Goal: Task Accomplishment & Management: Complete application form

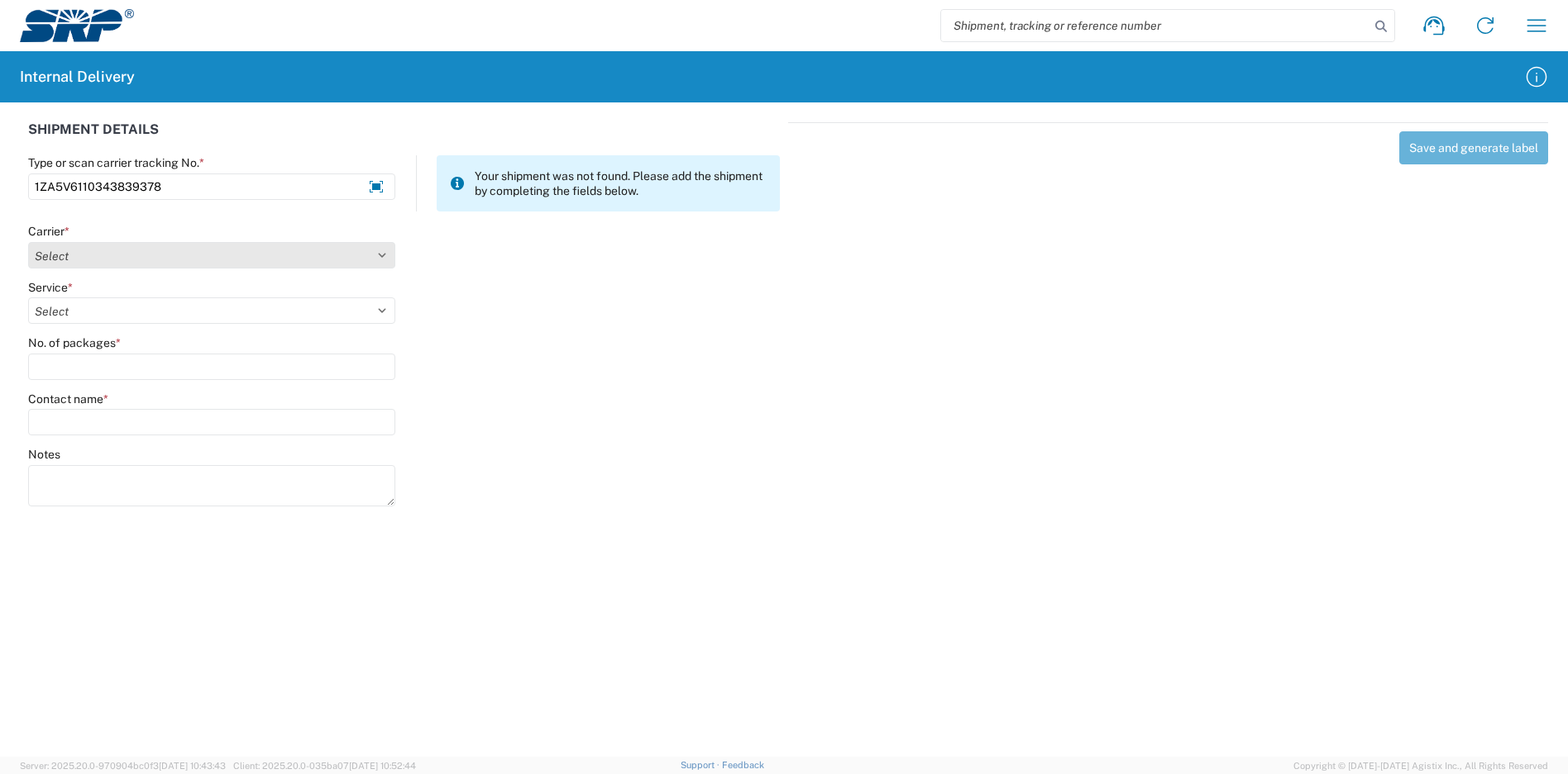
type input "1ZA5V6110343839378"
click at [130, 252] on select "Select Amazon Logistics ATI Trucking BC Dimerco Logistics Empire Southwest FedE…" at bounding box center [211, 255] width 367 height 27
select select "12"
click at [29, 242] on select "Select Amazon Logistics ATI Trucking BC Dimerco Logistics Empire Southwest FedE…" at bounding box center [211, 255] width 367 height 27
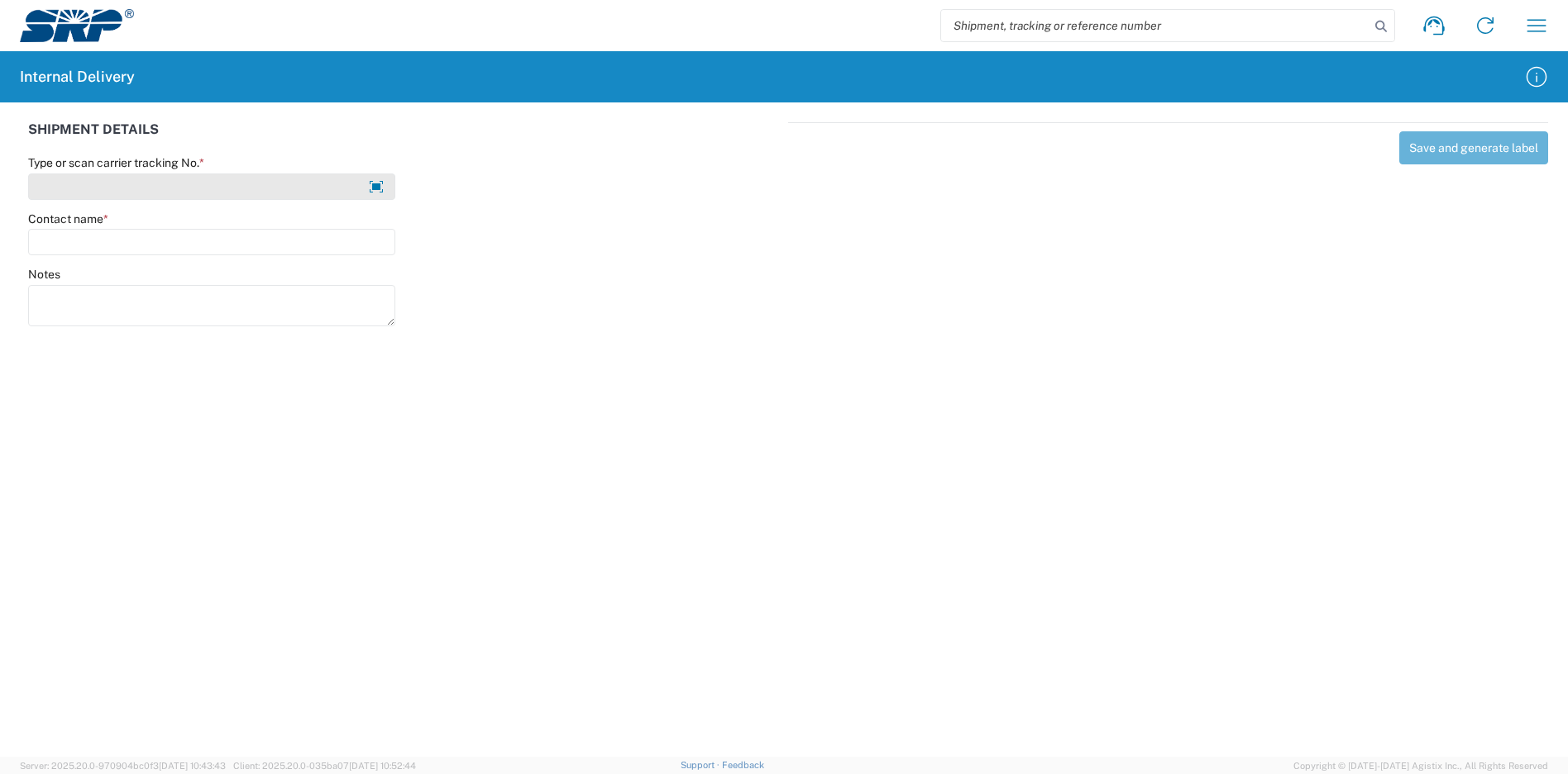
click at [210, 184] on input "Type or scan carrier tracking No. *" at bounding box center [211, 187] width 367 height 27
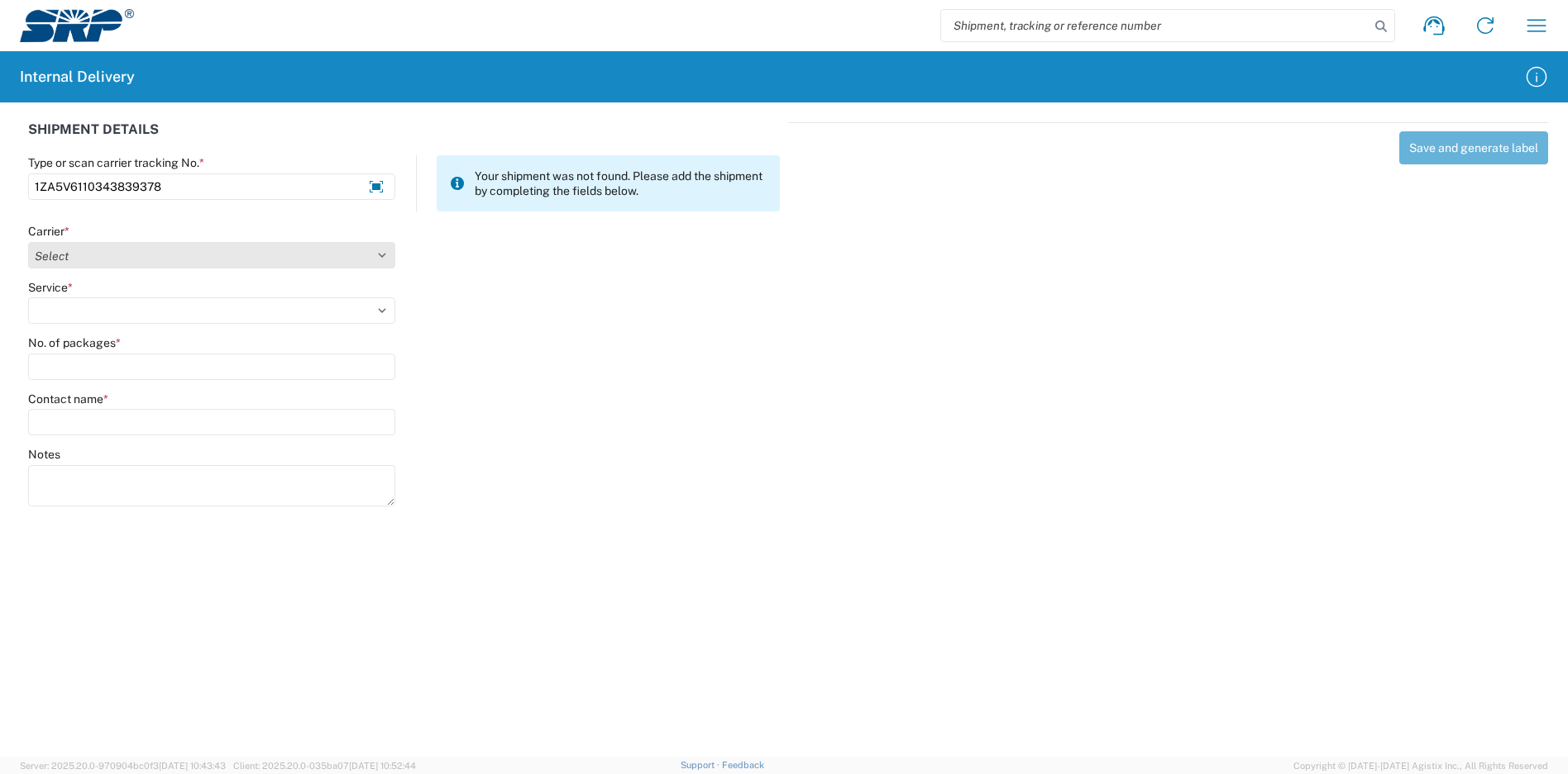
type input "1ZA5V6110343839378"
click at [153, 255] on select "Select Amazon Logistics ATI Trucking BC Dimerco Logistics Empire Southwest FedE…" at bounding box center [211, 255] width 367 height 27
select select "12"
click at [29, 242] on select "Select Amazon Logistics ATI Trucking BC Dimerco Logistics Empire Southwest FedE…" at bounding box center [211, 255] width 367 height 27
click at [107, 315] on select "Select 2nd Day Air 2nd Day Air A.M. 3 Day Select Basic BOUND PRINTED MATTER, UP…" at bounding box center [211, 311] width 367 height 27
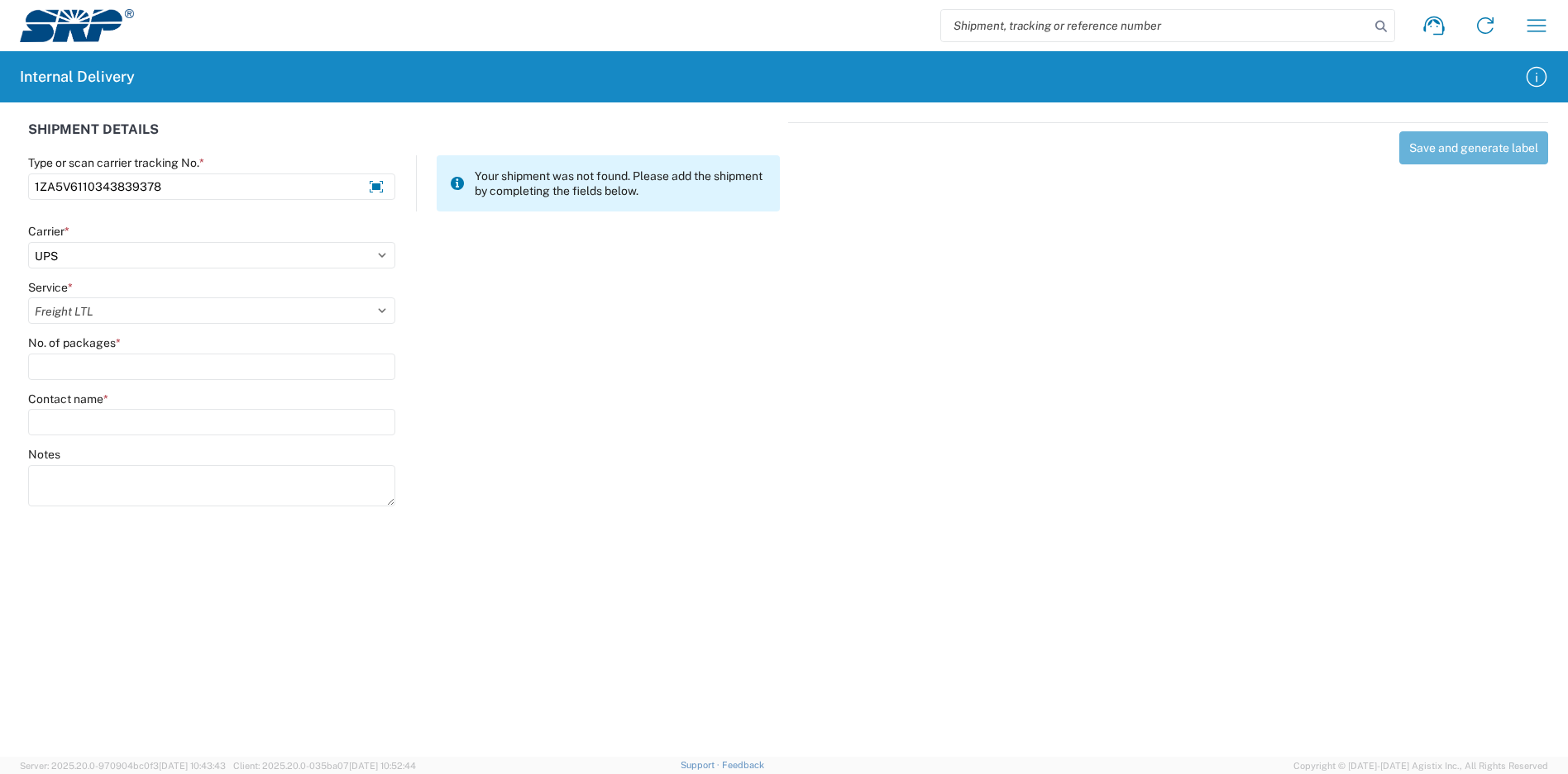
click at [29, 298] on select "Select 2nd Day Air 2nd Day Air A.M. 3 Day Select Basic BOUND PRINTED MATTER, UP…" at bounding box center [211, 311] width 367 height 27
click at [149, 317] on select "Select 2nd Day Air 2nd Day Air A.M. 3 Day Select Basic BOUND PRINTED MATTER, UP…" at bounding box center [211, 311] width 367 height 27
select select "43"
click at [29, 298] on select "Select 2nd Day Air 2nd Day Air A.M. 3 Day Select Basic BOUND PRINTED MATTER, UP…" at bounding box center [211, 311] width 367 height 27
click at [135, 362] on input "No. of packages *" at bounding box center [211, 367] width 367 height 27
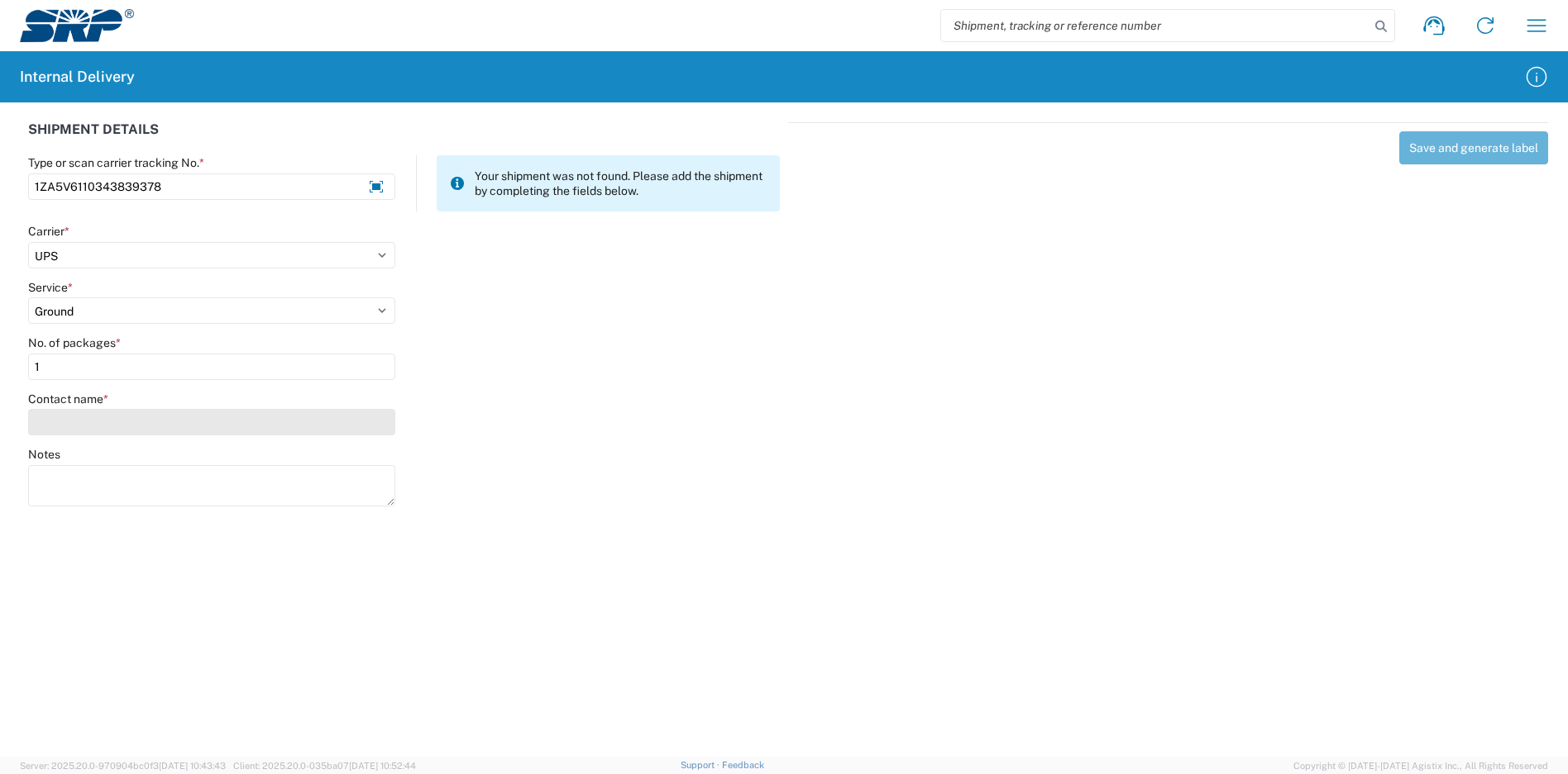
type input "1"
click at [129, 425] on input "Contact name *" at bounding box center [211, 423] width 367 height 27
drag, startPoint x: 153, startPoint y: 458, endPoint x: 35, endPoint y: 461, distance: 118.0
click at [35, 461] on div "[PERSON_NAME]" at bounding box center [177, 466] width 290 height 33
type input "declan"
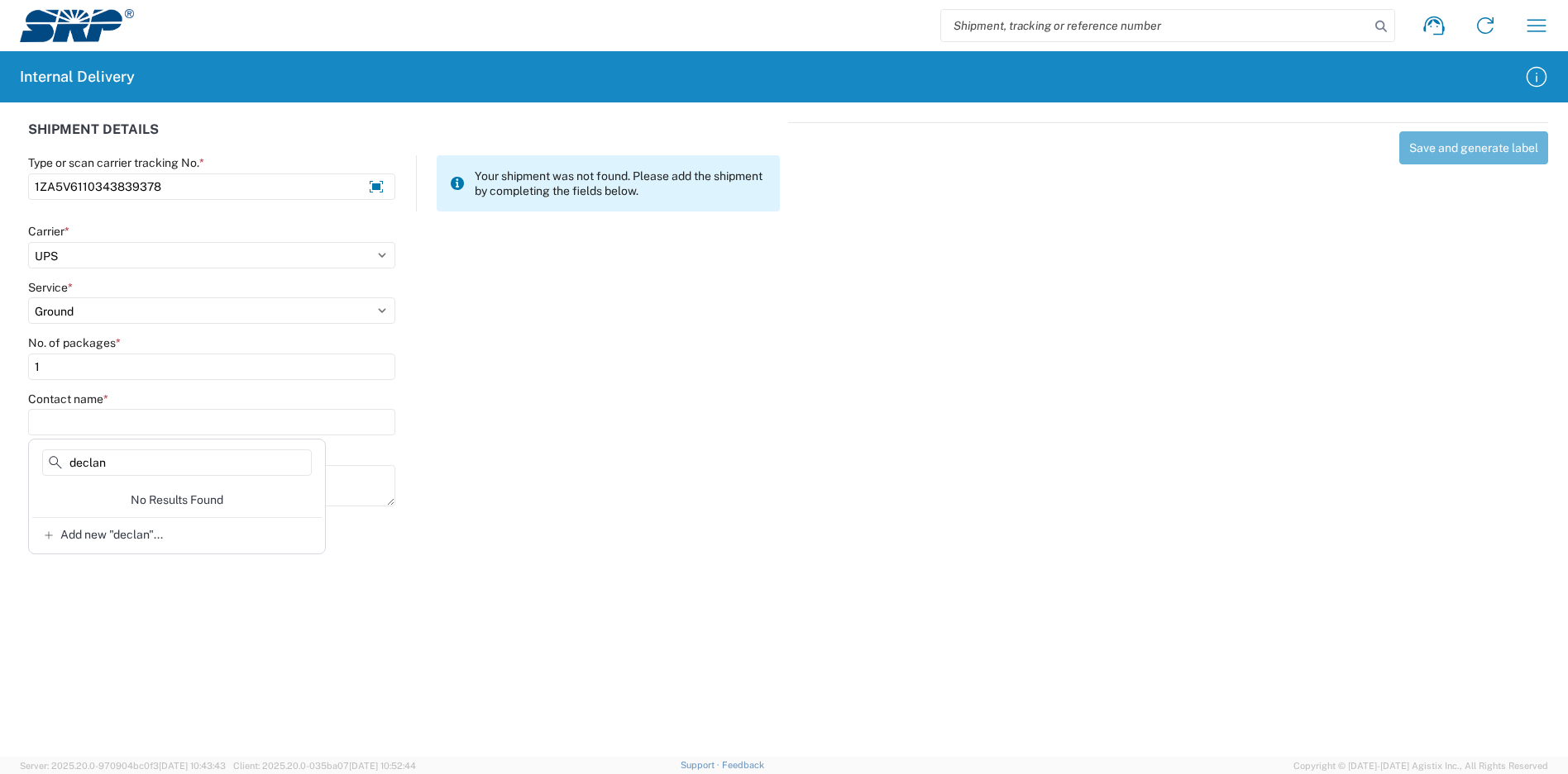
drag, startPoint x: 123, startPoint y: 461, endPoint x: 32, endPoint y: 472, distance: 91.7
click at [32, 472] on div "declan" at bounding box center [177, 466] width 290 height 33
drag, startPoint x: 190, startPoint y: 194, endPoint x: 0, endPoint y: 185, distance: 190.2
click at [0, 185] on div "SHIPMENT DETAILS Type or scan carrier tracking No. * 1ZA5V6110343839378 Your sh…" at bounding box center [784, 312] width 1568 height 419
type input "\"
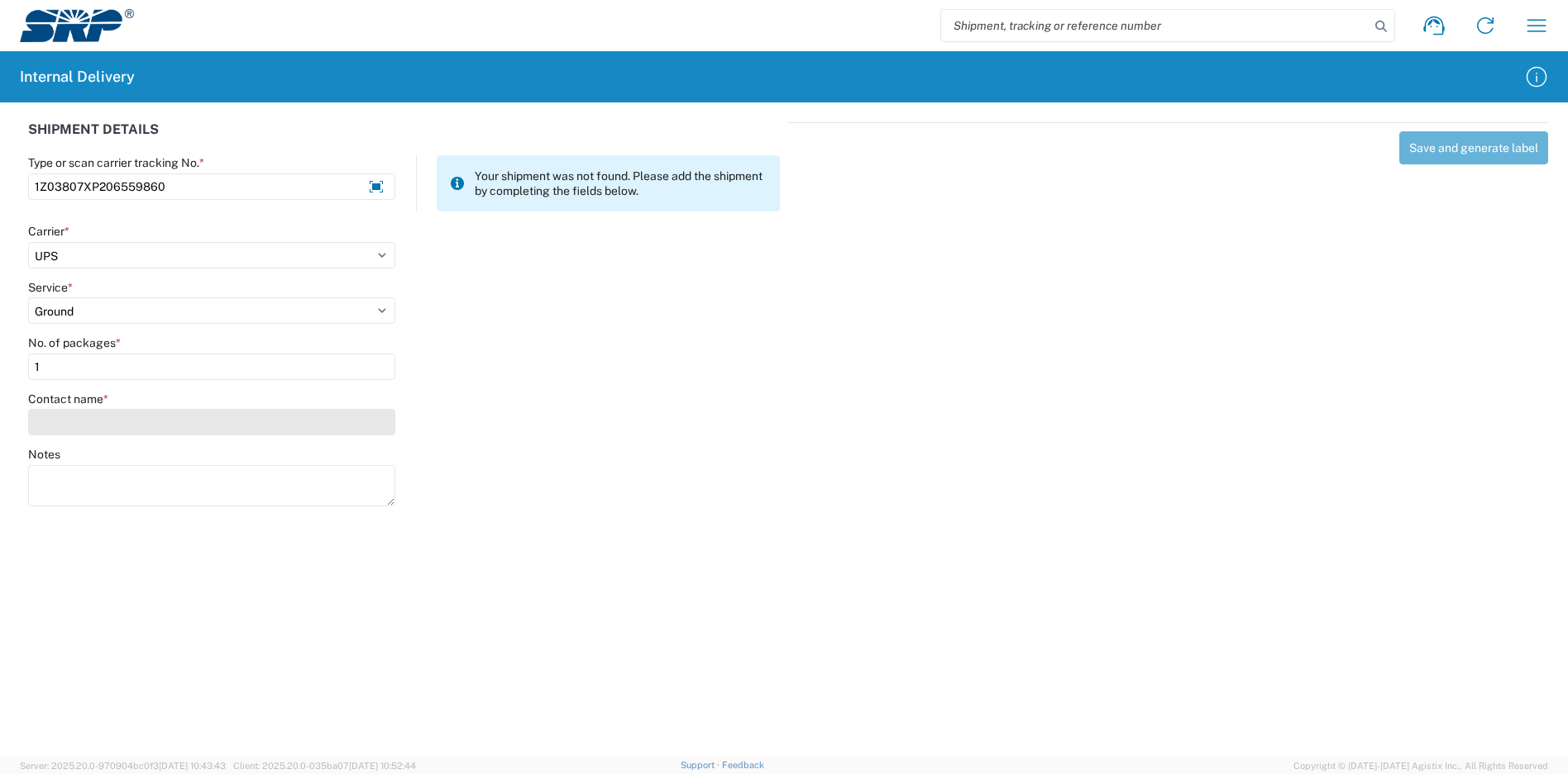
type input "1Z03807XP206559860"
click at [111, 419] on input "Contact name *" at bounding box center [211, 423] width 367 height 27
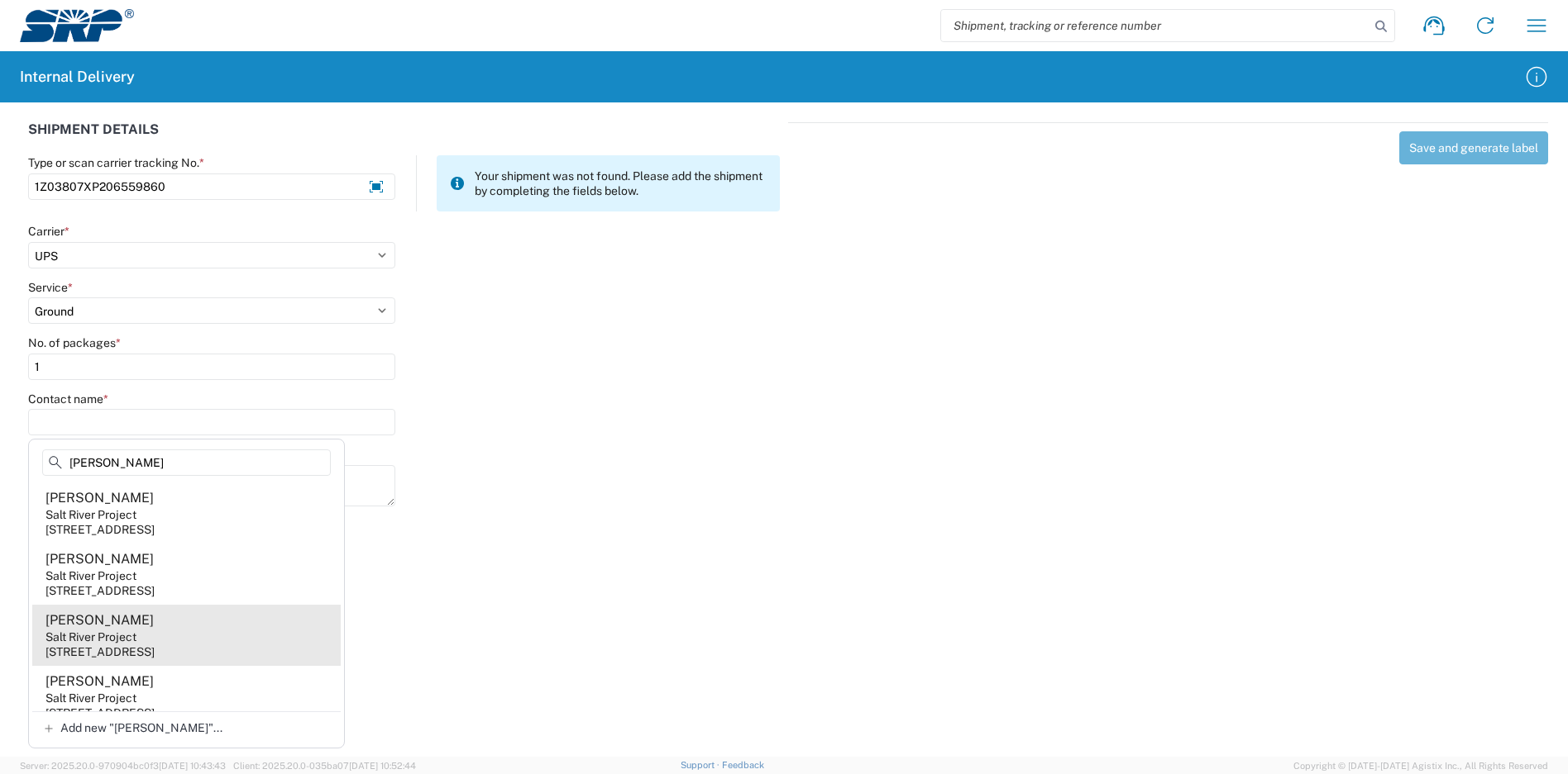
type input "[PERSON_NAME]"
click at [179, 650] on agx-address-suggestion-item "[PERSON_NAME] Salt River Project [STREET_ADDRESS]" at bounding box center [187, 635] width 309 height 61
type input "[PERSON_NAME]"
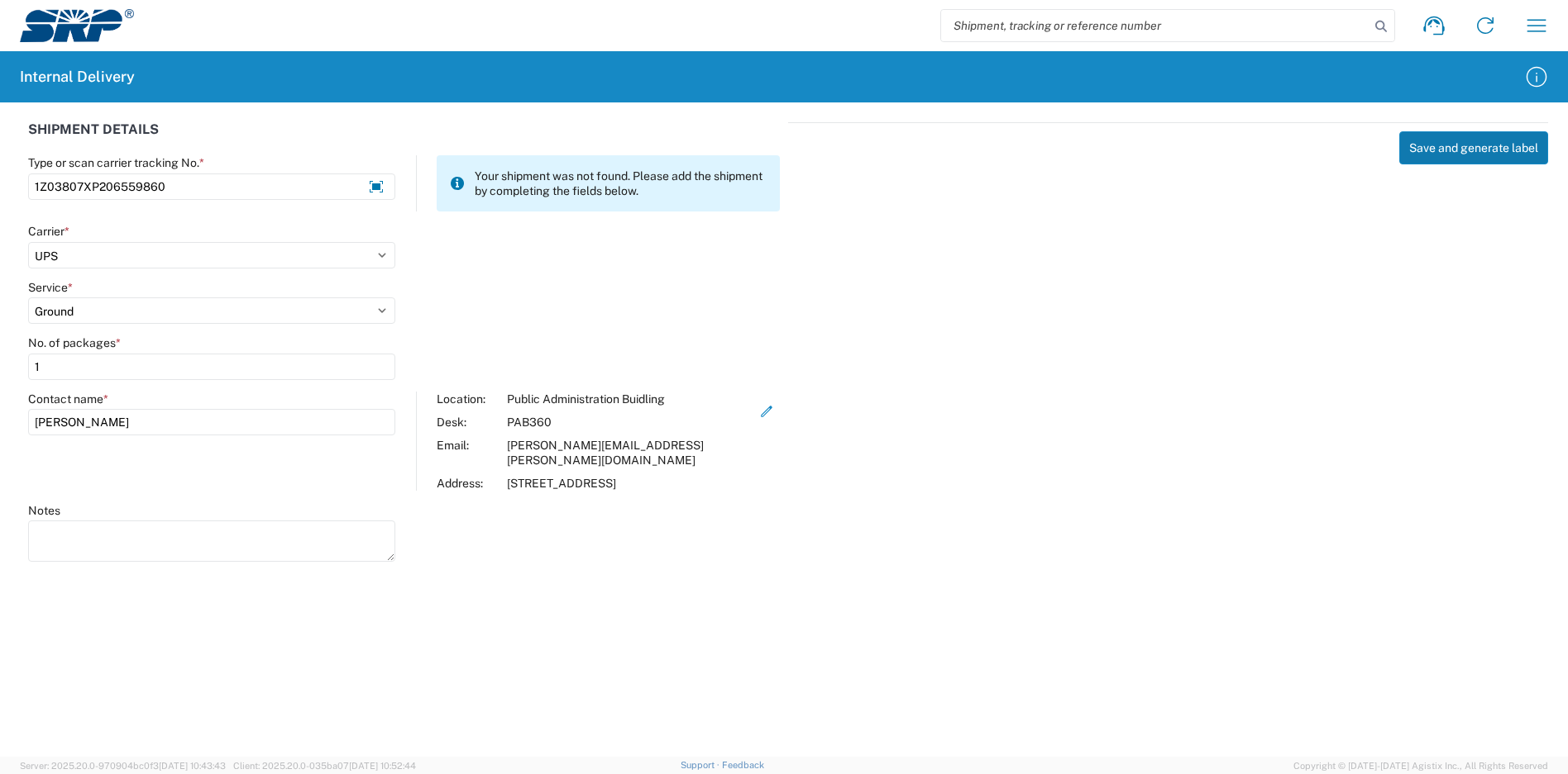
click at [1467, 158] on button "Save and generate label" at bounding box center [1474, 148] width 149 height 33
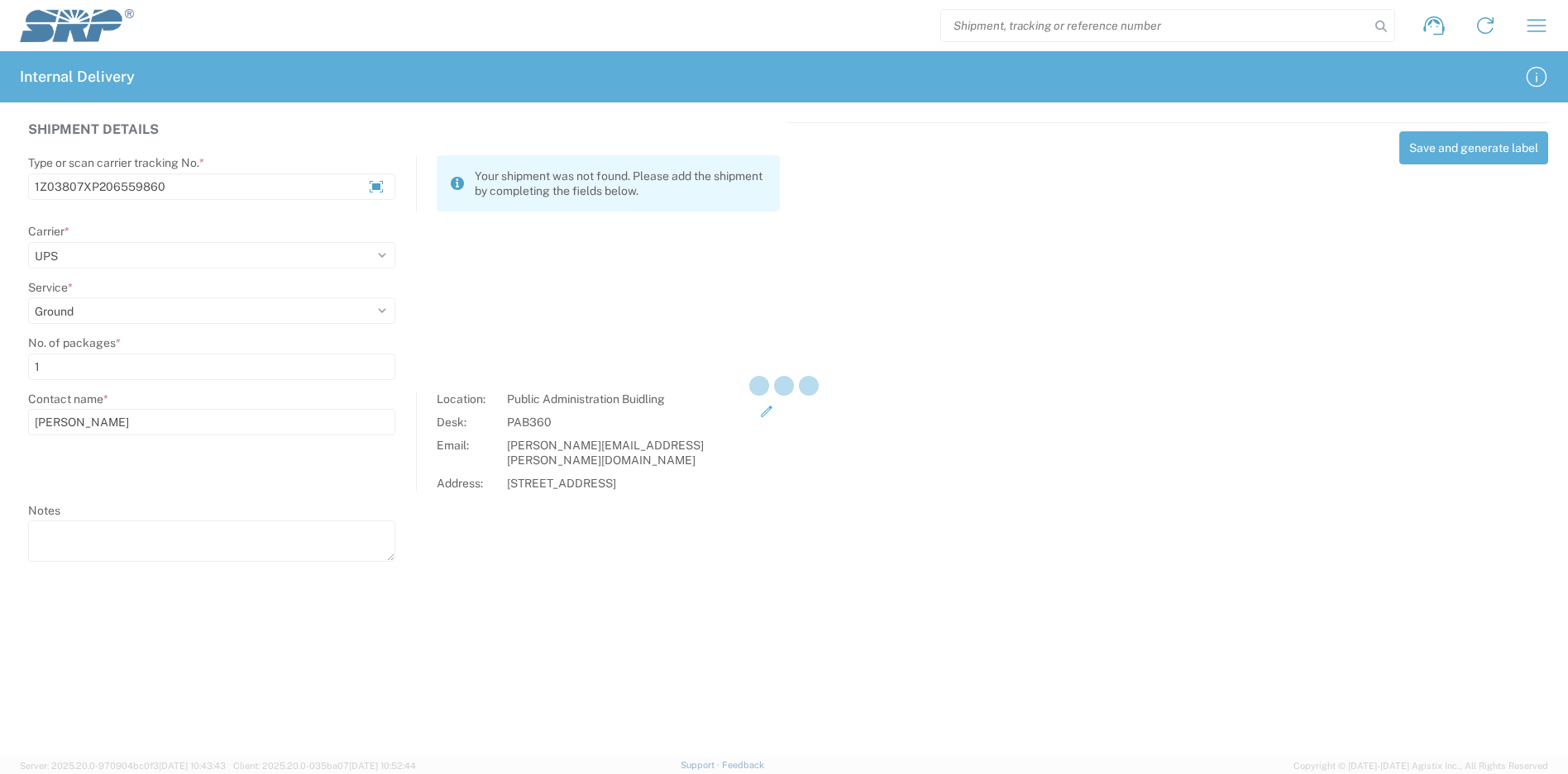
select select
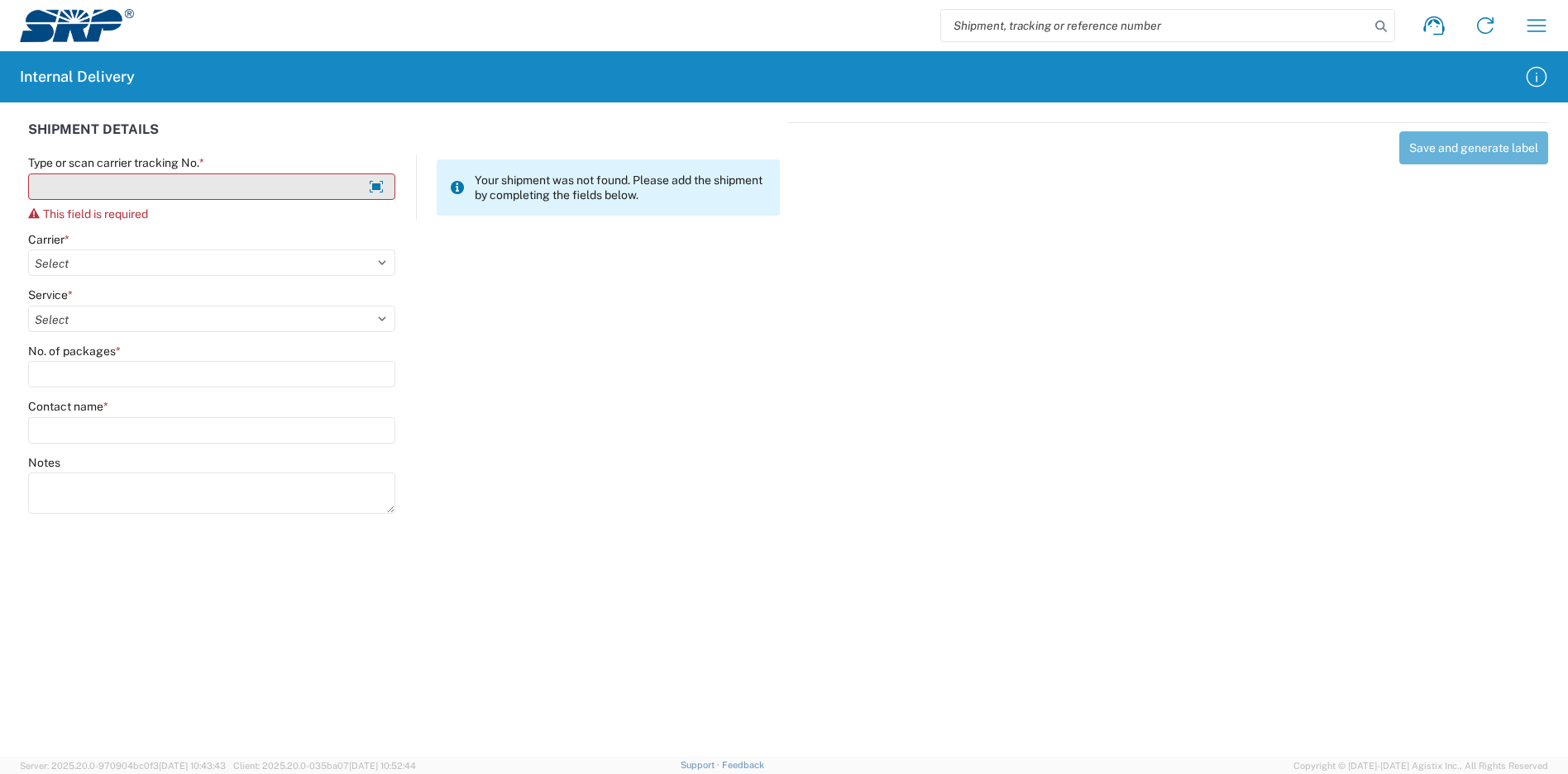
click at [141, 190] on input "Type or scan carrier tracking No. *" at bounding box center [211, 187] width 367 height 27
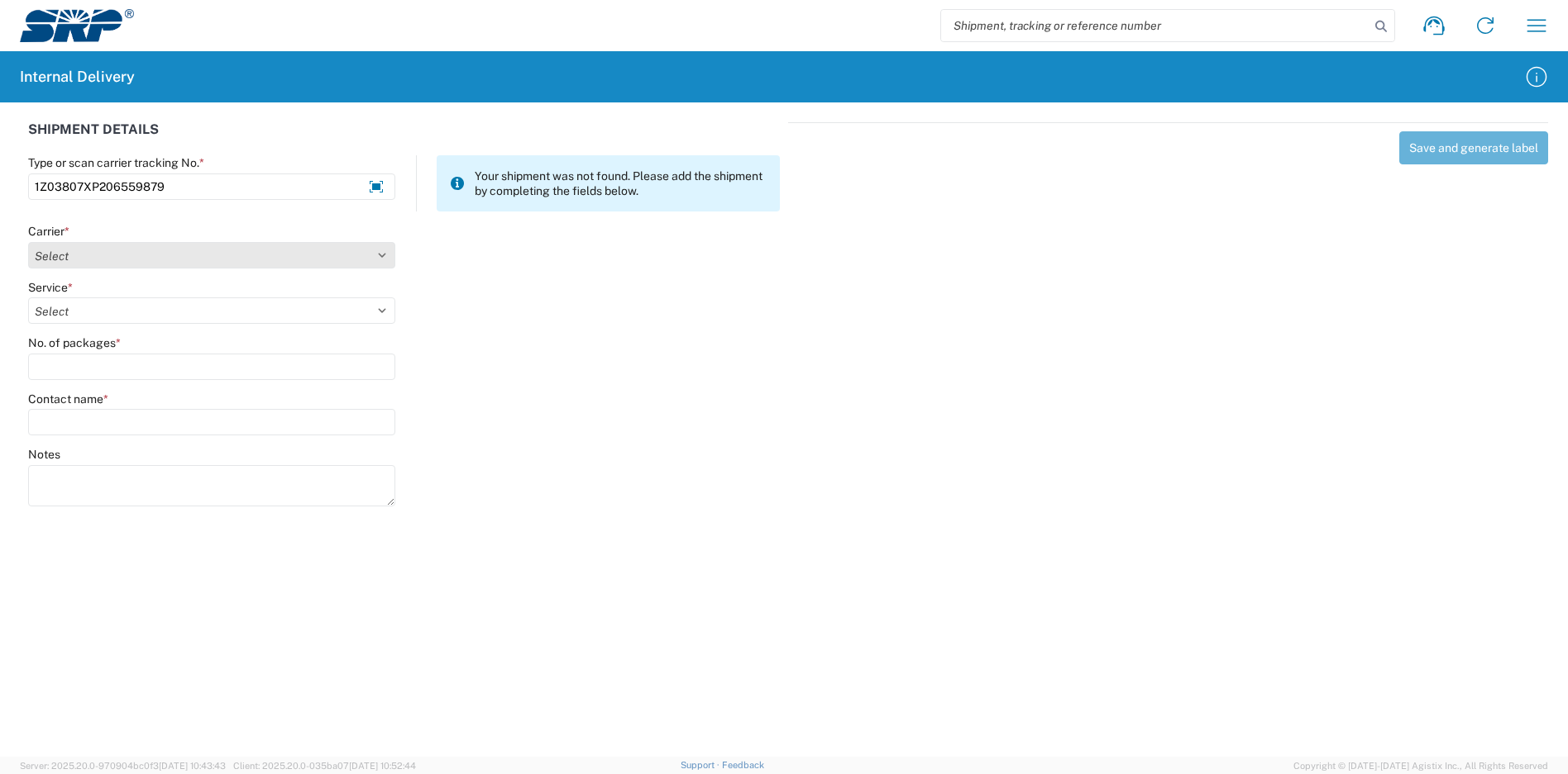
type input "1Z03807XP206559879"
click at [79, 257] on select "Select Amazon Logistics ATI Trucking BC Dimerco Logistics Empire Southwest FedE…" at bounding box center [211, 255] width 367 height 27
select select "12"
click at [29, 242] on select "Select Amazon Logistics ATI Trucking BC Dimerco Logistics Empire Southwest FedE…" at bounding box center [211, 255] width 367 height 27
click at [69, 313] on select "Select 2nd Day Air 2nd Day Air A.M. 3 Day Select Basic BOUND PRINTED MATTER, UP…" at bounding box center [211, 311] width 367 height 27
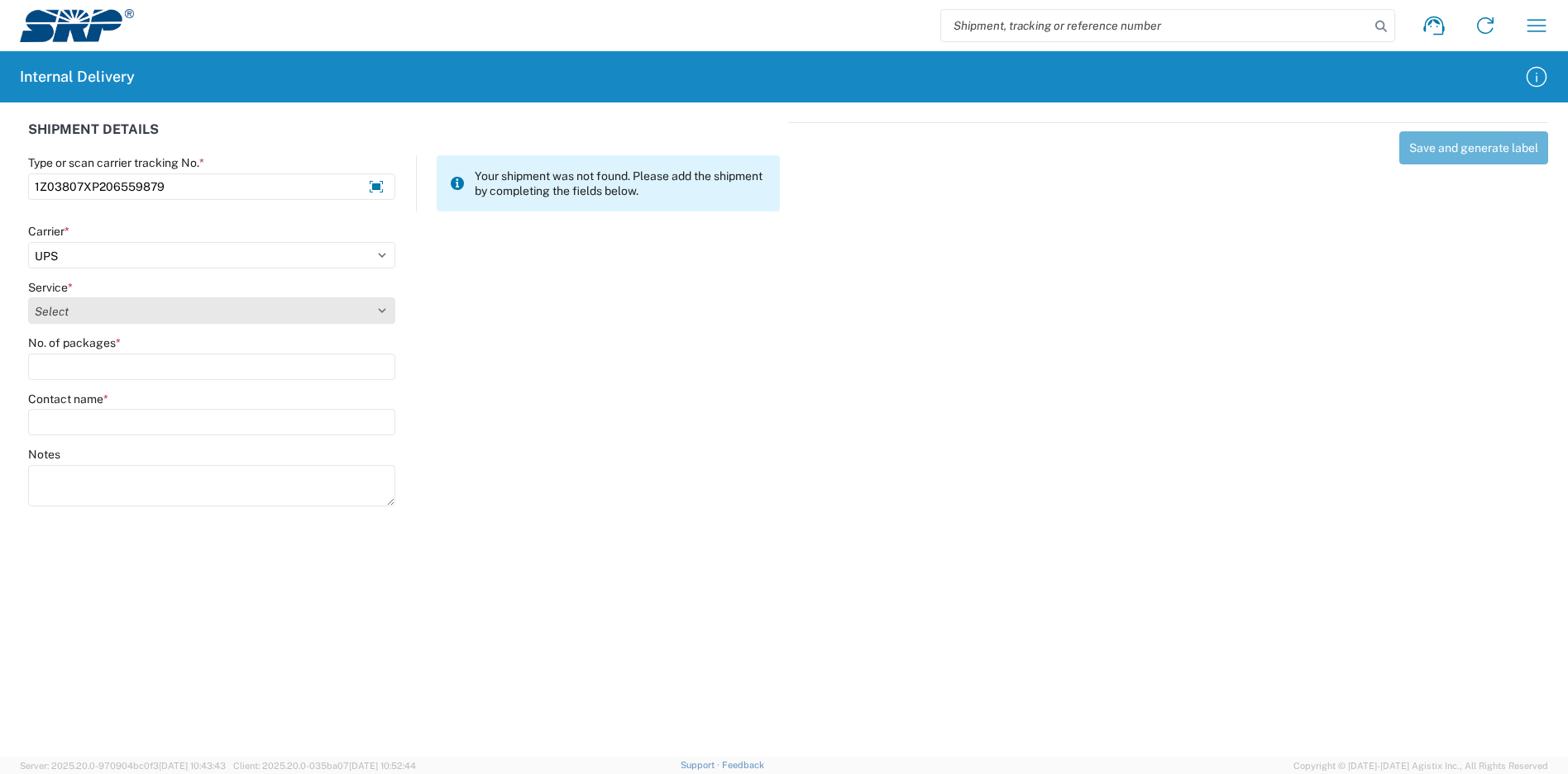
select select "43"
click at [29, 298] on select "Select 2nd Day Air 2nd Day Air A.M. 3 Day Select Basic BOUND PRINTED MATTER, UP…" at bounding box center [211, 311] width 367 height 27
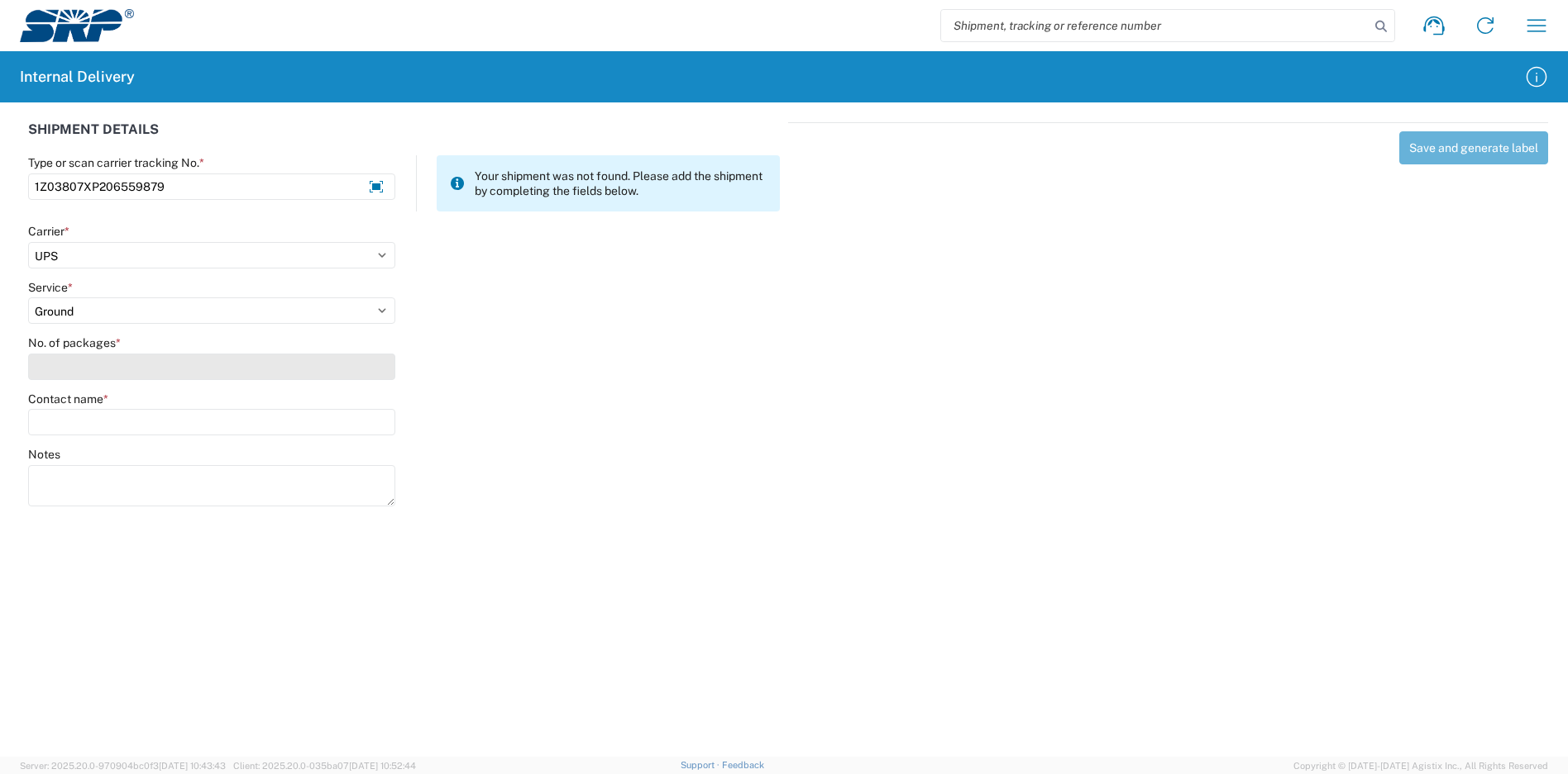
click at [84, 368] on input "No. of packages *" at bounding box center [211, 367] width 367 height 27
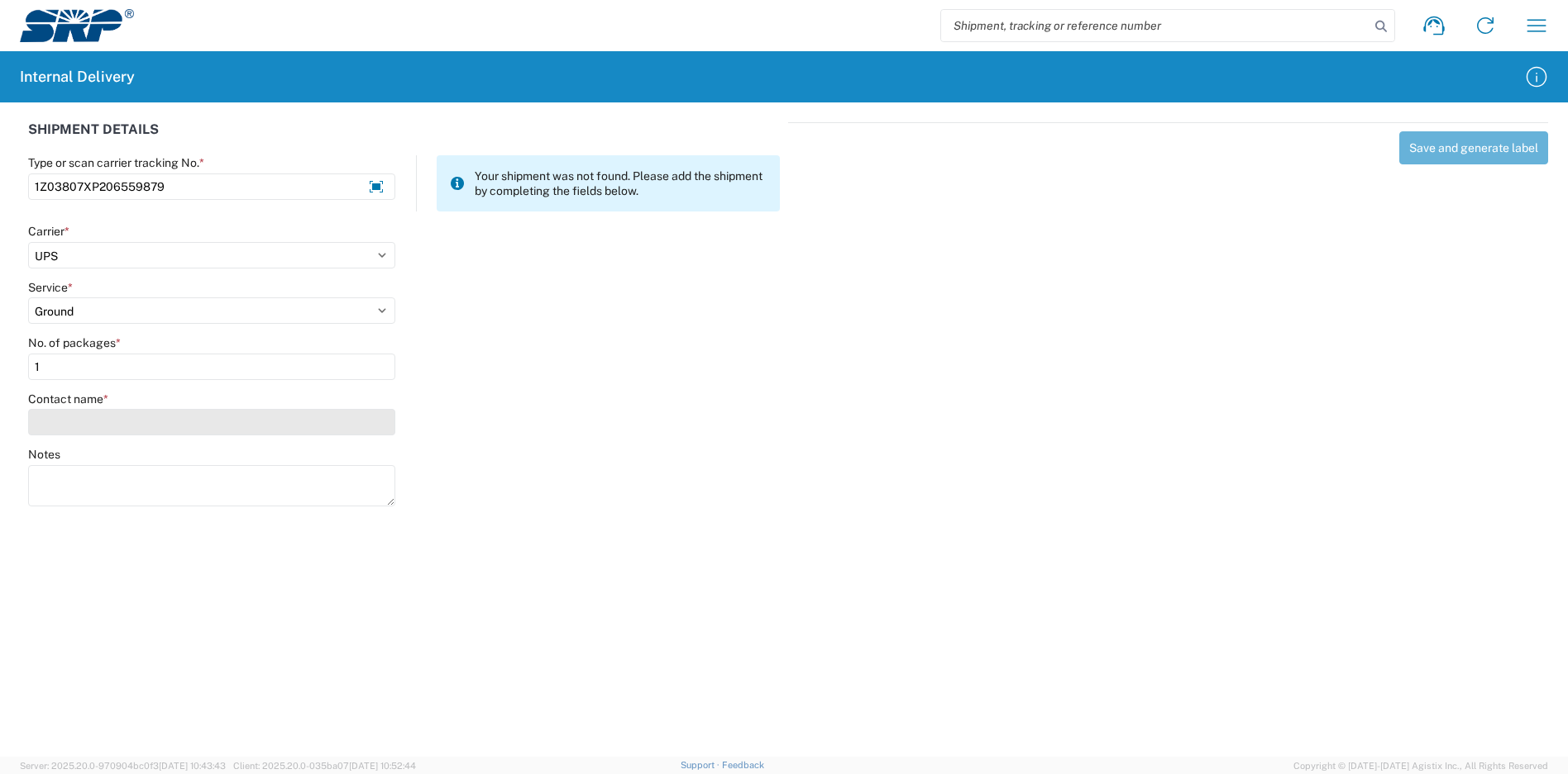
type input "1"
click at [85, 417] on input "Contact name *" at bounding box center [211, 423] width 367 height 27
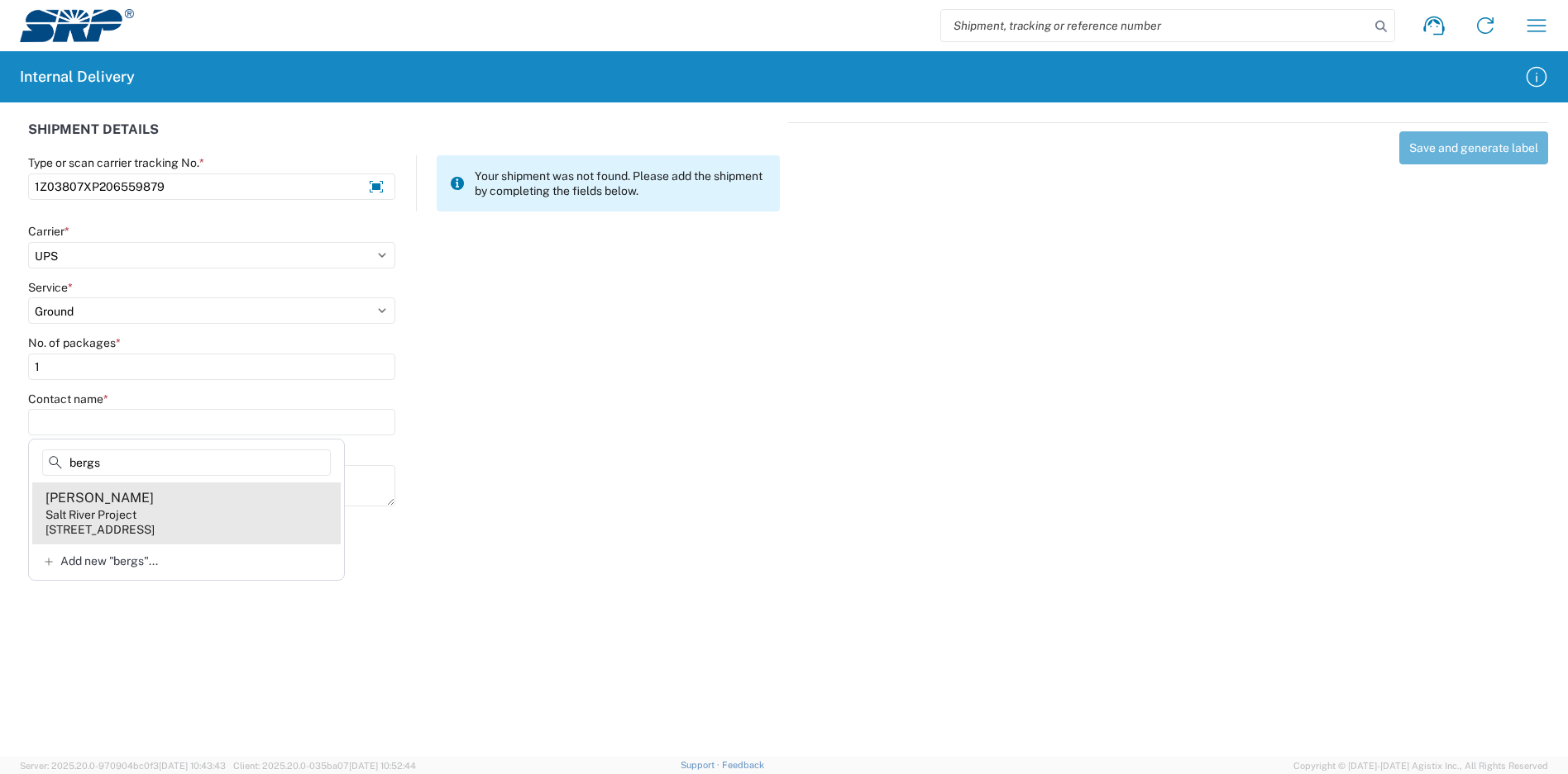
type input "bergs"
click at [141, 505] on div "[PERSON_NAME]" at bounding box center [100, 498] width 109 height 18
type input "[PERSON_NAME]"
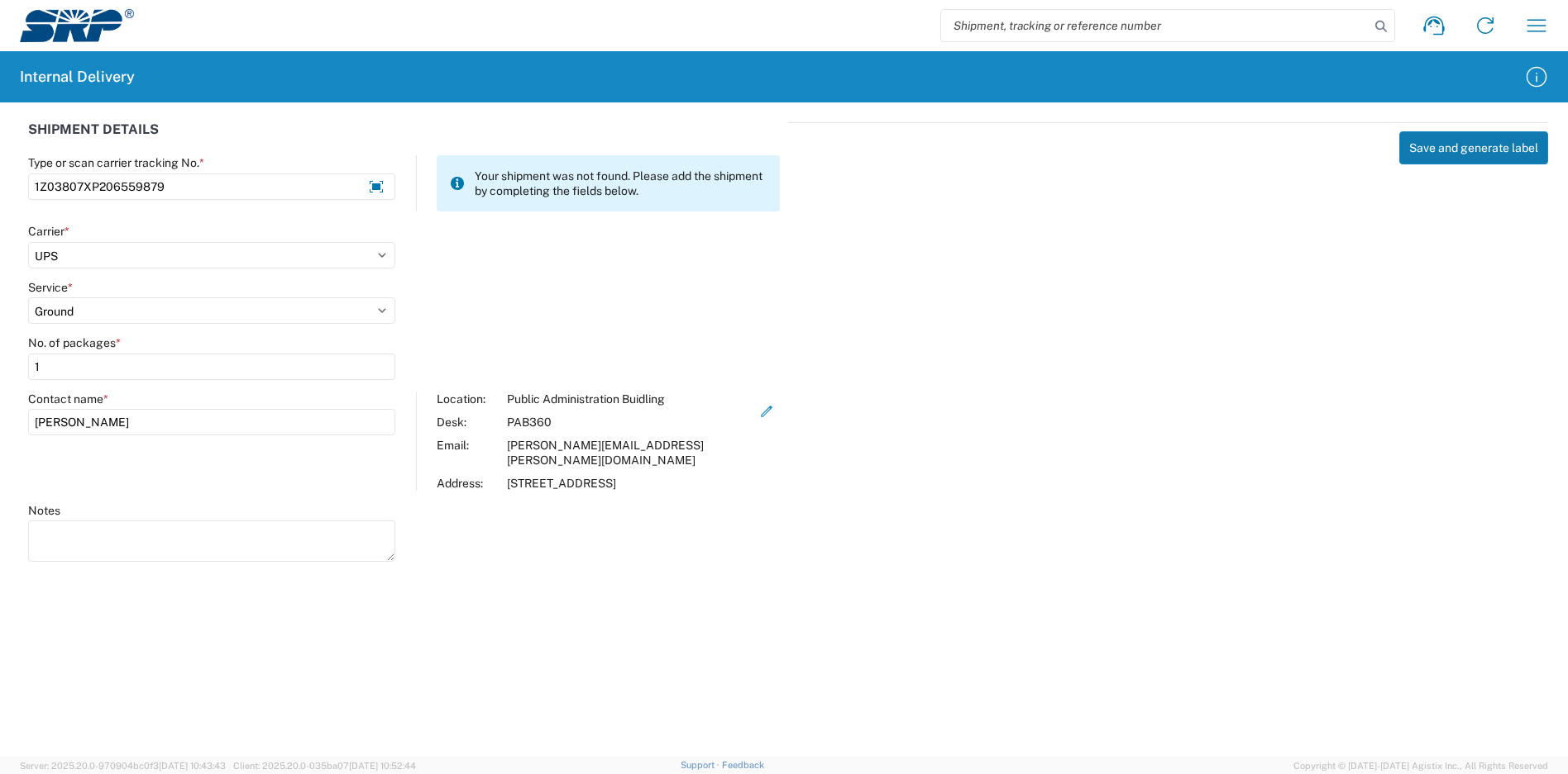
click at [1508, 145] on button "Save and generate label" at bounding box center [1474, 148] width 149 height 33
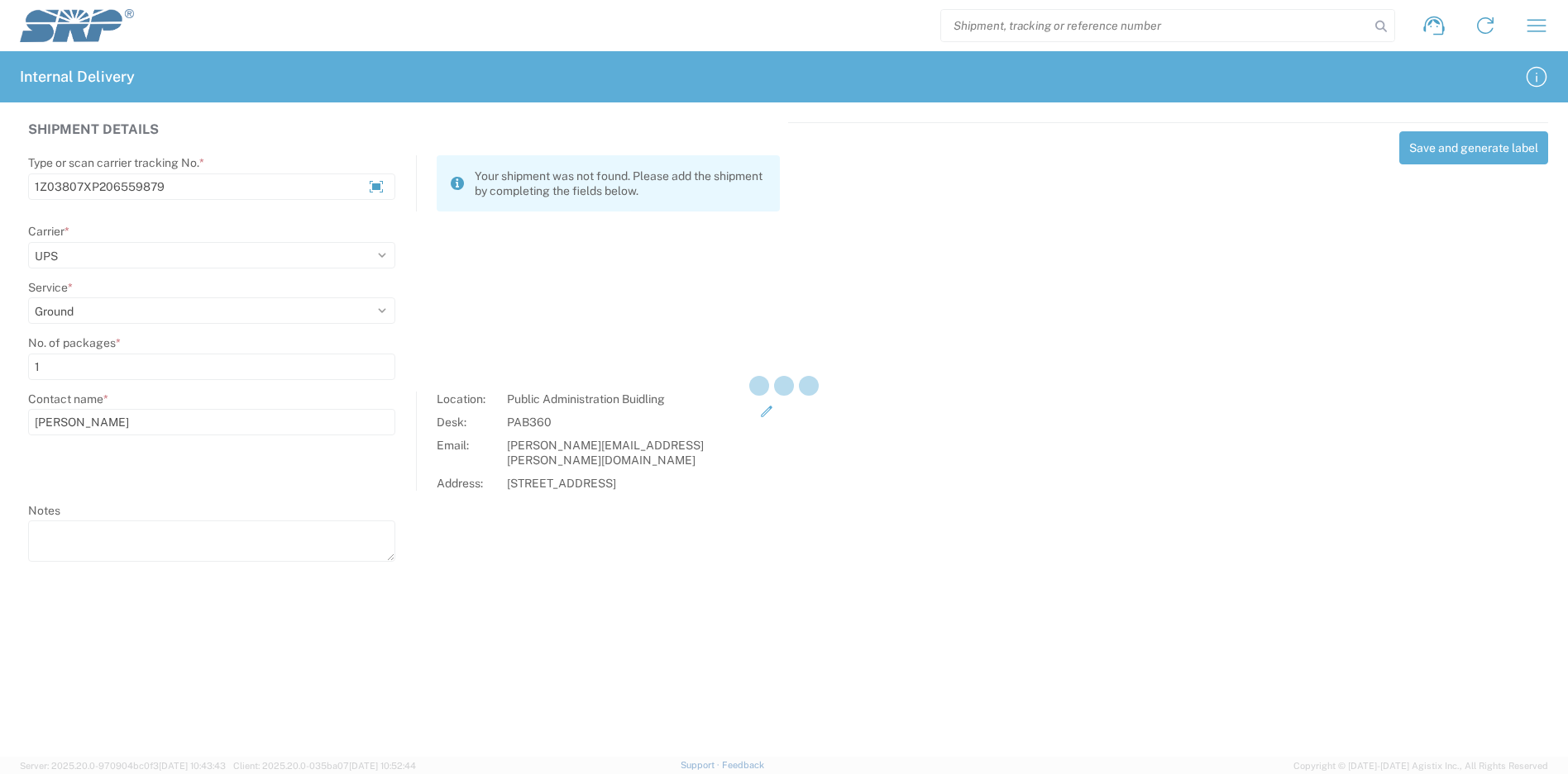
select select
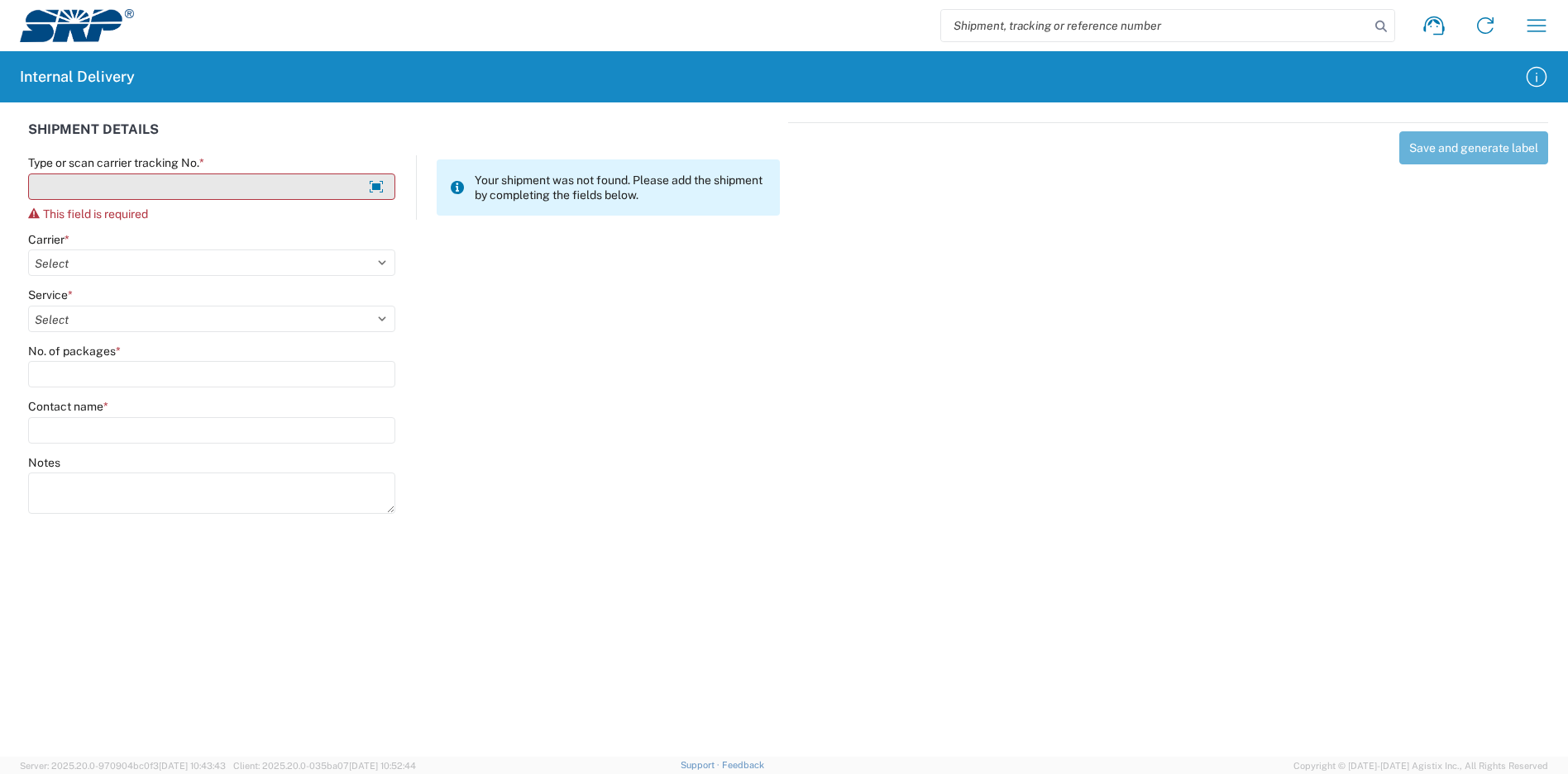
click at [266, 187] on input "Type or scan carrier tracking No. *" at bounding box center [211, 187] width 367 height 27
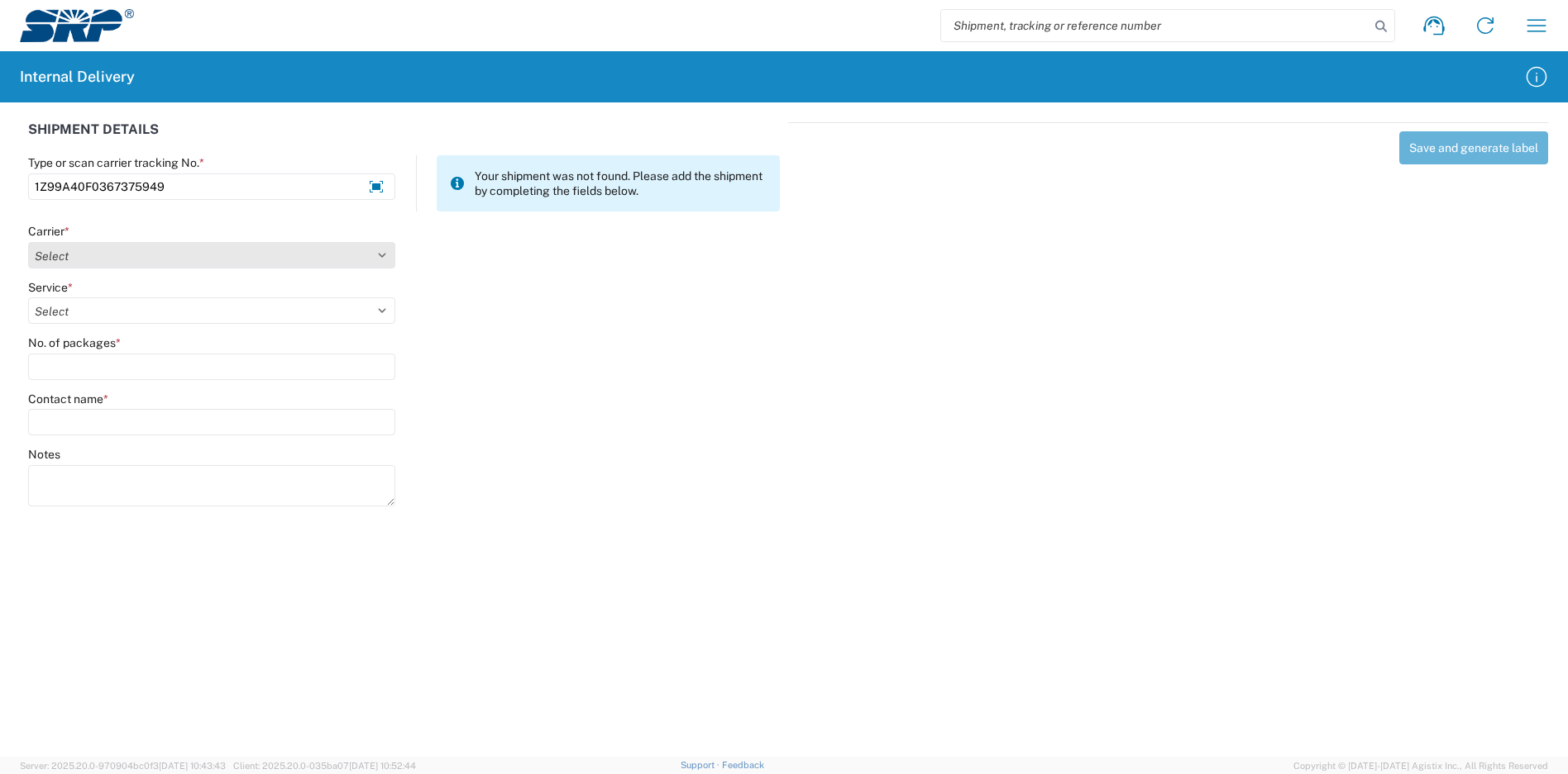
type input "1Z99A40F0367375949"
click at [157, 254] on select "Select Amazon Logistics ATI Trucking BC Dimerco Logistics Empire Southwest FedE…" at bounding box center [211, 255] width 367 height 27
select select "12"
click at [29, 242] on select "Select Amazon Logistics ATI Trucking BC Dimerco Logistics Empire Southwest FedE…" at bounding box center [211, 255] width 367 height 27
click at [108, 304] on select "Select 2nd Day Air 2nd Day Air A.M. 3 Day Select Basic BOUND PRINTED MATTER, UP…" at bounding box center [211, 311] width 367 height 27
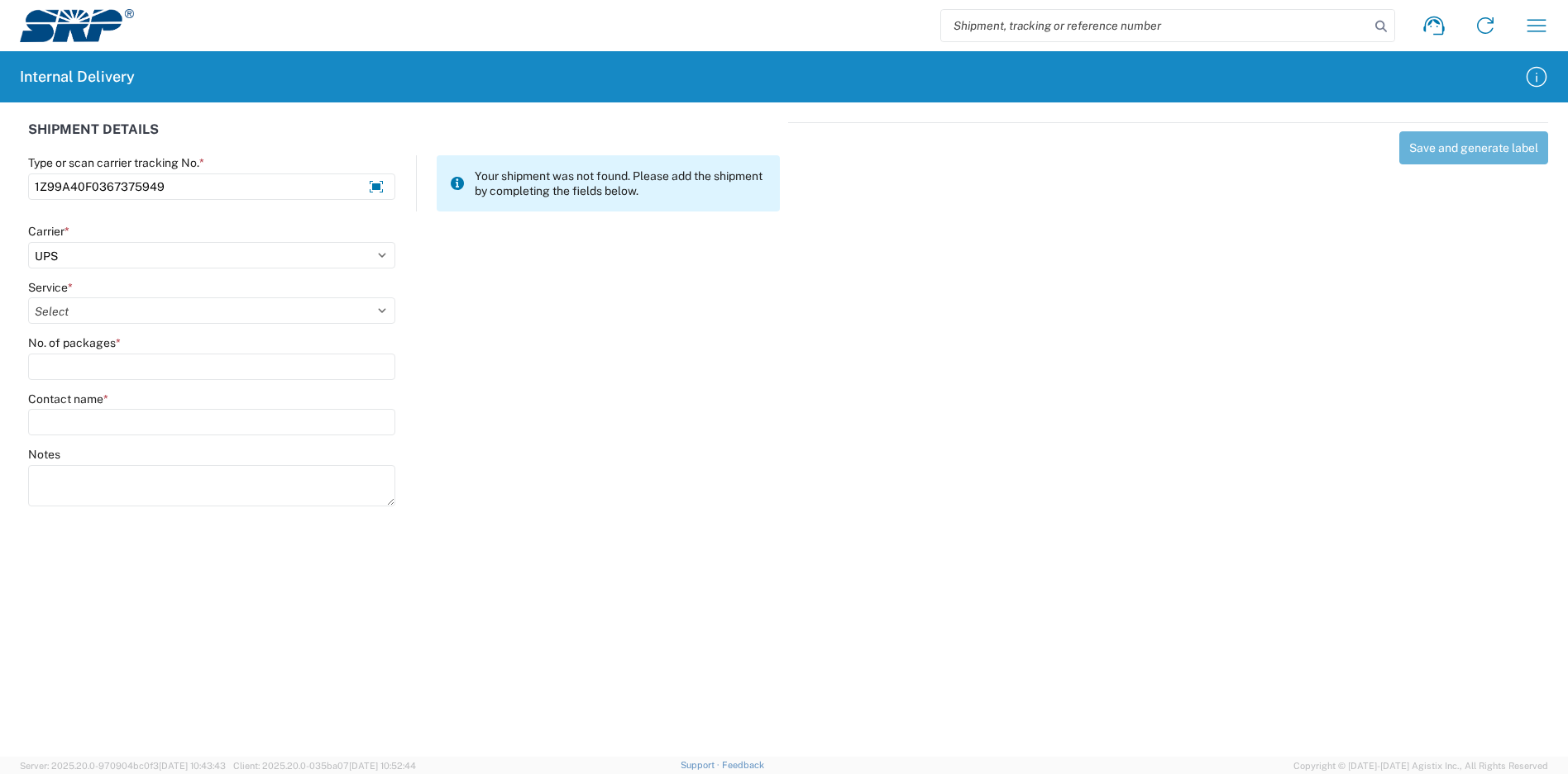
select select "43"
click at [29, 298] on select "Select 2nd Day Air 2nd Day Air A.M. 3 Day Select Basic BOUND PRINTED MATTER, UP…" at bounding box center [211, 311] width 367 height 27
click at [80, 354] on input "No. of packages *" at bounding box center [211, 367] width 367 height 27
type input "1"
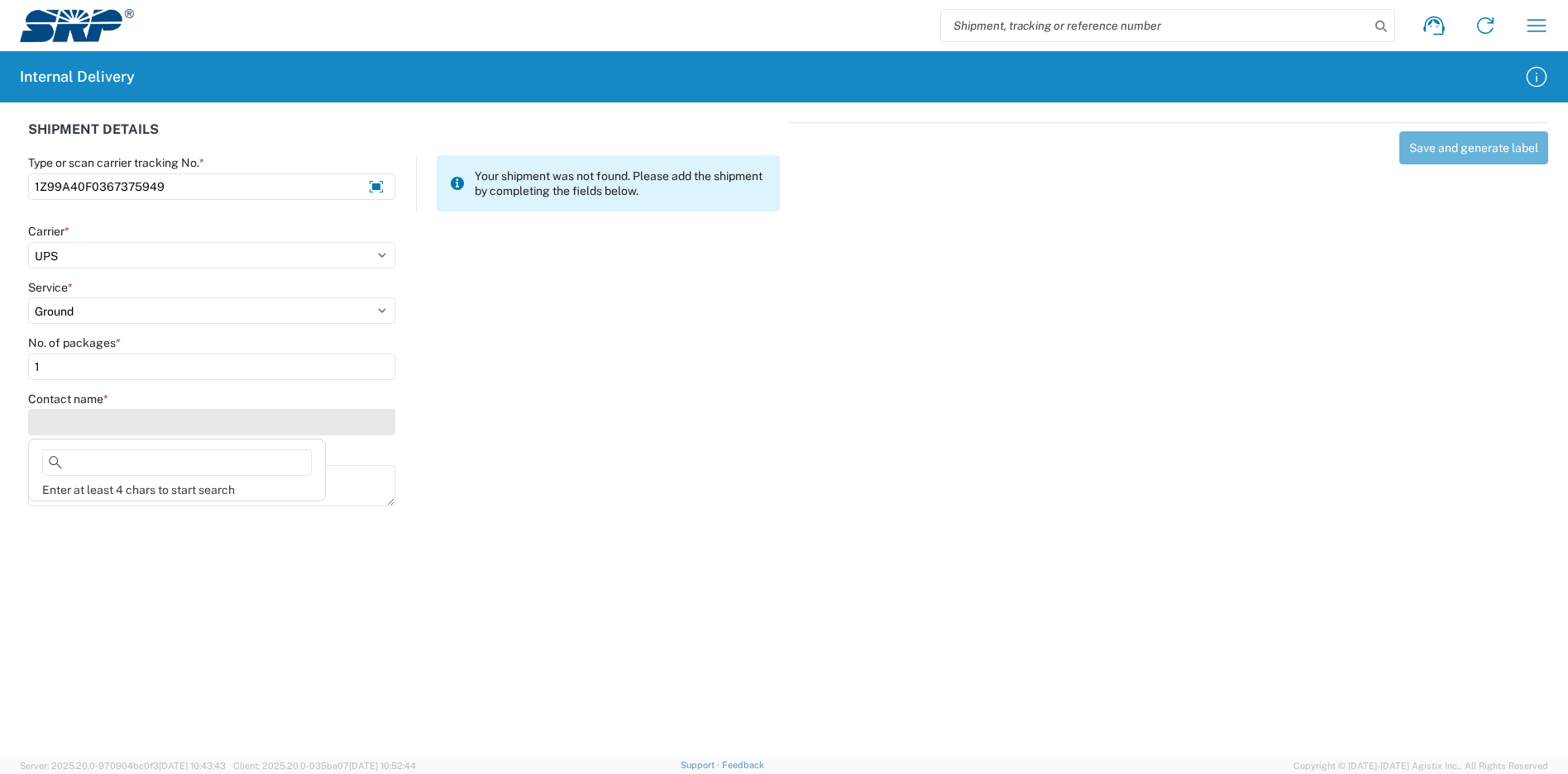
click at [93, 429] on input "Contact name *" at bounding box center [211, 423] width 367 height 27
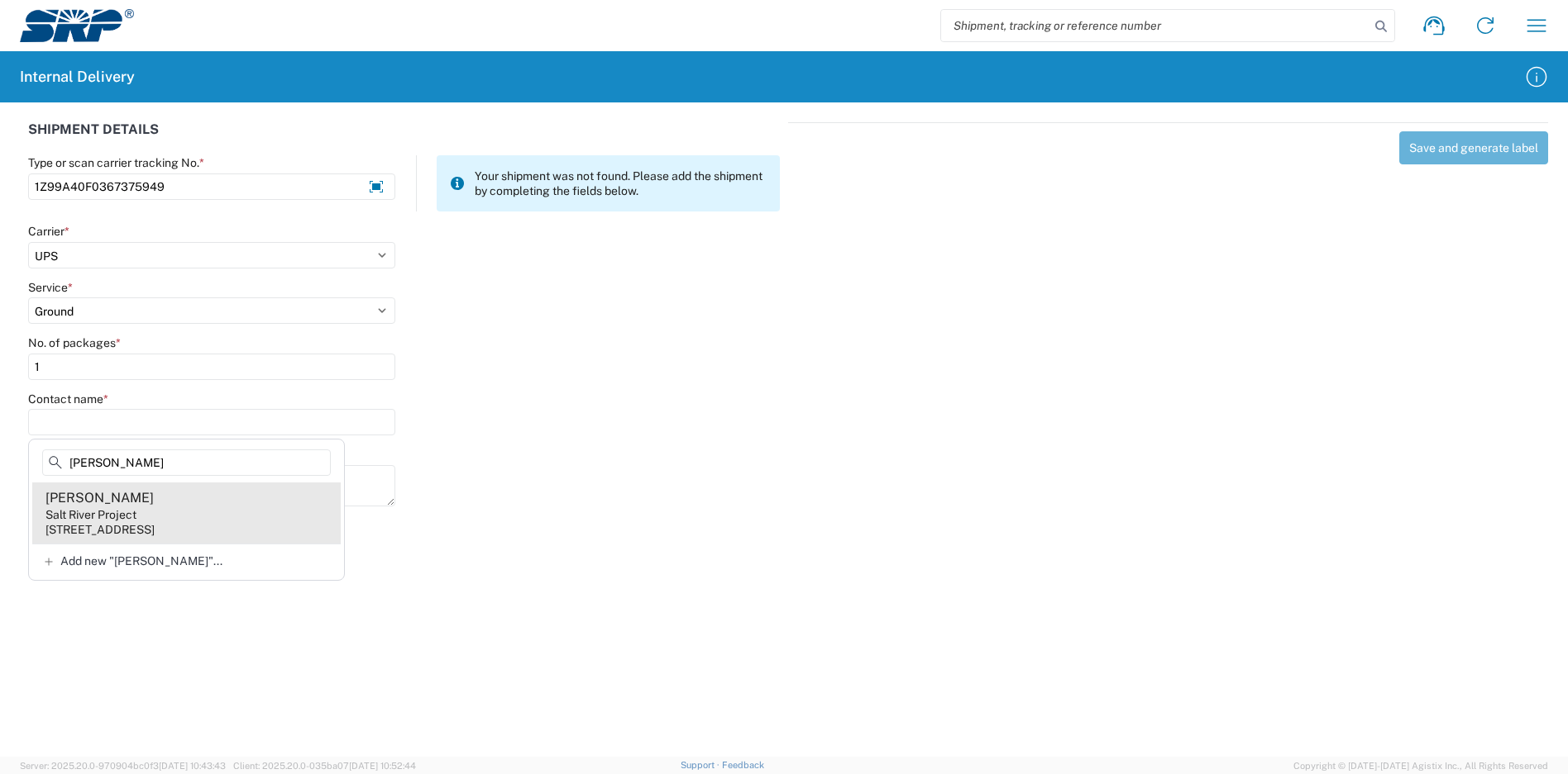
type input "[PERSON_NAME]"
click at [142, 509] on agx-address-suggestion-item "[PERSON_NAME] Salt River Project [STREET_ADDRESS]" at bounding box center [187, 513] width 309 height 61
type input "[PERSON_NAME]"
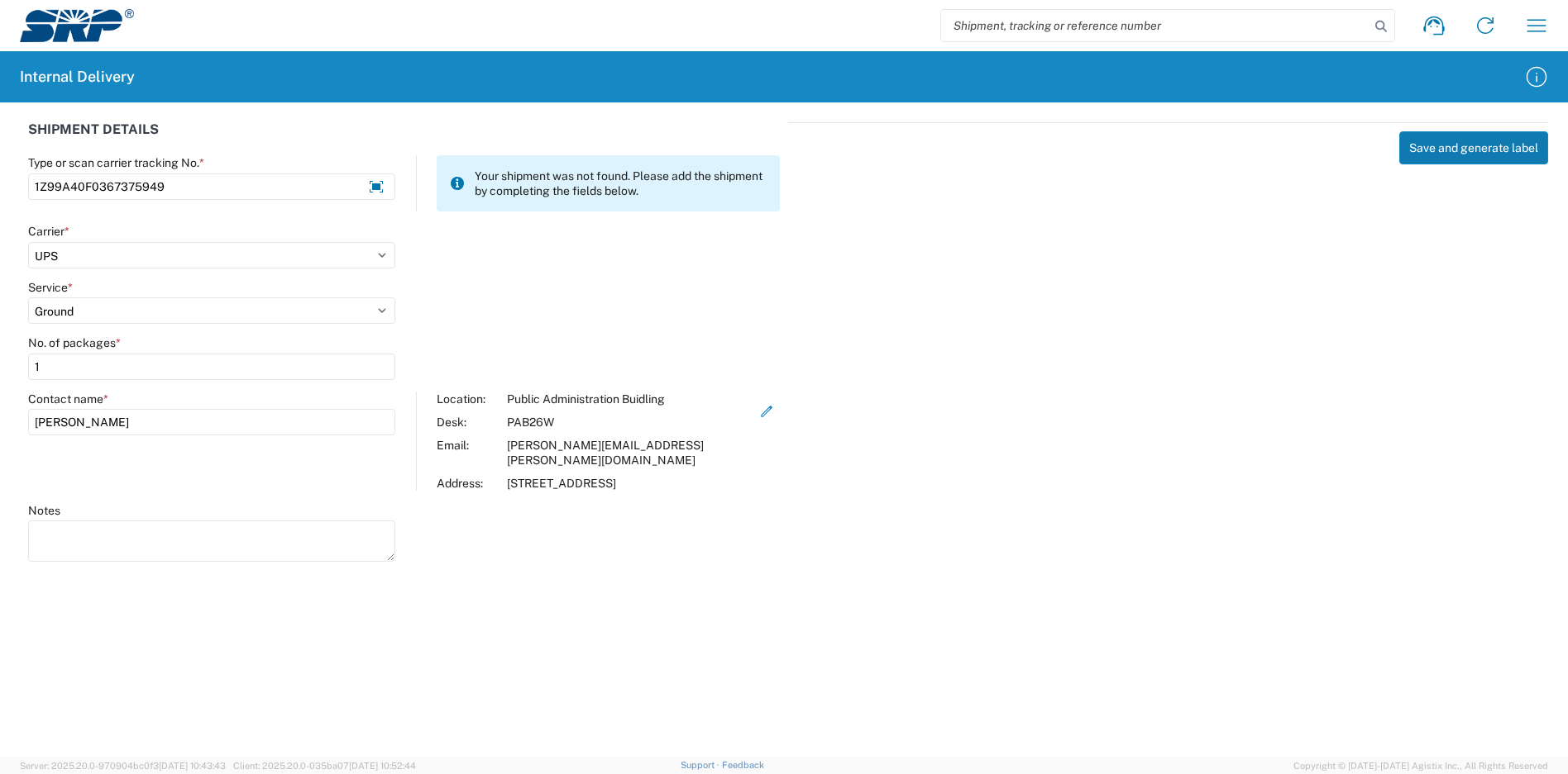
click at [1467, 152] on button "Save and generate label" at bounding box center [1474, 148] width 149 height 33
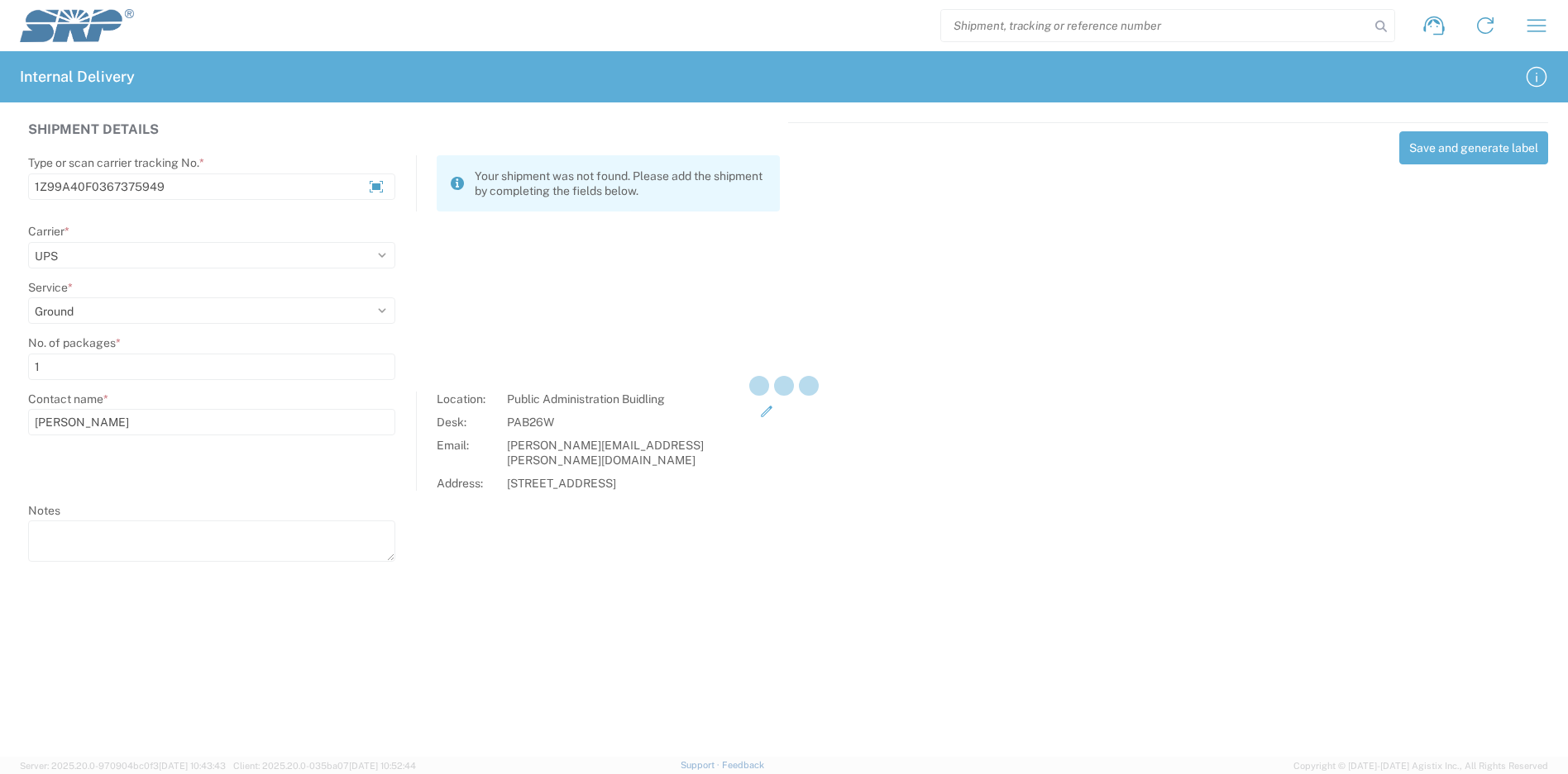
select select
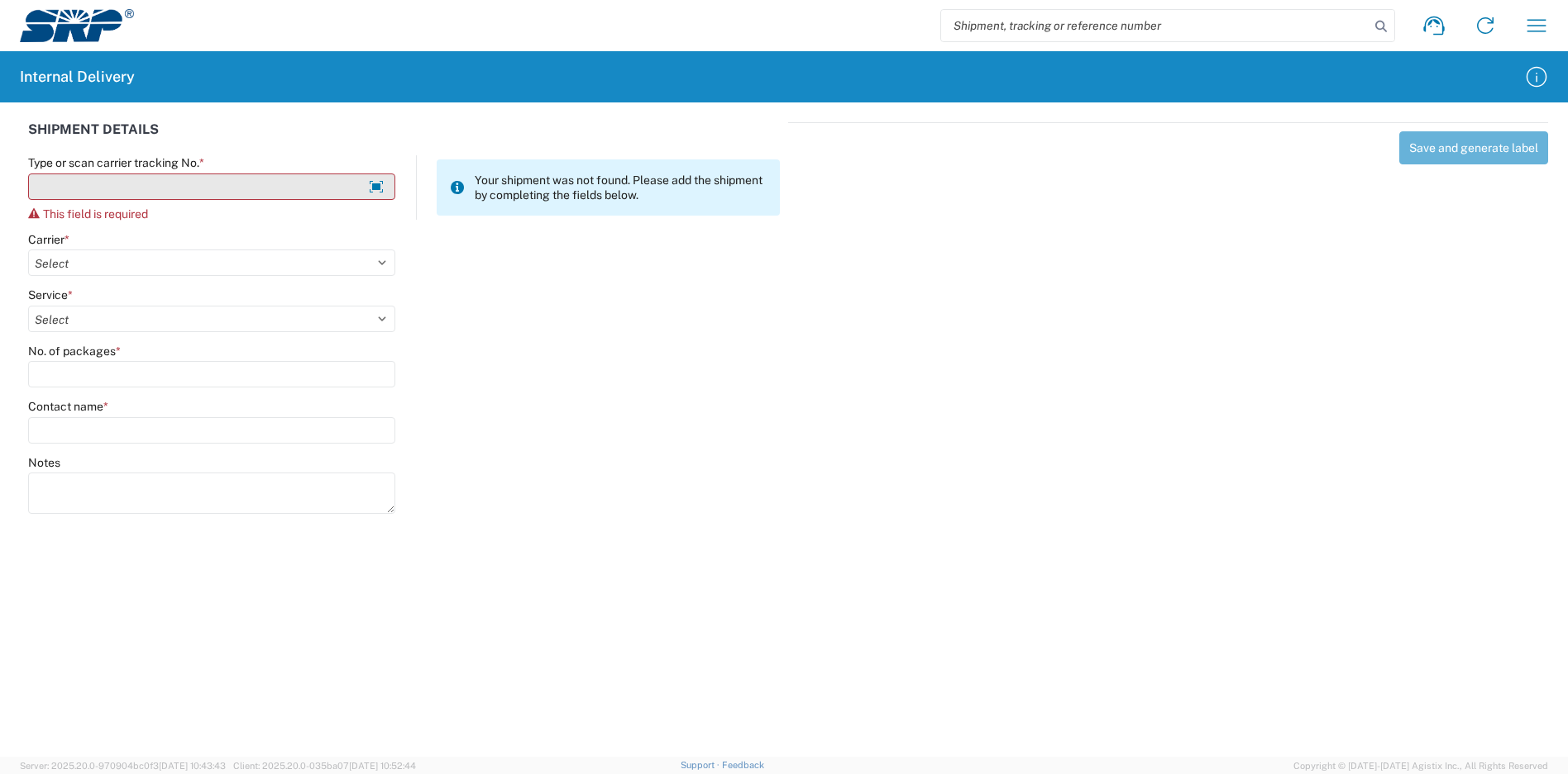
drag, startPoint x: 296, startPoint y: 181, endPoint x: 279, endPoint y: 193, distance: 20.8
click at [296, 183] on input "Type or scan carrier tracking No. *" at bounding box center [211, 187] width 367 height 27
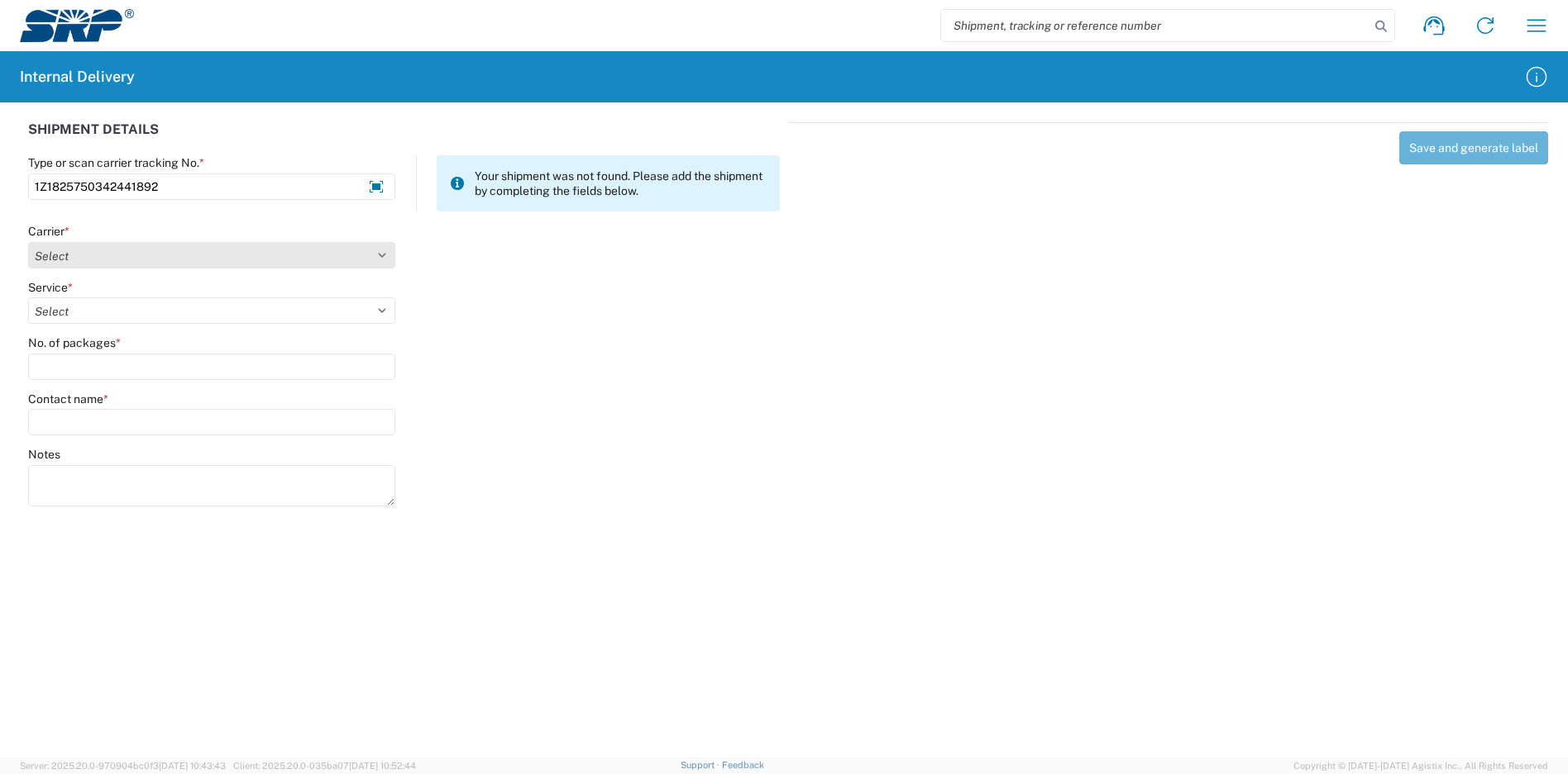
type input "1Z1825750342441892"
drag, startPoint x: 191, startPoint y: 252, endPoint x: 173, endPoint y: 258, distance: 19.0
click at [191, 254] on select "Select Amazon Logistics ATI Trucking BC Dimerco Logistics Empire Southwest FedE…" at bounding box center [211, 255] width 367 height 27
select select "12"
click at [29, 242] on select "Select Amazon Logistics ATI Trucking BC Dimerco Logistics Empire Southwest FedE…" at bounding box center [211, 255] width 367 height 27
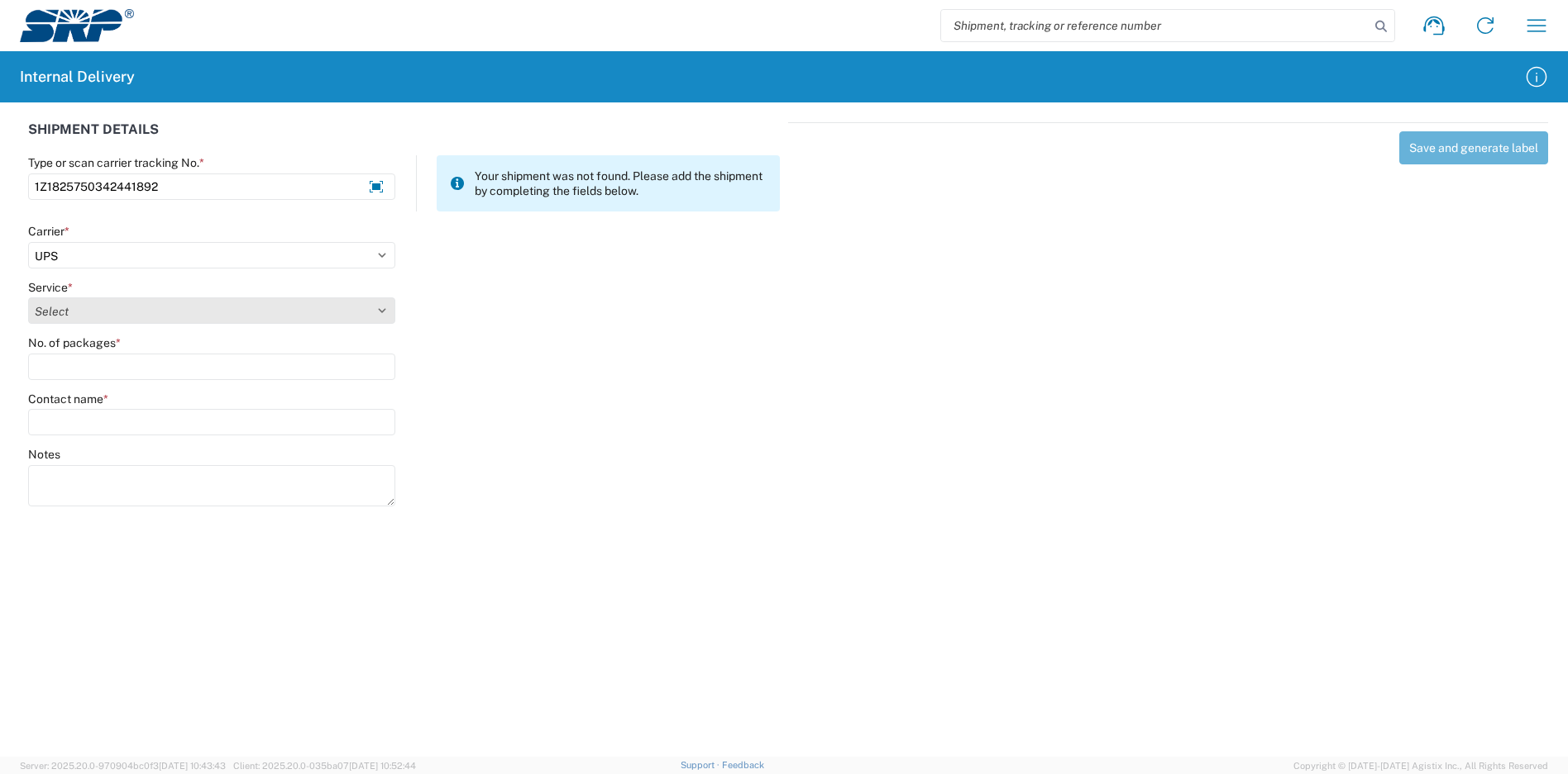
click at [99, 314] on select "Select 2nd Day Air 2nd Day Air A.M. 3 Day Select Basic BOUND PRINTED MATTER, UP…" at bounding box center [211, 311] width 367 height 27
select select "43"
click at [29, 298] on select "Select 2nd Day Air 2nd Day Air A.M. 3 Day Select Basic BOUND PRINTED MATTER, UP…" at bounding box center [211, 311] width 367 height 27
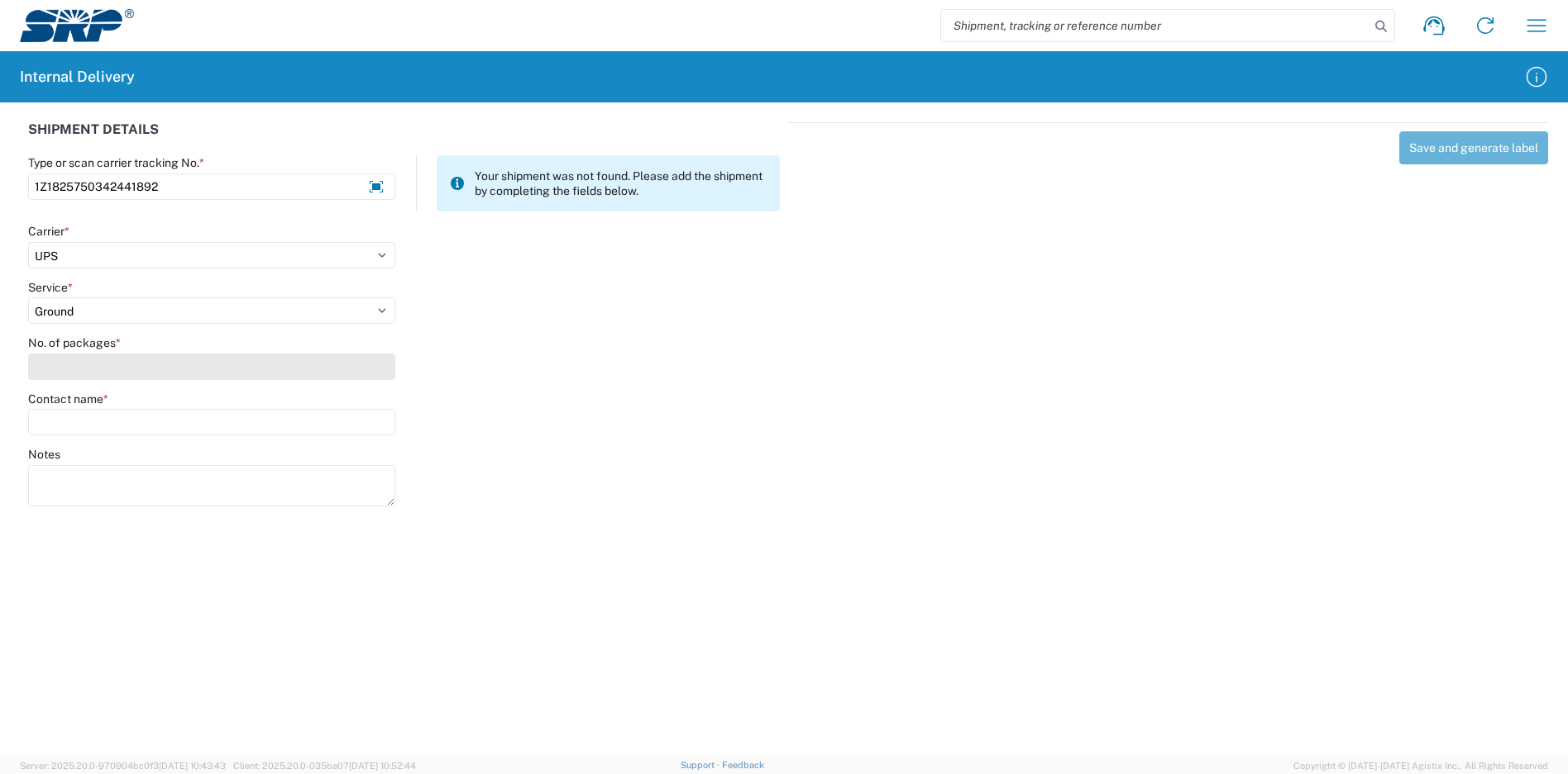
click at [129, 370] on input "No. of packages *" at bounding box center [211, 367] width 367 height 27
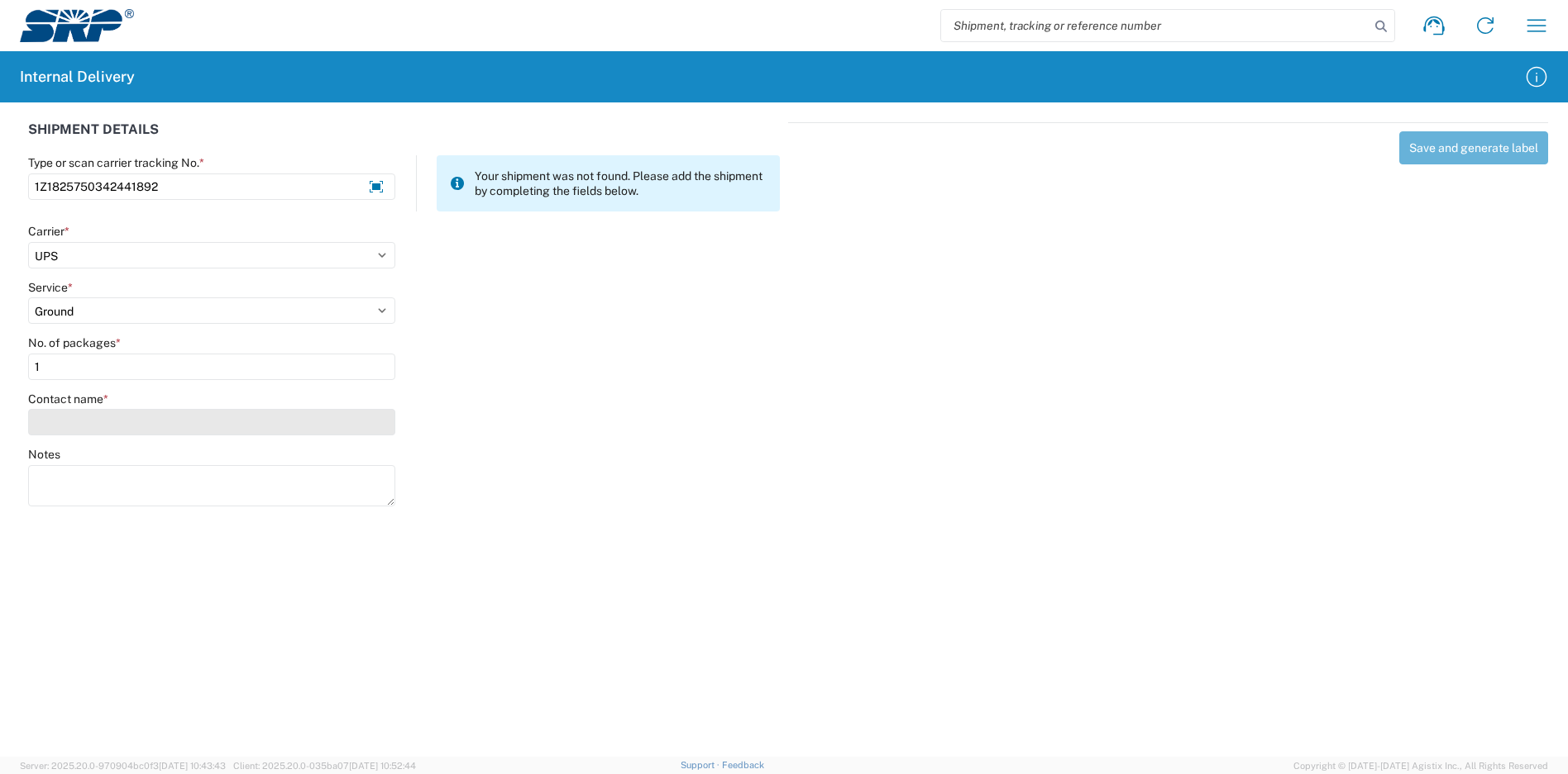
type input "1"
click at [132, 420] on input "Contact name *" at bounding box center [211, 423] width 367 height 27
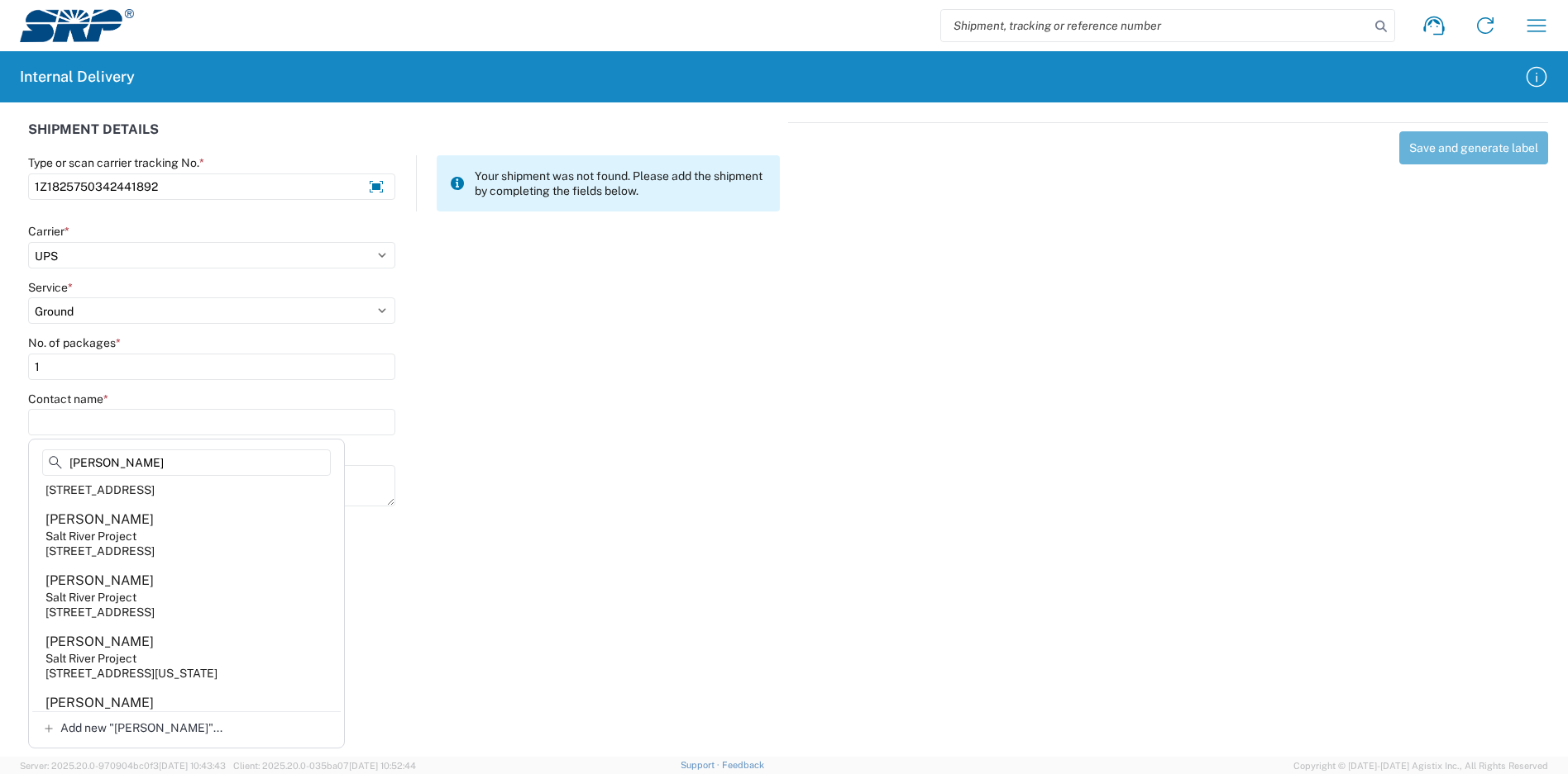
scroll to position [1240, 0]
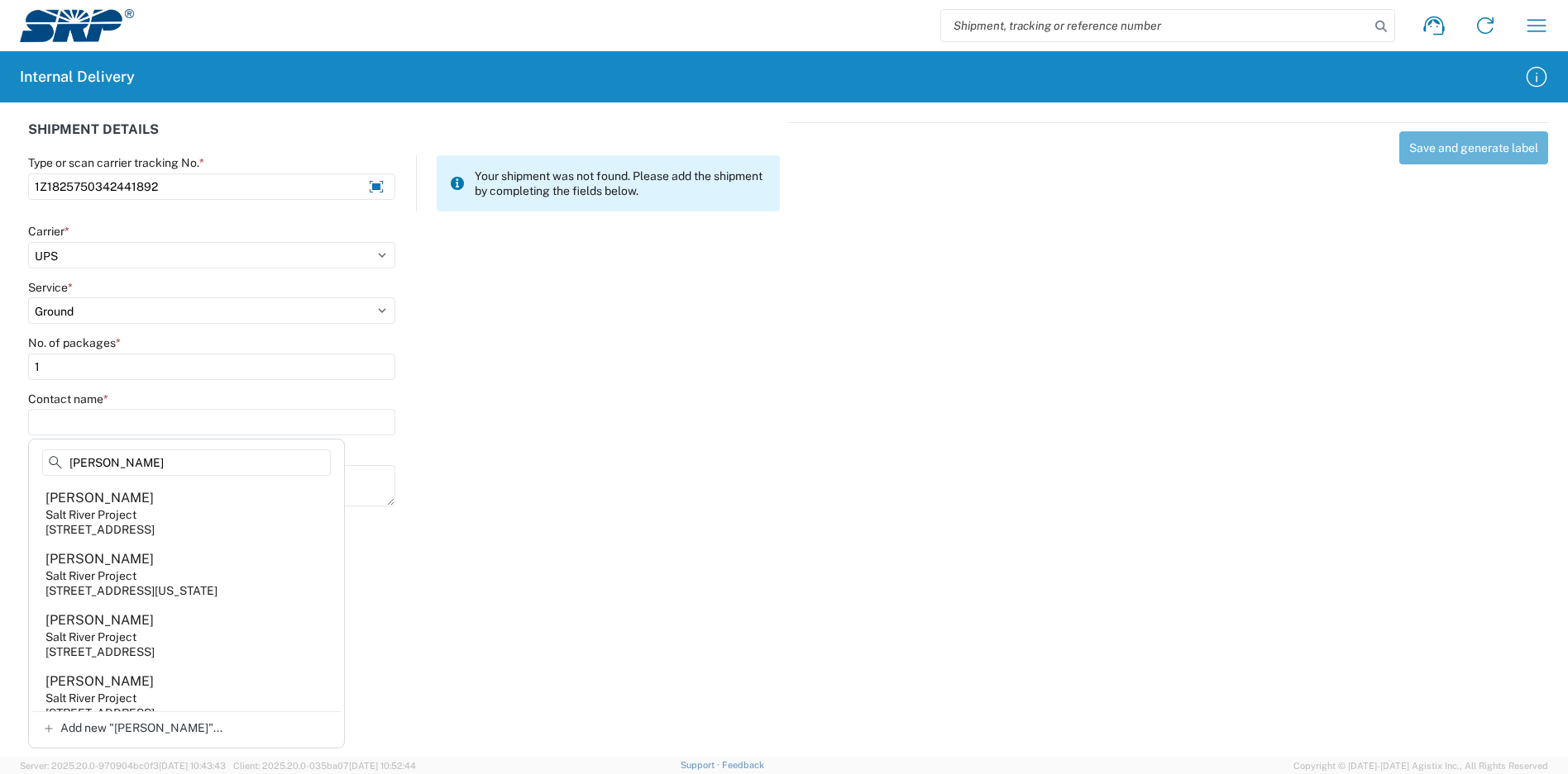
type input "[PERSON_NAME]"
click at [196, 483] on agx-address-suggestion-item "[PERSON_NAME] Salt River Project [STREET_ADDRESS]" at bounding box center [187, 452] width 309 height 61
type input "[PERSON_NAME]"
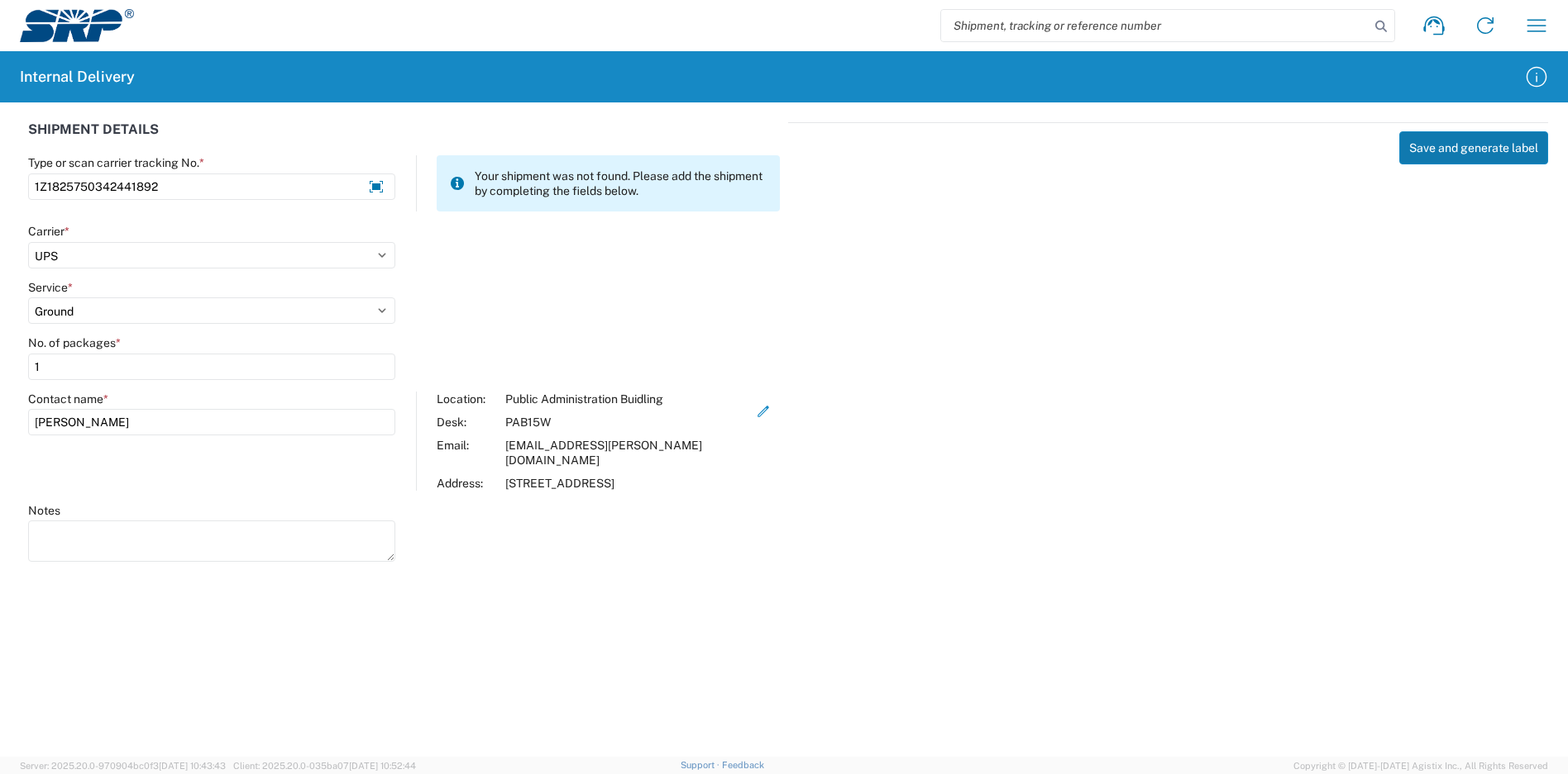
click at [1474, 150] on button "Save and generate label" at bounding box center [1474, 148] width 149 height 33
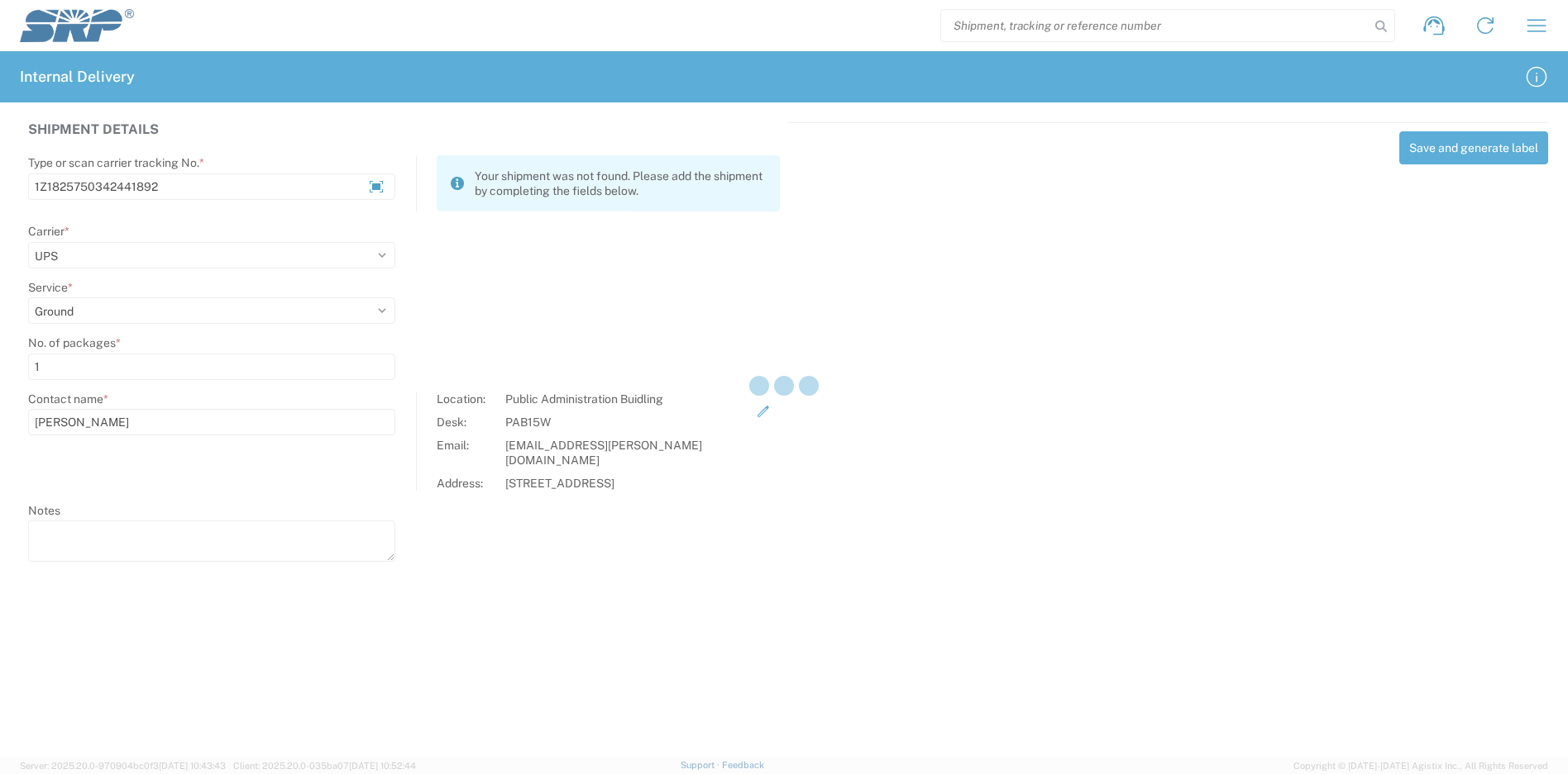
select select
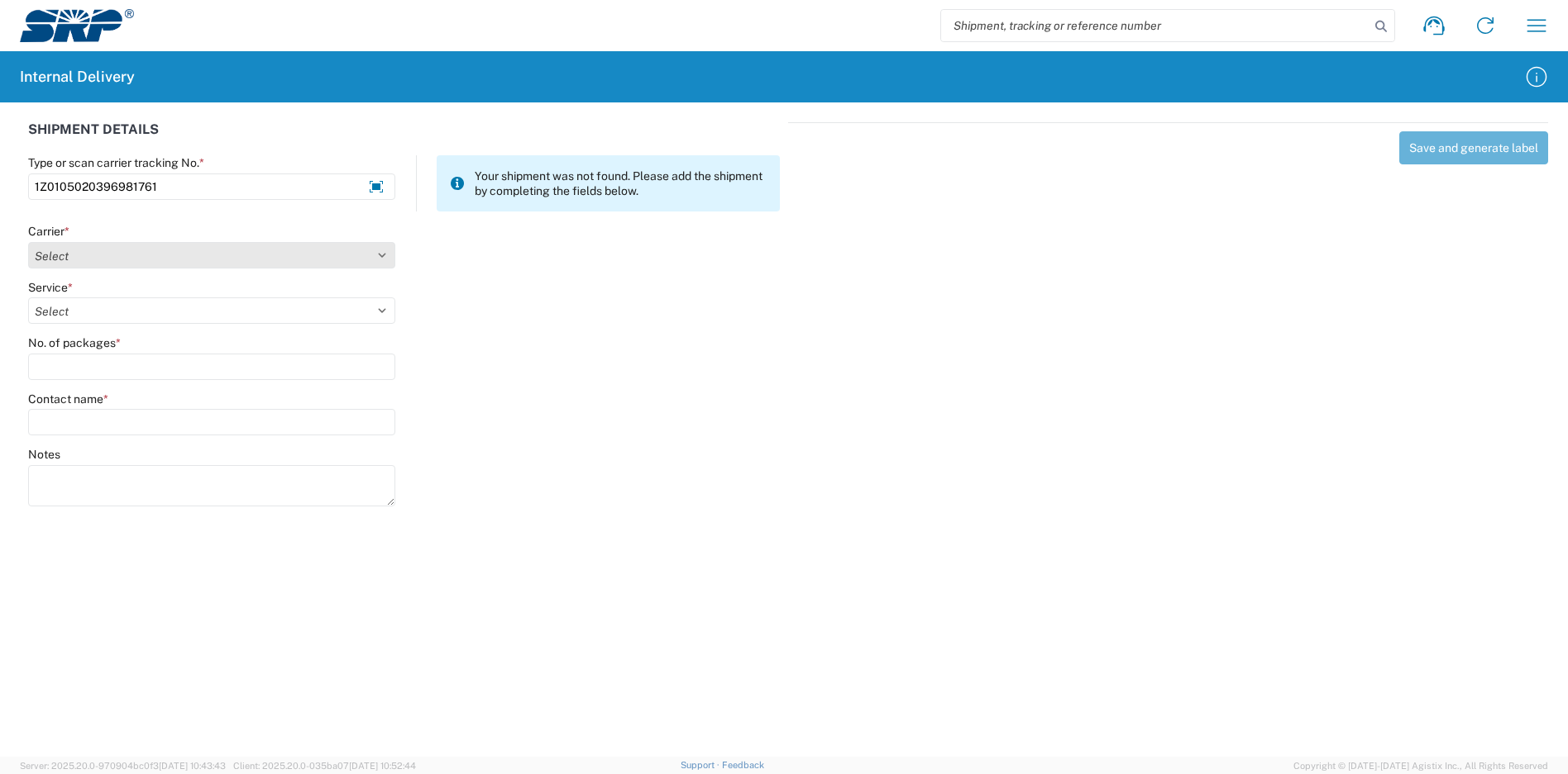
type input "1Z0105020396981761"
click at [97, 253] on select "Select Amazon Logistics ATI Trucking BC Dimerco Logistics Empire Southwest FedE…" at bounding box center [211, 255] width 367 height 27
select select "12"
click at [29, 242] on select "Select Amazon Logistics ATI Trucking BC Dimerco Logistics Empire Southwest FedE…" at bounding box center [211, 255] width 367 height 27
click at [122, 308] on select "Select 2nd Day Air 2nd Day Air A.M. 3 Day Select Basic BOUND PRINTED MATTER, UP…" at bounding box center [211, 311] width 367 height 27
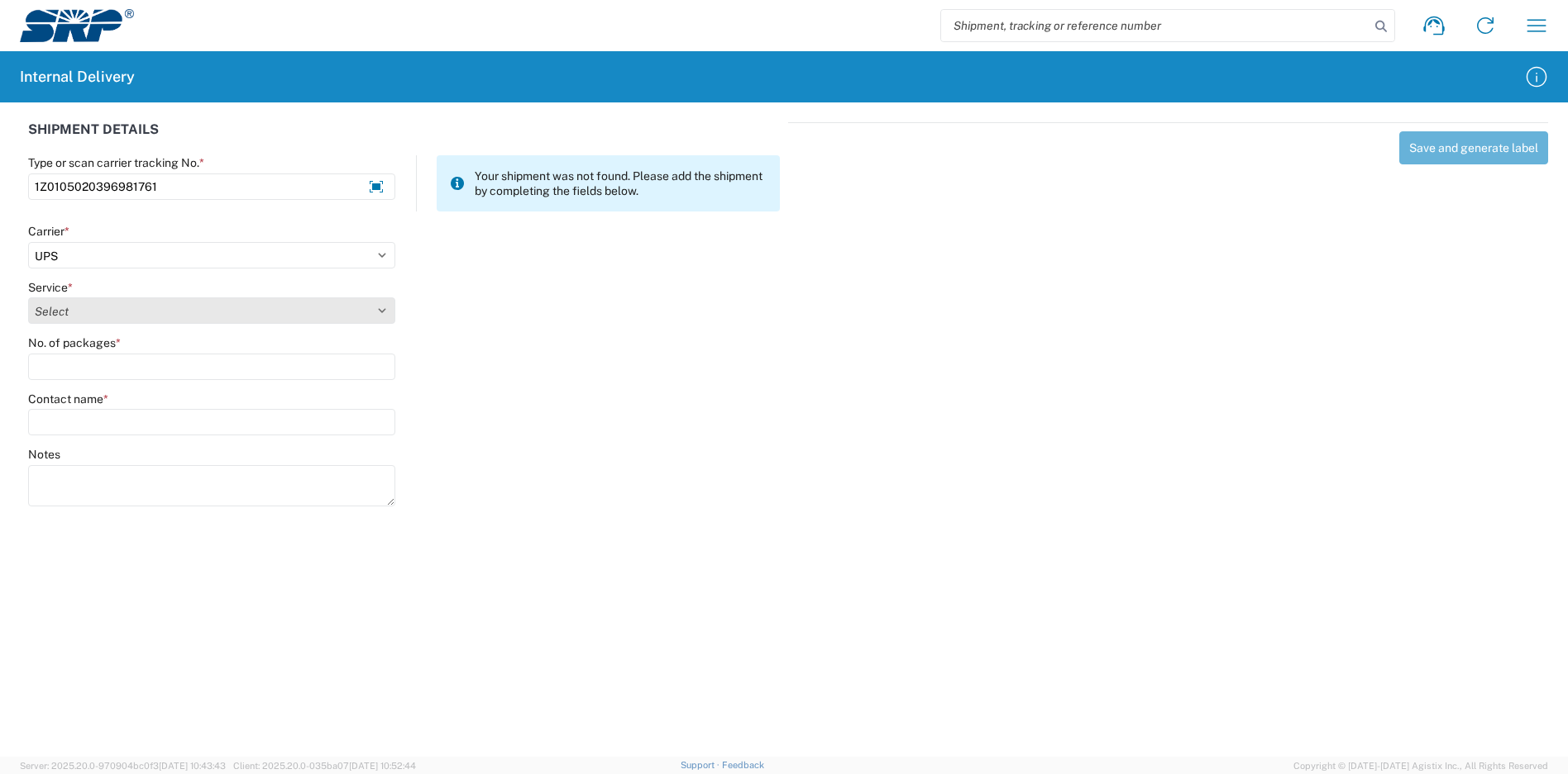
select select "43"
click at [29, 298] on select "Select 2nd Day Air 2nd Day Air A.M. 3 Day Select Basic BOUND PRINTED MATTER, UP…" at bounding box center [211, 311] width 367 height 27
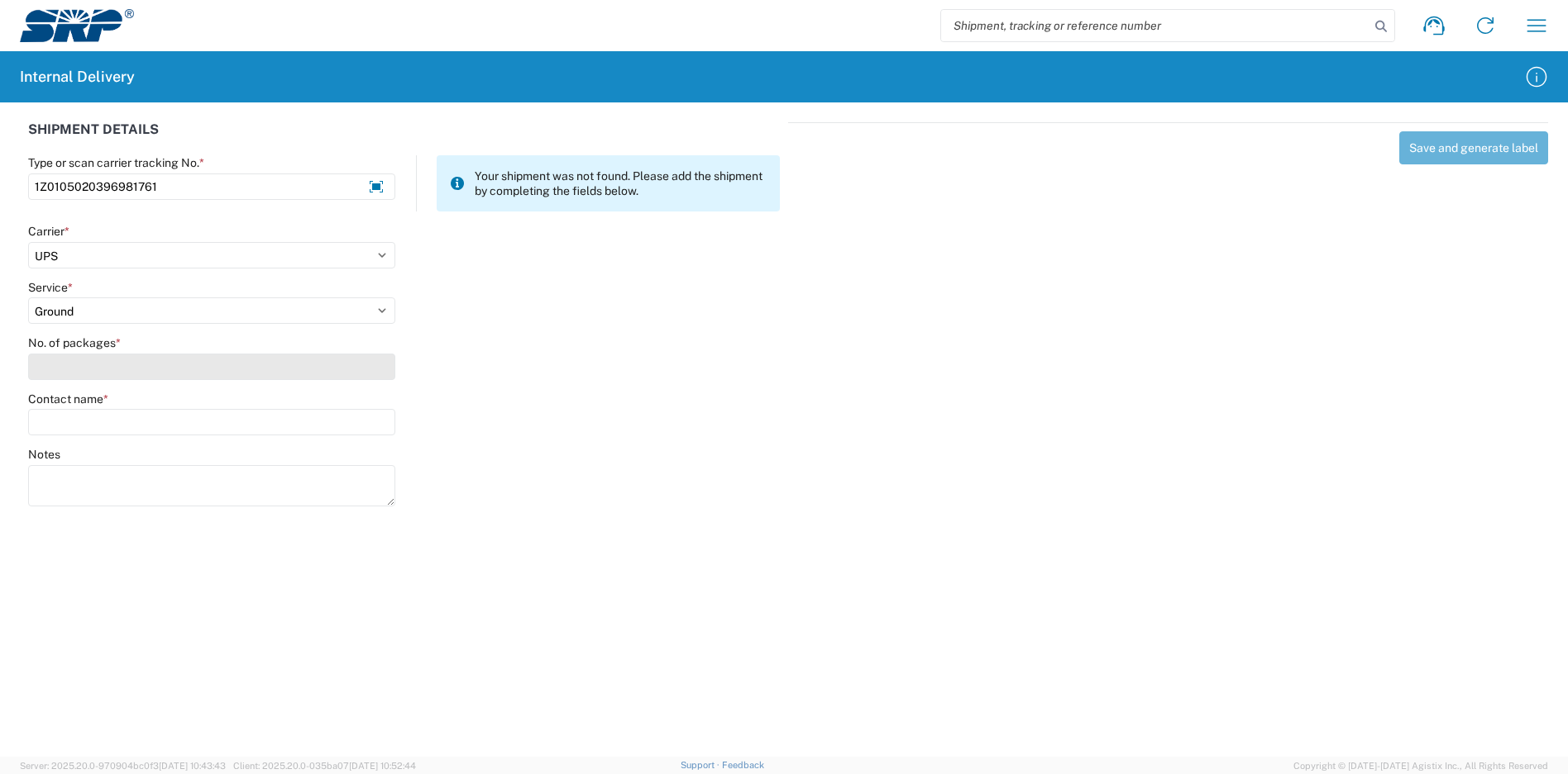
click at [104, 373] on input "No. of packages *" at bounding box center [211, 367] width 367 height 27
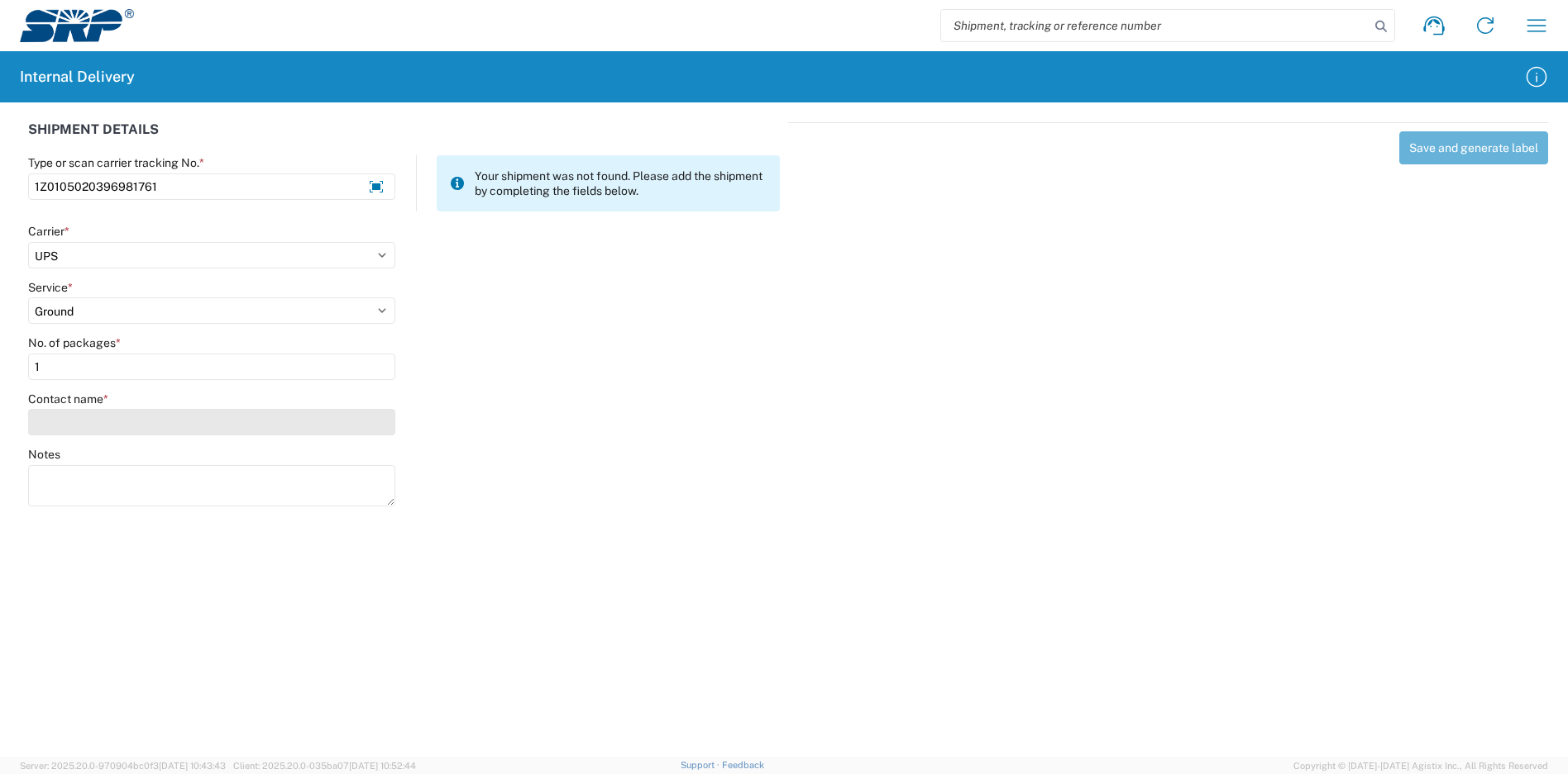
type input "1"
click at [98, 424] on input "Contact name *" at bounding box center [211, 423] width 367 height 27
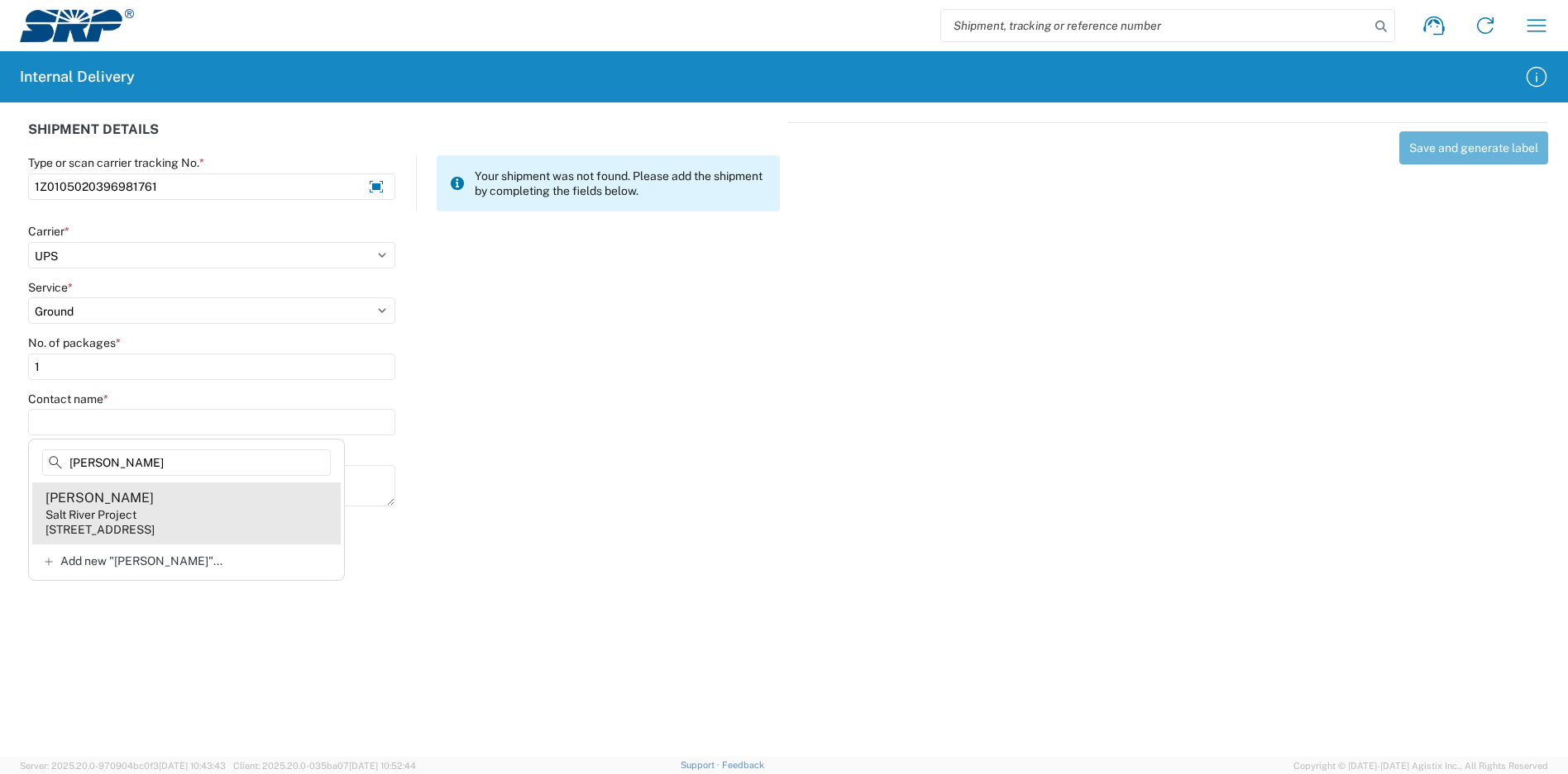
type input "[PERSON_NAME]"
click at [129, 507] on div "Salt River Project" at bounding box center [90, 515] width 90 height 15
type input "[PERSON_NAME]"
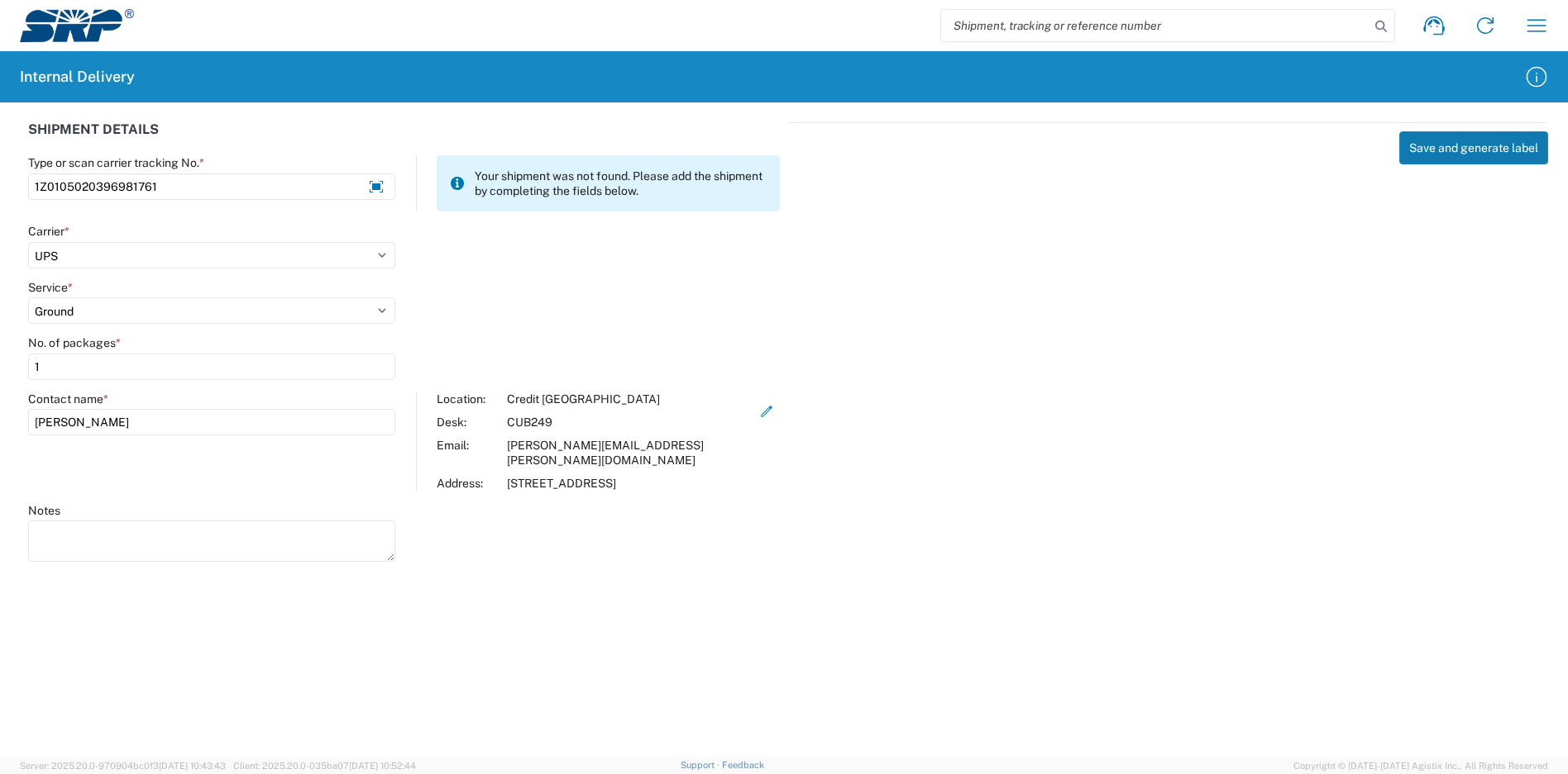
click at [1450, 148] on button "Save and generate label" at bounding box center [1474, 148] width 149 height 33
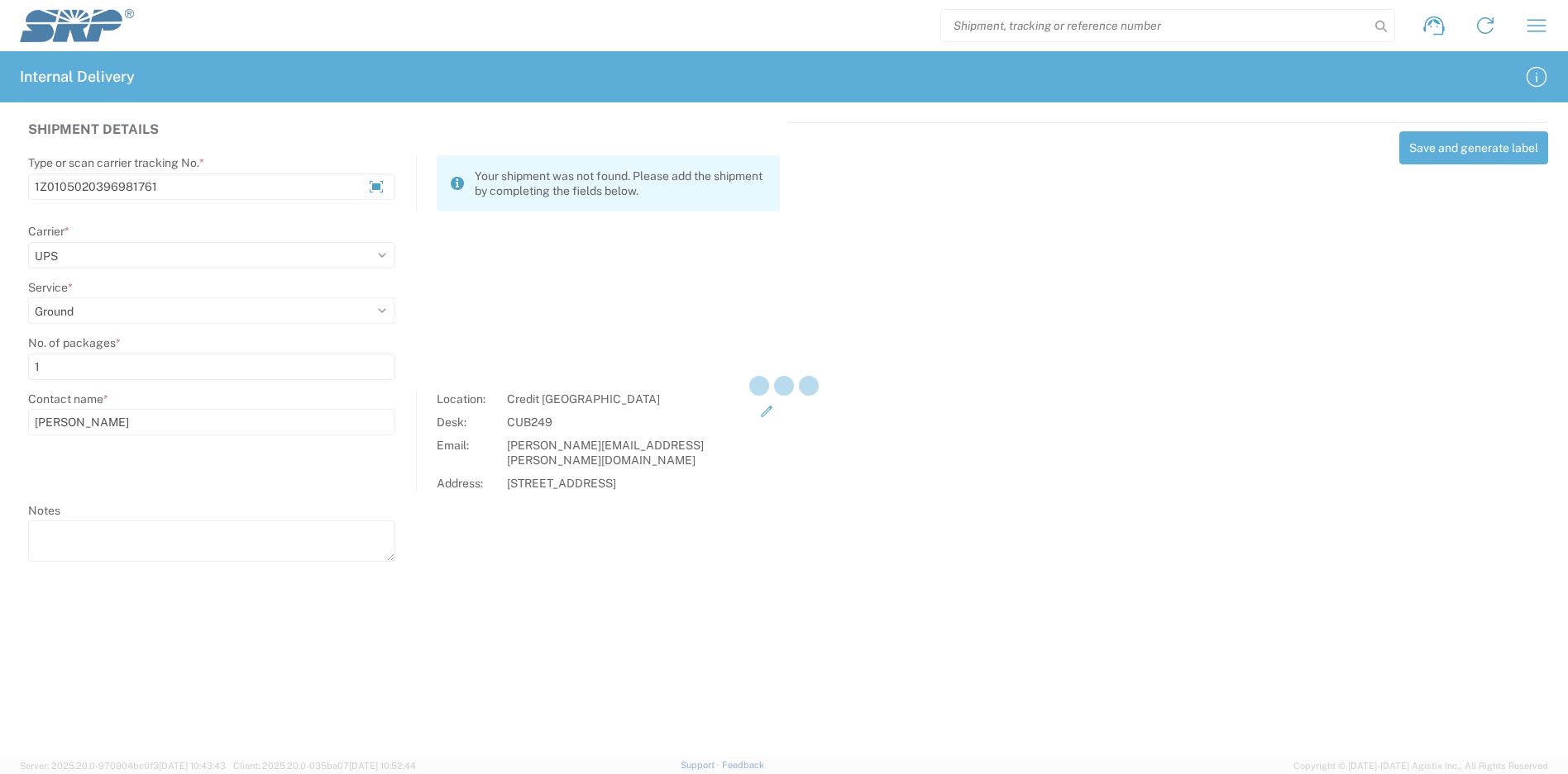
select select
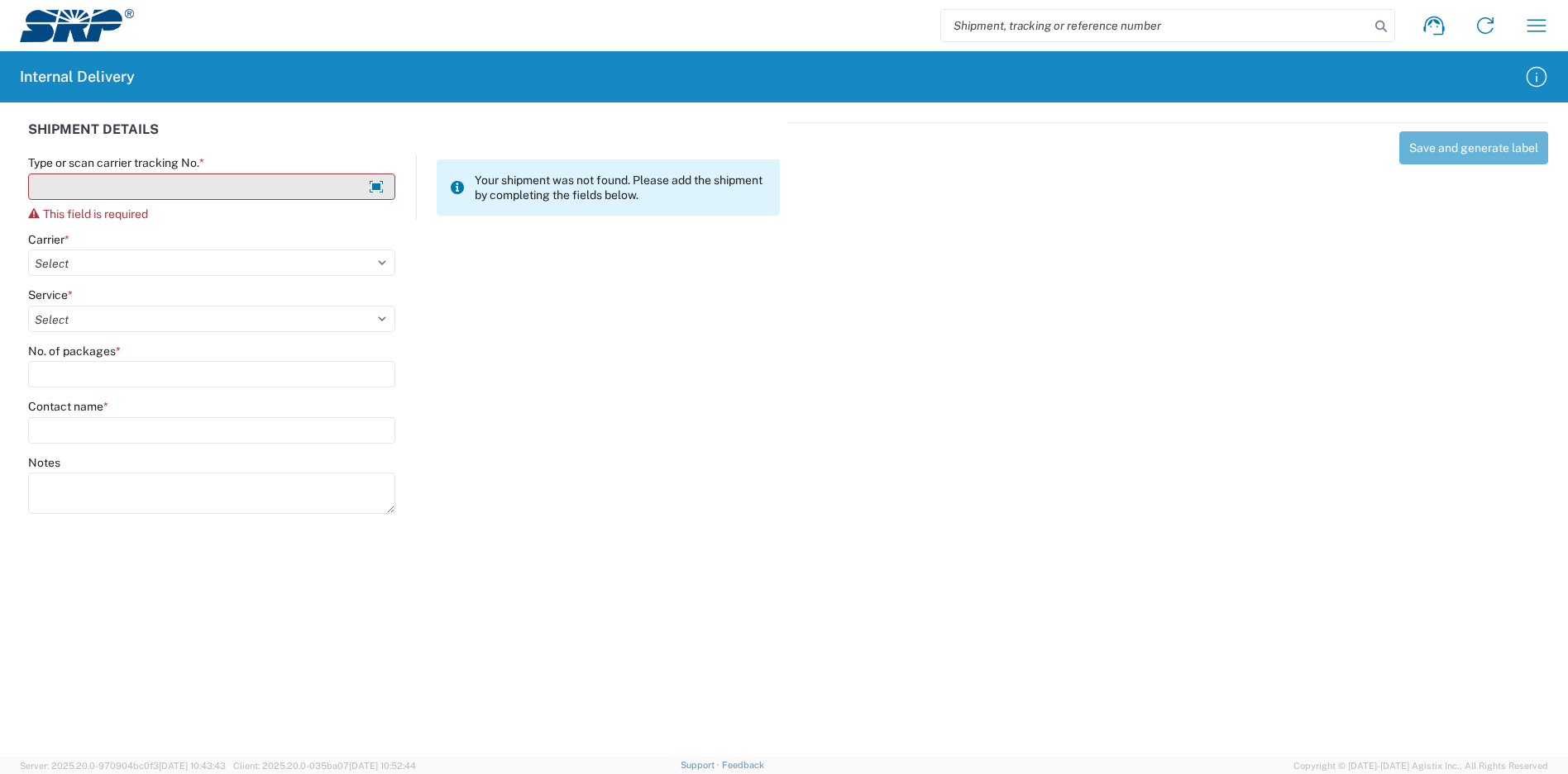
click at [290, 184] on input "Type or scan carrier tracking No. *" at bounding box center [211, 187] width 367 height 27
click at [176, 187] on input "Type or scan carrier tracking No. *" at bounding box center [211, 187] width 367 height 27
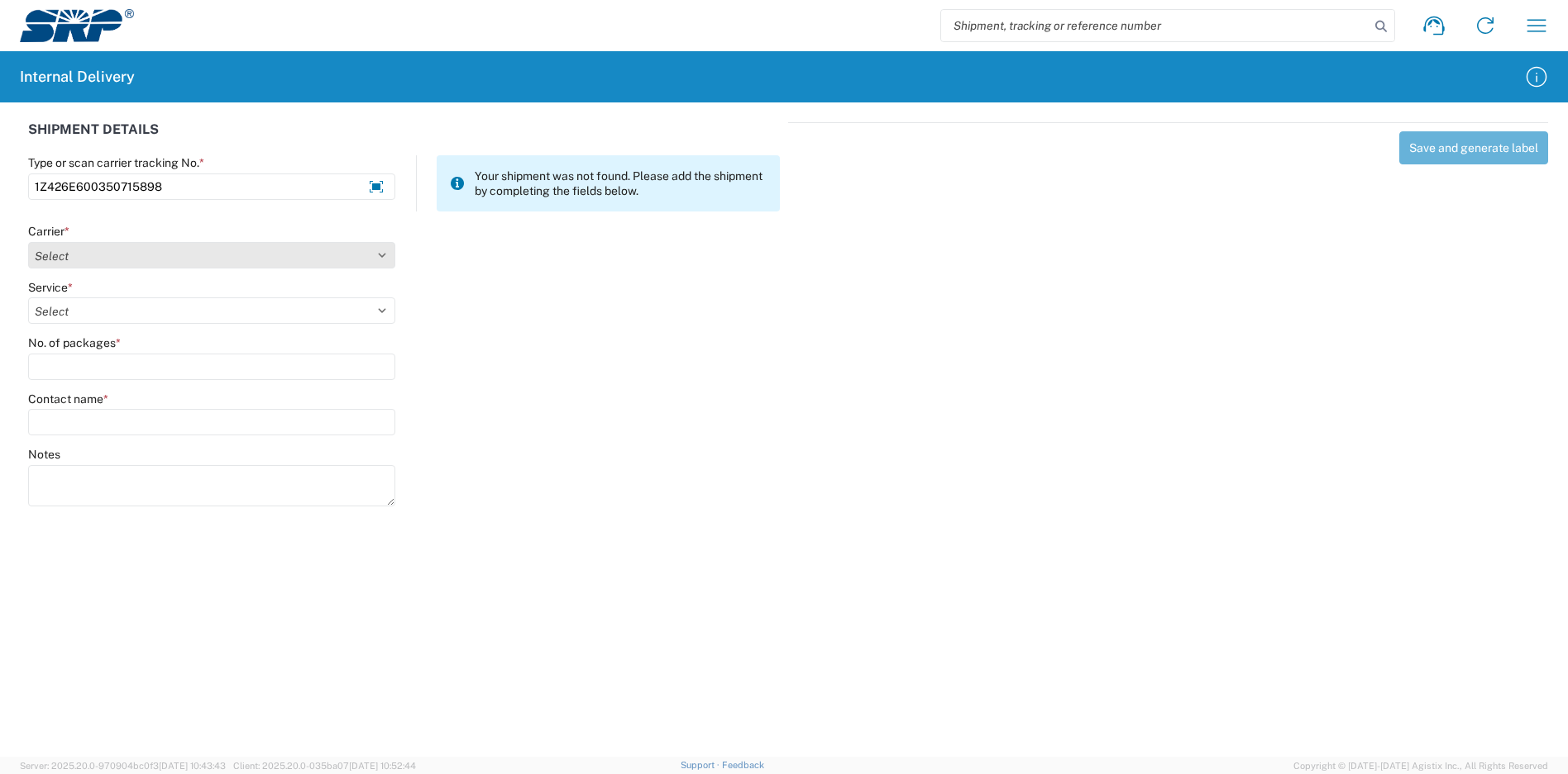
type input "1Z426E600350715898"
click at [155, 255] on select "Select Amazon Logistics ATI Trucking BC Dimerco Logistics Empire Southwest FedE…" at bounding box center [211, 255] width 367 height 27
select select "12"
click at [29, 242] on select "Select Amazon Logistics ATI Trucking BC Dimerco Logistics Empire Southwest FedE…" at bounding box center [211, 255] width 367 height 27
click at [91, 317] on select "Select" at bounding box center [211, 311] width 367 height 27
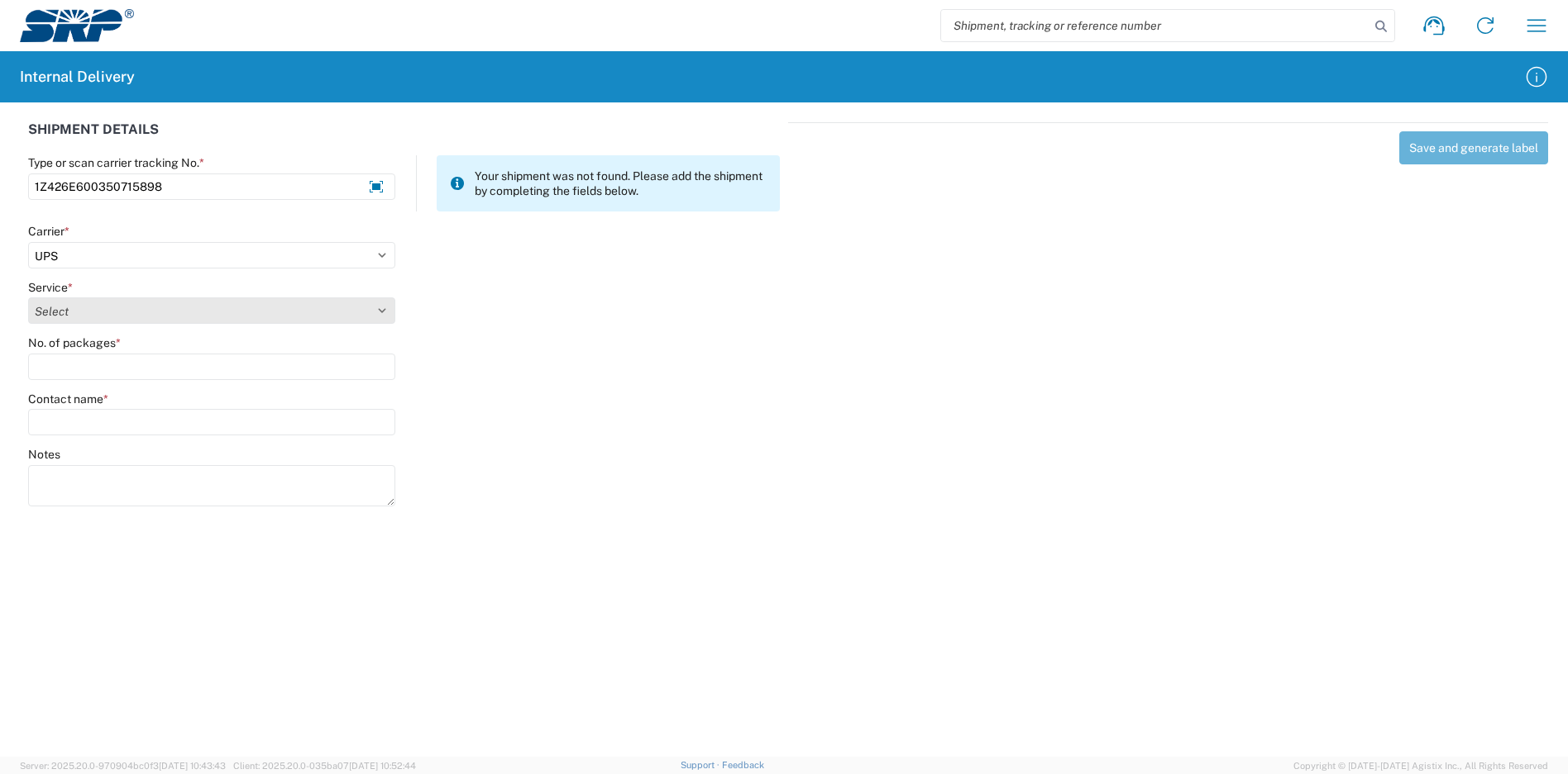
select select "43"
click at [29, 298] on select "Select 2nd Day Air 2nd Day Air A.M. 3 Day Select Basic BOUND PRINTED MATTER, UP…" at bounding box center [211, 311] width 367 height 27
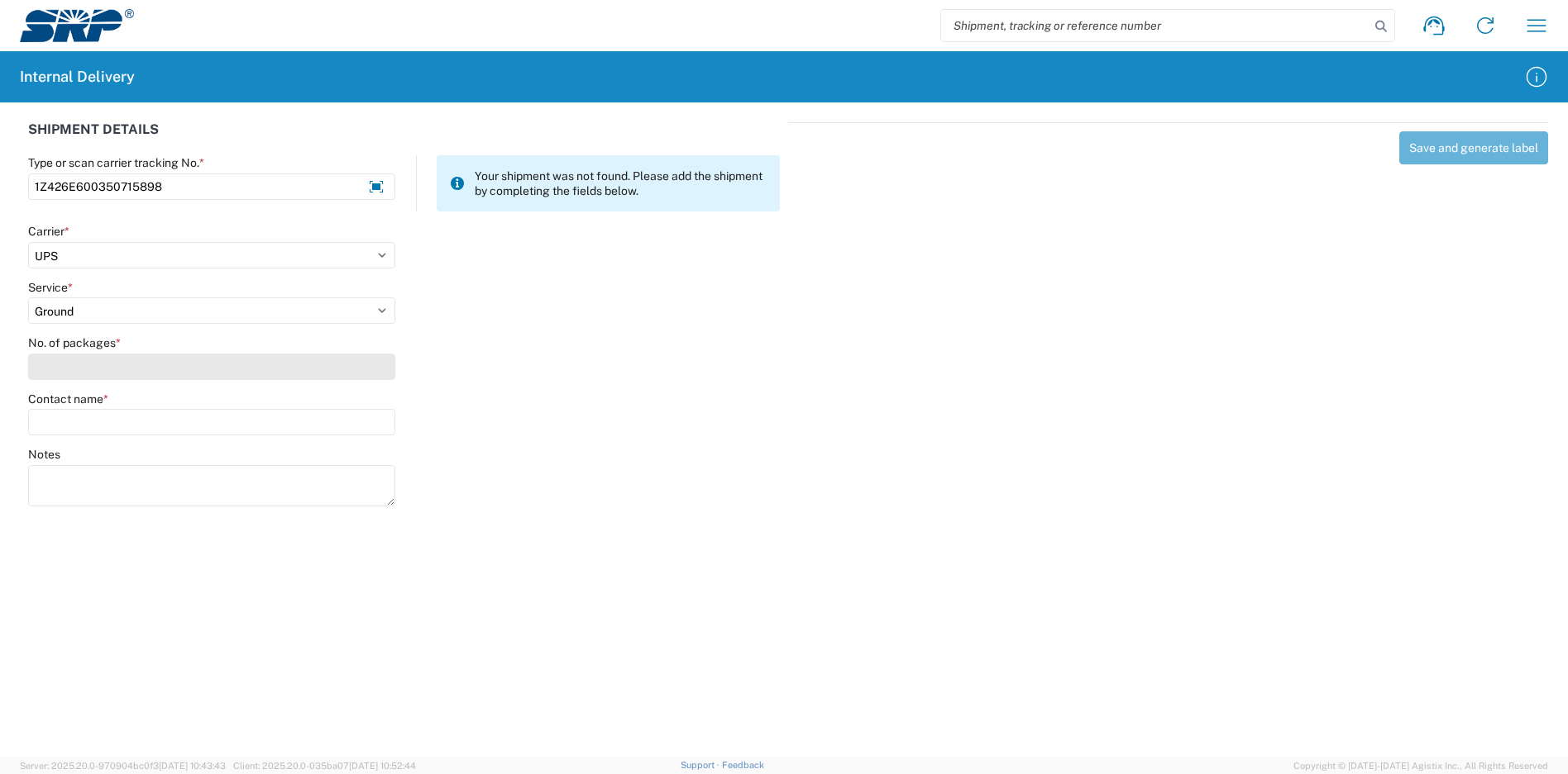
click at [91, 363] on input "No. of packages *" at bounding box center [211, 367] width 367 height 27
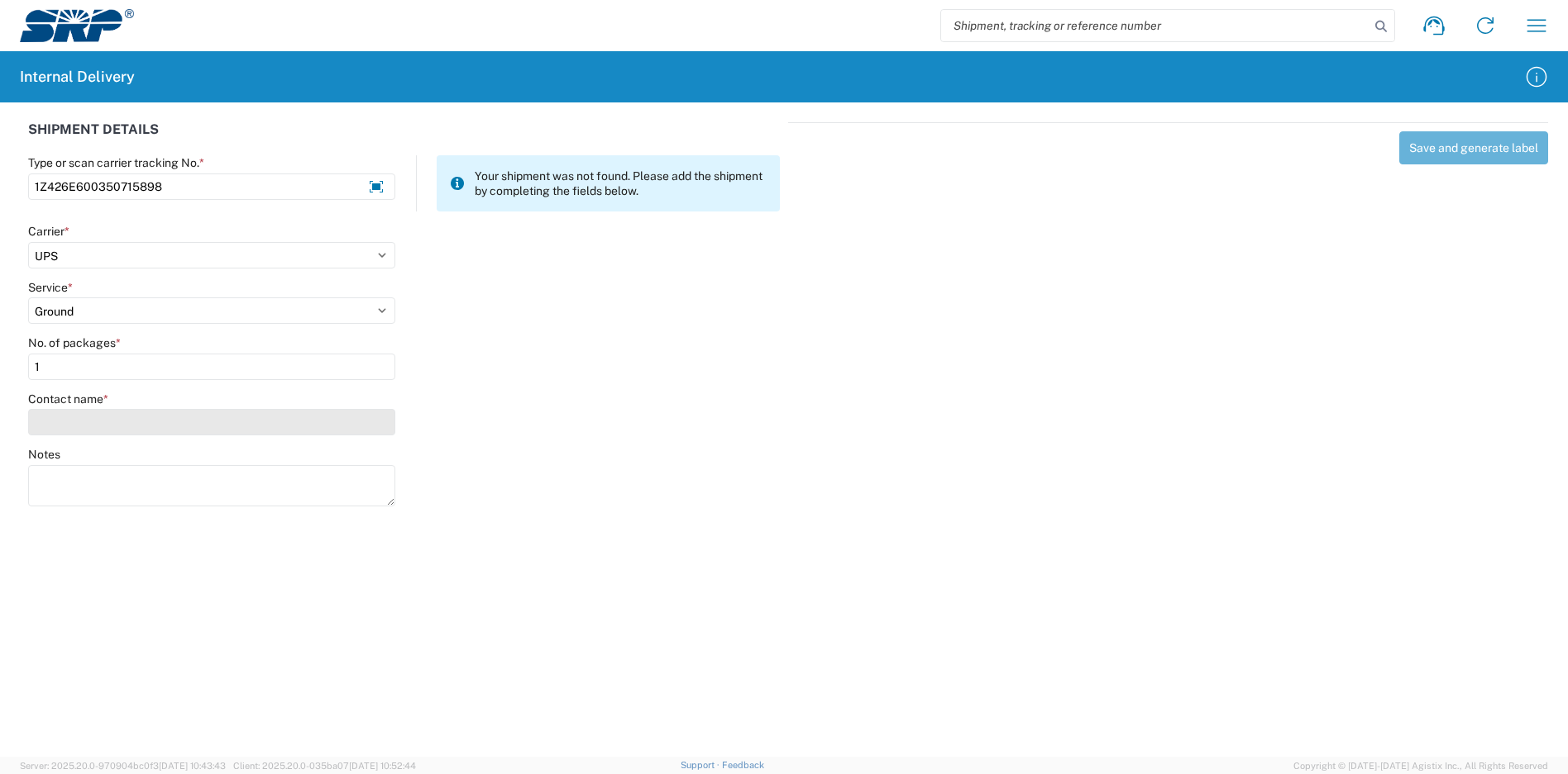
type input "1"
click at [92, 417] on input "Contact name *" at bounding box center [211, 423] width 367 height 27
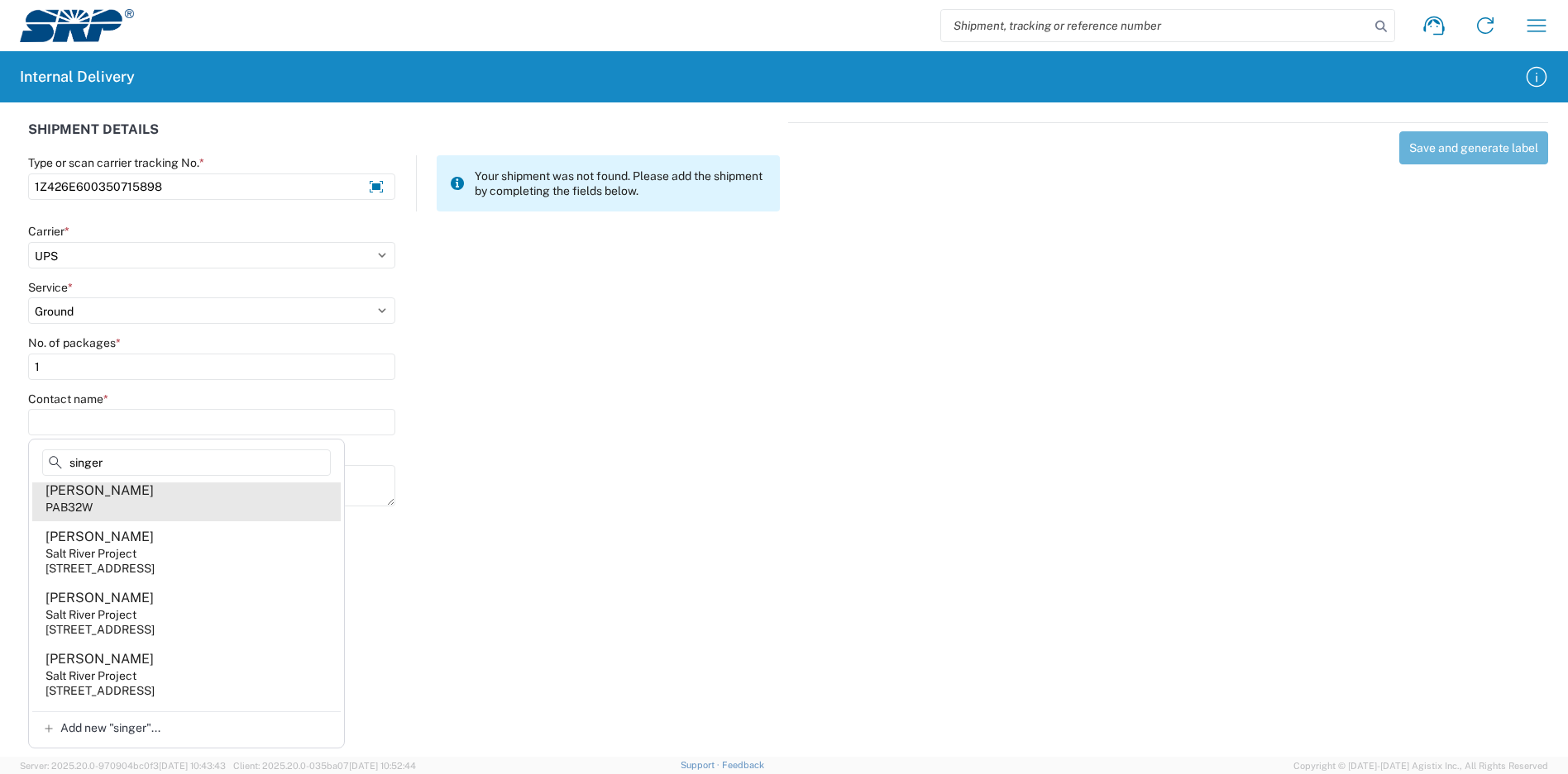
scroll to position [83, 0]
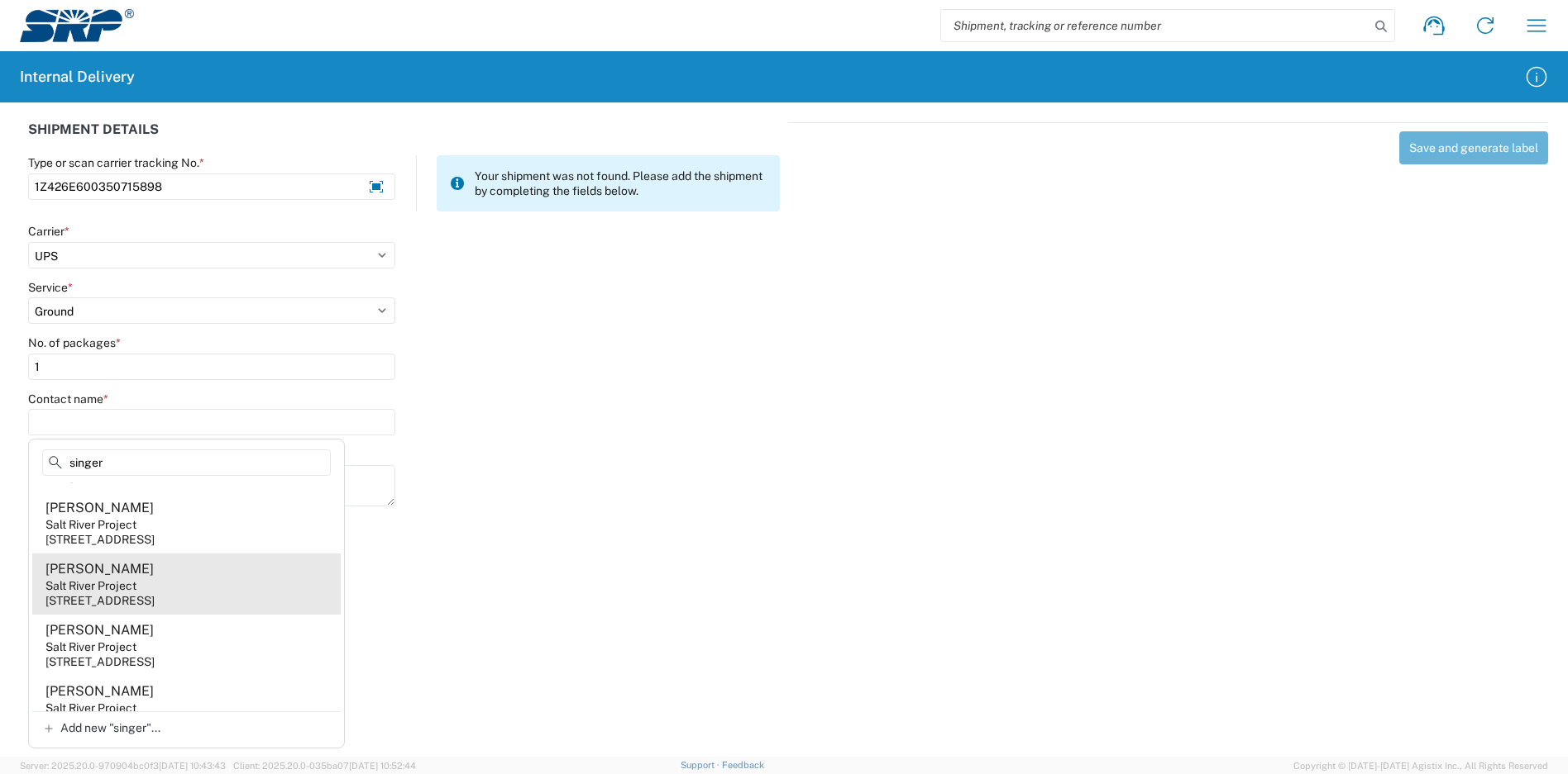
type input "singer"
click at [185, 586] on agx-address-suggestion-item "[PERSON_NAME] Salt River Project [STREET_ADDRESS]" at bounding box center [187, 585] width 309 height 61
type input "[PERSON_NAME]"
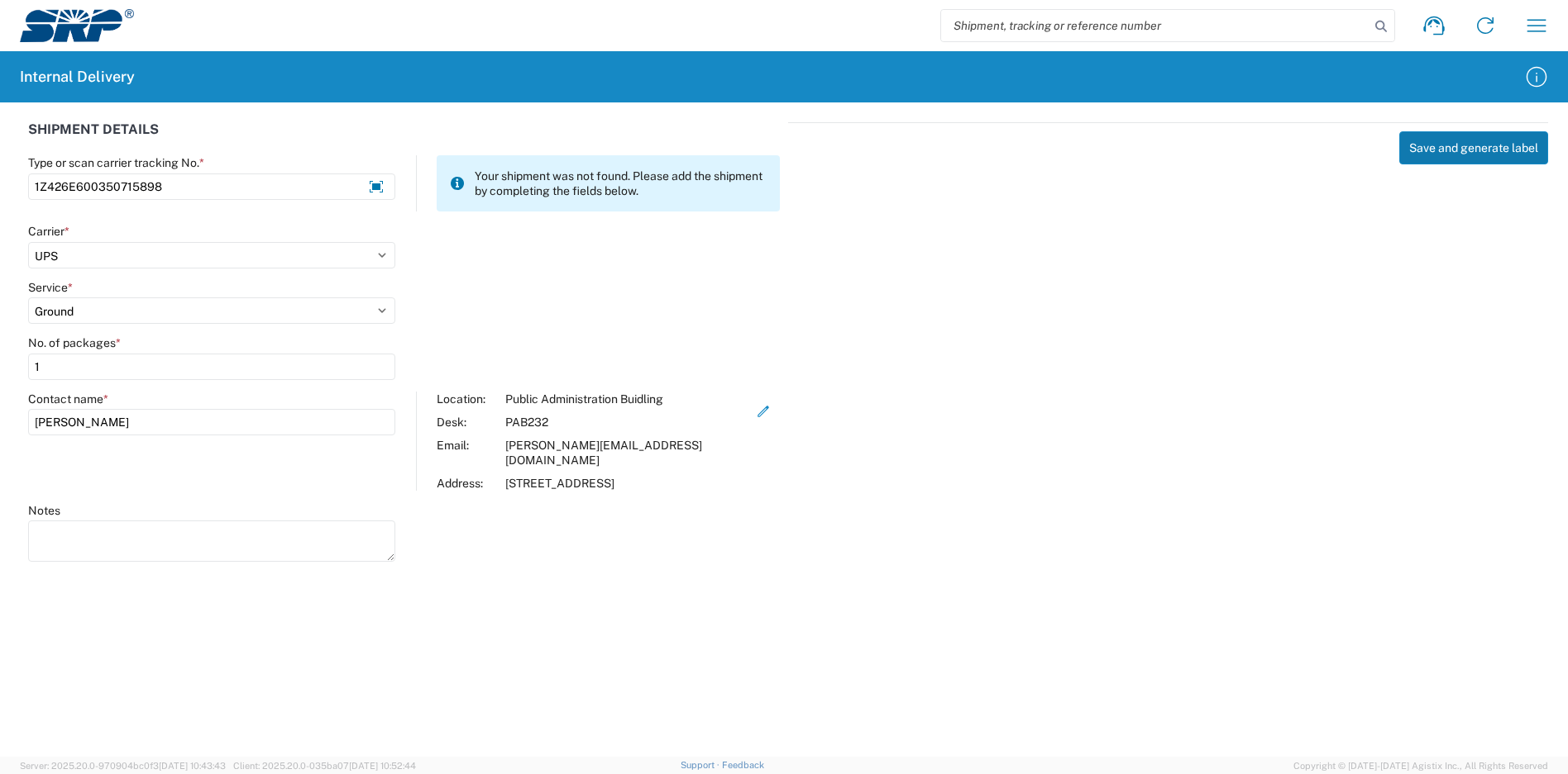
click at [1448, 141] on button "Save and generate label" at bounding box center [1474, 148] width 149 height 33
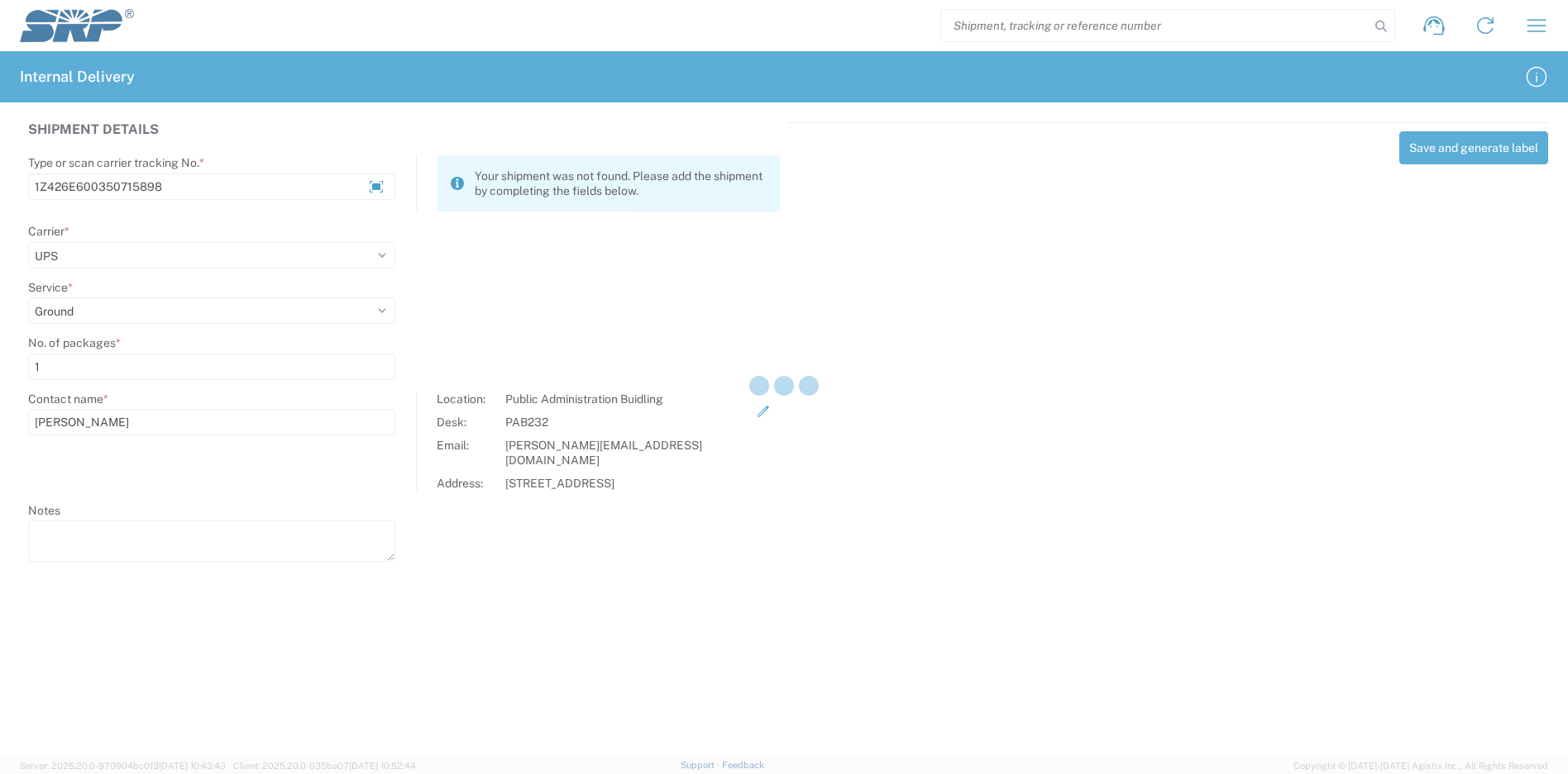
select select
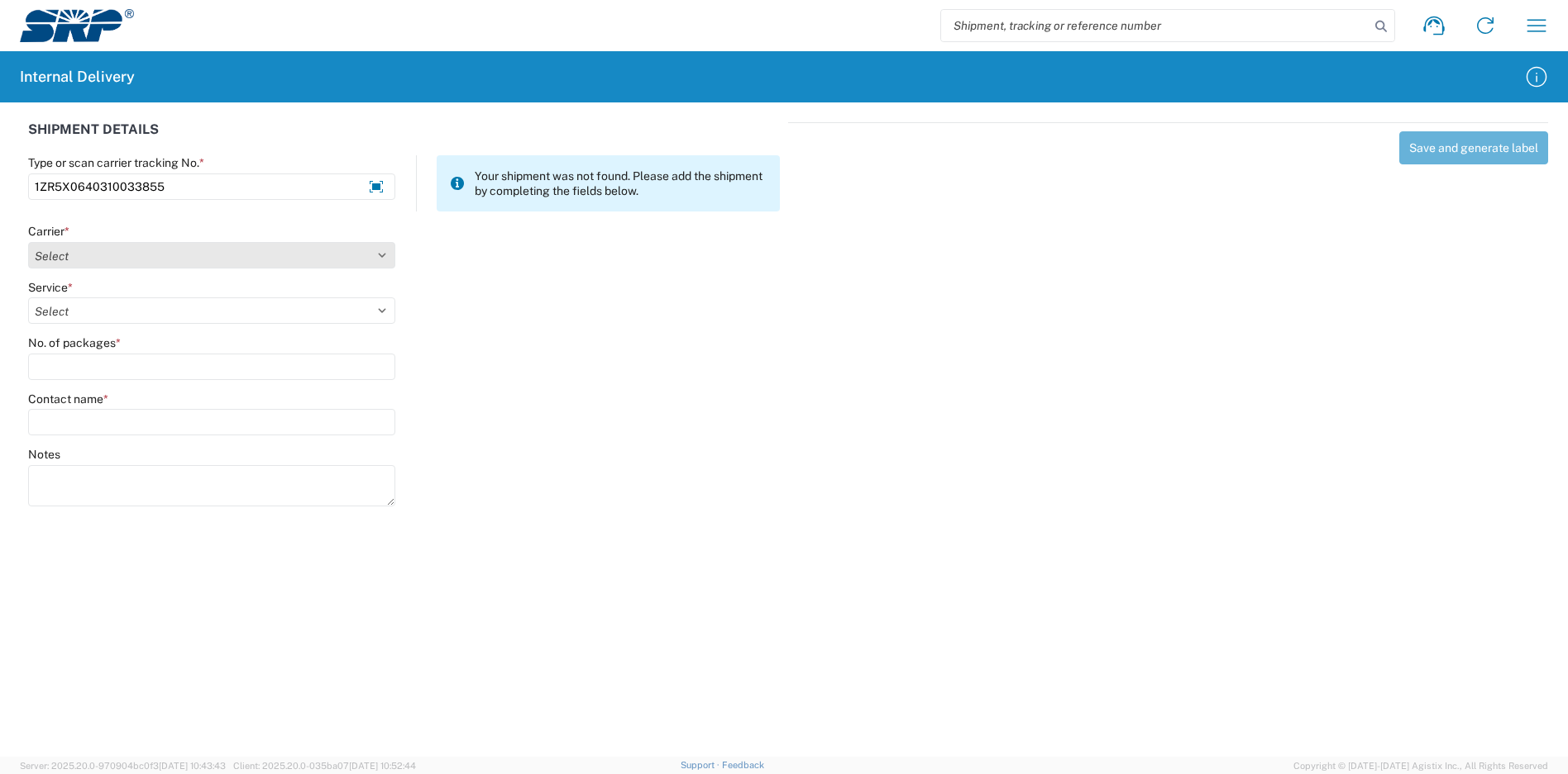
type input "1ZR5X0640310033855"
click at [104, 257] on select "Select Amazon Logistics ATI Trucking BC Dimerco Logistics Empire Southwest FedE…" at bounding box center [211, 255] width 367 height 27
select select "12"
click at [29, 242] on select "Select Amazon Logistics ATI Trucking BC Dimerco Logistics Empire Southwest FedE…" at bounding box center [211, 255] width 367 height 27
click at [89, 318] on select "Select" at bounding box center [211, 311] width 367 height 27
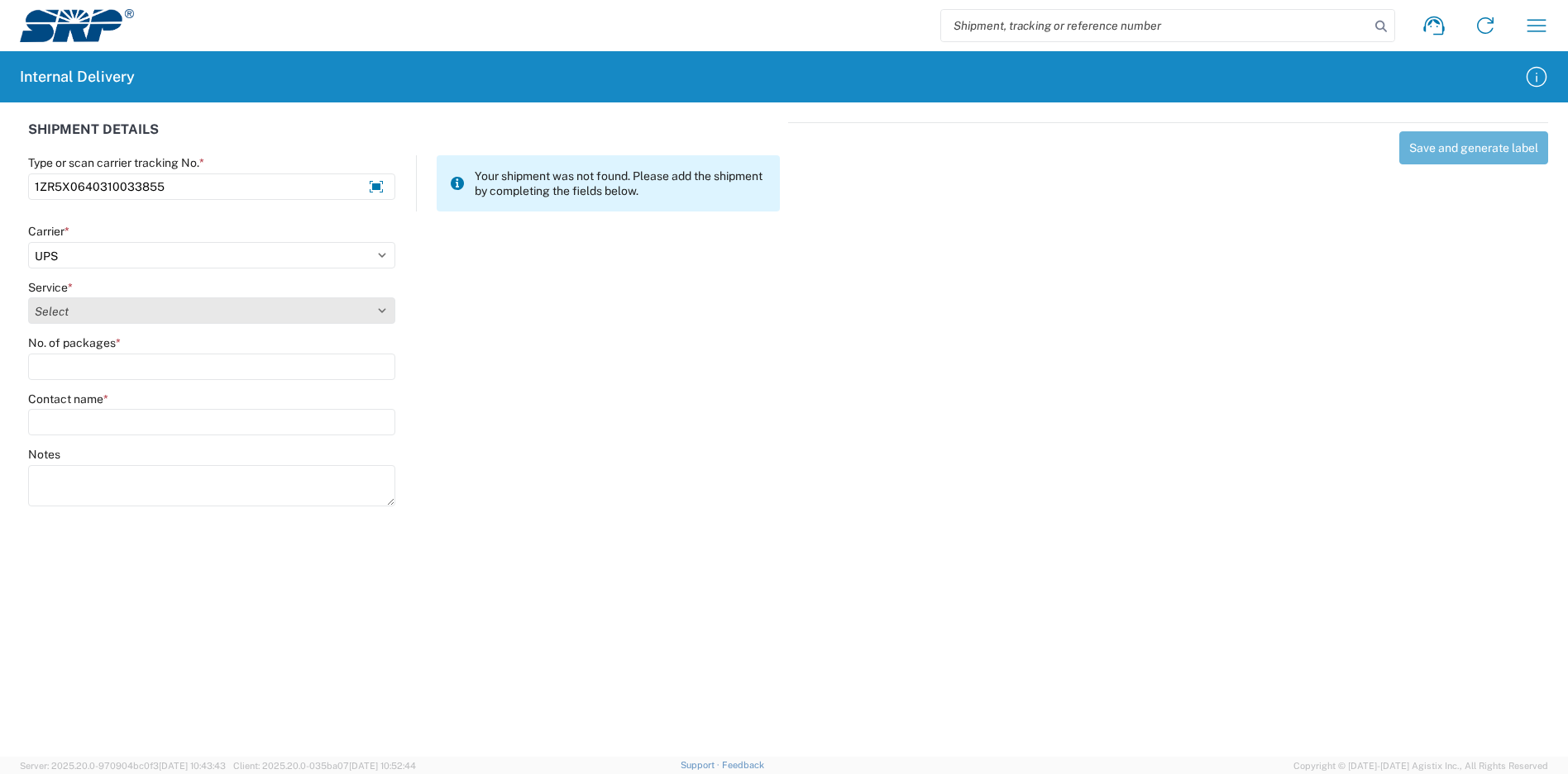
select select "43"
click at [29, 298] on select "Select 2nd Day Air 2nd Day Air A.M. 3 Day Select Basic BOUND PRINTED MATTER, UP…" at bounding box center [211, 311] width 367 height 27
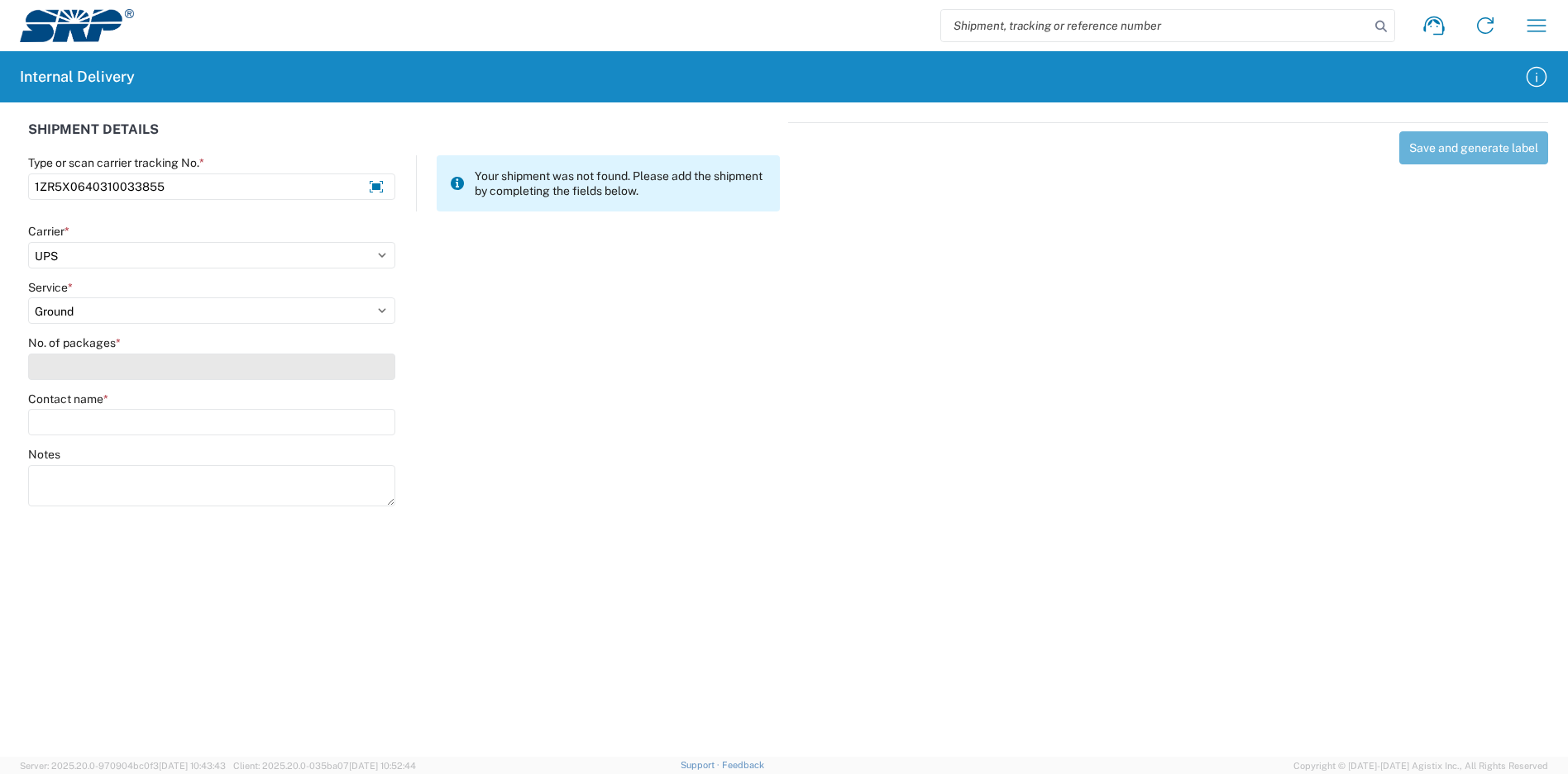
click at [85, 357] on input "No. of packages *" at bounding box center [211, 367] width 367 height 27
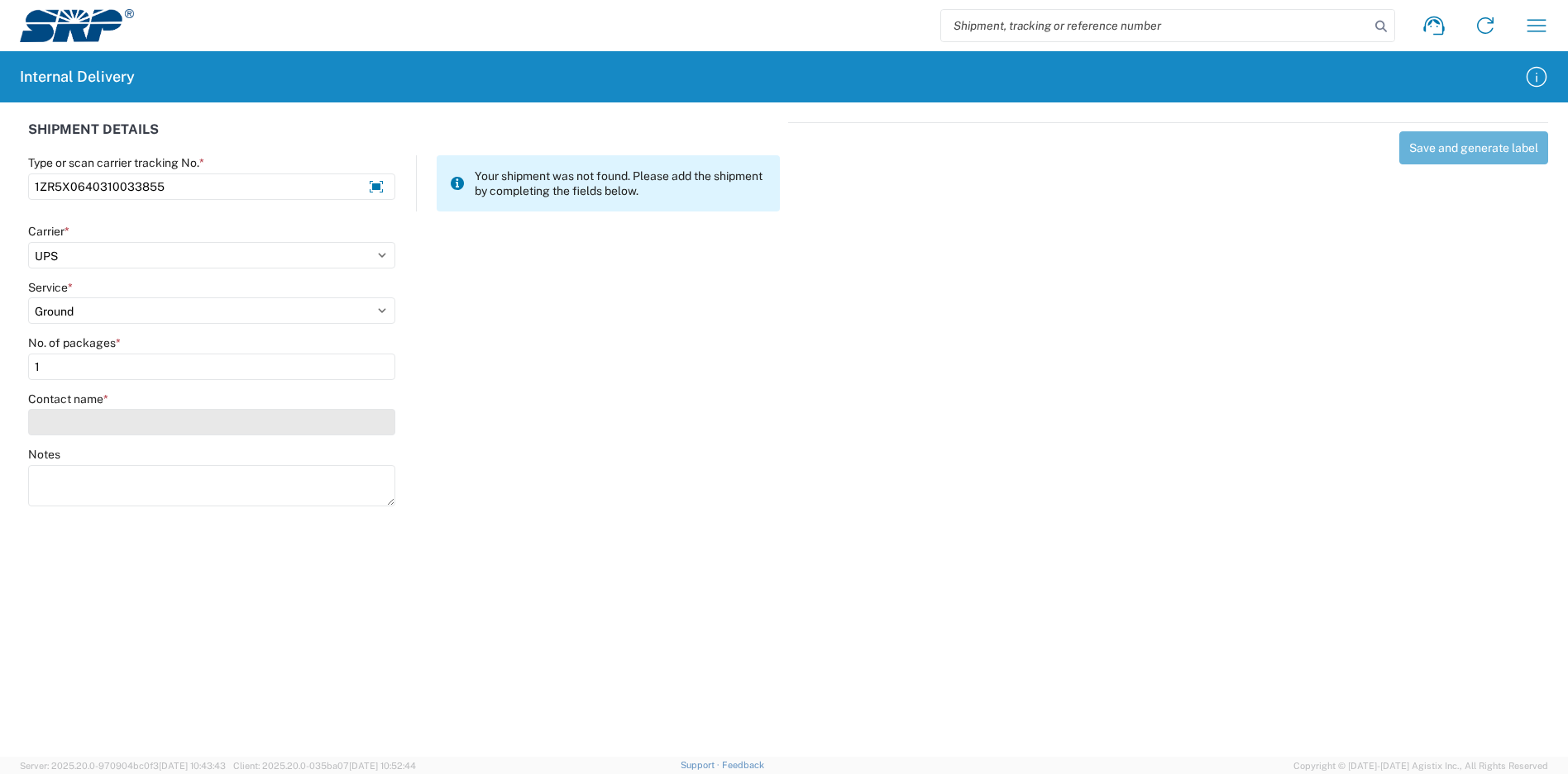
type input "1"
click at [90, 425] on input "Contact name *" at bounding box center [211, 423] width 367 height 27
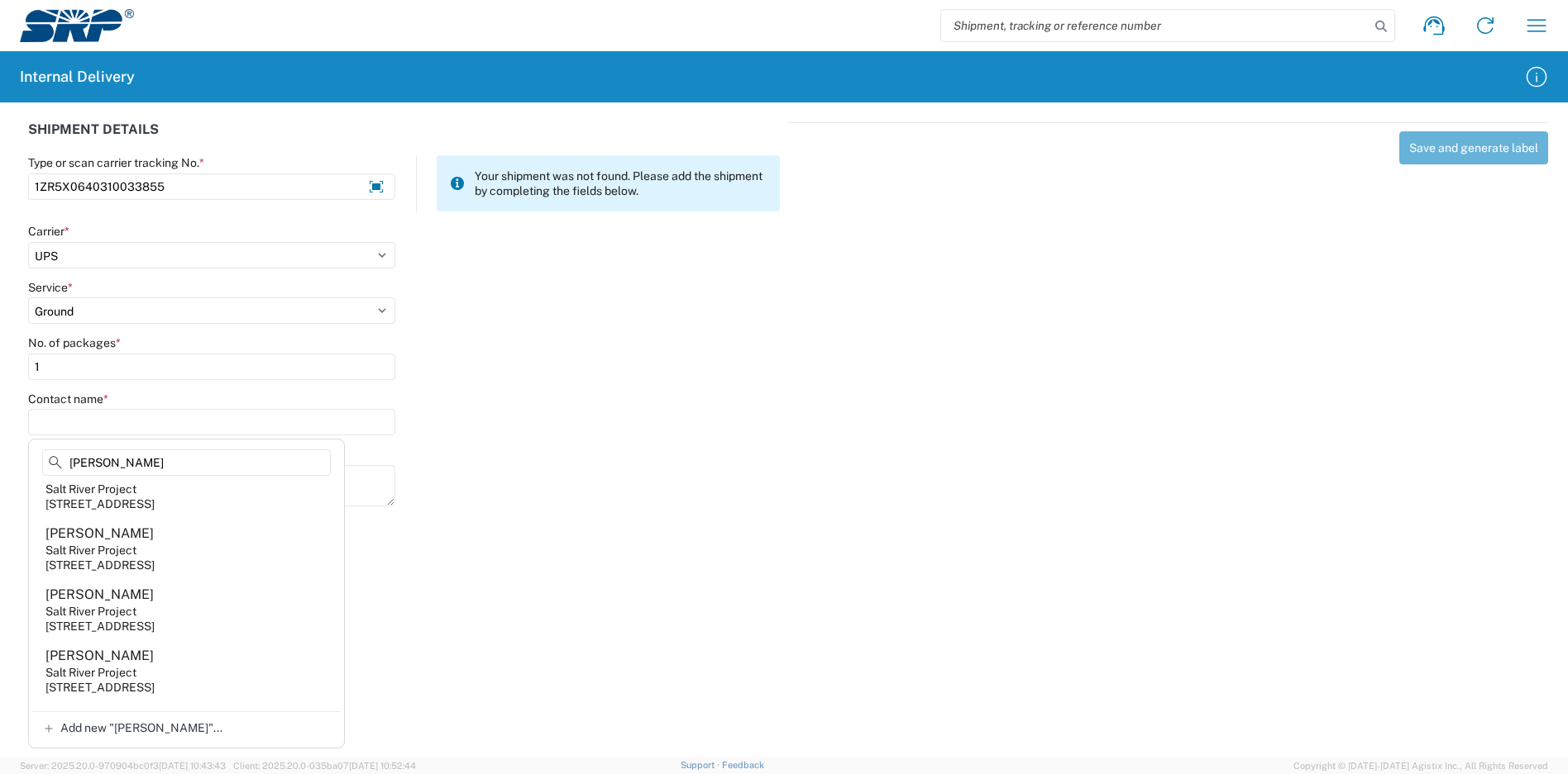
scroll to position [1157, 0]
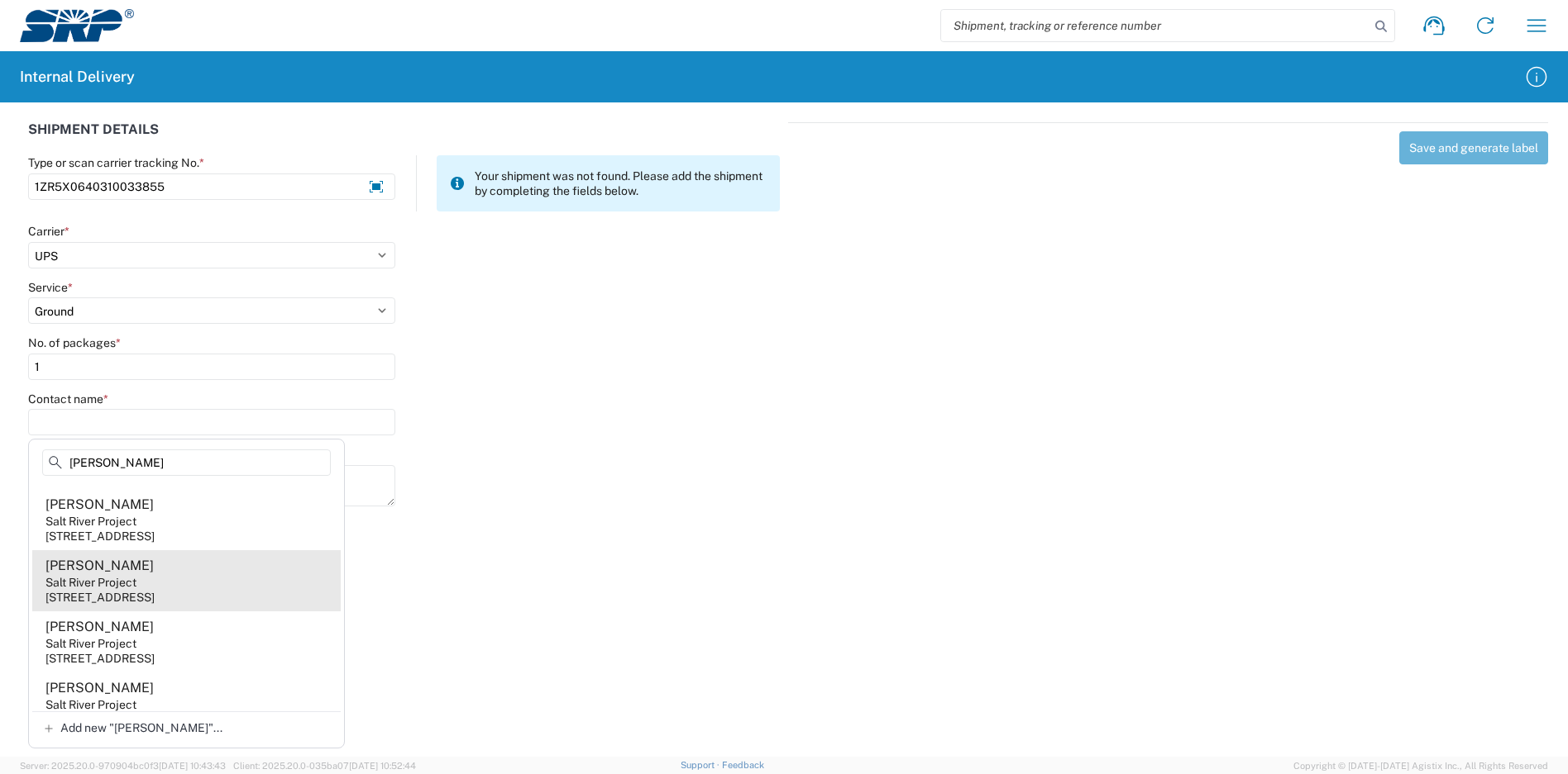
type input "[PERSON_NAME]"
click at [206, 610] on agx-address-suggestion-item "[PERSON_NAME] Salt River Project [STREET_ADDRESS]" at bounding box center [187, 581] width 309 height 61
type input "[PERSON_NAME]"
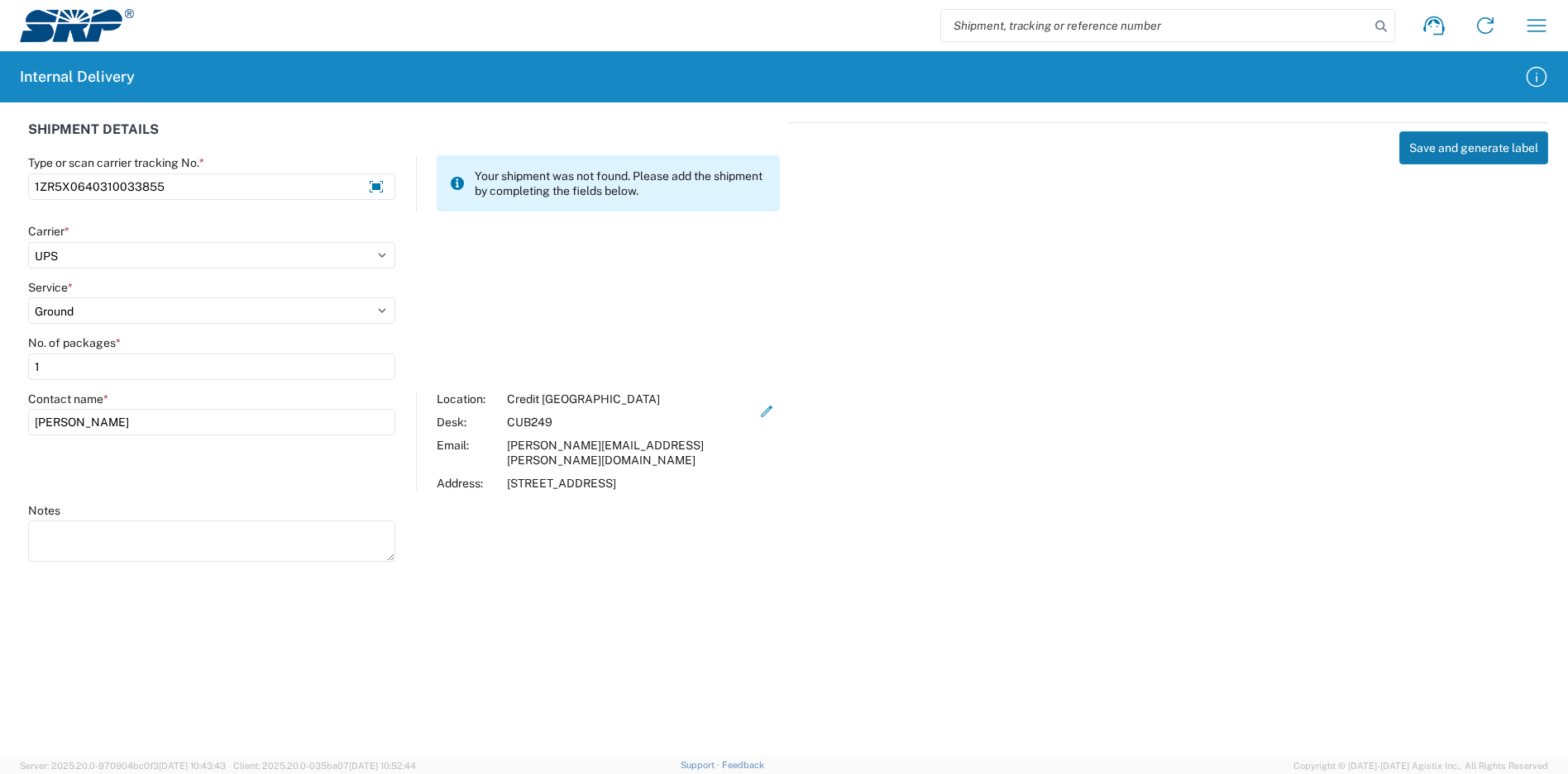
click at [1423, 146] on button "Save and generate label" at bounding box center [1474, 148] width 149 height 33
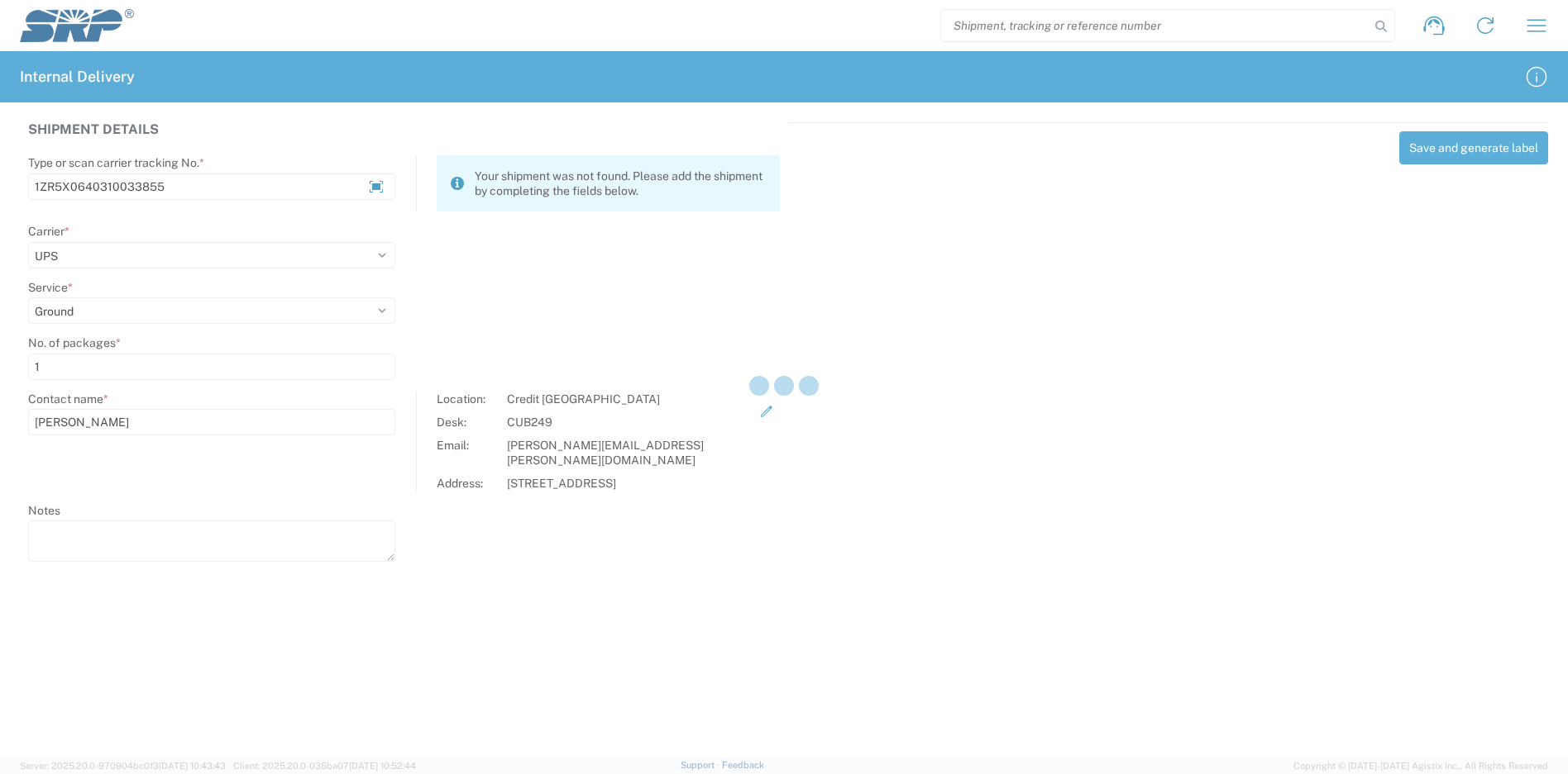
select select
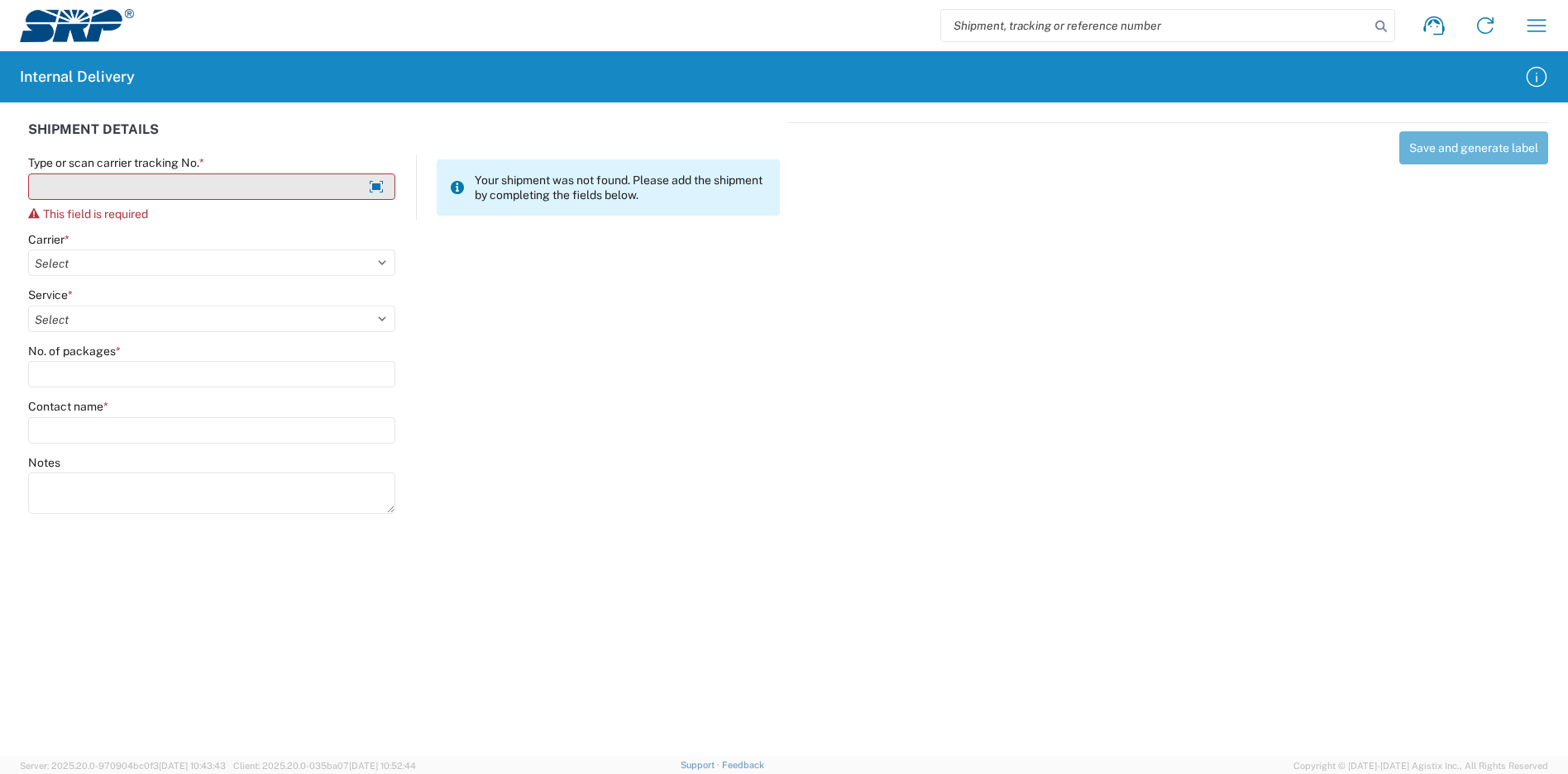
click at [130, 190] on input "Type or scan carrier tracking No. *" at bounding box center [211, 187] width 367 height 27
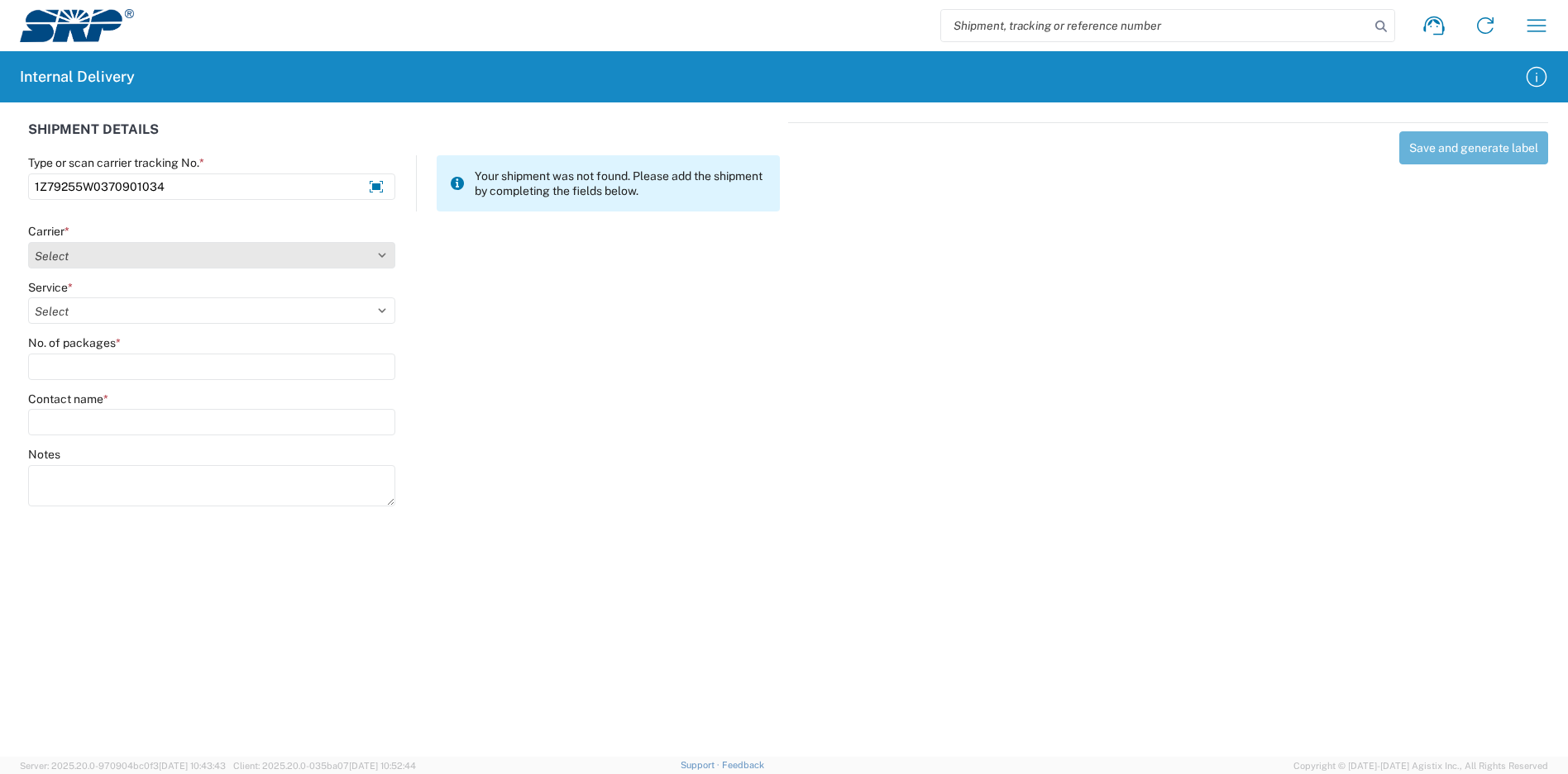
type input "1Z79255W0370901034"
click at [126, 261] on select "Select Amazon Logistics ATI Trucking BC Dimerco Logistics Empire Southwest FedE…" at bounding box center [211, 255] width 367 height 27
select select "12"
click at [29, 242] on select "Select Amazon Logistics ATI Trucking BC Dimerco Logistics Empire Southwest FedE…" at bounding box center [211, 255] width 367 height 27
click at [98, 308] on select "Select" at bounding box center [211, 311] width 367 height 27
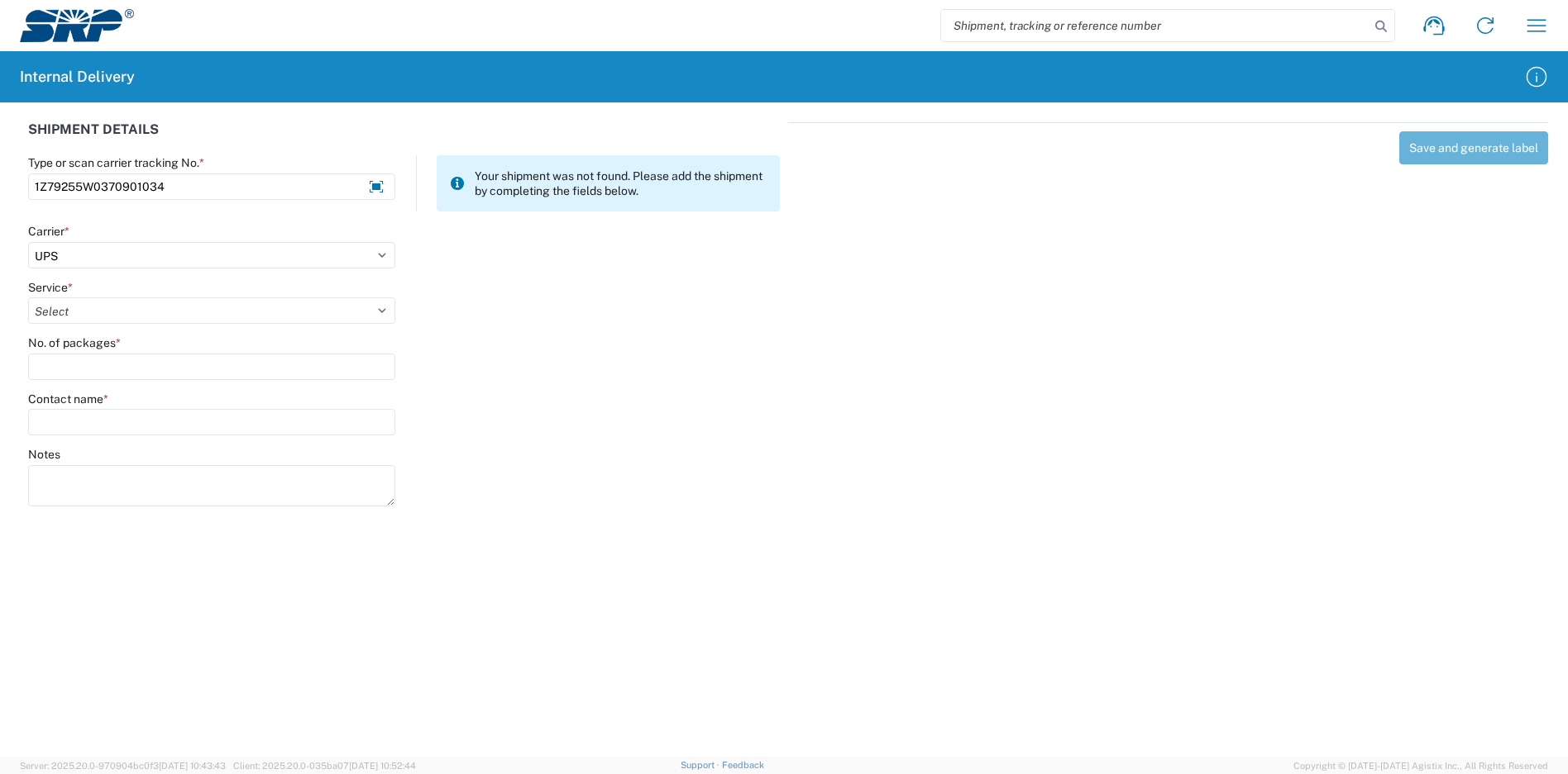
select select "43"
click at [29, 298] on select "Select 2nd Day Air 2nd Day Air A.M. 3 Day Select Basic BOUND PRINTED MATTER, UP…" at bounding box center [211, 311] width 367 height 27
click at [85, 360] on input "No. of packages *" at bounding box center [211, 367] width 367 height 27
type input "1"
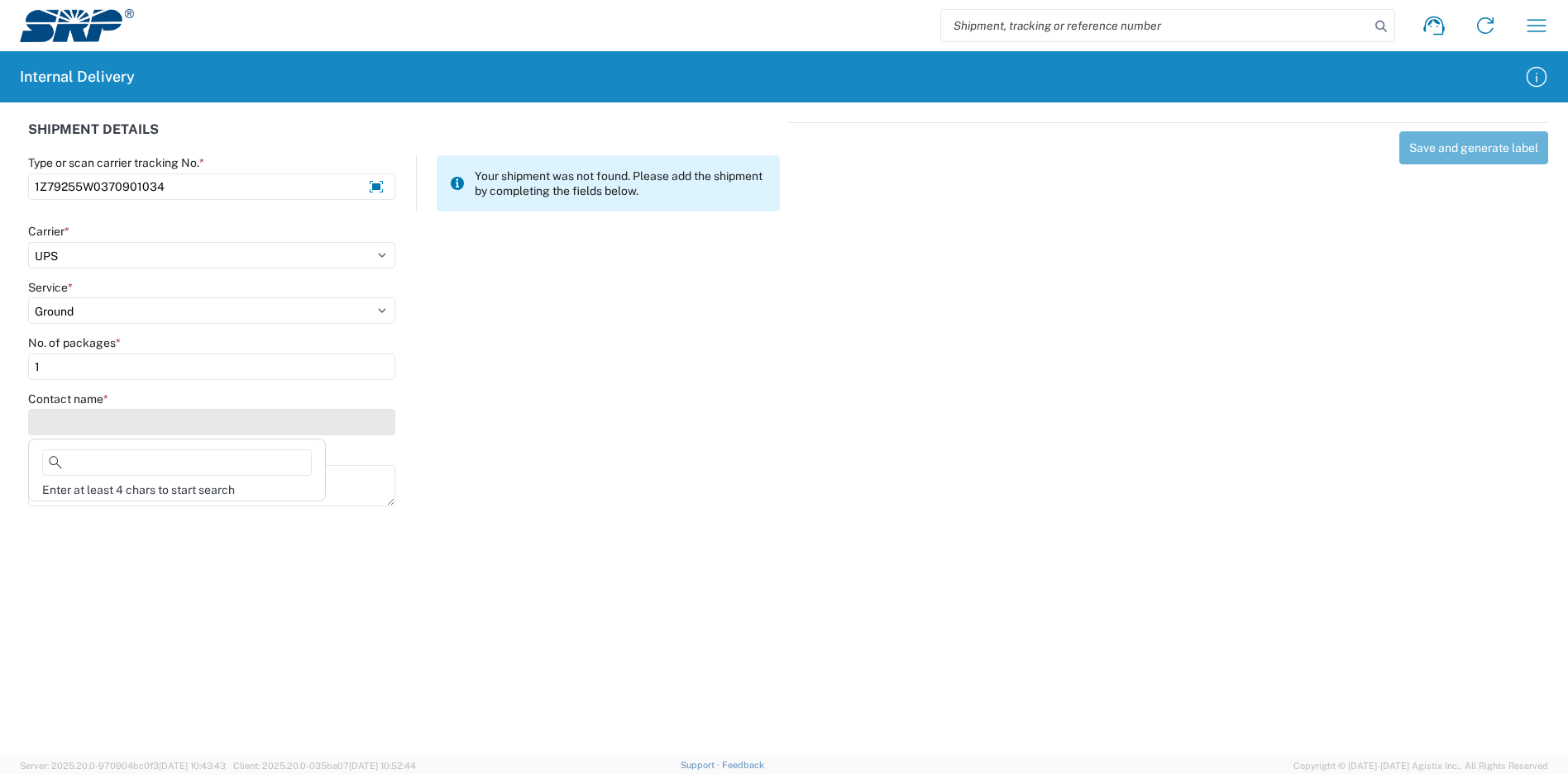
click at [90, 411] on input "Contact name *" at bounding box center [211, 423] width 367 height 27
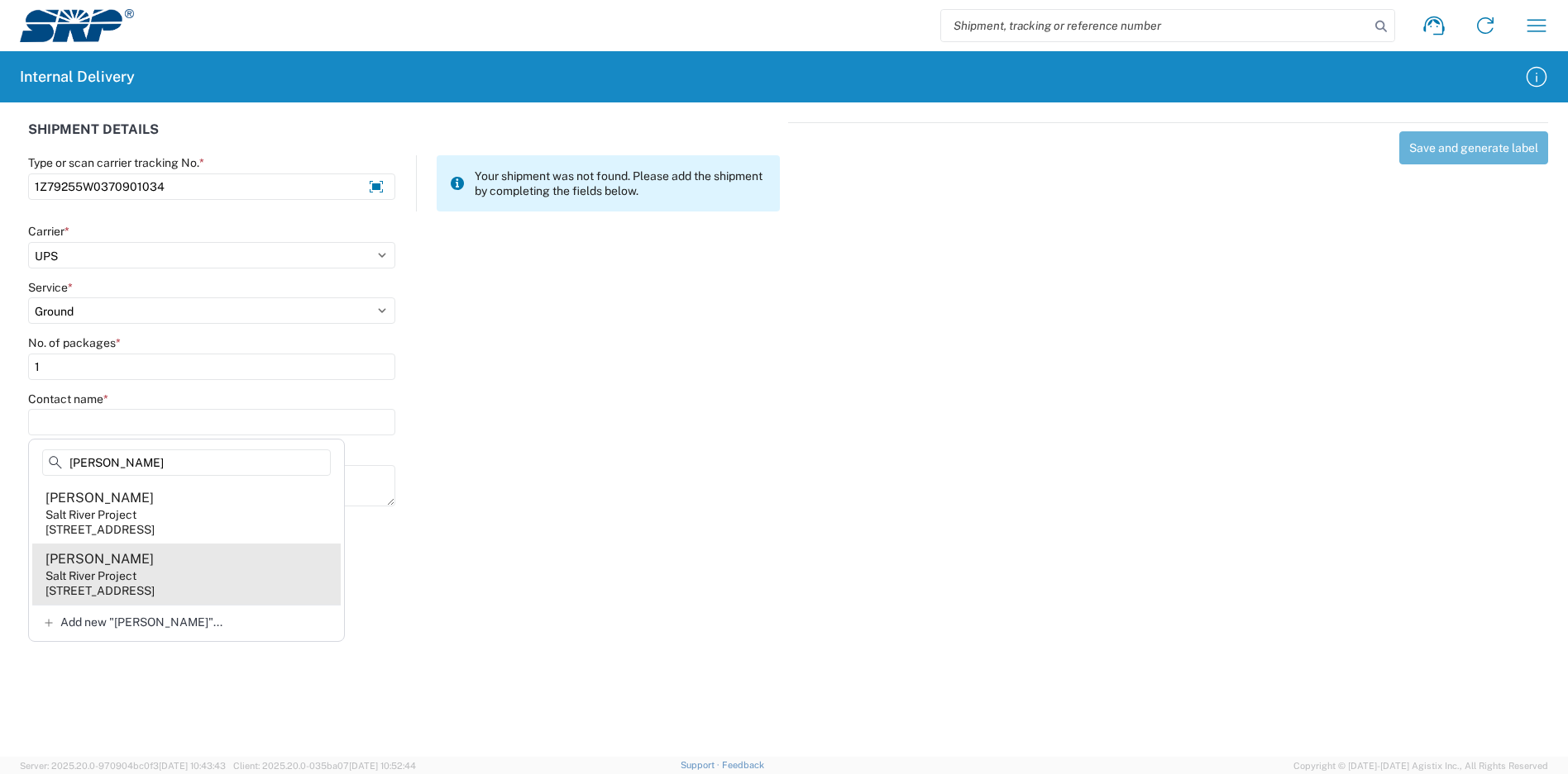
type input "[PERSON_NAME]"
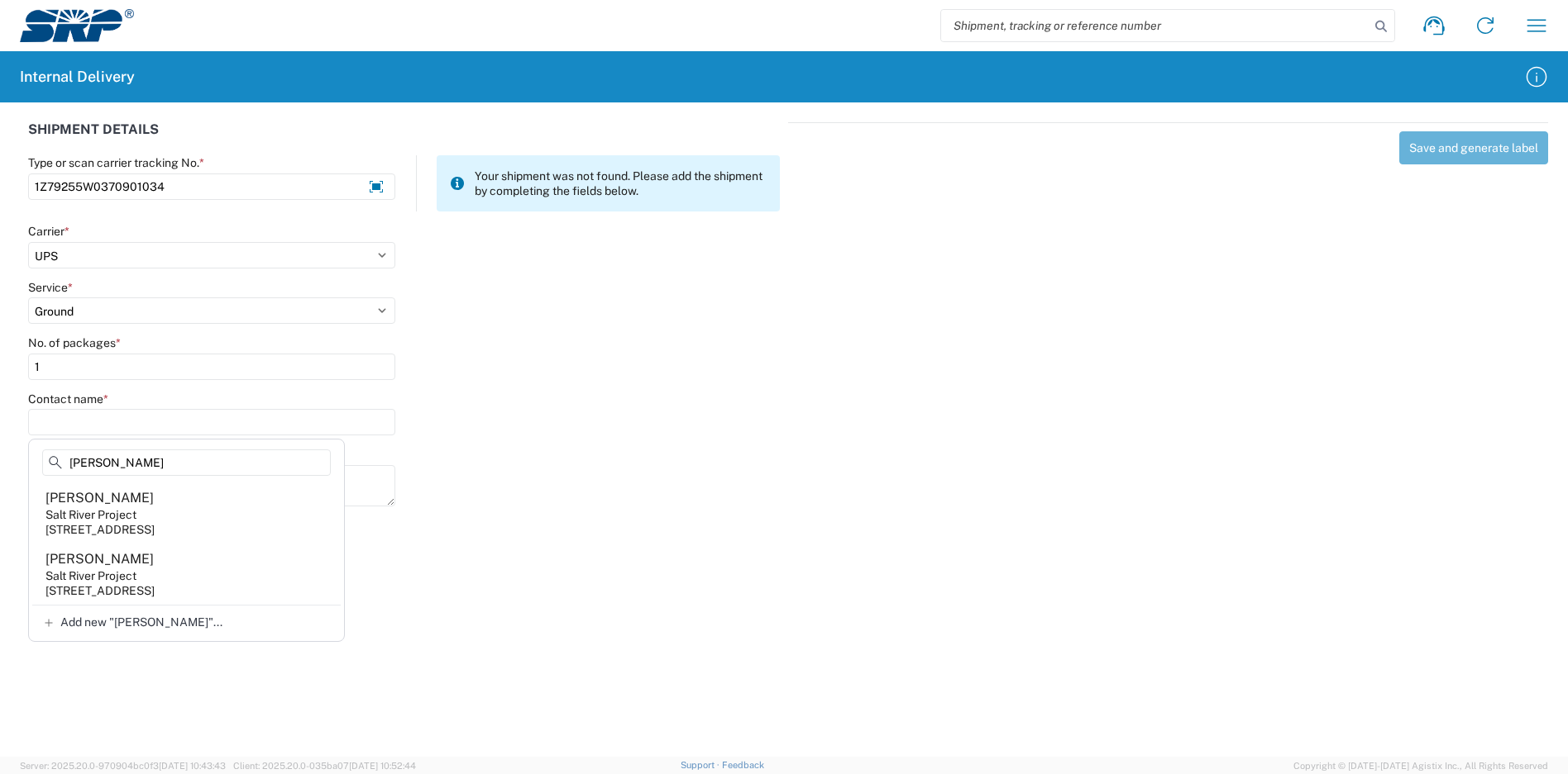
click at [109, 577] on div "Salt River Project" at bounding box center [90, 576] width 90 height 15
type input "[PERSON_NAME]"
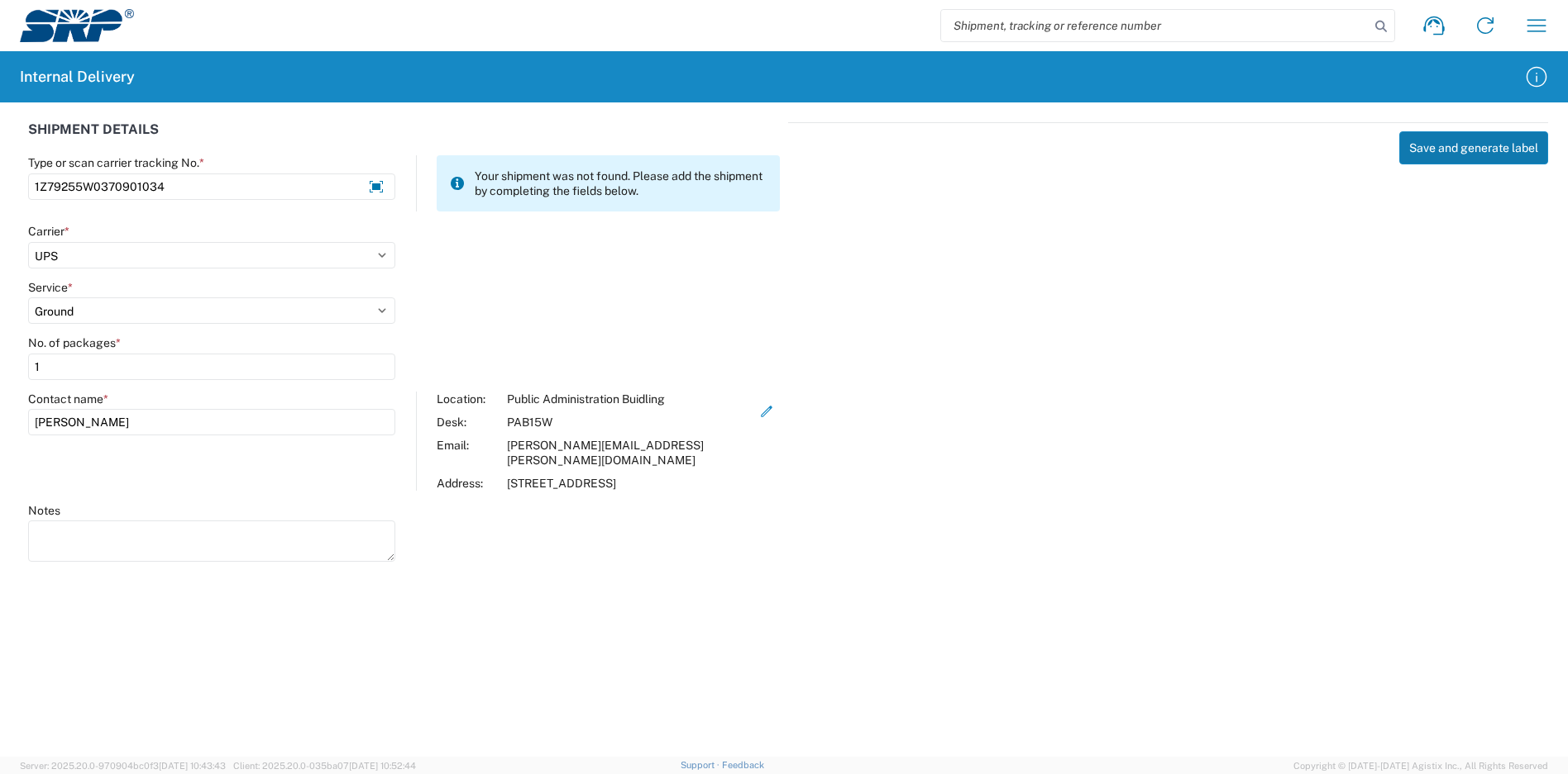
click at [1441, 152] on button "Save and generate label" at bounding box center [1474, 148] width 149 height 33
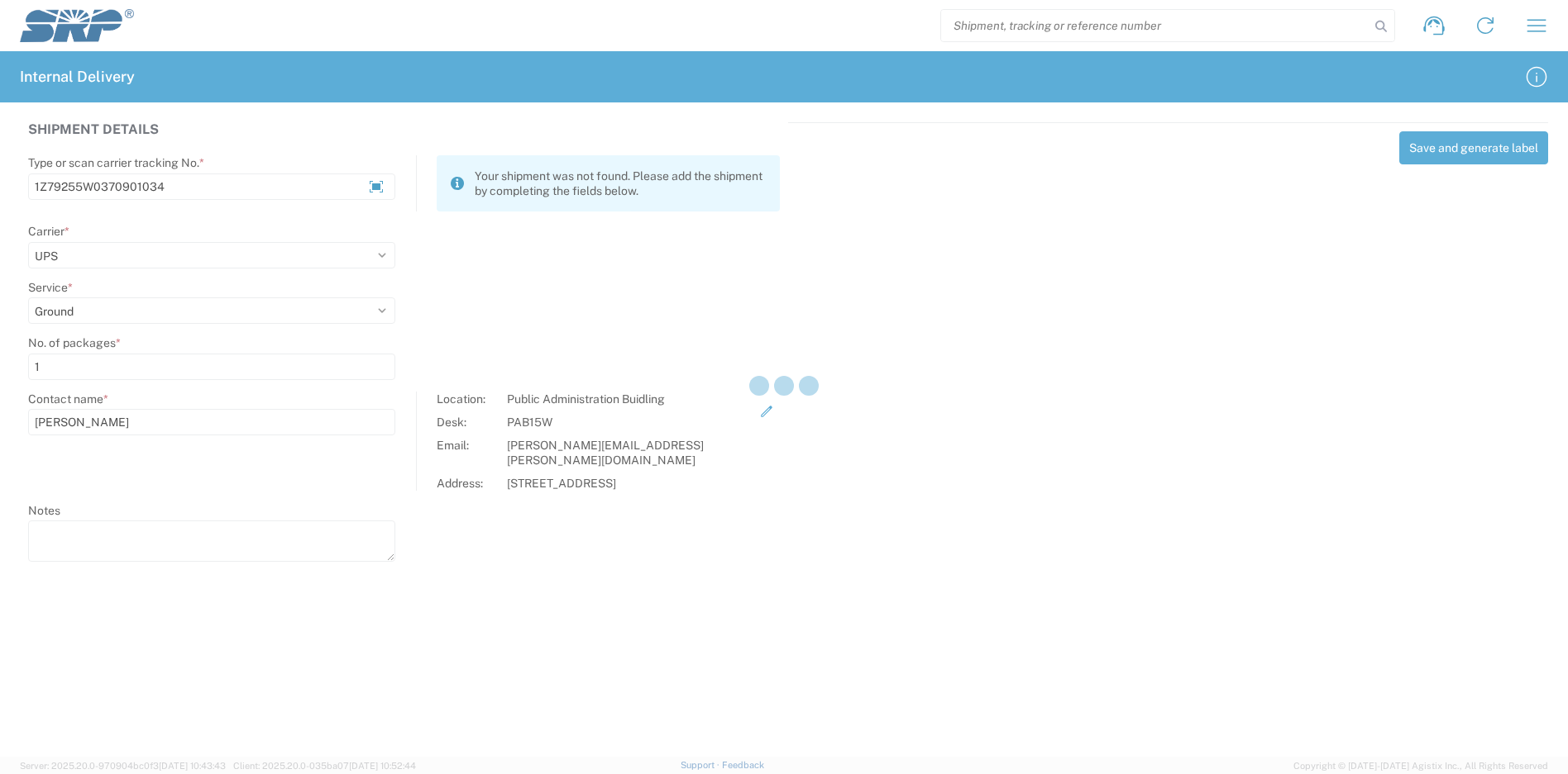
select select
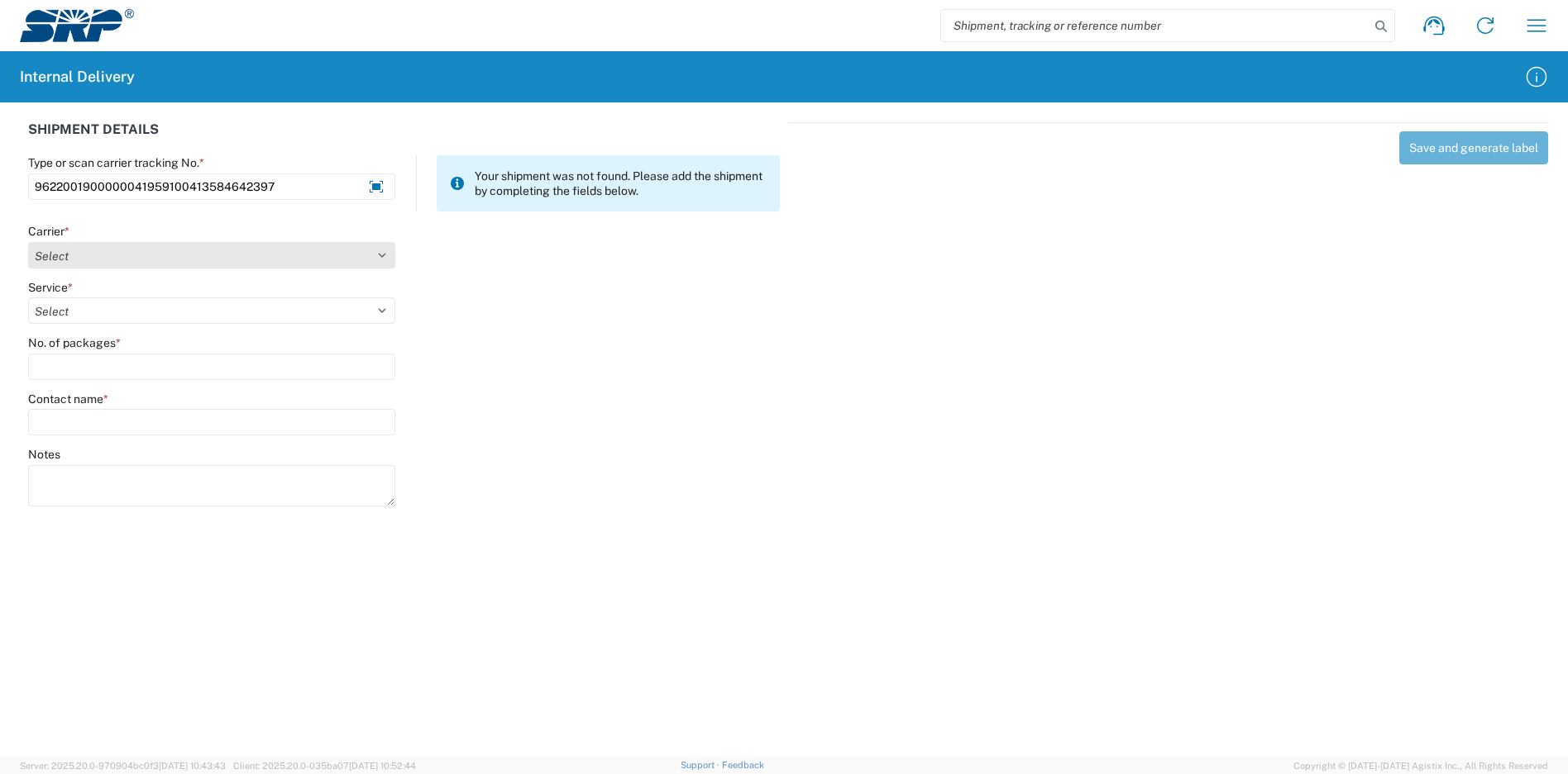
type input "9622001900000041959100413584642397"
click at [163, 262] on select "Select Amazon Logistics ATI Trucking BC Dimerco Logistics Empire Southwest FedE…" at bounding box center [211, 255] width 367 height 27
select select "12"
click at [29, 242] on select "Select Amazon Logistics ATI Trucking BC Dimerco Logistics Empire Southwest FedE…" at bounding box center [211, 255] width 367 height 27
click at [109, 301] on select "Select 2nd Day Air 2nd Day Air A.M. 3 Day Select Basic BOUND PRINTED MATTER, UP…" at bounding box center [211, 311] width 367 height 27
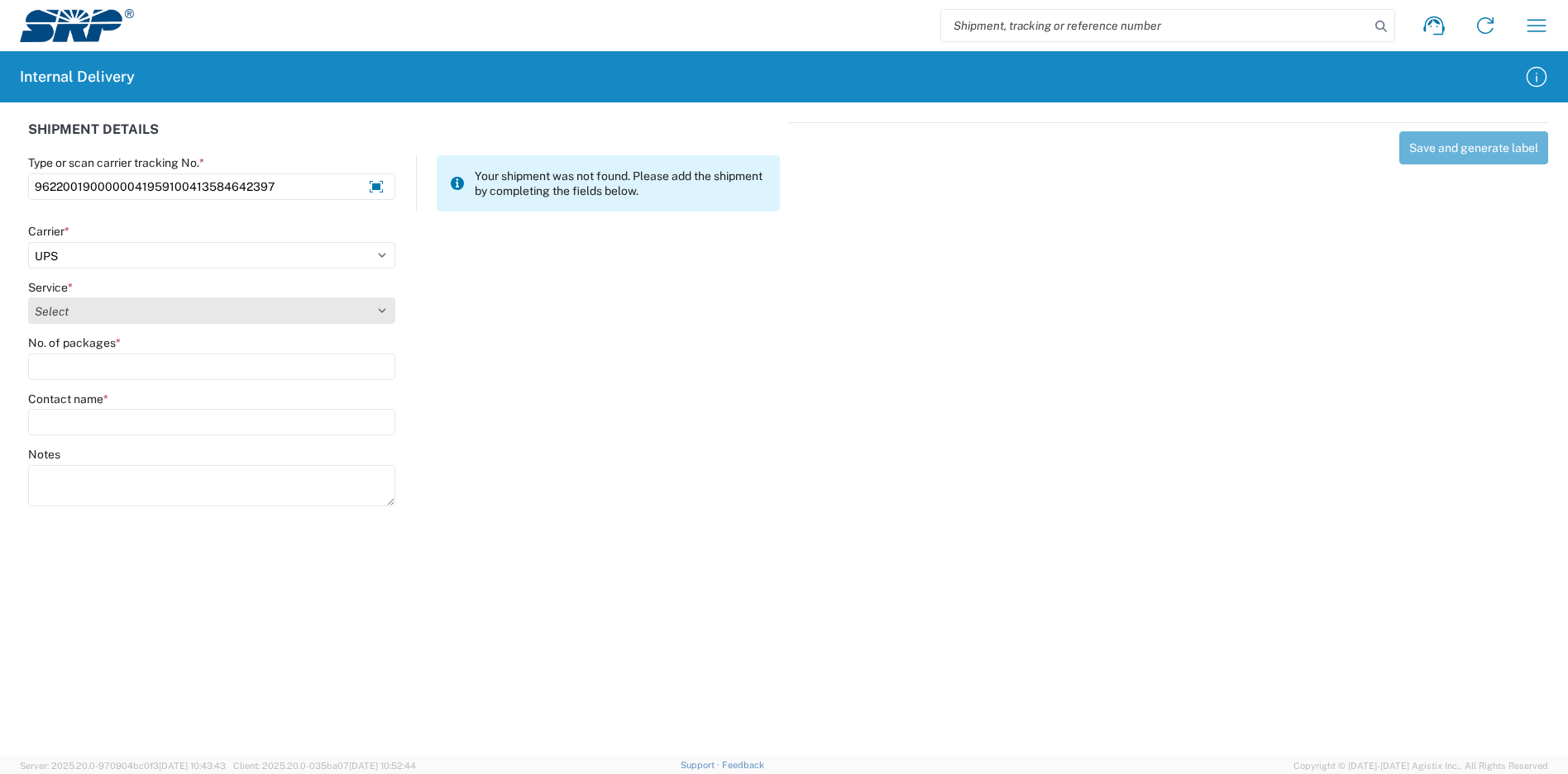
select select "43"
click at [29, 298] on select "Select 2nd Day Air 2nd Day Air A.M. 3 Day Select Basic BOUND PRINTED MATTER, UP…" at bounding box center [211, 311] width 367 height 27
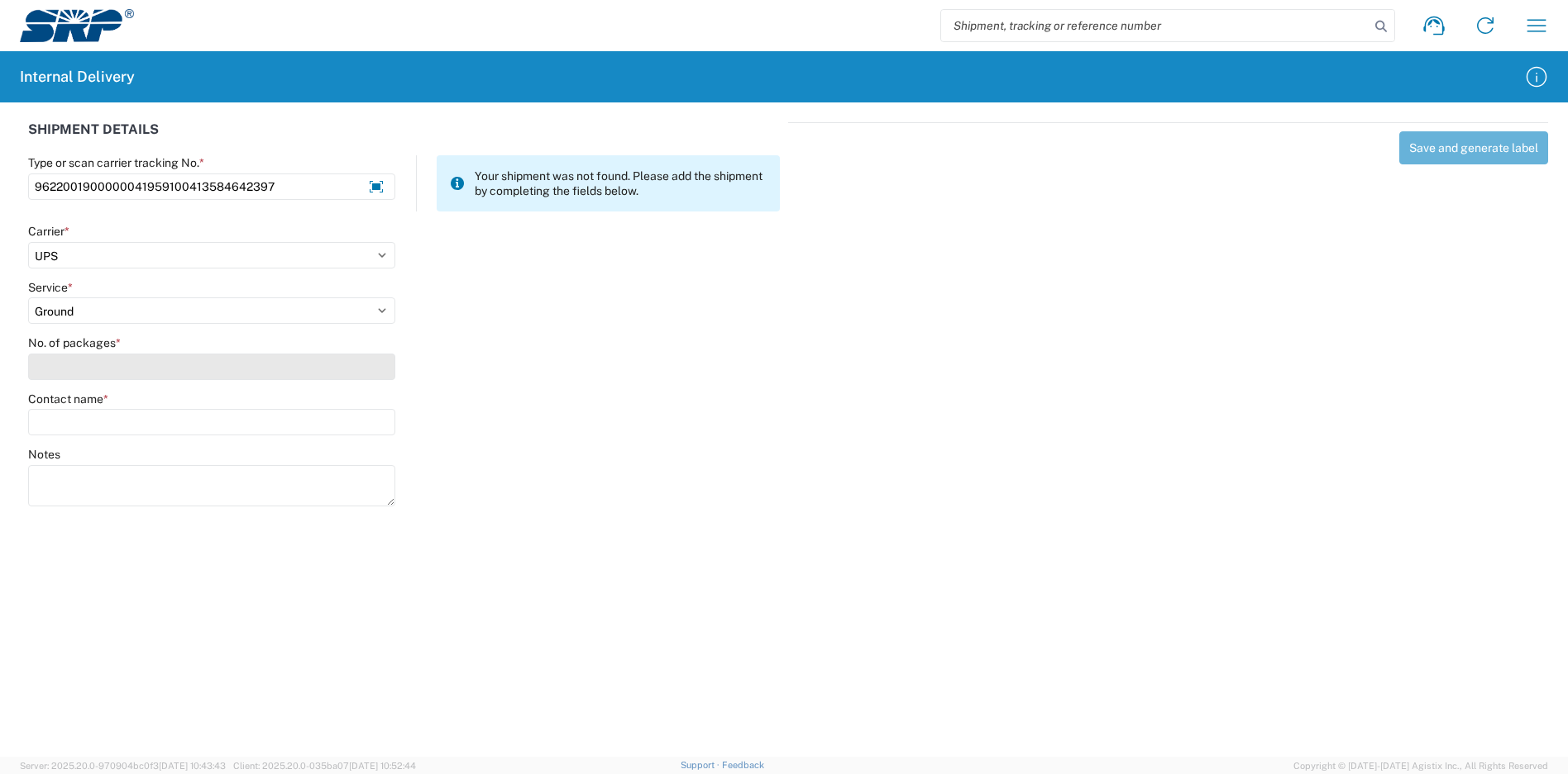
click at [120, 367] on input "No. of packages *" at bounding box center [211, 367] width 367 height 27
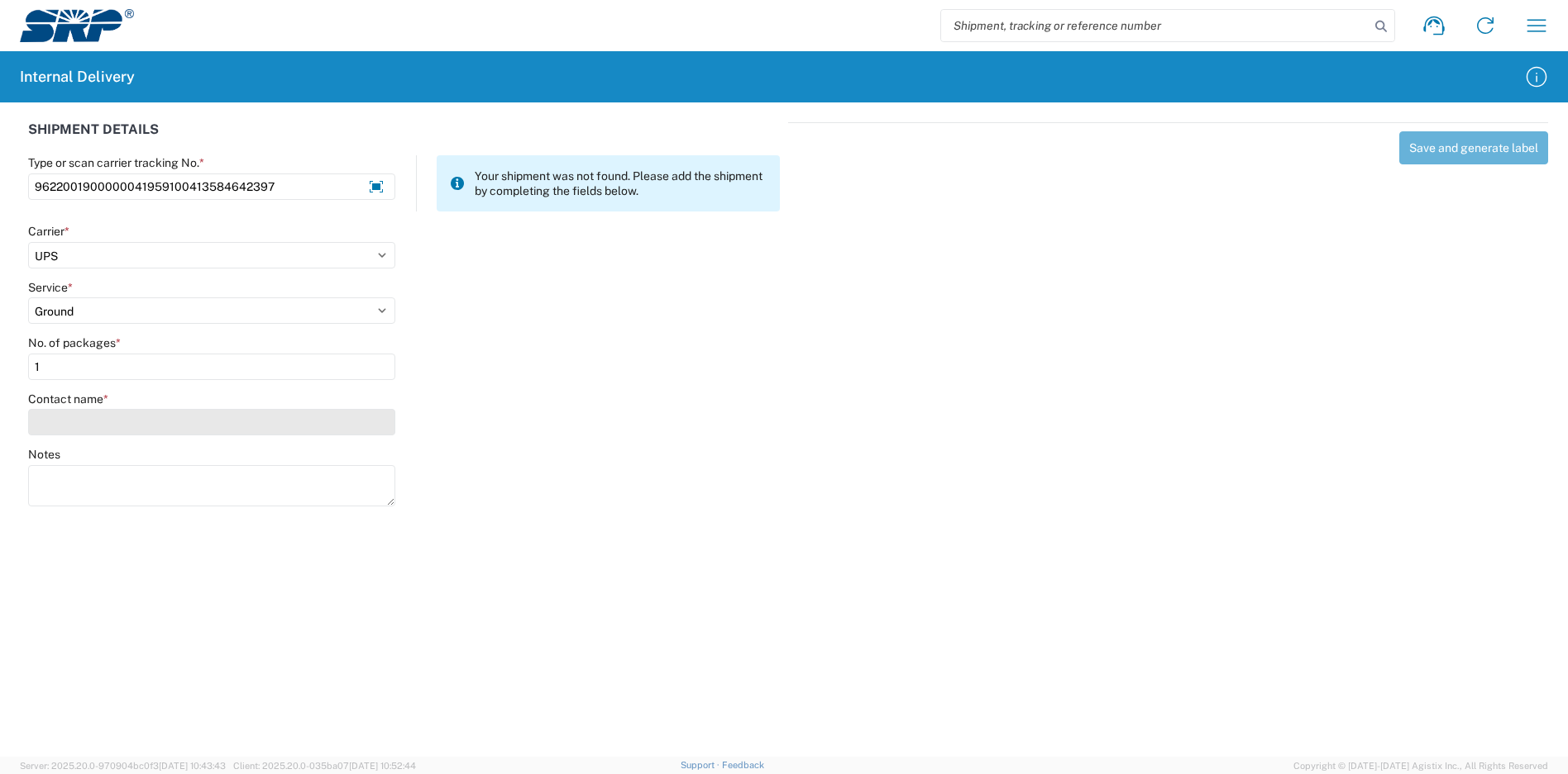
type input "1"
click at [124, 427] on input "Contact name *" at bounding box center [211, 423] width 367 height 27
type input "[PERSON_NAME]"
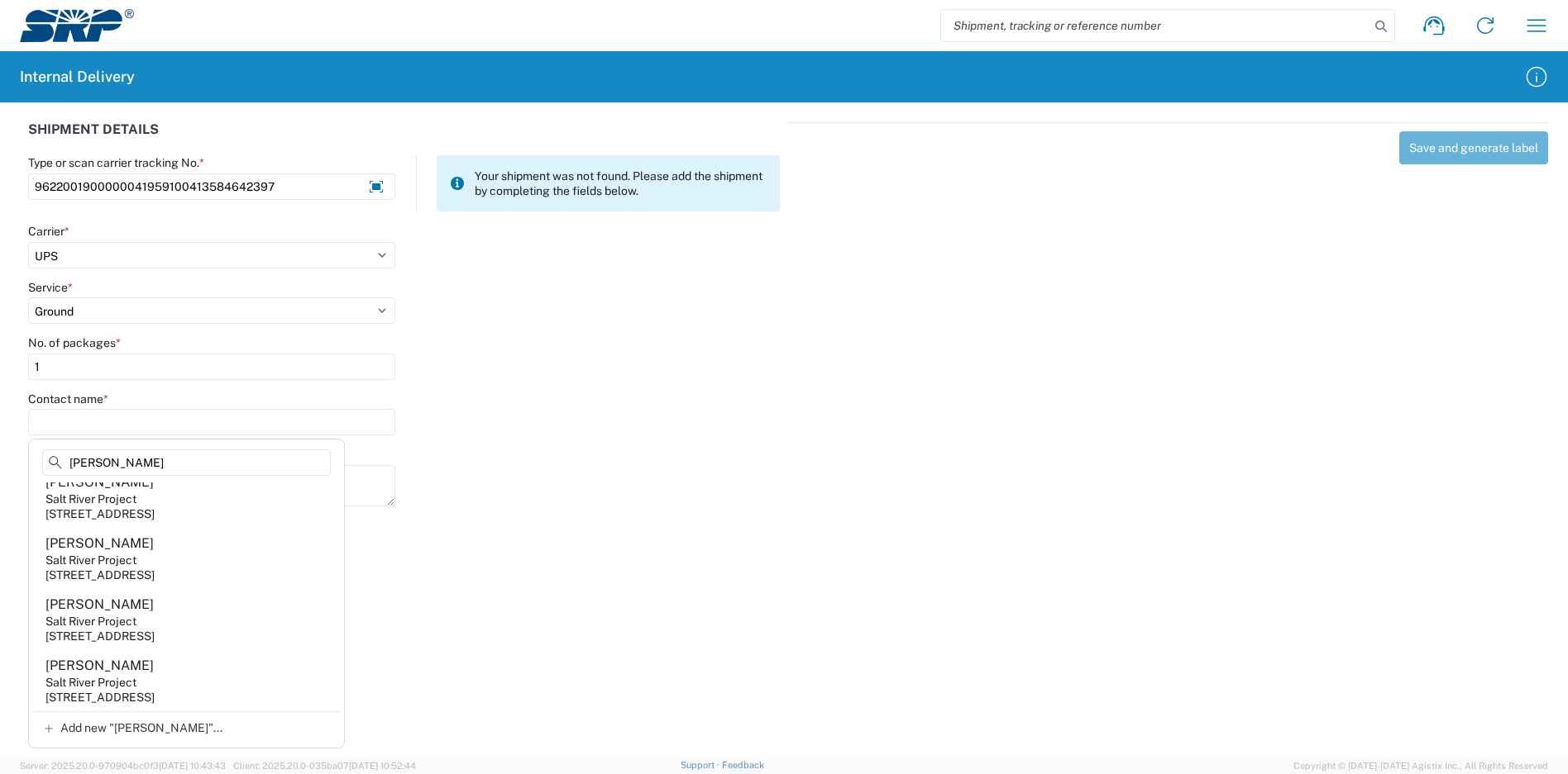
scroll to position [1770, 0]
drag, startPoint x: 135, startPoint y: 463, endPoint x: 11, endPoint y: 464, distance: 124.0
click at [11, 464] on agx-block-ui "Shipment request Shipment tracking Internal delivery Transit update My profile …" at bounding box center [784, 387] width 1568 height 774
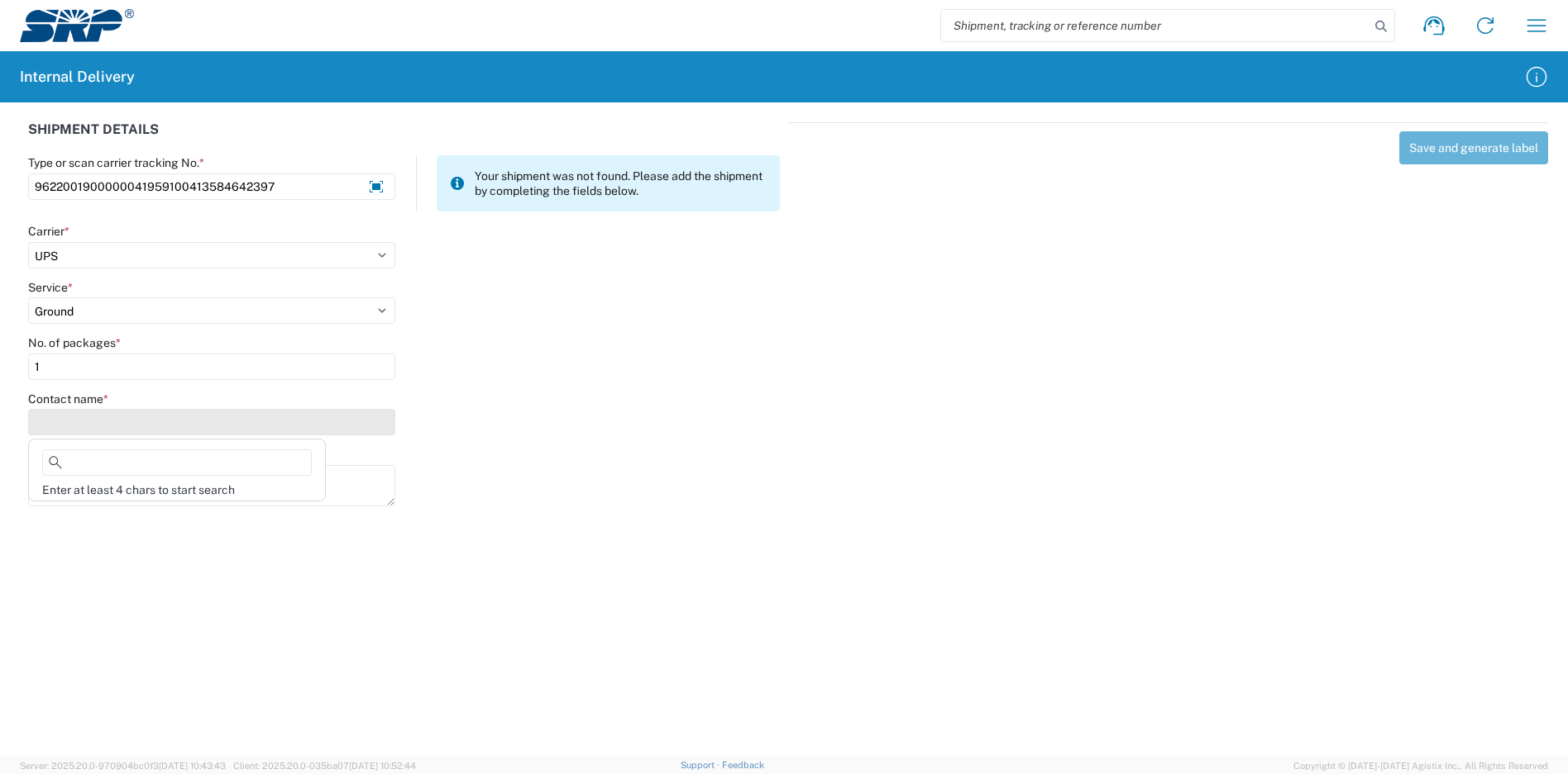
click at [103, 424] on input "Contact name *" at bounding box center [211, 423] width 367 height 27
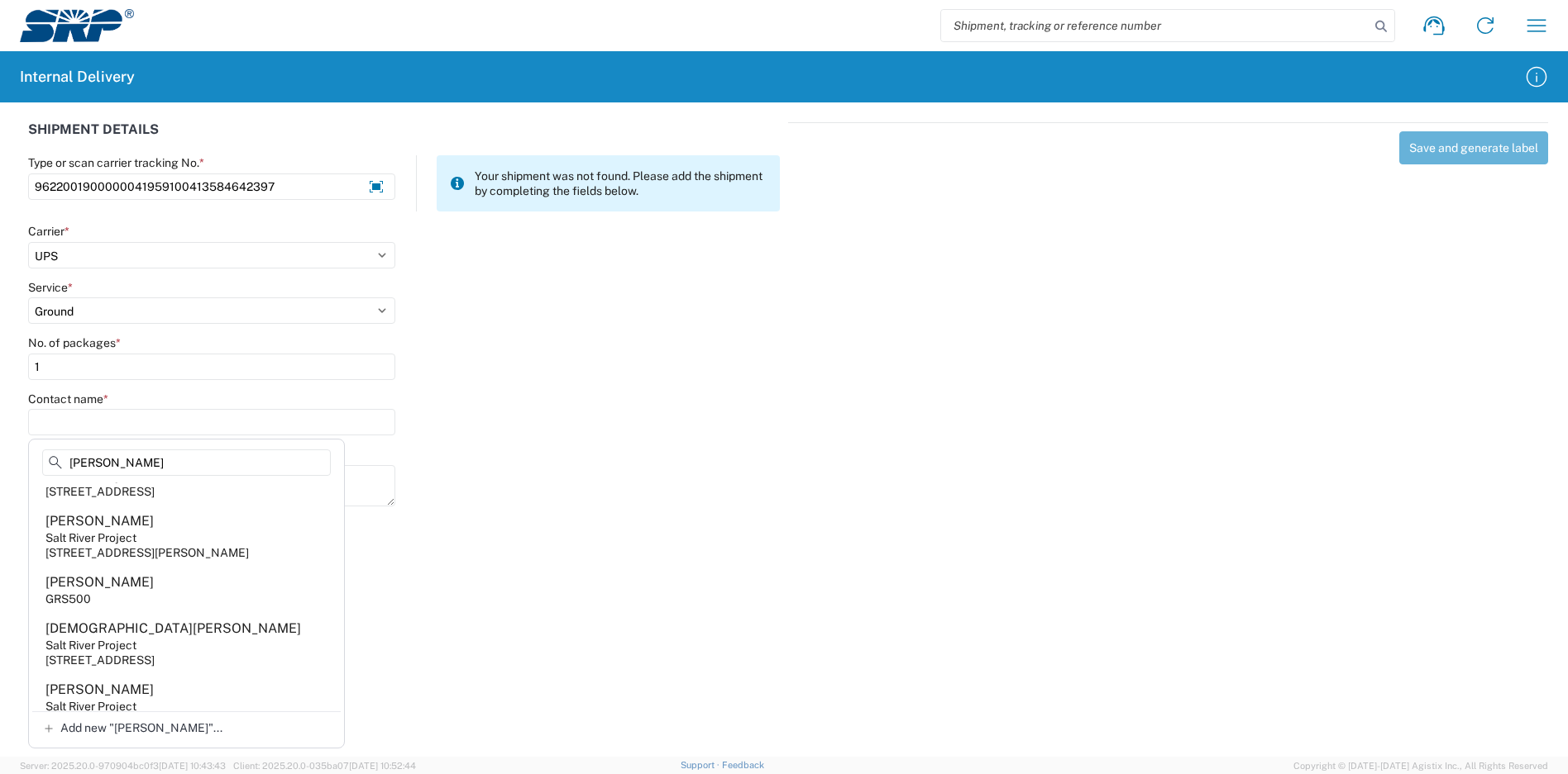
scroll to position [1485, 0]
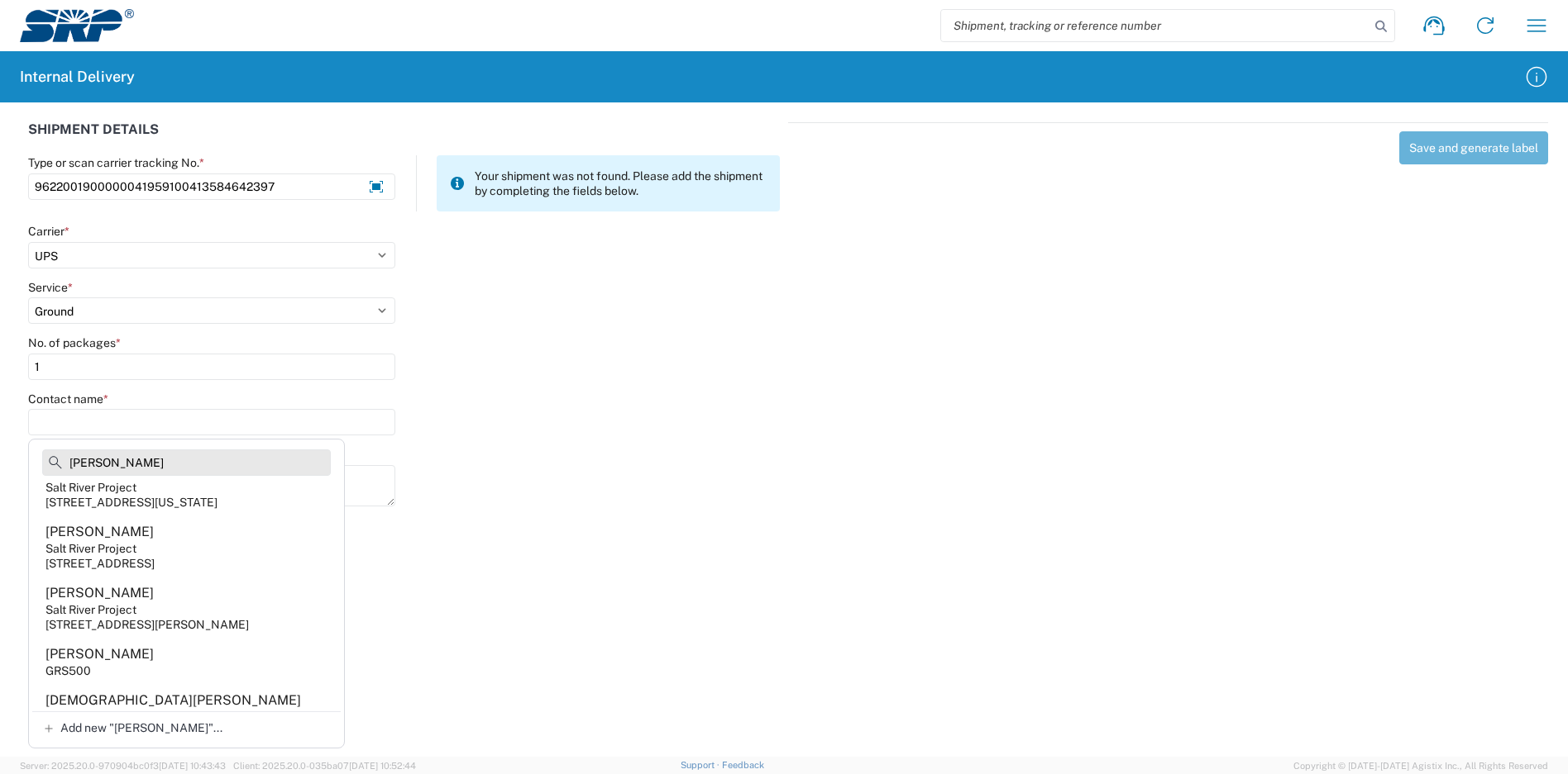
drag, startPoint x: 132, startPoint y: 463, endPoint x: 47, endPoint y: 463, distance: 85.0
click at [47, 463] on input "[PERSON_NAME]" at bounding box center [186, 463] width 289 height 27
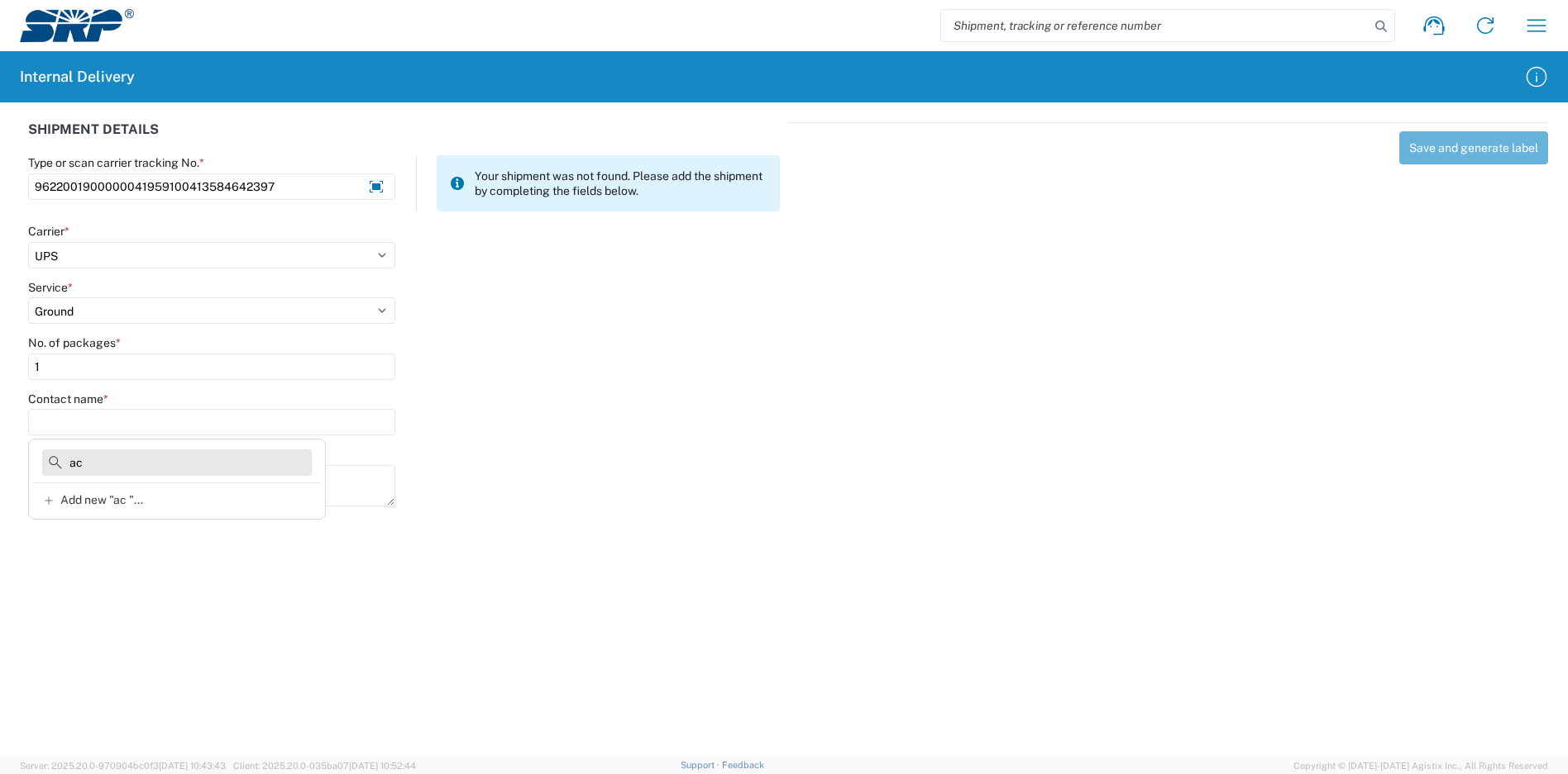
scroll to position [0, 0]
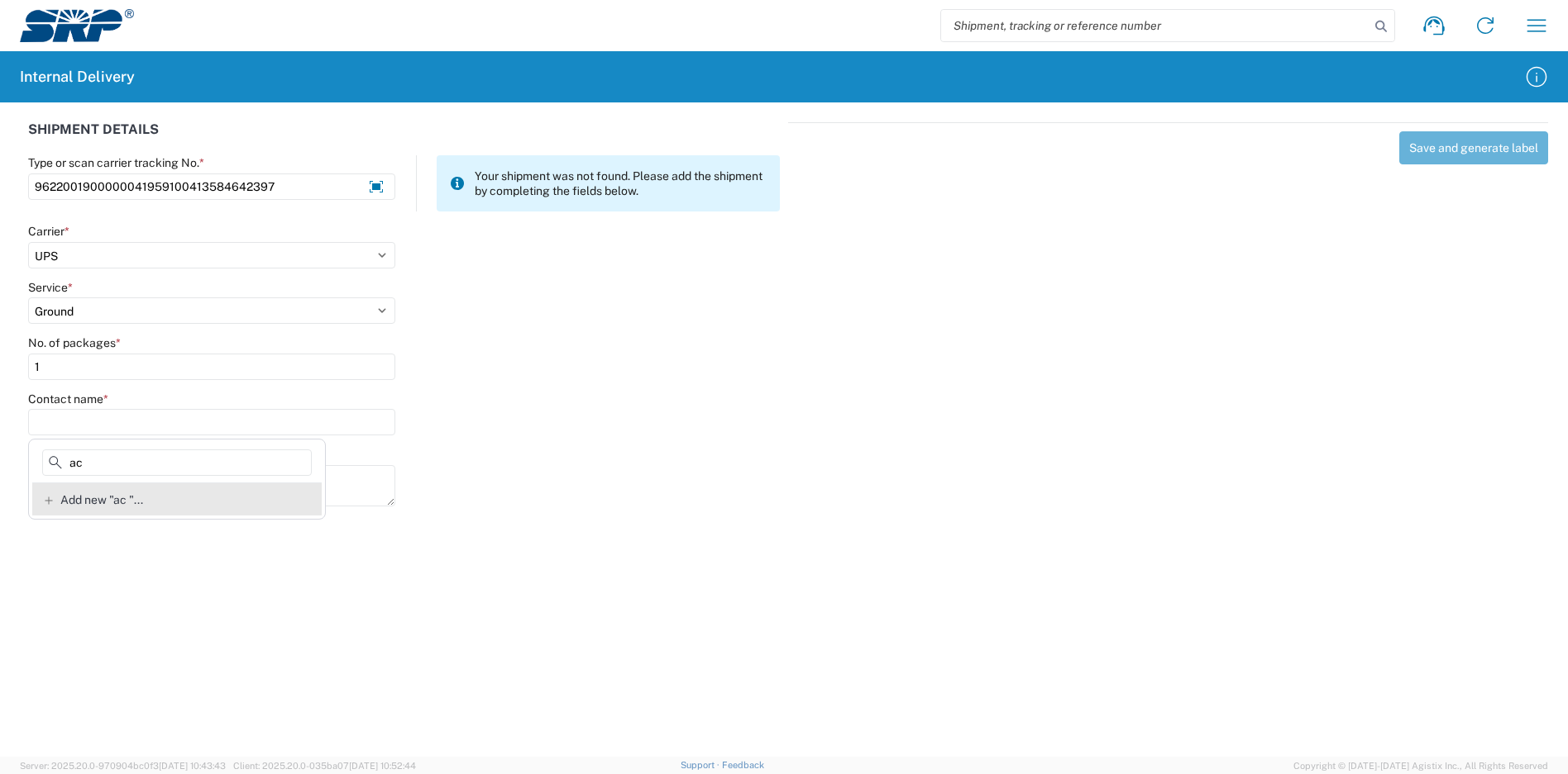
type input "a"
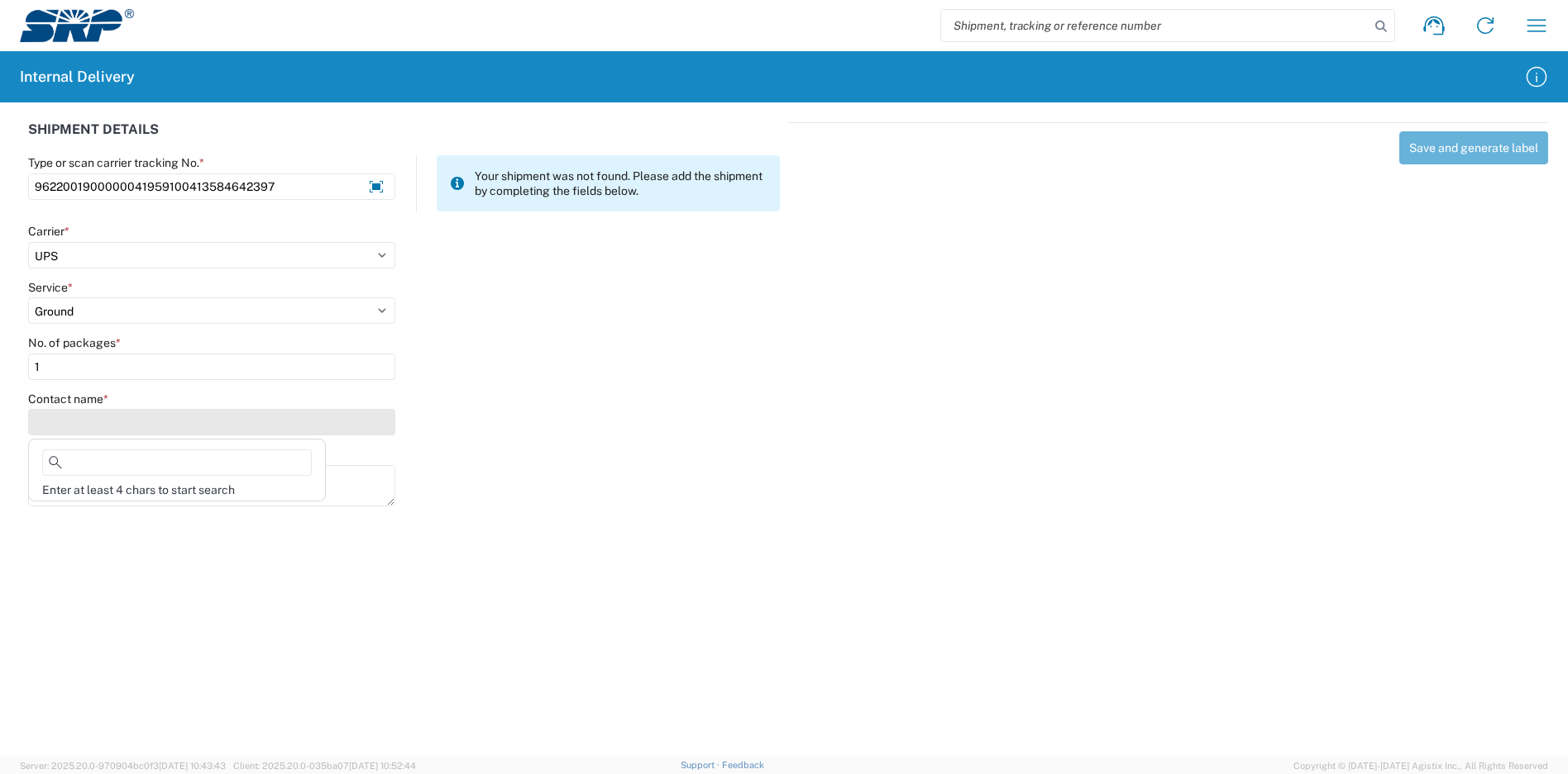
click at [139, 412] on input "Contact name *" at bounding box center [211, 423] width 367 height 27
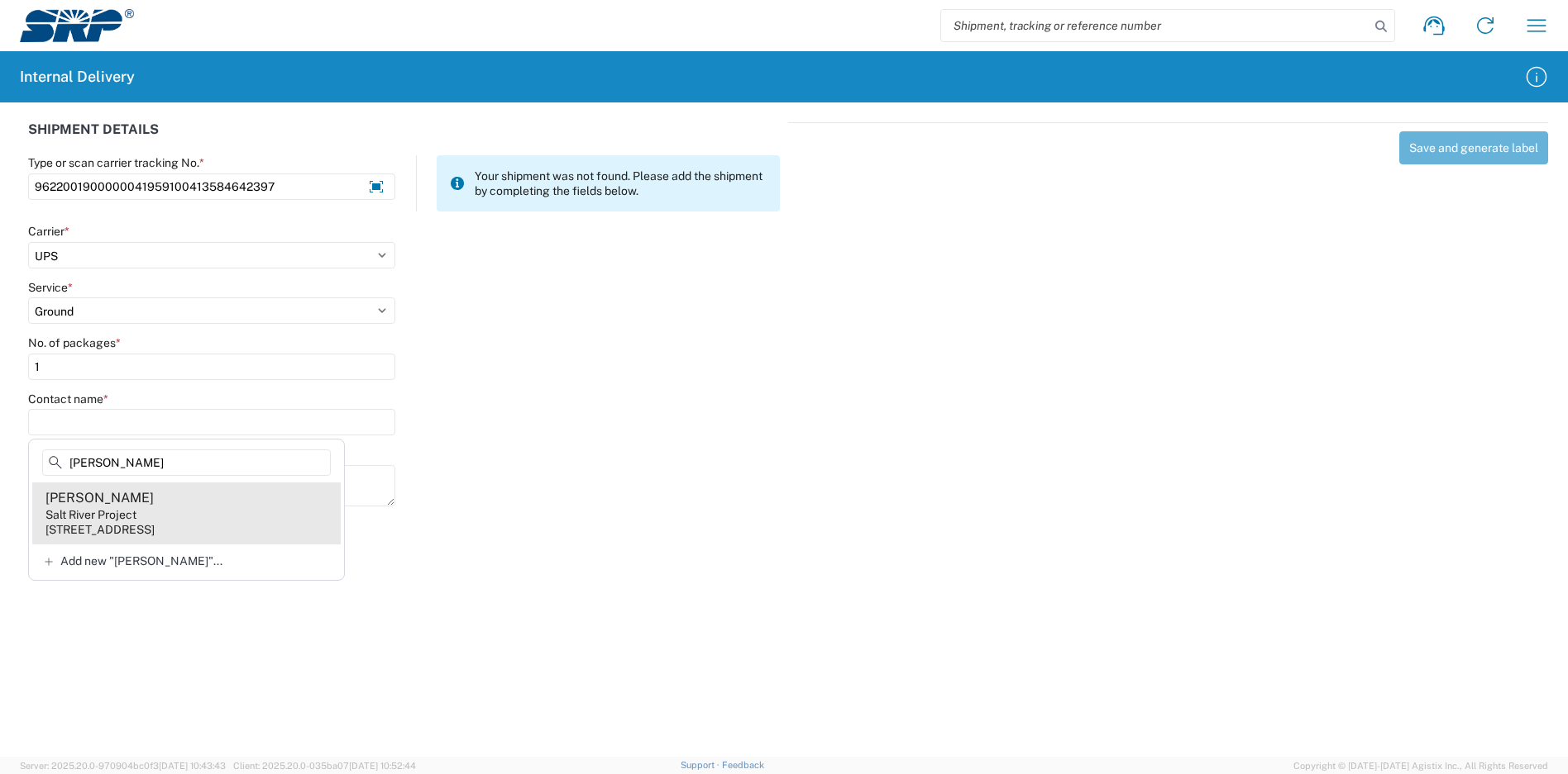
type input "[PERSON_NAME]"
click at [179, 517] on agx-address-suggestion-item "[PERSON_NAME] Salt River Project [STREET_ADDRESS]" at bounding box center [187, 513] width 309 height 61
type input "[PERSON_NAME]"
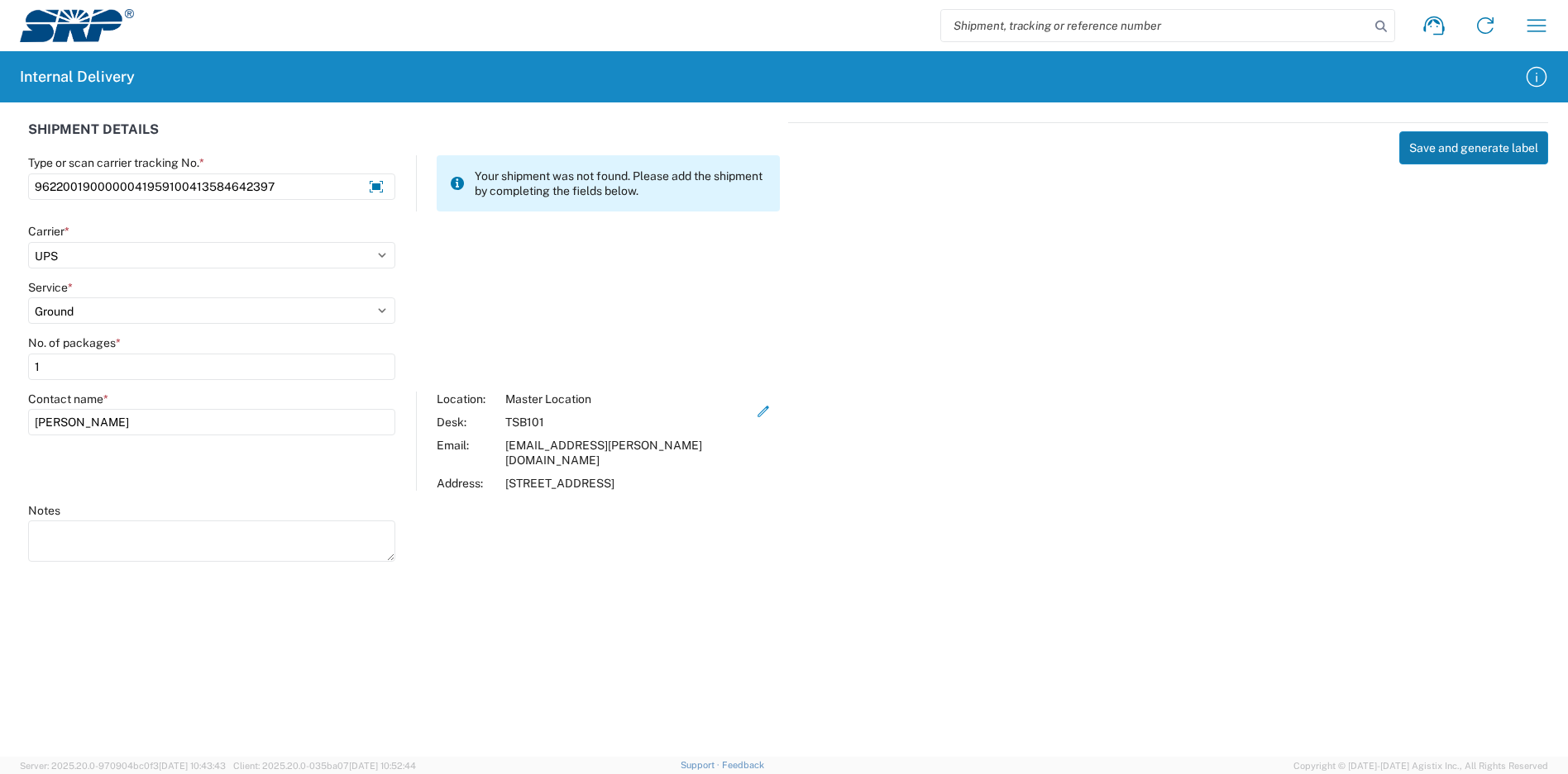
click at [1429, 149] on button "Save and generate label" at bounding box center [1474, 148] width 149 height 33
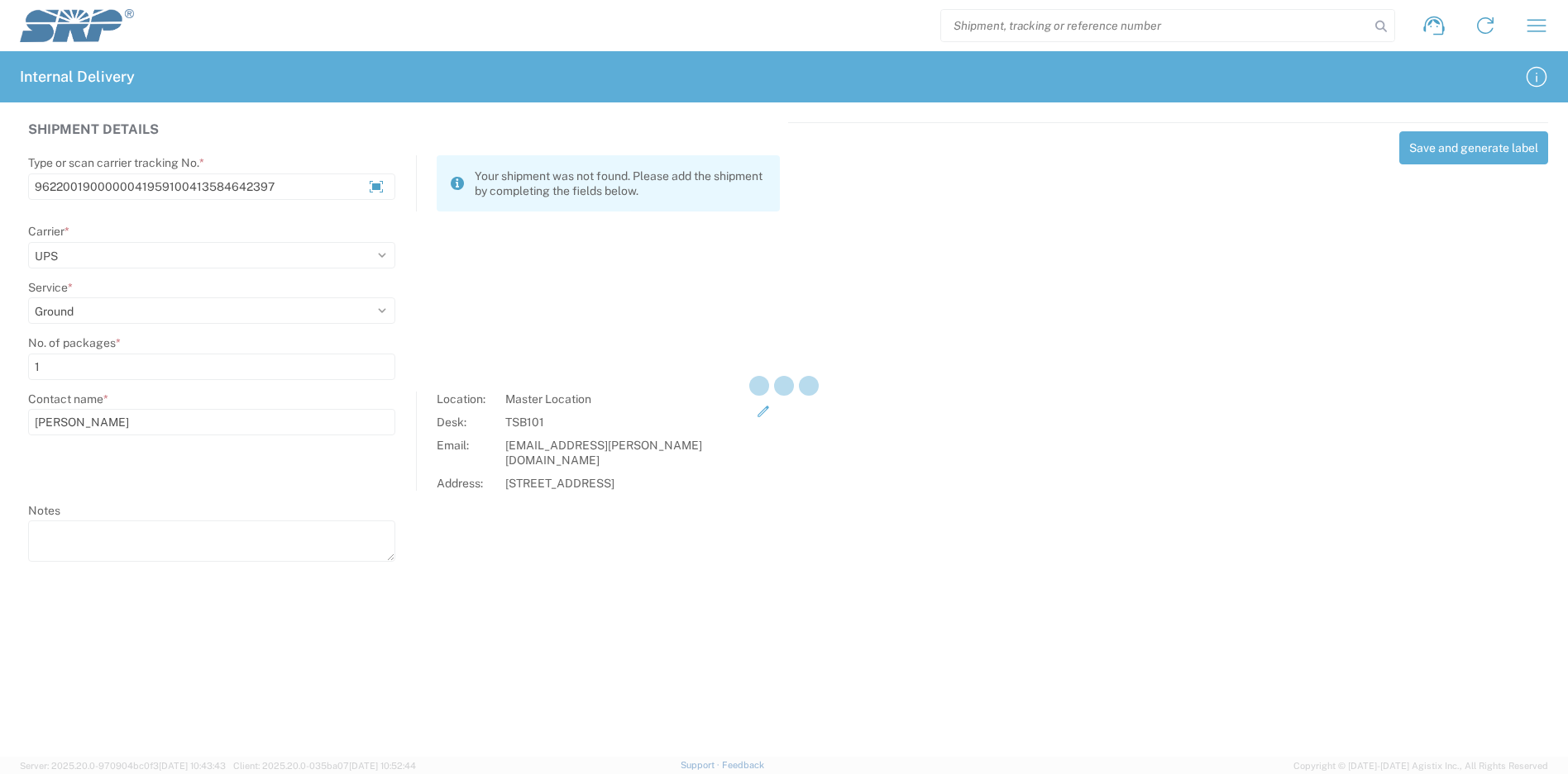
select select
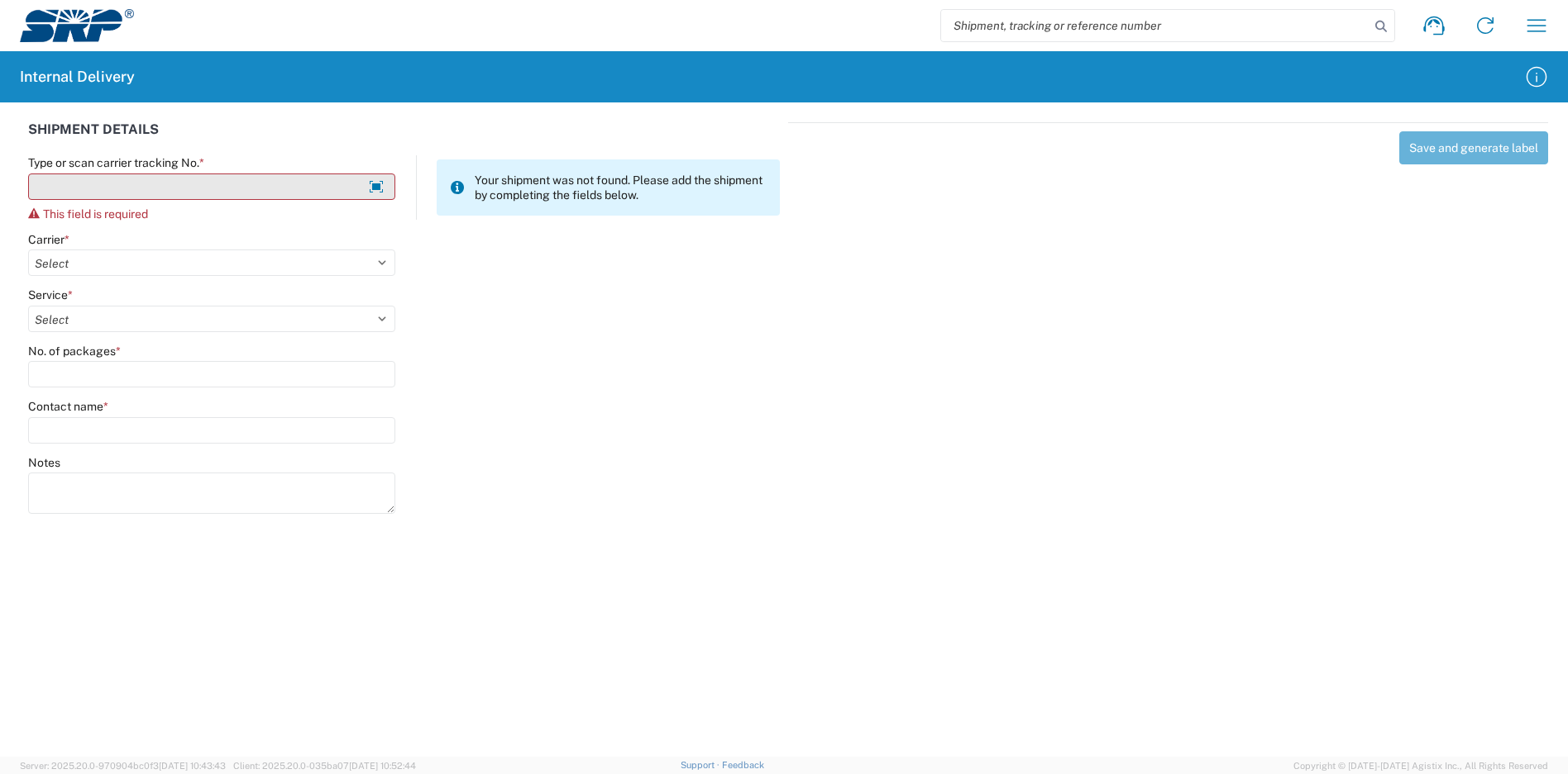
click at [264, 191] on input "Type or scan carrier tracking No. *" at bounding box center [211, 187] width 367 height 27
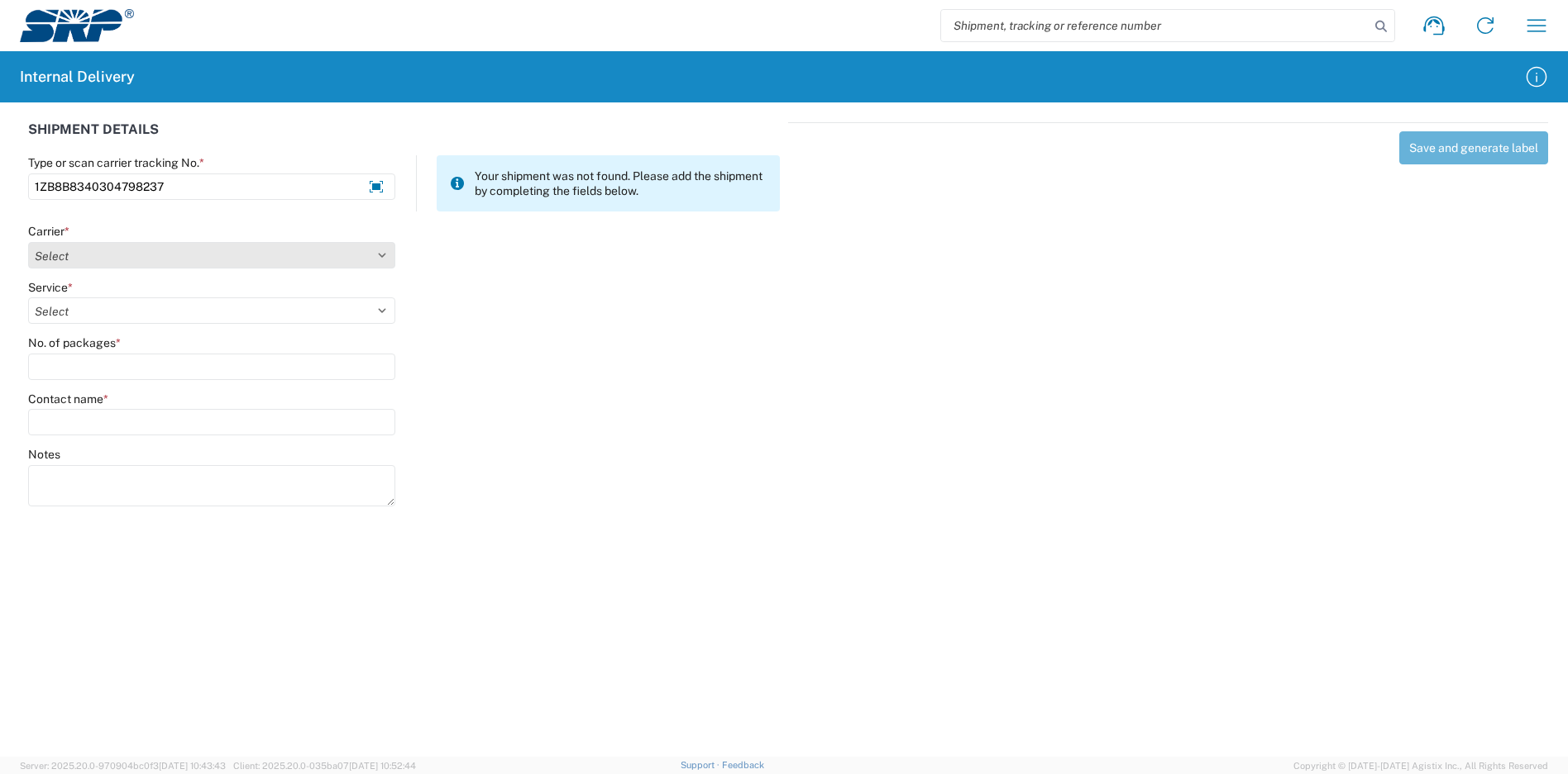
type input "1ZB8B8340304798237"
click at [178, 254] on select "Select Amazon Logistics ATI Trucking BC Dimerco Logistics Empire Southwest FedE…" at bounding box center [211, 255] width 367 height 27
select select "12"
click at [29, 242] on select "Select Amazon Logistics ATI Trucking BC Dimerco Logistics Empire Southwest FedE…" at bounding box center [211, 255] width 367 height 27
click at [86, 313] on select "Select 2nd Day Air 2nd Day Air A.M. 3 Day Select Basic BOUND PRINTED MATTER, UP…" at bounding box center [211, 311] width 367 height 27
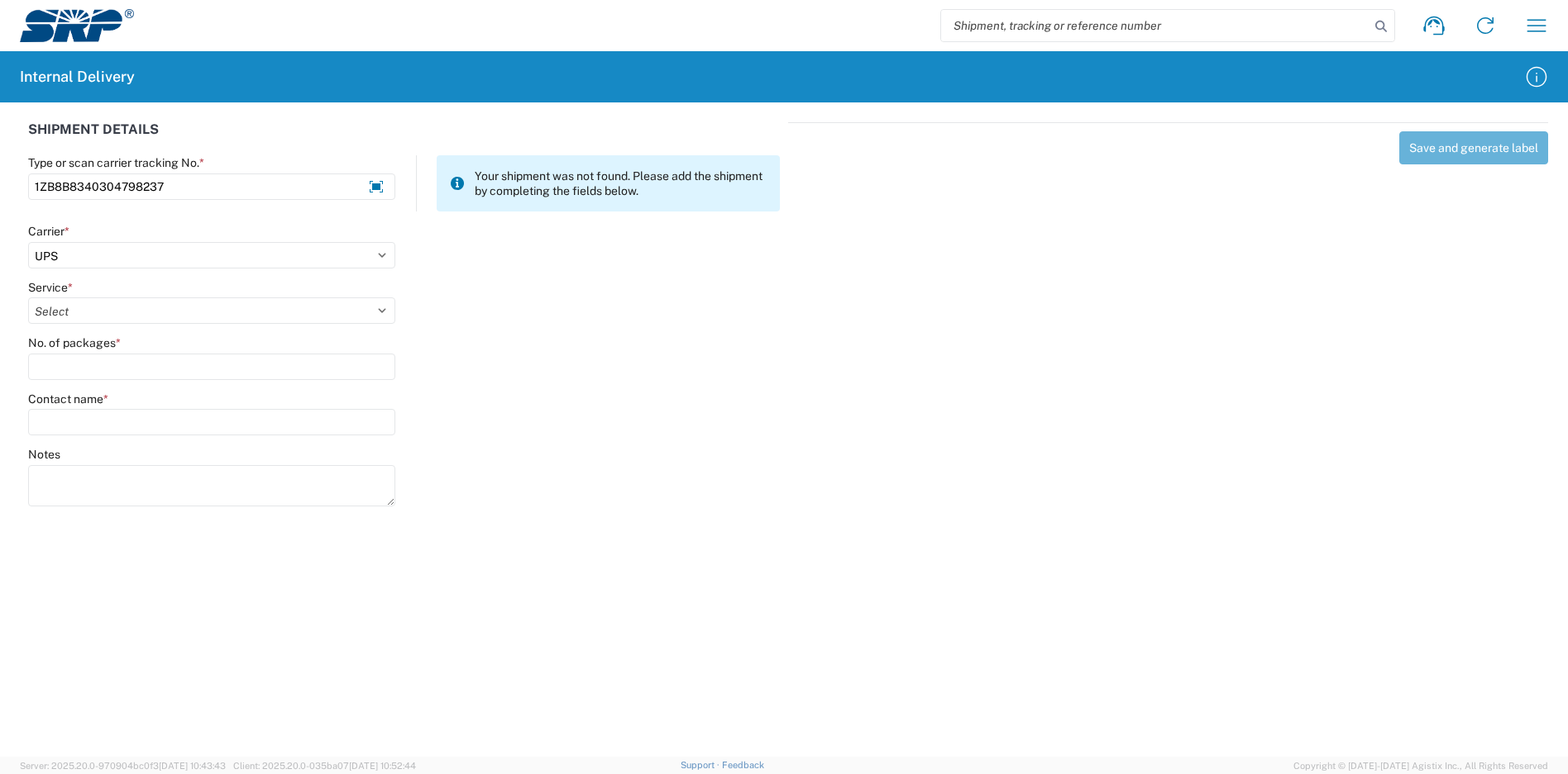
select select "43"
click at [29, 298] on select "Select 2nd Day Air 2nd Day Air A.M. 3 Day Select Basic BOUND PRINTED MATTER, UP…" at bounding box center [211, 311] width 367 height 27
click at [106, 376] on input "No. of packages *" at bounding box center [211, 367] width 367 height 27
type input "3"
click at [100, 428] on input "Contact name *" at bounding box center [211, 423] width 367 height 27
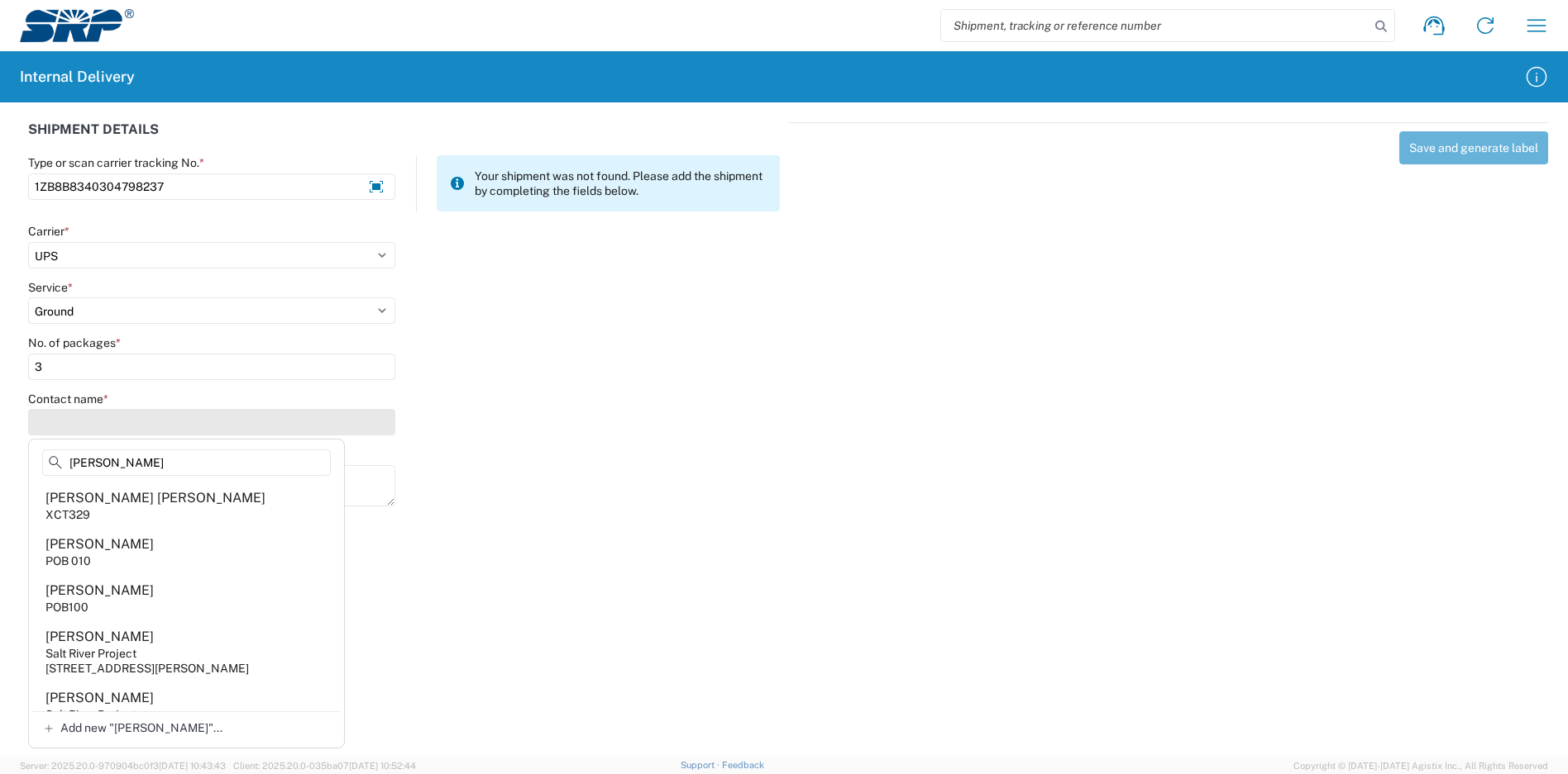
type input "[PERSON_NAME]"
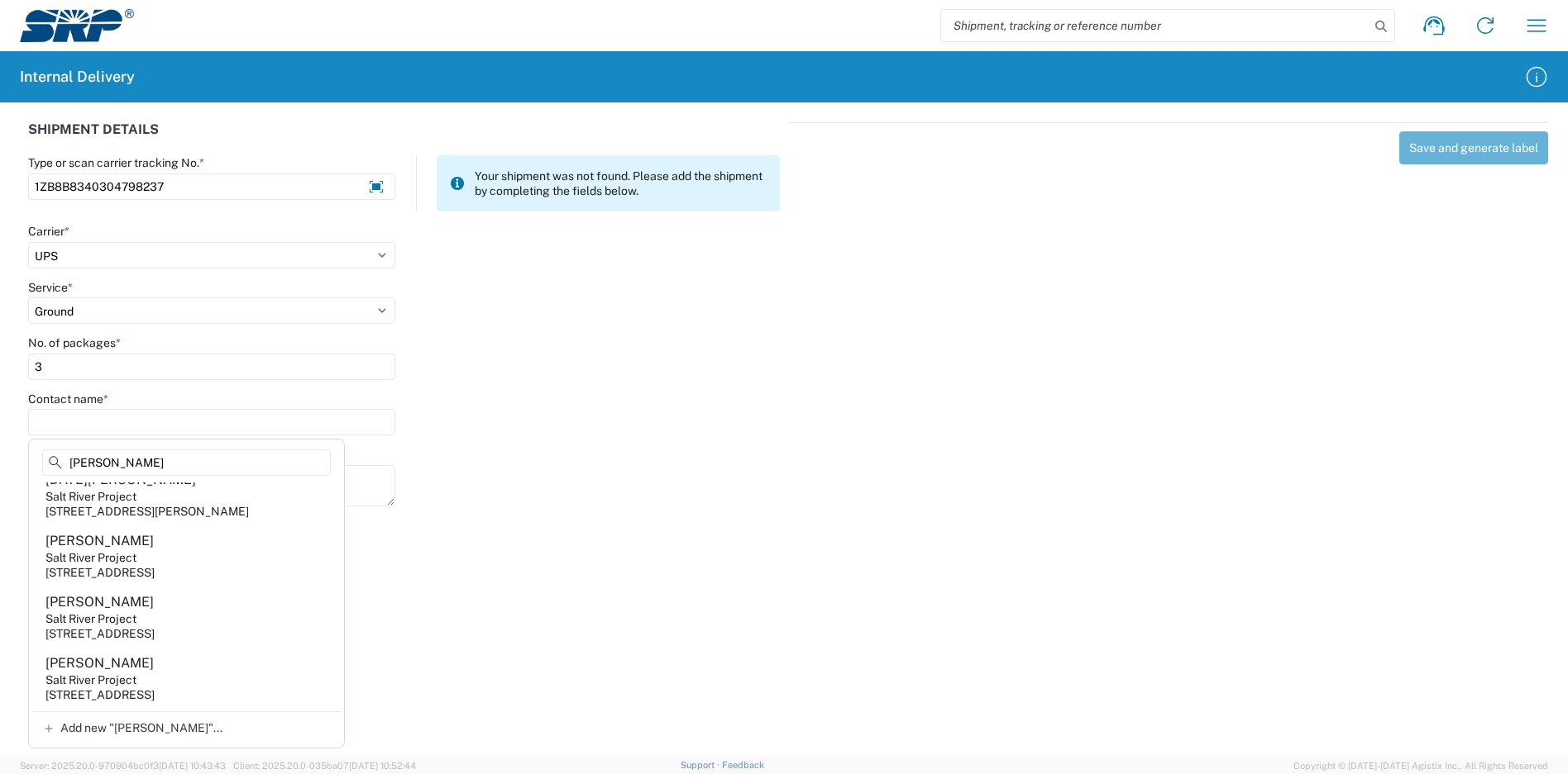
scroll to position [1157, 0]
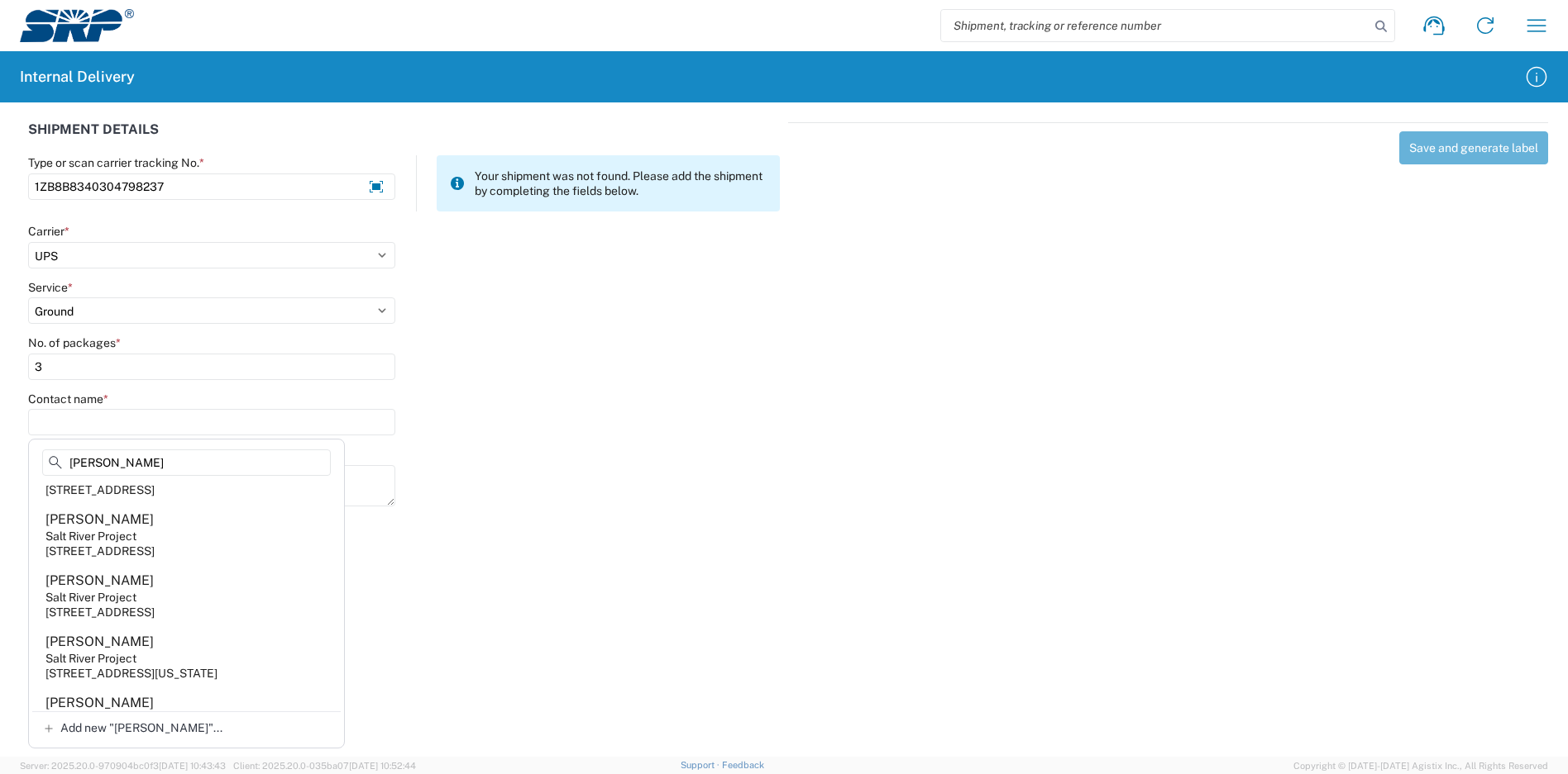
drag, startPoint x: 197, startPoint y: 601, endPoint x: 206, endPoint y: 605, distance: 9.8
click at [204, 566] on agx-address-suggestion-item "[PERSON_NAME] Salt River Project [STREET_ADDRESS]" at bounding box center [187, 535] width 309 height 61
type input "[PERSON_NAME]"
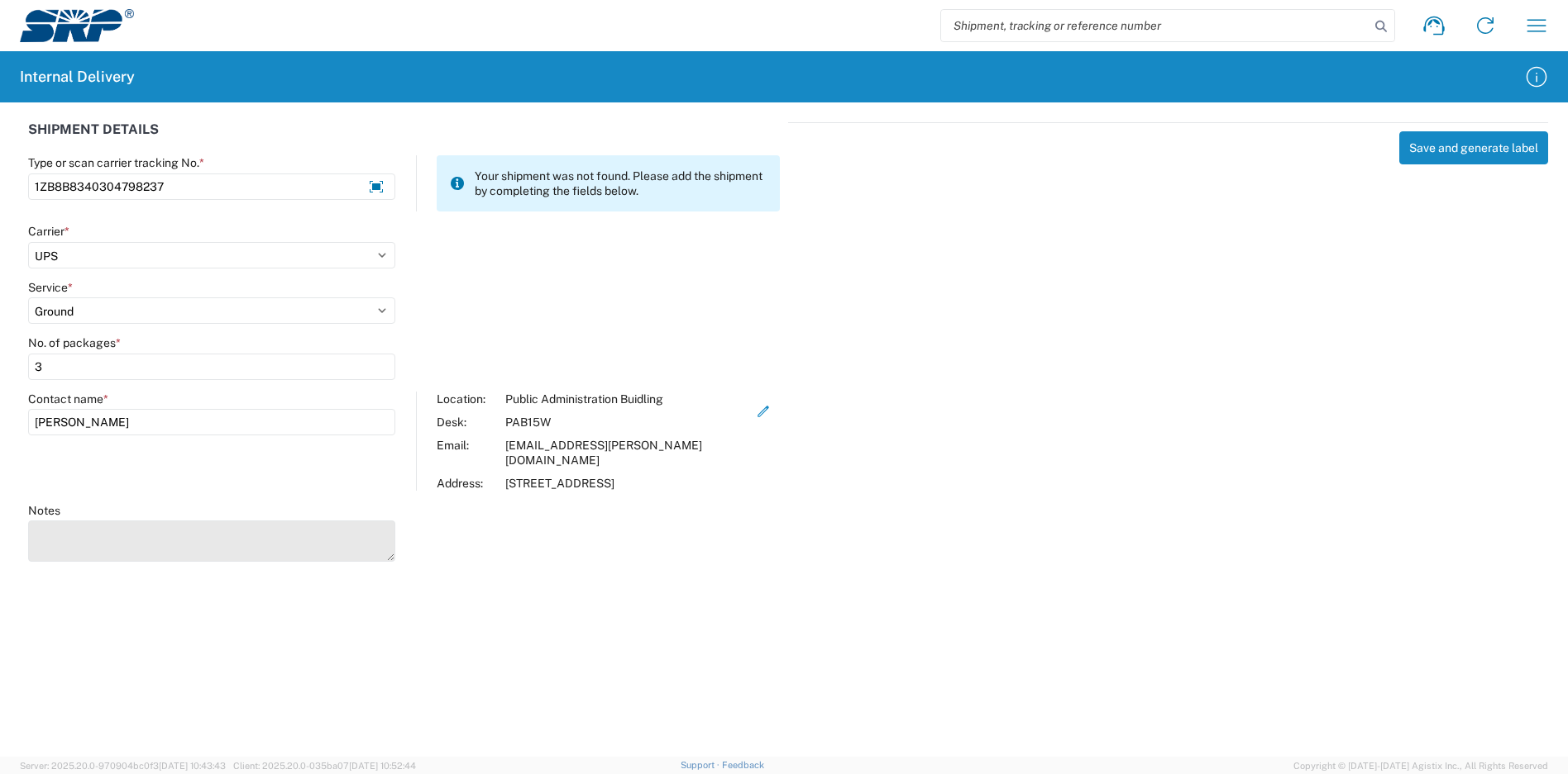
click at [172, 527] on textarea "Notes" at bounding box center [211, 541] width 367 height 41
type textarea "1ZB8B8340304797970 1Z1825750342441301"
click at [1438, 148] on button "Save and generate label" at bounding box center [1474, 148] width 149 height 33
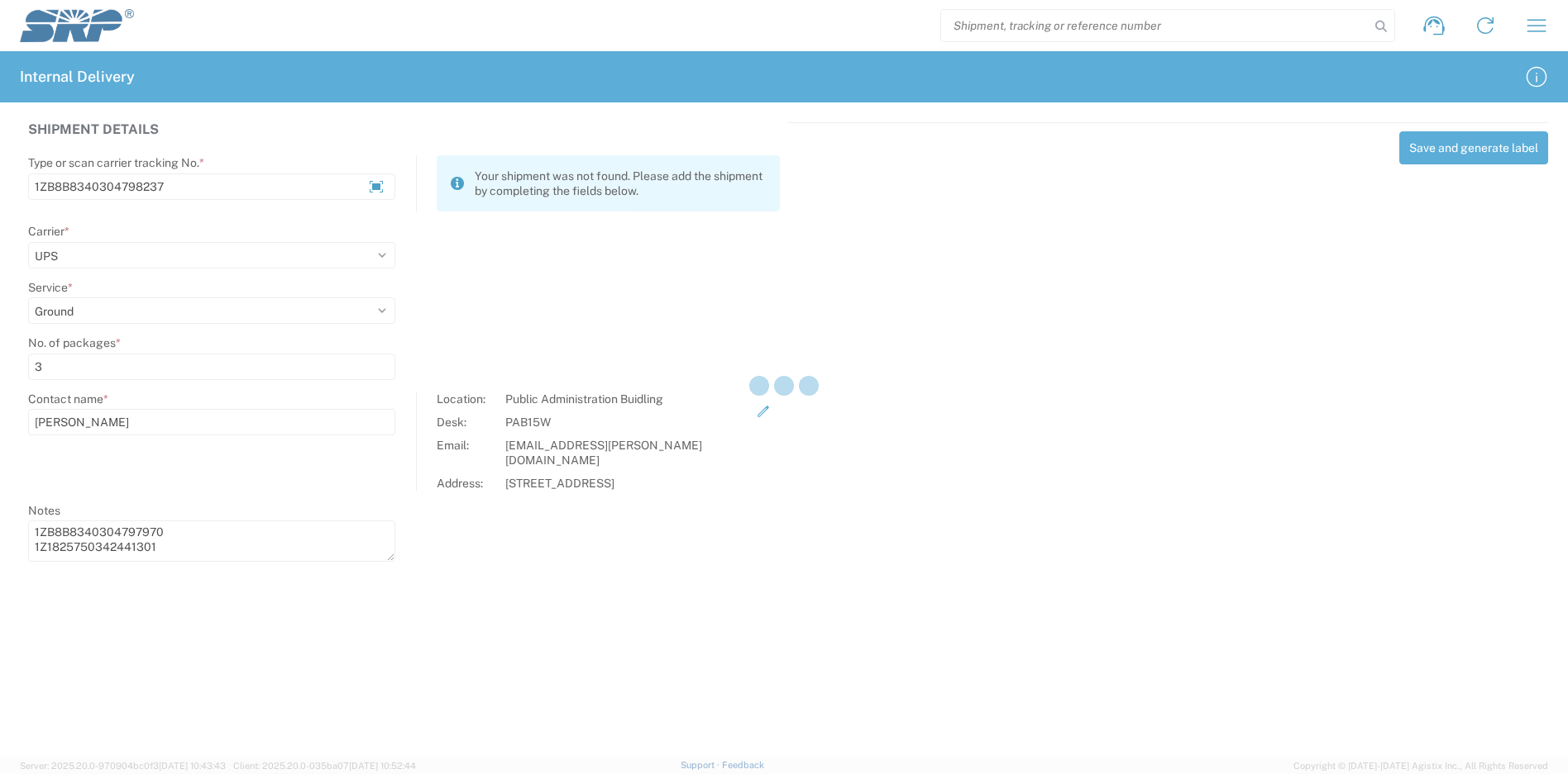
select select
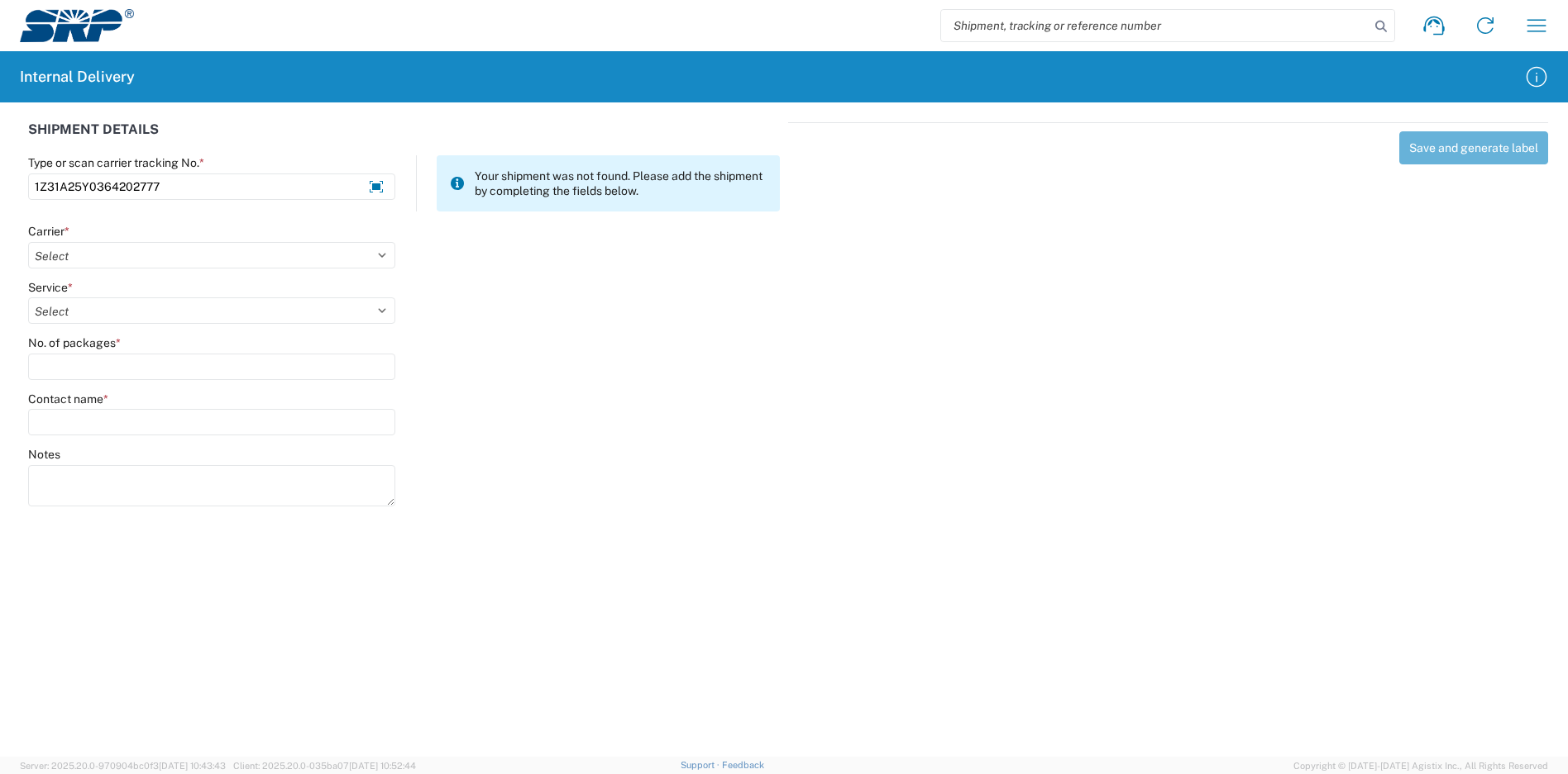
type input "1Z31A25Y0364202777"
click at [223, 229] on div "Carrier *" at bounding box center [211, 231] width 367 height 15
click at [203, 254] on select "Select Amazon Logistics ATI Trucking BC Dimerco Logistics Empire Southwest FedE…" at bounding box center [211, 255] width 367 height 27
select select "12"
click at [29, 242] on select "Select Amazon Logistics ATI Trucking BC Dimerco Logistics Empire Southwest FedE…" at bounding box center [211, 255] width 367 height 27
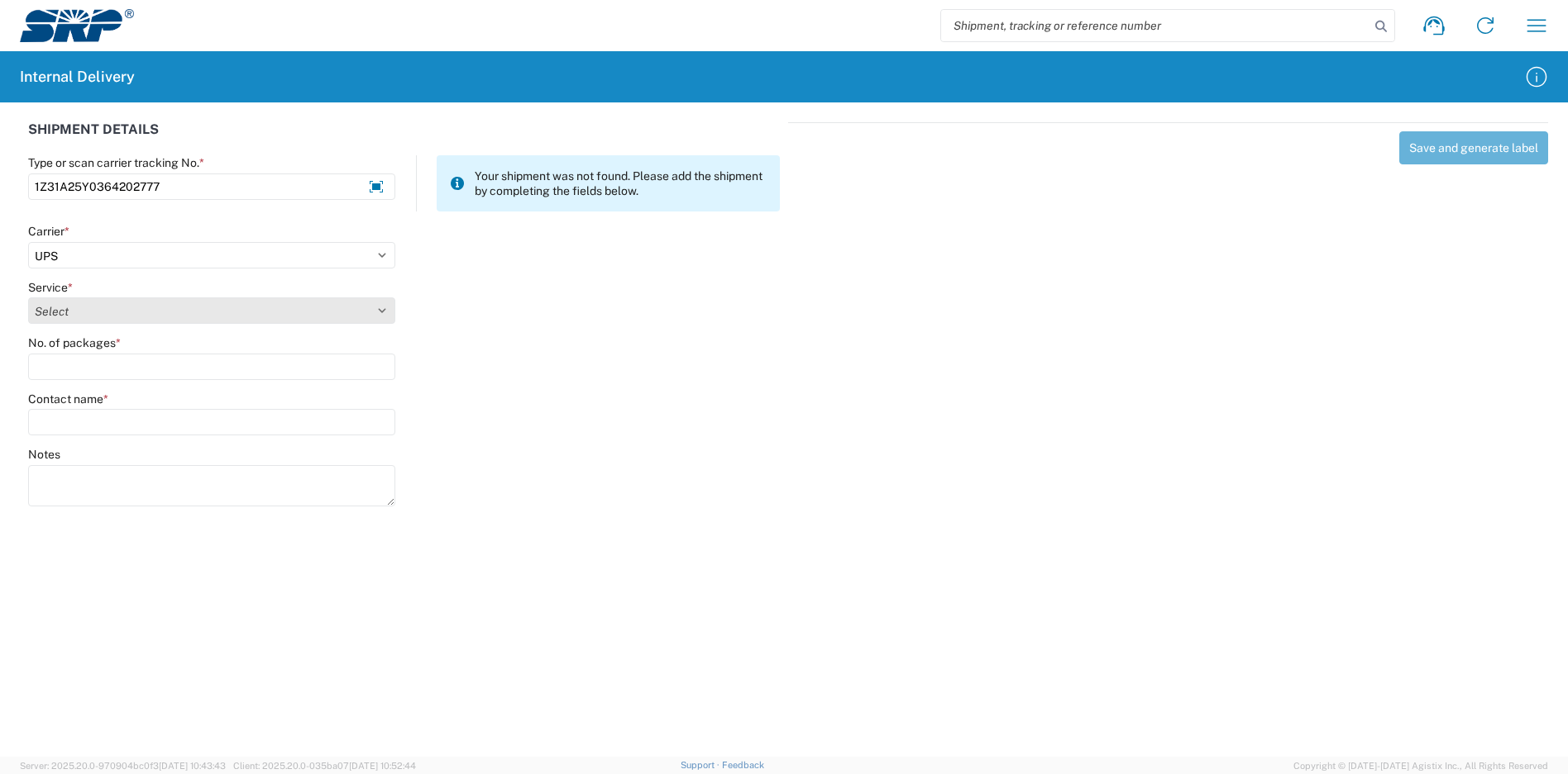
click at [111, 312] on select "Select" at bounding box center [211, 311] width 367 height 27
select select "43"
click at [29, 298] on select "Select 2nd Day Air 2nd Day Air A.M. 3 Day Select Basic BOUND PRINTED MATTER, UP…" at bounding box center [211, 311] width 367 height 27
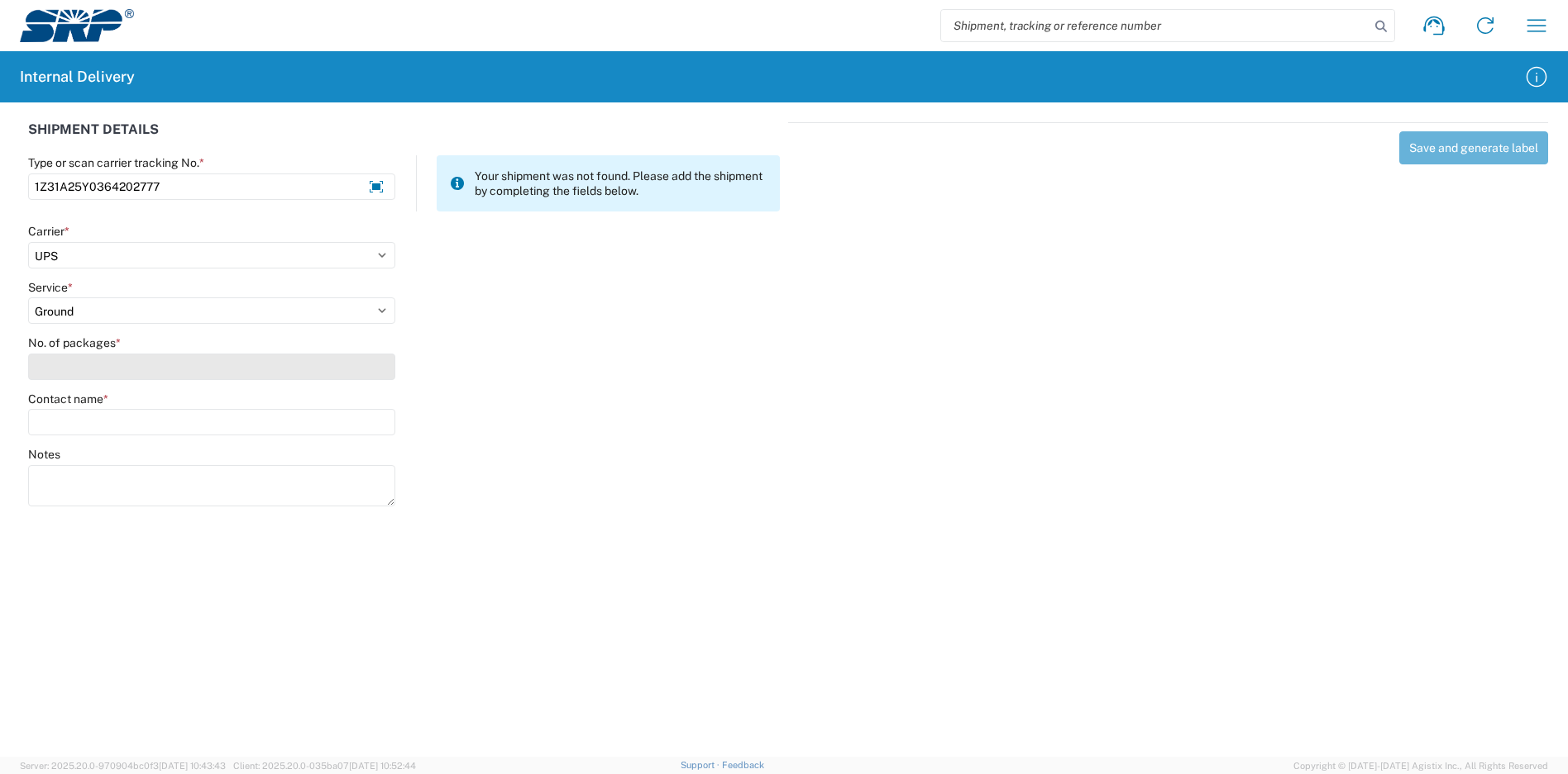
click at [105, 366] on input "No. of packages *" at bounding box center [211, 367] width 367 height 27
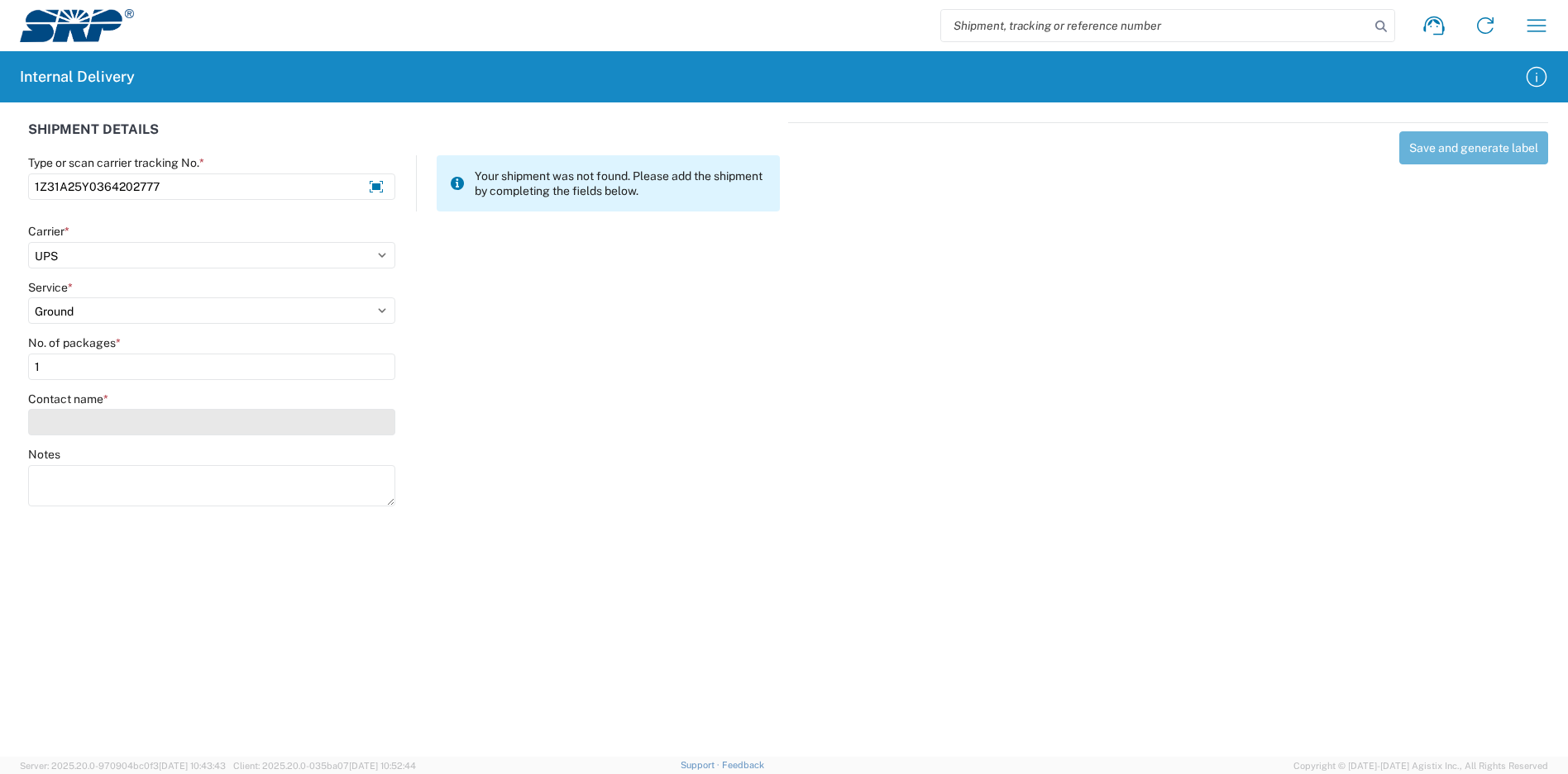
type input "1"
click at [111, 424] on input "Contact name *" at bounding box center [211, 423] width 367 height 27
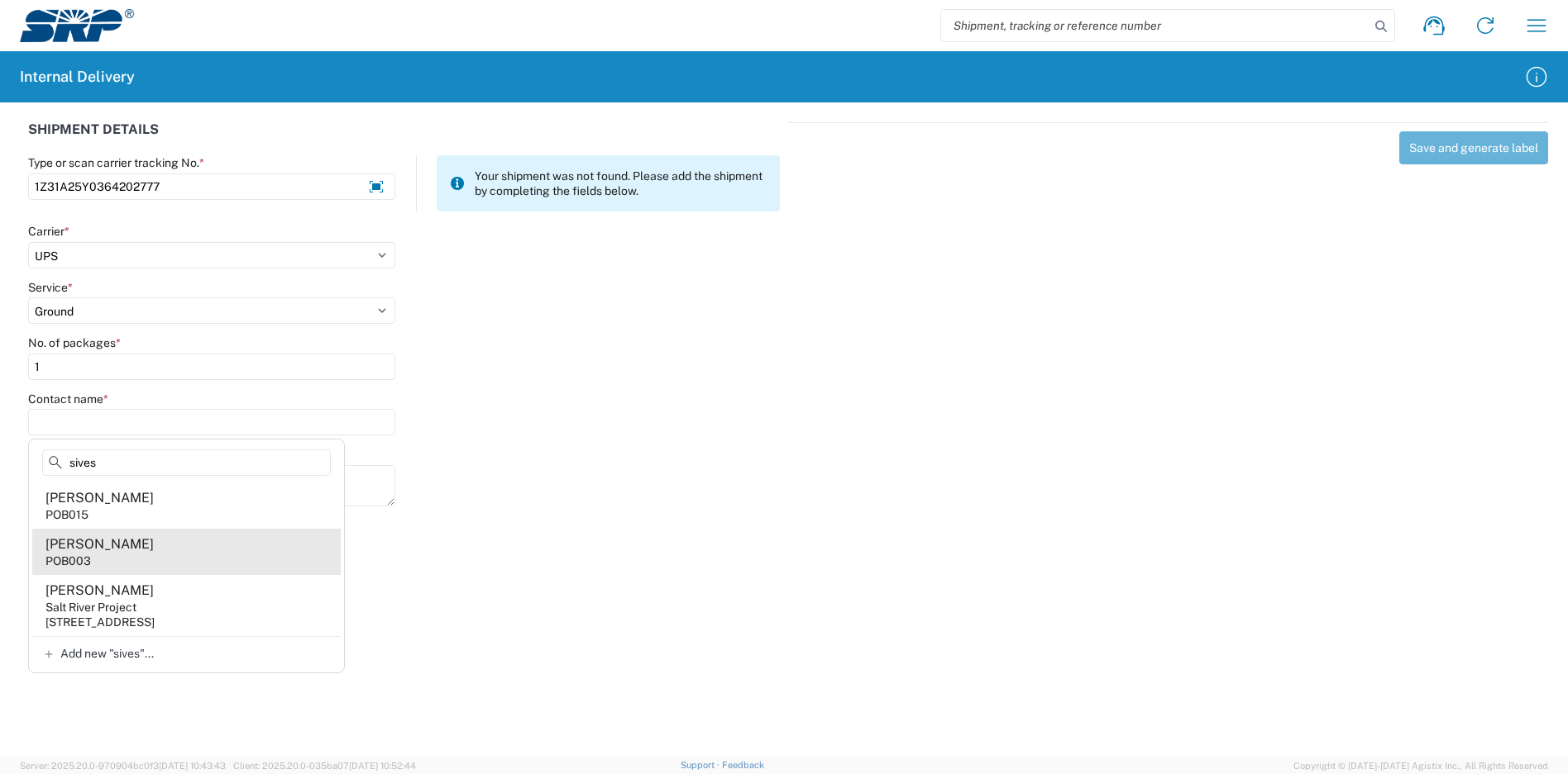
type input "sives"
click at [128, 554] on agx-address-suggestion-item "[PERSON_NAME] POB003" at bounding box center [187, 552] width 309 height 47
type input "[PERSON_NAME]"
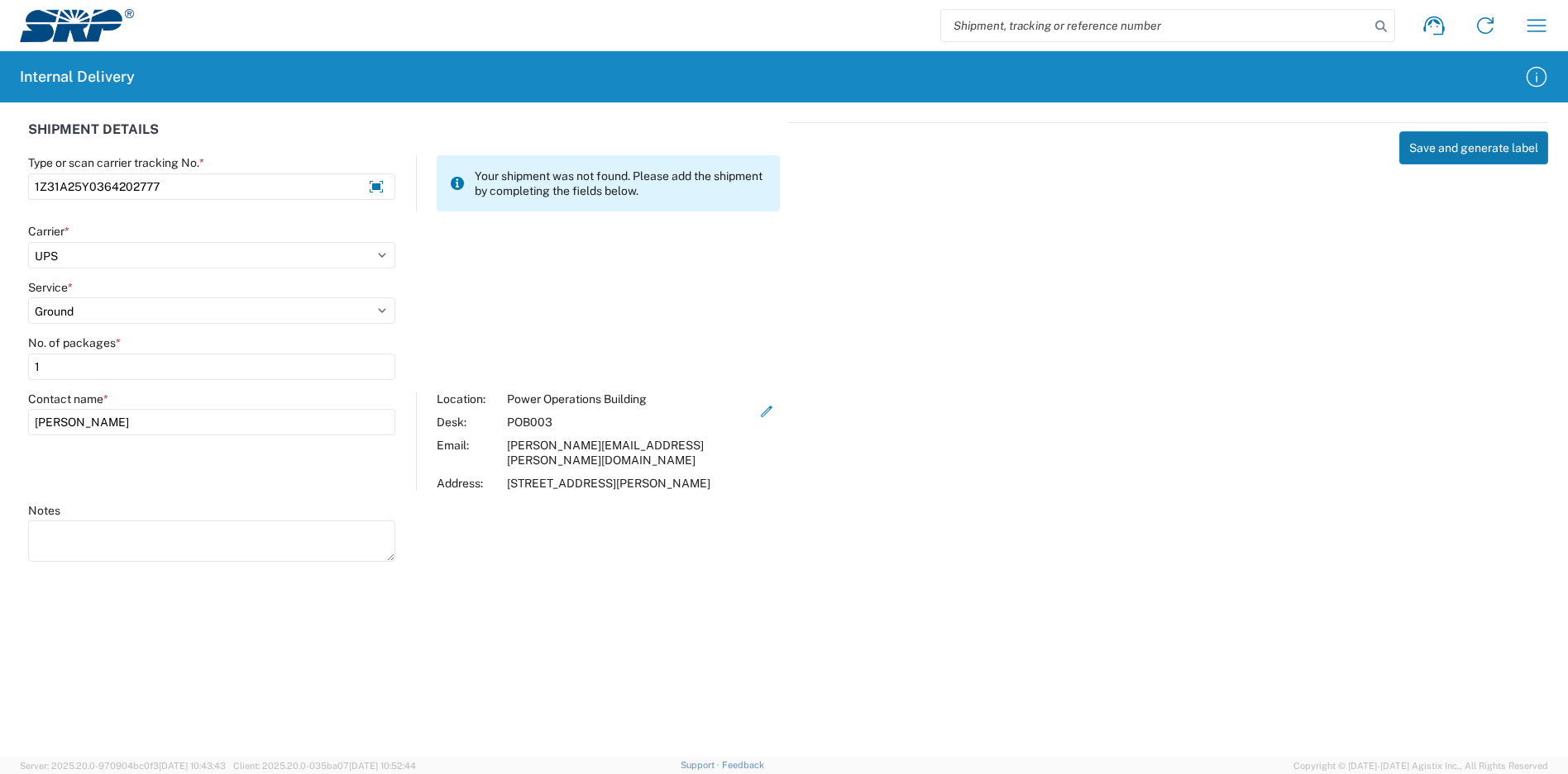
click at [1431, 153] on button "Save and generate label" at bounding box center [1474, 148] width 149 height 33
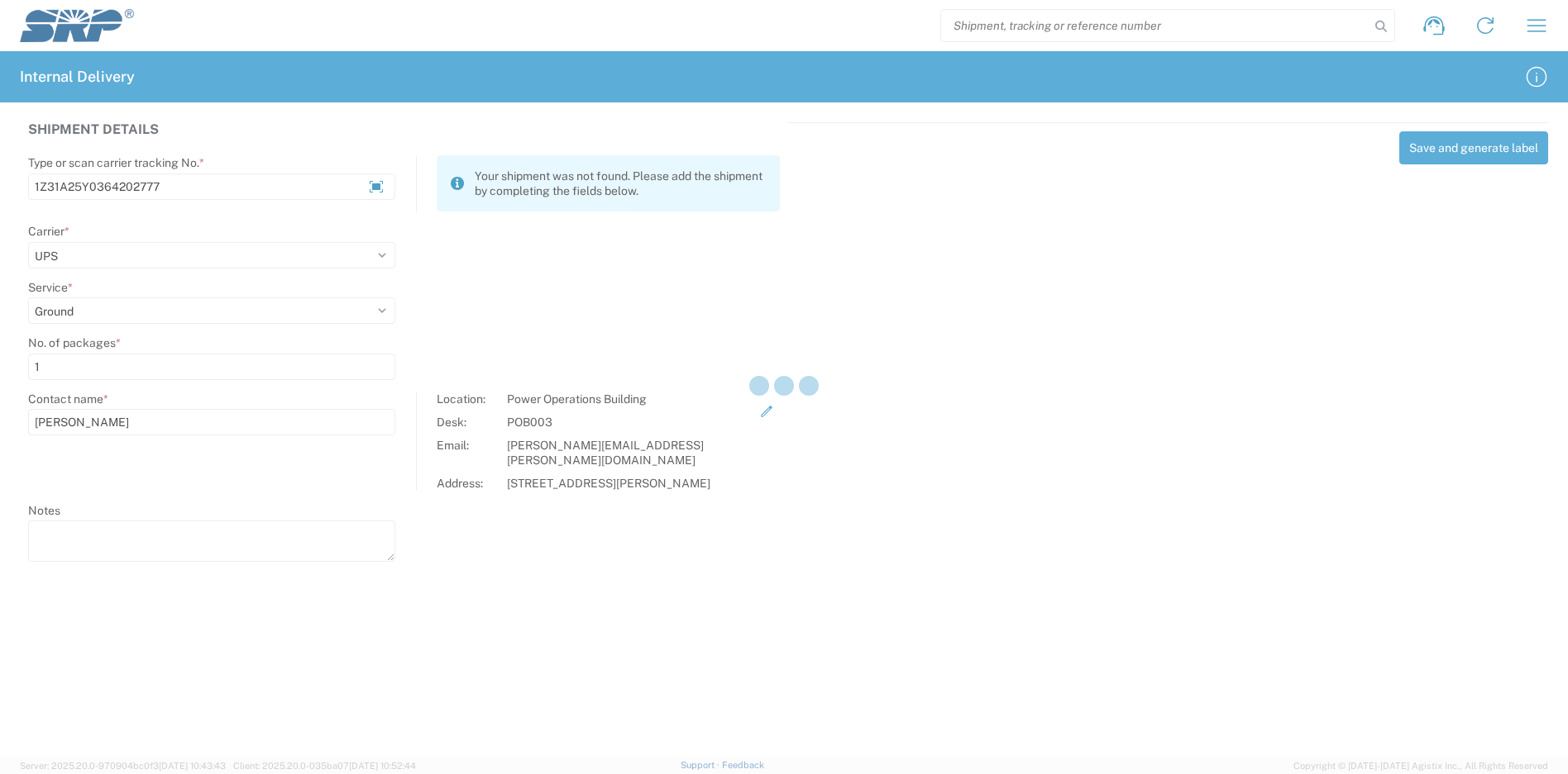
select select
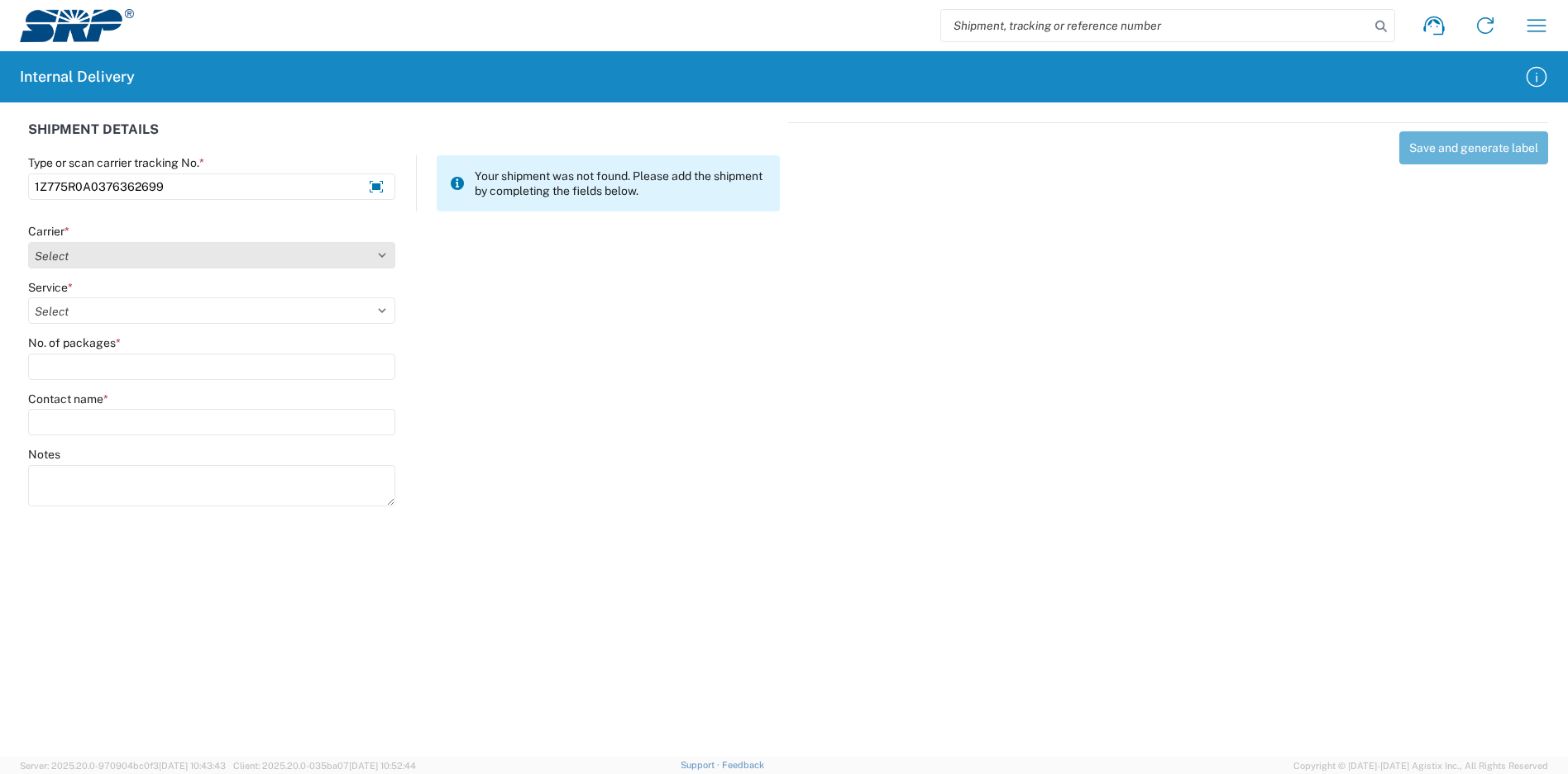
type input "1Z775R0A0376362699"
drag, startPoint x: 135, startPoint y: 258, endPoint x: 111, endPoint y: 250, distance: 25.3
click at [135, 258] on select "Select Amazon Logistics ATI Trucking BC Dimerco Logistics Empire Southwest FedE…" at bounding box center [211, 255] width 367 height 27
select select "12"
click at [29, 242] on select "Select Amazon Logistics ATI Trucking BC Dimerco Logistics Empire Southwest FedE…" at bounding box center [211, 255] width 367 height 27
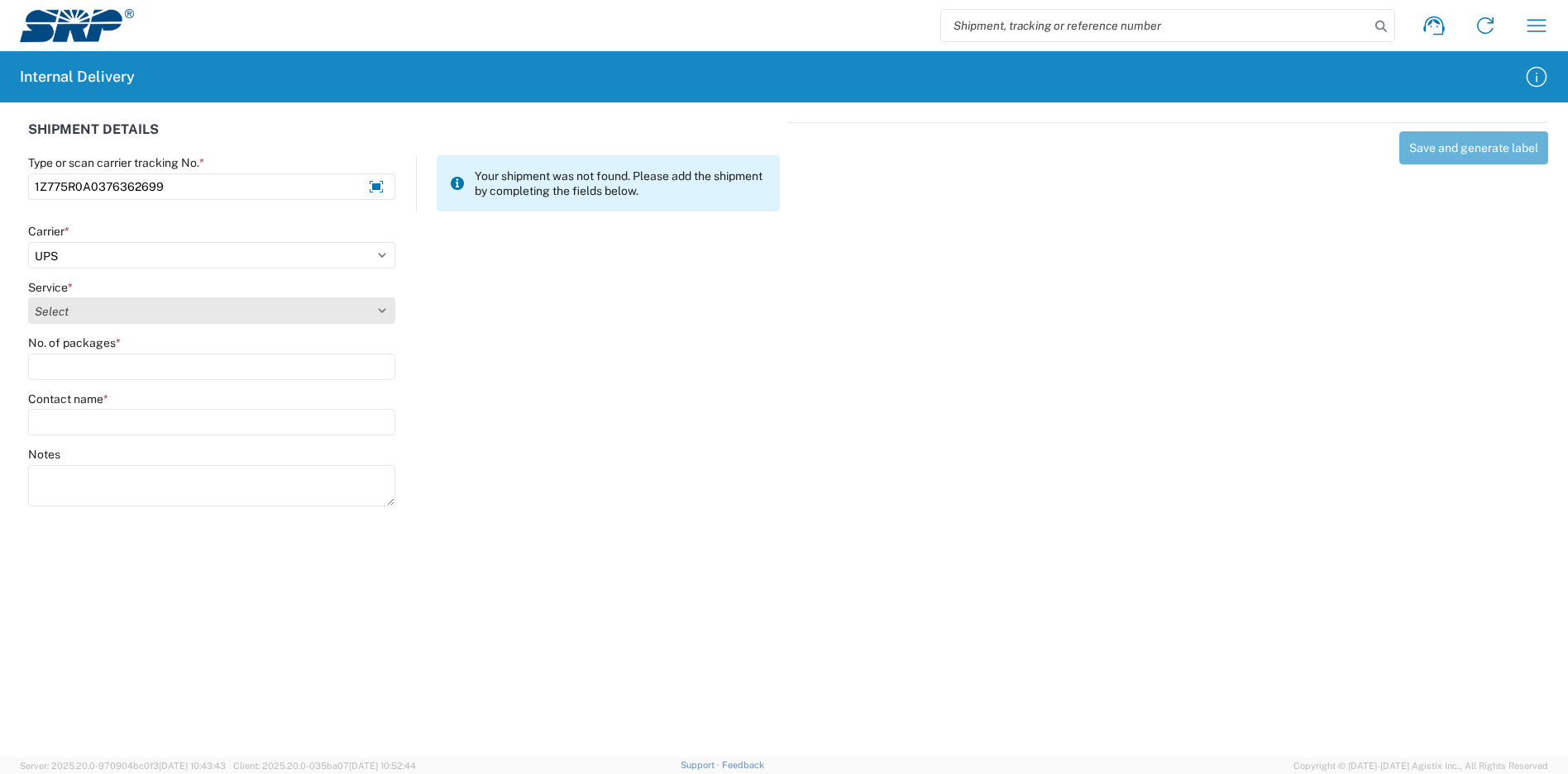
click at [106, 300] on select "Select 2nd Day Air 2nd Day Air A.M. 3 Day Select Basic BOUND PRINTED MATTER, UP…" at bounding box center [211, 311] width 367 height 27
select select "43"
click at [29, 298] on select "Select 2nd Day Air 2nd Day Air A.M. 3 Day Select Basic BOUND PRINTED MATTER, UP…" at bounding box center [211, 311] width 367 height 27
click at [67, 380] on agx-form-control-wrapper-v2 "No. of packages *" at bounding box center [212, 363] width 385 height 56
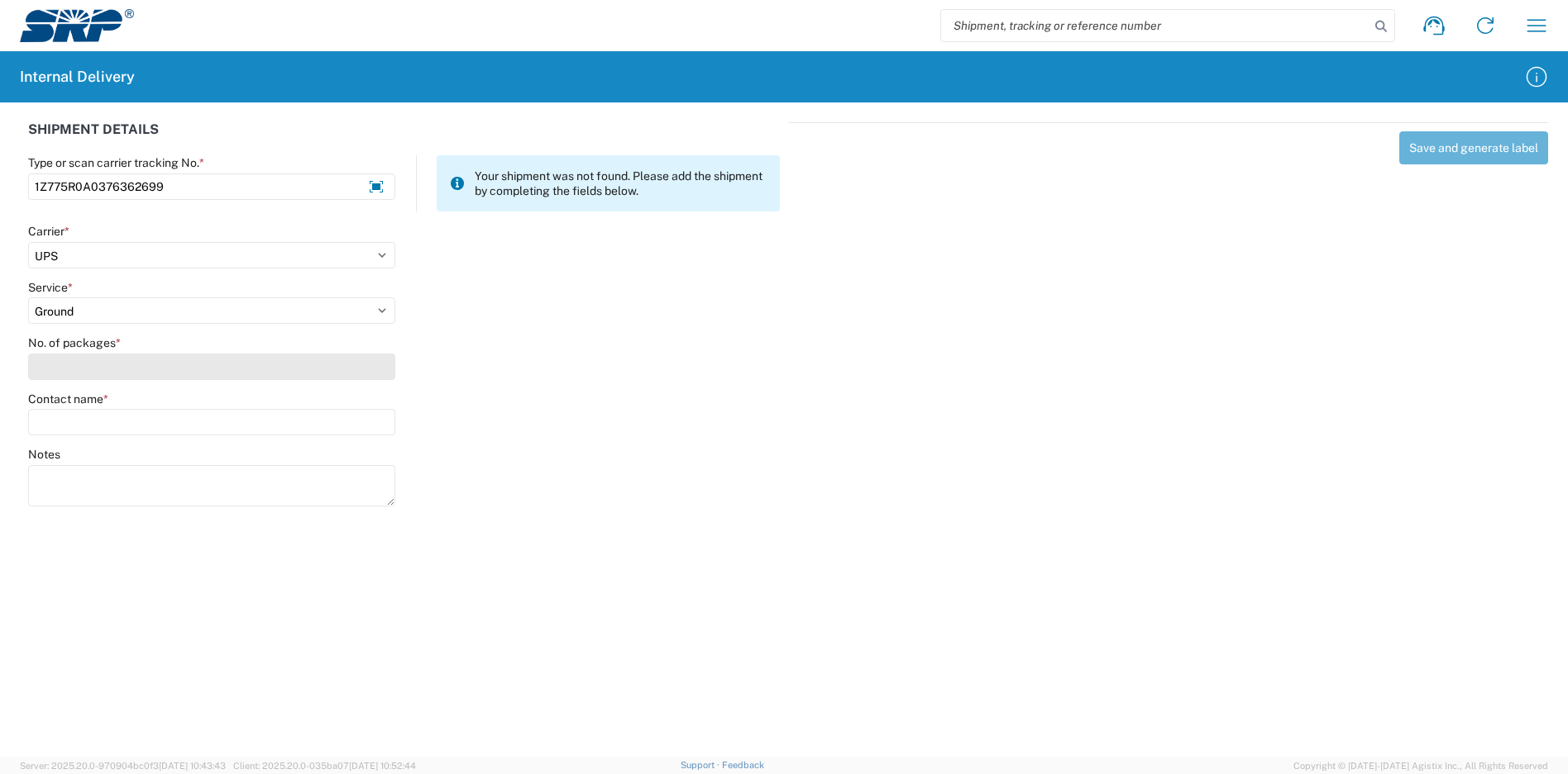
click at [67, 367] on input "No. of packages *" at bounding box center [211, 367] width 367 height 27
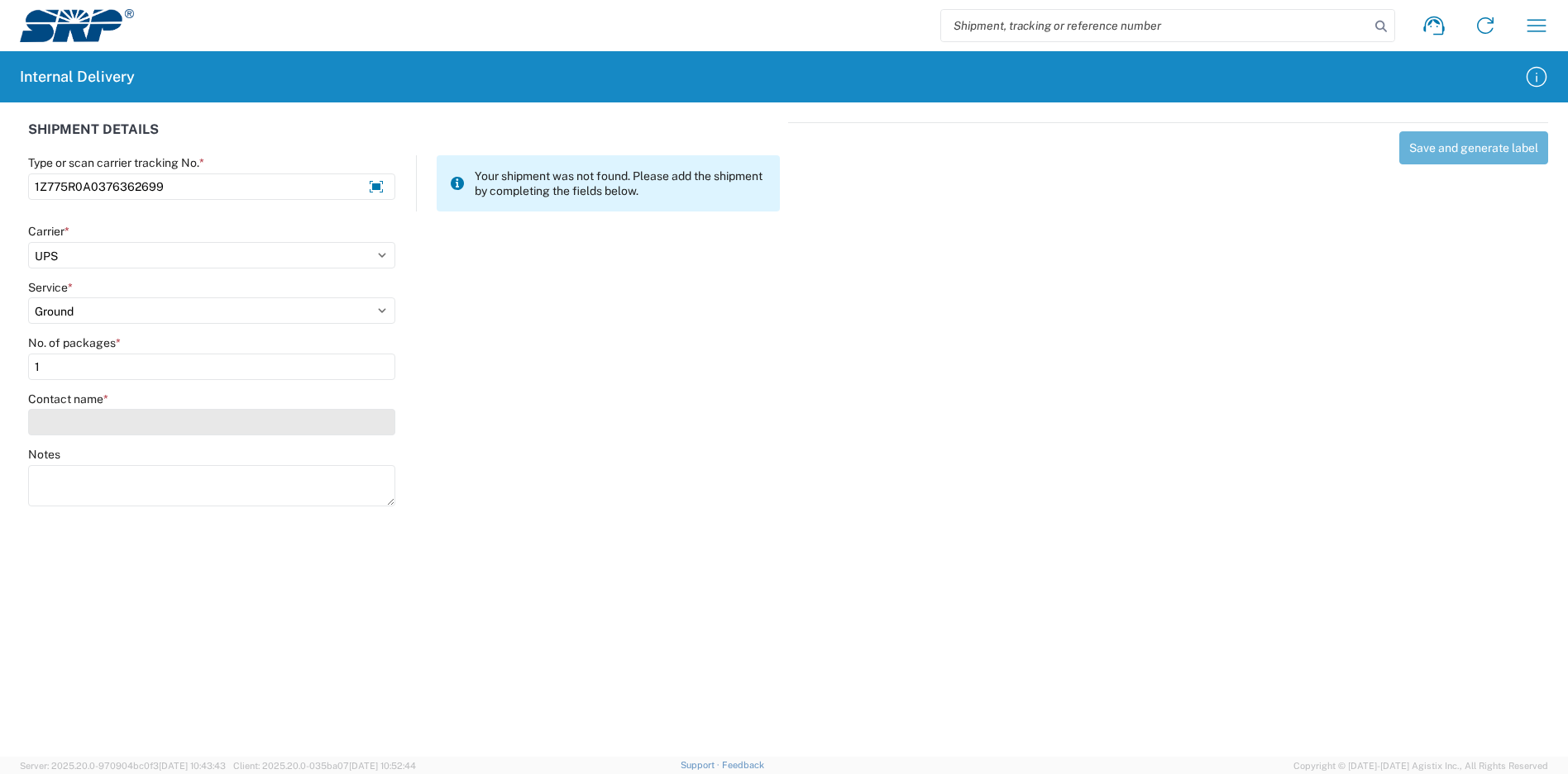
type input "1"
click at [85, 412] on input "Contact name *" at bounding box center [211, 423] width 367 height 27
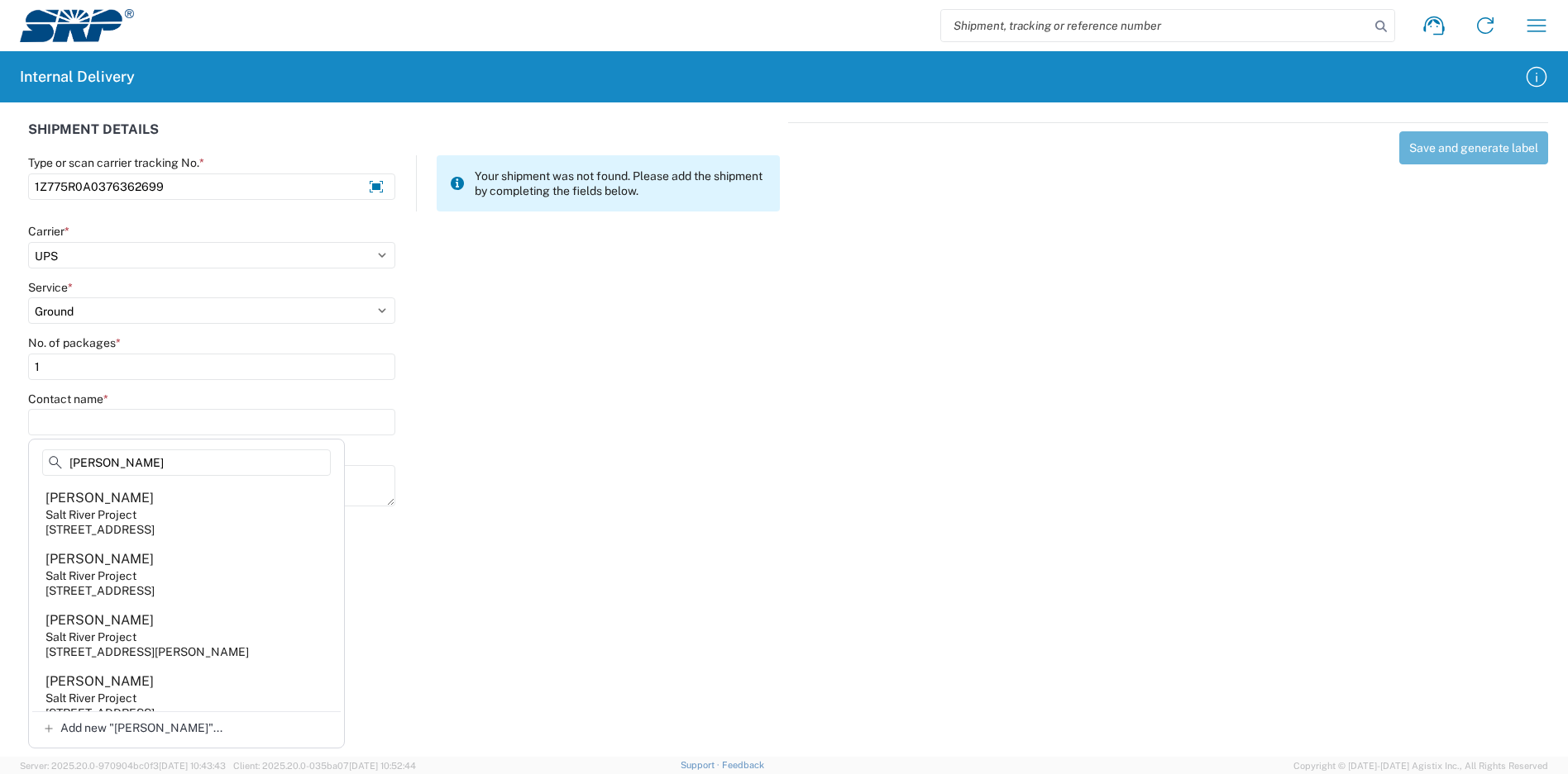
type input "[PERSON_NAME]"
click at [158, 633] on agx-address-suggestion-item "[PERSON_NAME] Salt River Project [STREET_ADDRESS][PERSON_NAME]" at bounding box center [187, 635] width 309 height 61
type input "[PERSON_NAME]"
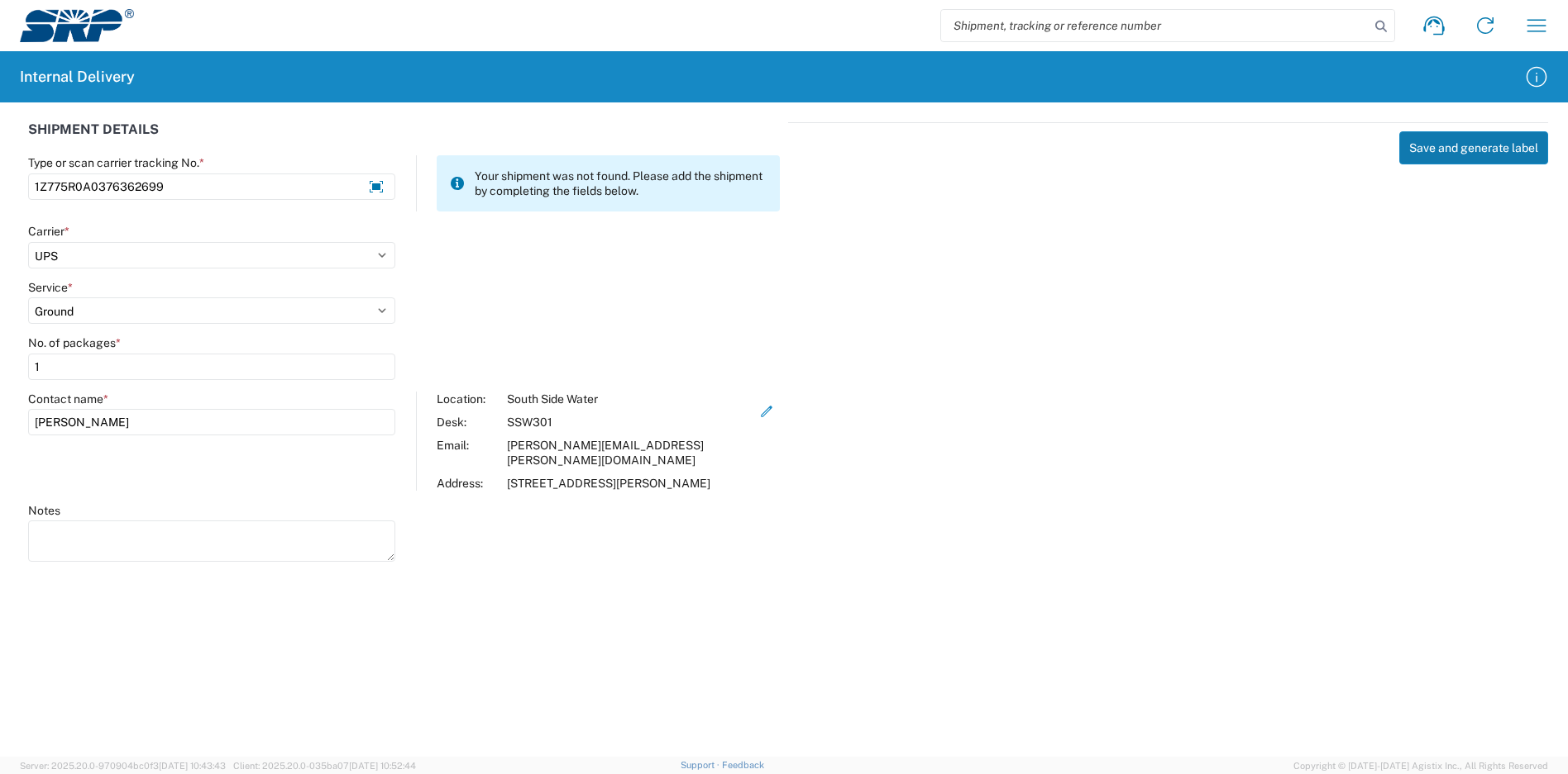
click at [1439, 145] on button "Save and generate label" at bounding box center [1474, 148] width 149 height 33
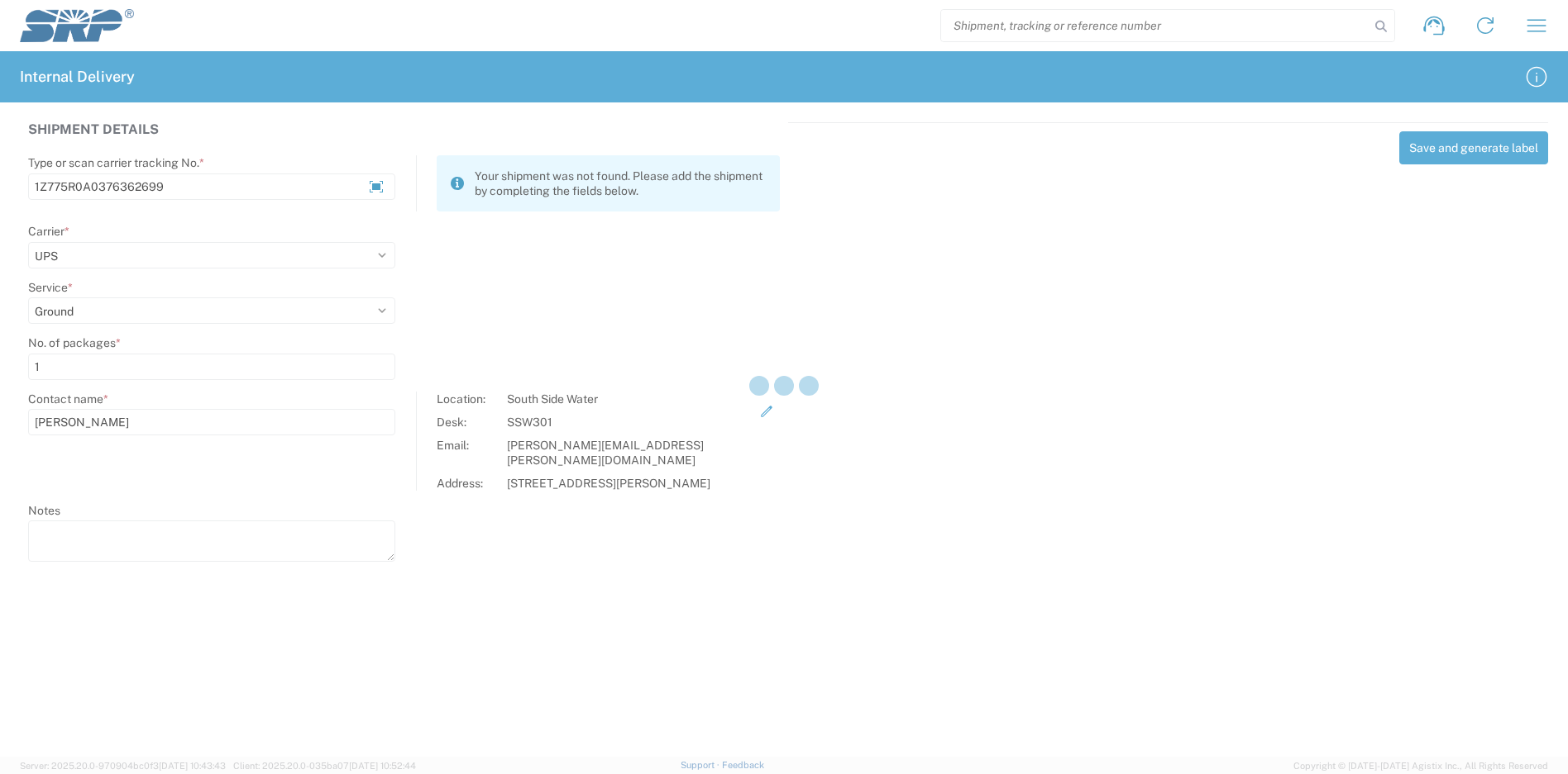
select select
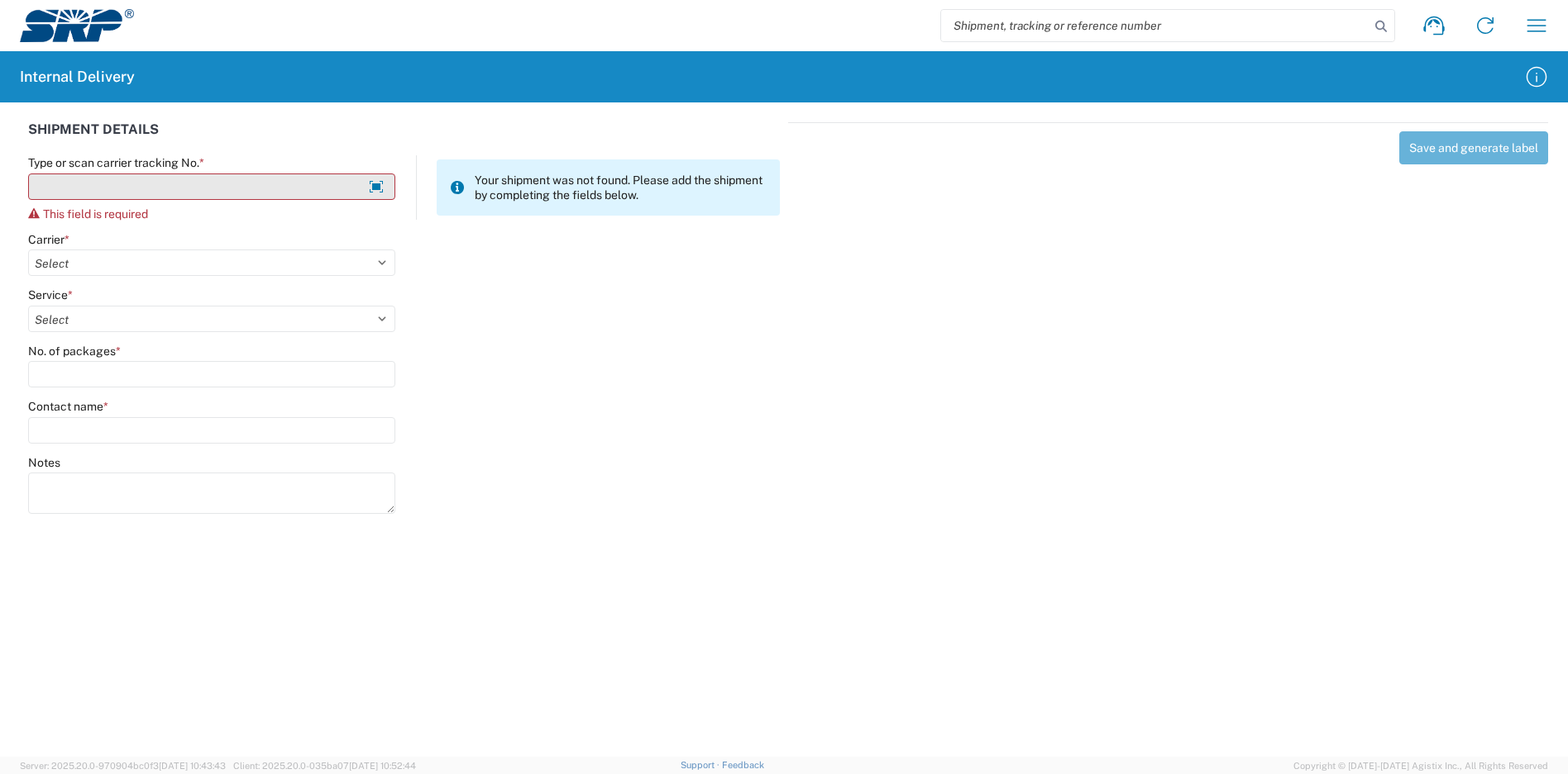
click at [181, 175] on input "Type or scan carrier tracking No. *" at bounding box center [211, 187] width 367 height 27
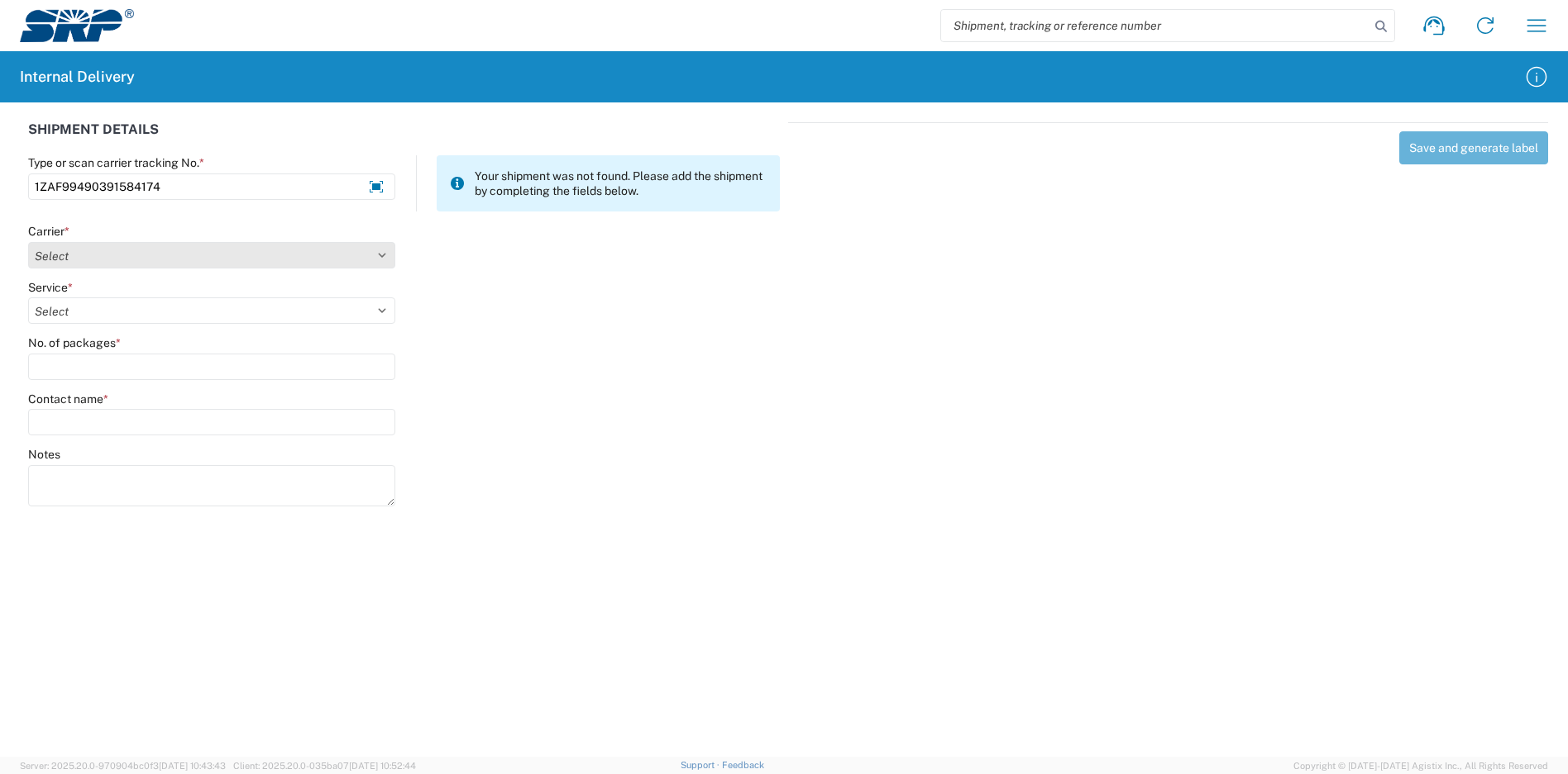
type input "1ZAF99490391584174"
click at [88, 254] on select "Select Amazon Logistics ATI Trucking BC Dimerco Logistics Empire Southwest FedE…" at bounding box center [211, 255] width 367 height 27
select select "12"
click at [29, 242] on select "Select Amazon Logistics ATI Trucking BC Dimerco Logistics Empire Southwest FedE…" at bounding box center [211, 255] width 367 height 27
click at [104, 306] on select "Select 2nd Day Air 2nd Day Air A.M. 3 Day Select Basic BOUND PRINTED MATTER, UP…" at bounding box center [211, 311] width 367 height 27
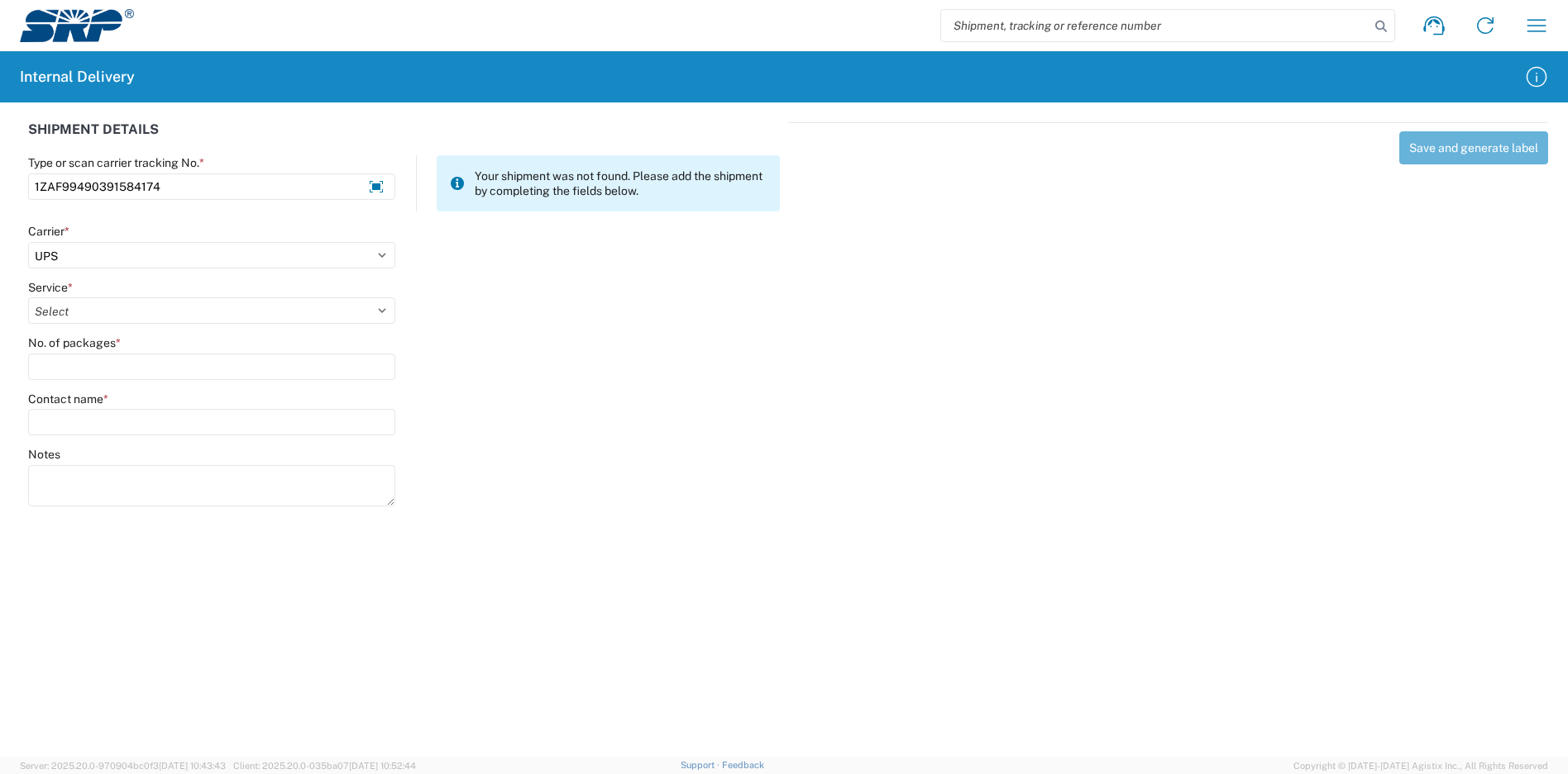
select select "43"
click at [29, 298] on select "Select 2nd Day Air 2nd Day Air A.M. 3 Day Select Basic BOUND PRINTED MATTER, UP…" at bounding box center [211, 311] width 367 height 27
click at [103, 365] on input "No. of packages *" at bounding box center [211, 367] width 367 height 27
type input "2"
click at [113, 430] on input "Contact name *" at bounding box center [211, 423] width 367 height 27
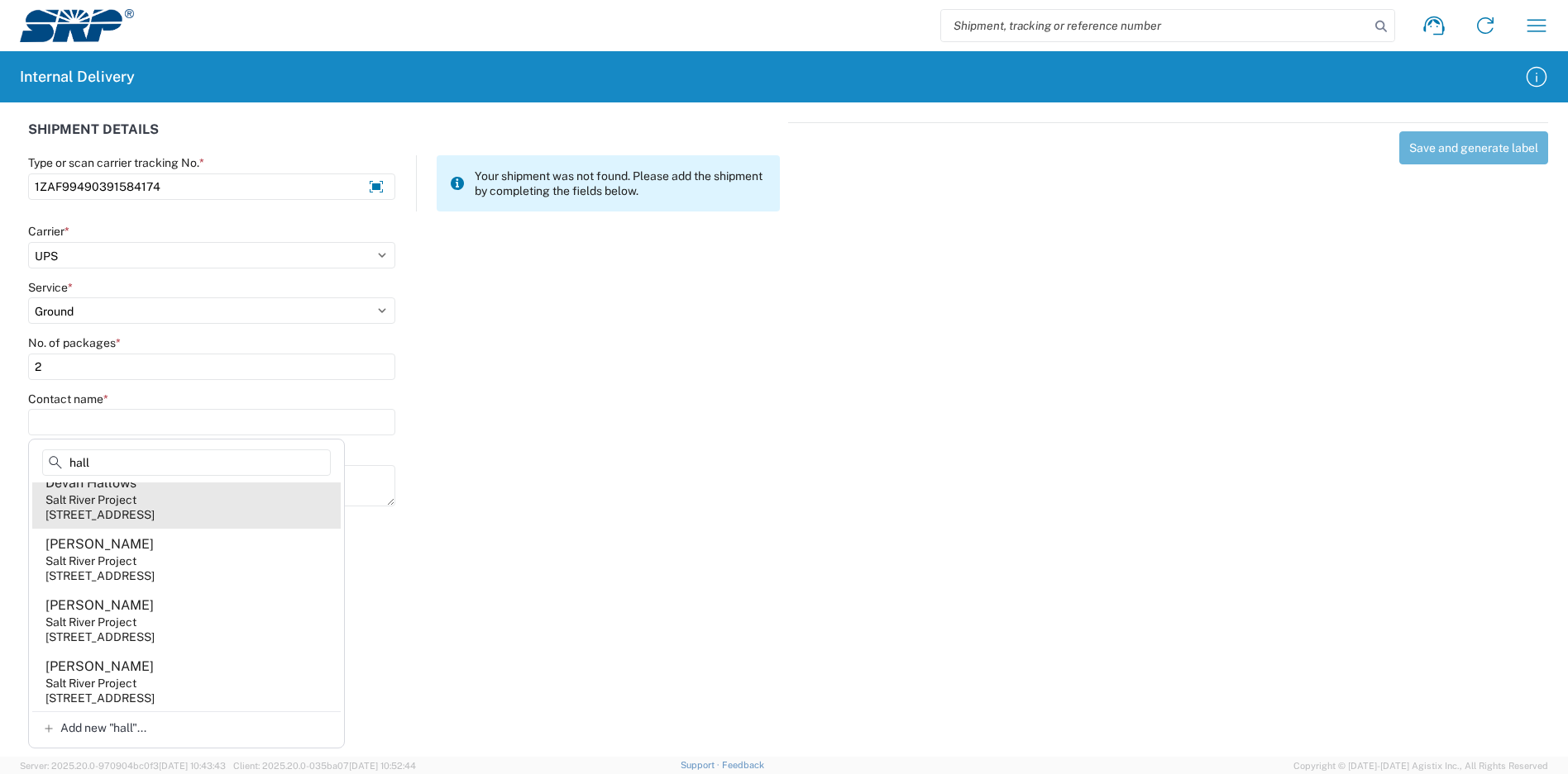
scroll to position [909, 0]
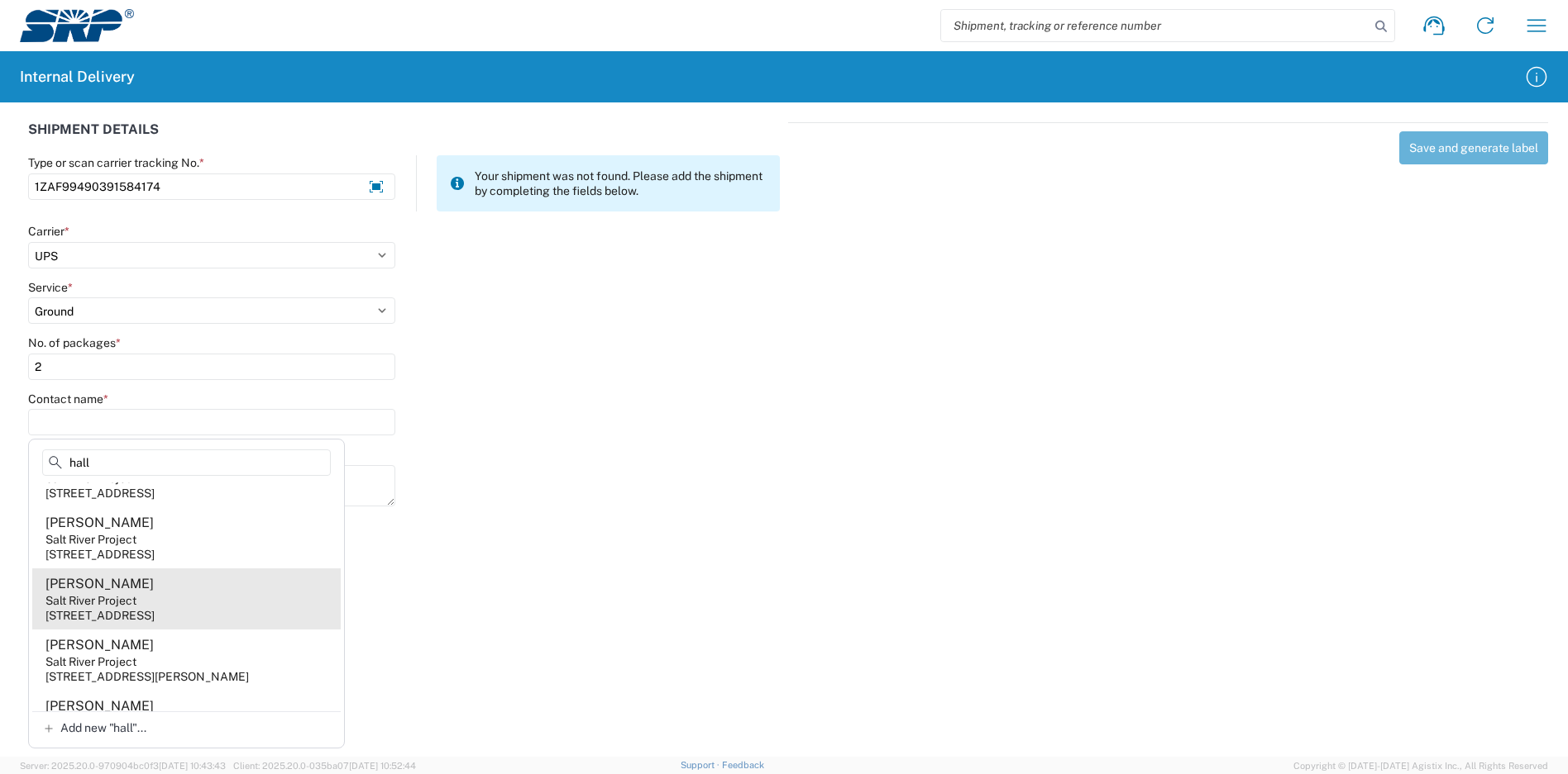
type input "hall"
click at [172, 596] on agx-address-suggestion-item "[PERSON_NAME] Salt River Project [STREET_ADDRESS]" at bounding box center [187, 599] width 309 height 61
type input "[PERSON_NAME]"
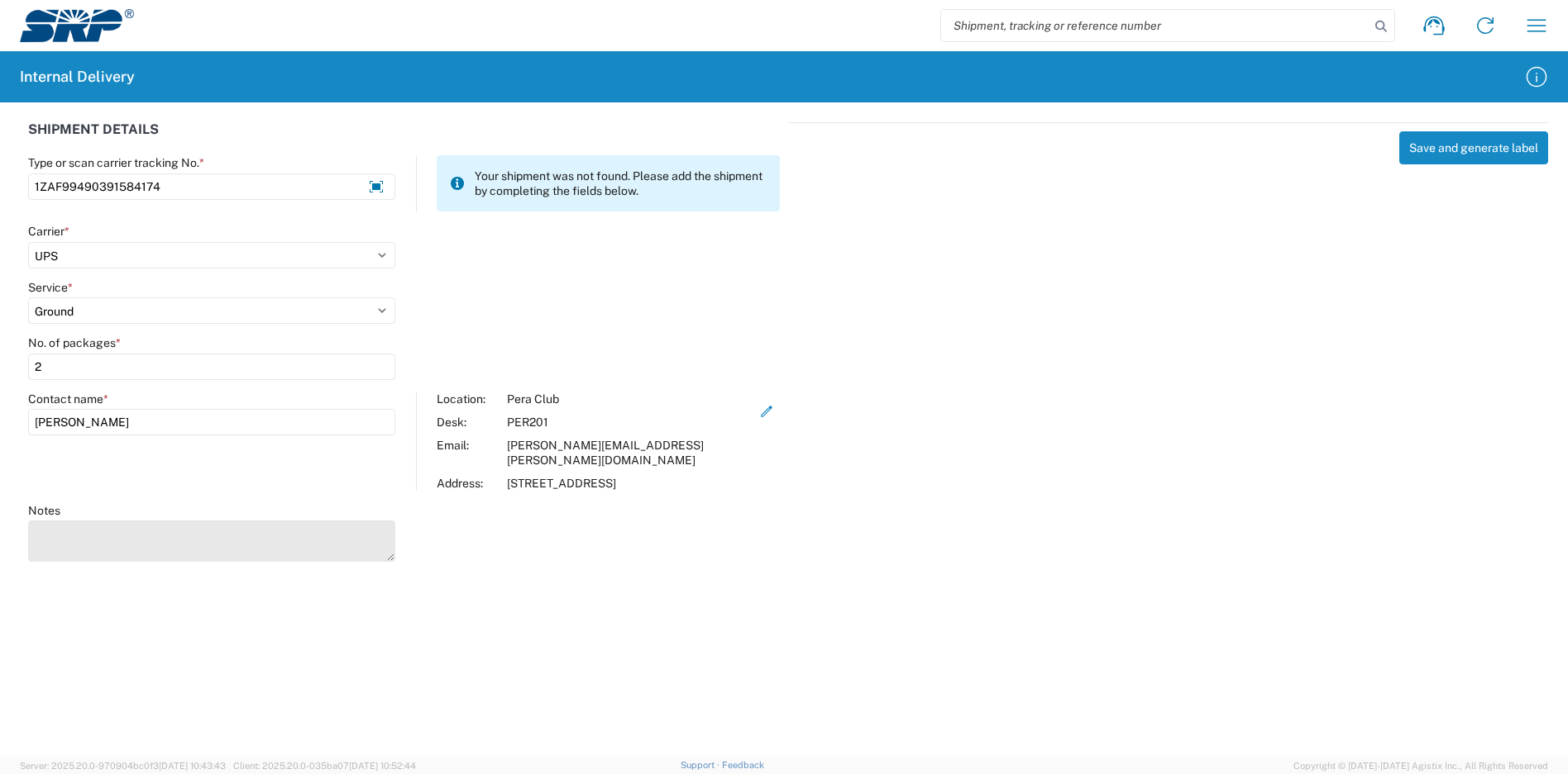
drag, startPoint x: 323, startPoint y: 511, endPoint x: 314, endPoint y: 510, distance: 9.1
click at [323, 521] on textarea "Notes" at bounding box center [211, 541] width 367 height 41
type textarea "1ZAF99490393593160"
click at [1452, 148] on button "Save and generate label" at bounding box center [1474, 148] width 149 height 33
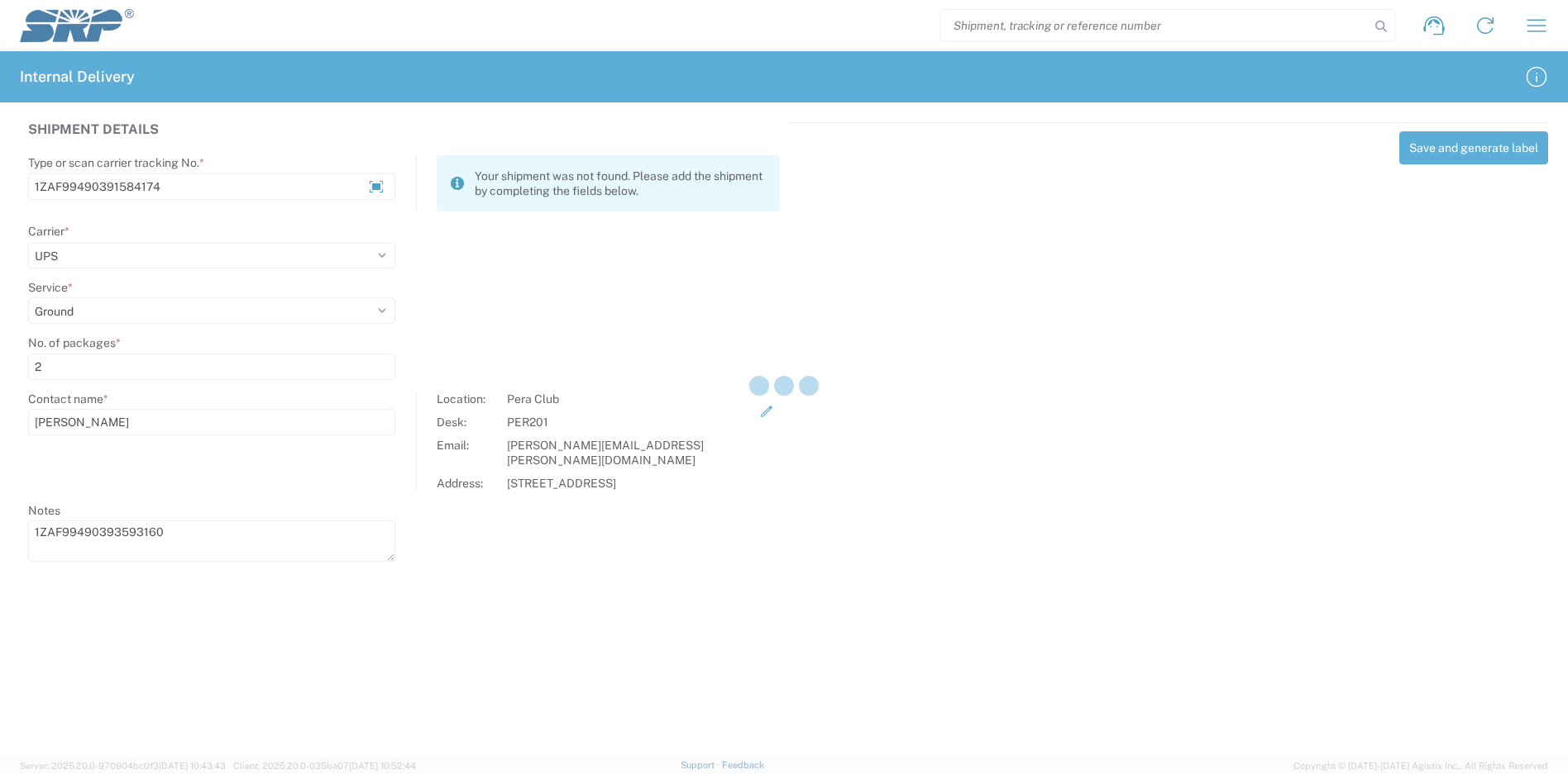
select select
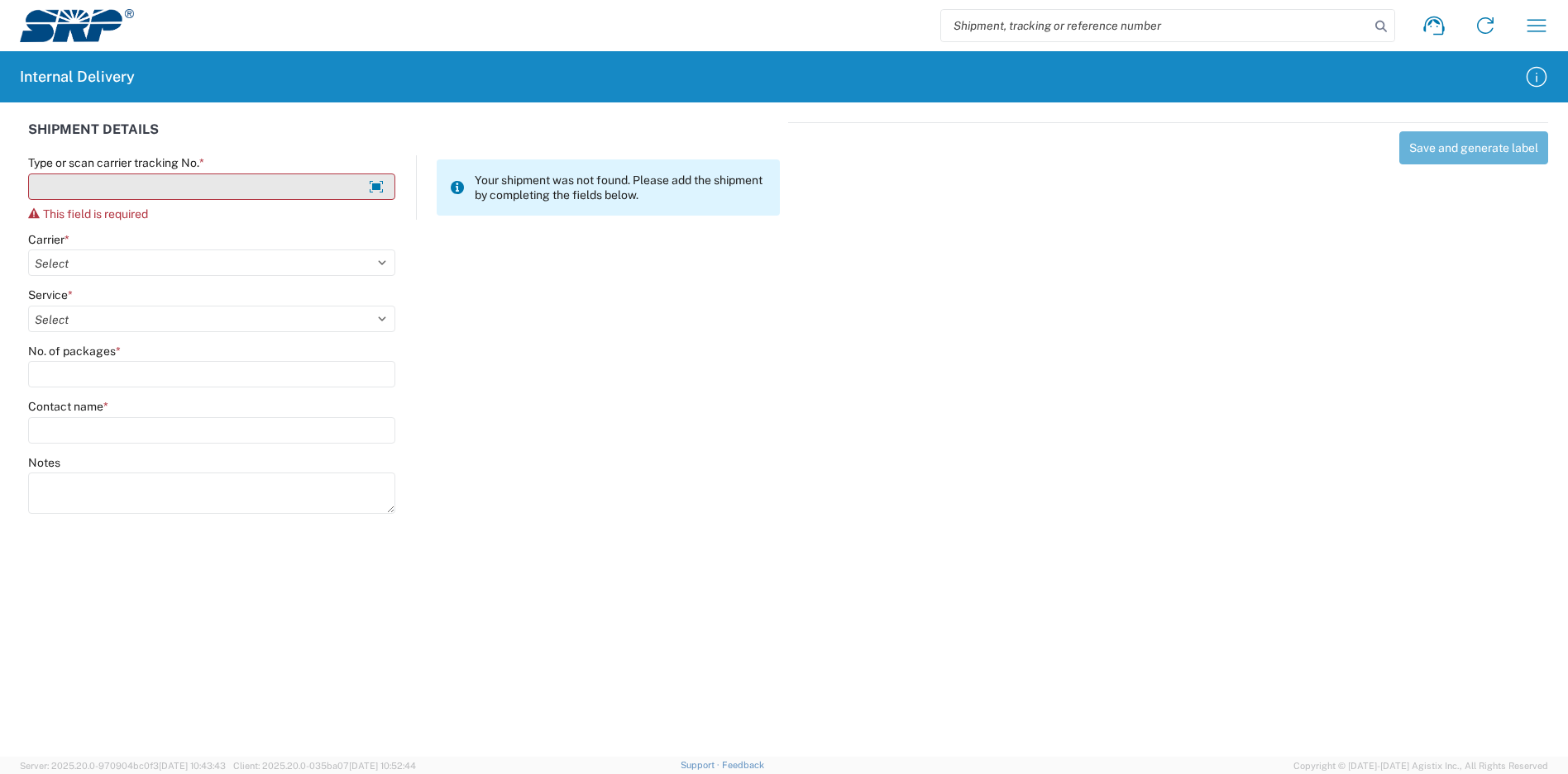
click at [298, 173] on input "Type or scan carrier tracking No. *" at bounding box center [211, 187] width 367 height 27
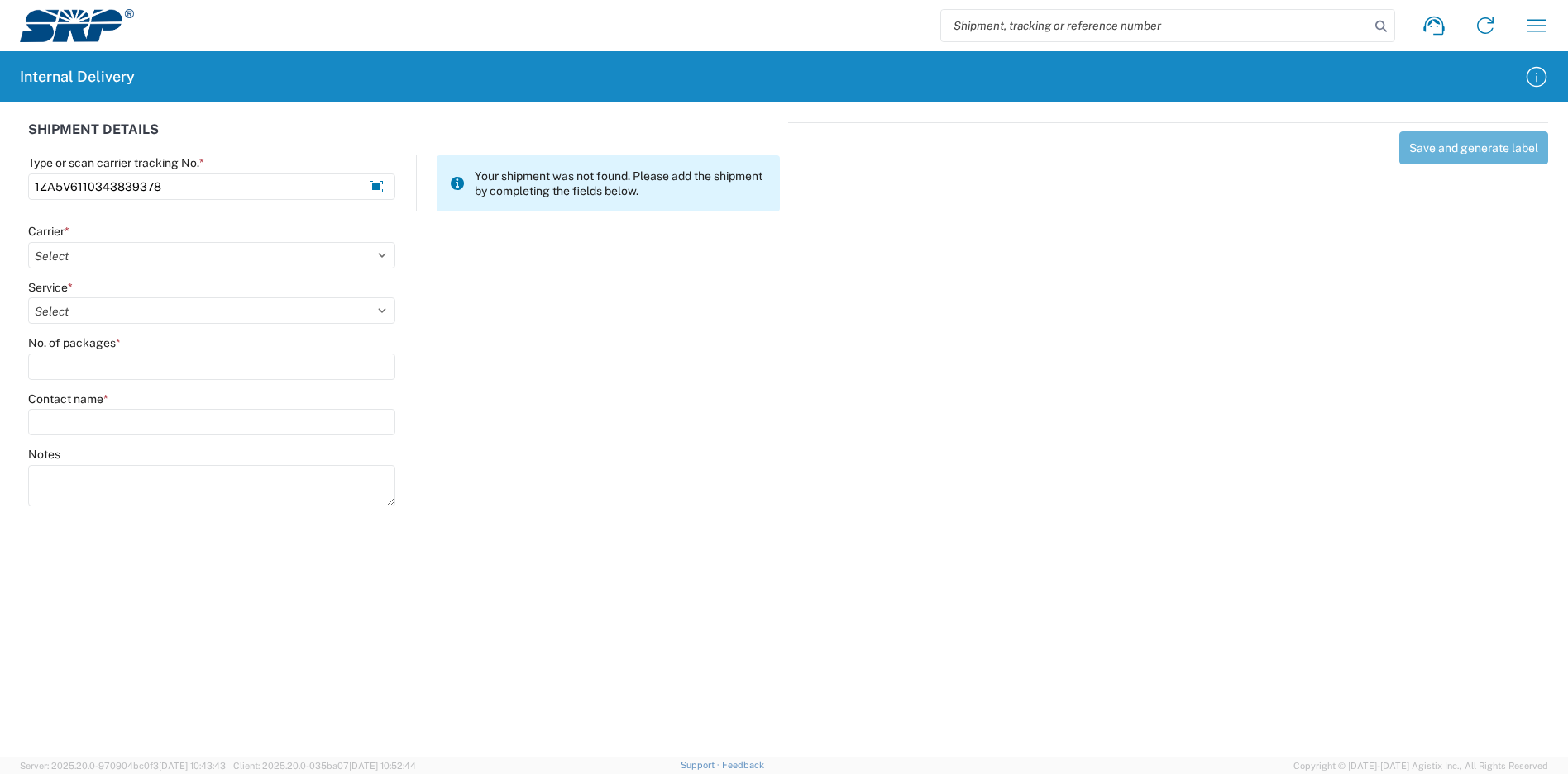
type input "1ZA5V6110343839378"
click at [141, 238] on div "Carrier *" at bounding box center [211, 231] width 367 height 15
click at [144, 253] on select "Select Amazon Logistics ATI Trucking BC Dimerco Logistics Empire Southwest FedE…" at bounding box center [211, 255] width 367 height 27
select select "12"
click at [29, 242] on select "Select Amazon Logistics ATI Trucking BC Dimerco Logistics Empire Southwest FedE…" at bounding box center [211, 255] width 367 height 27
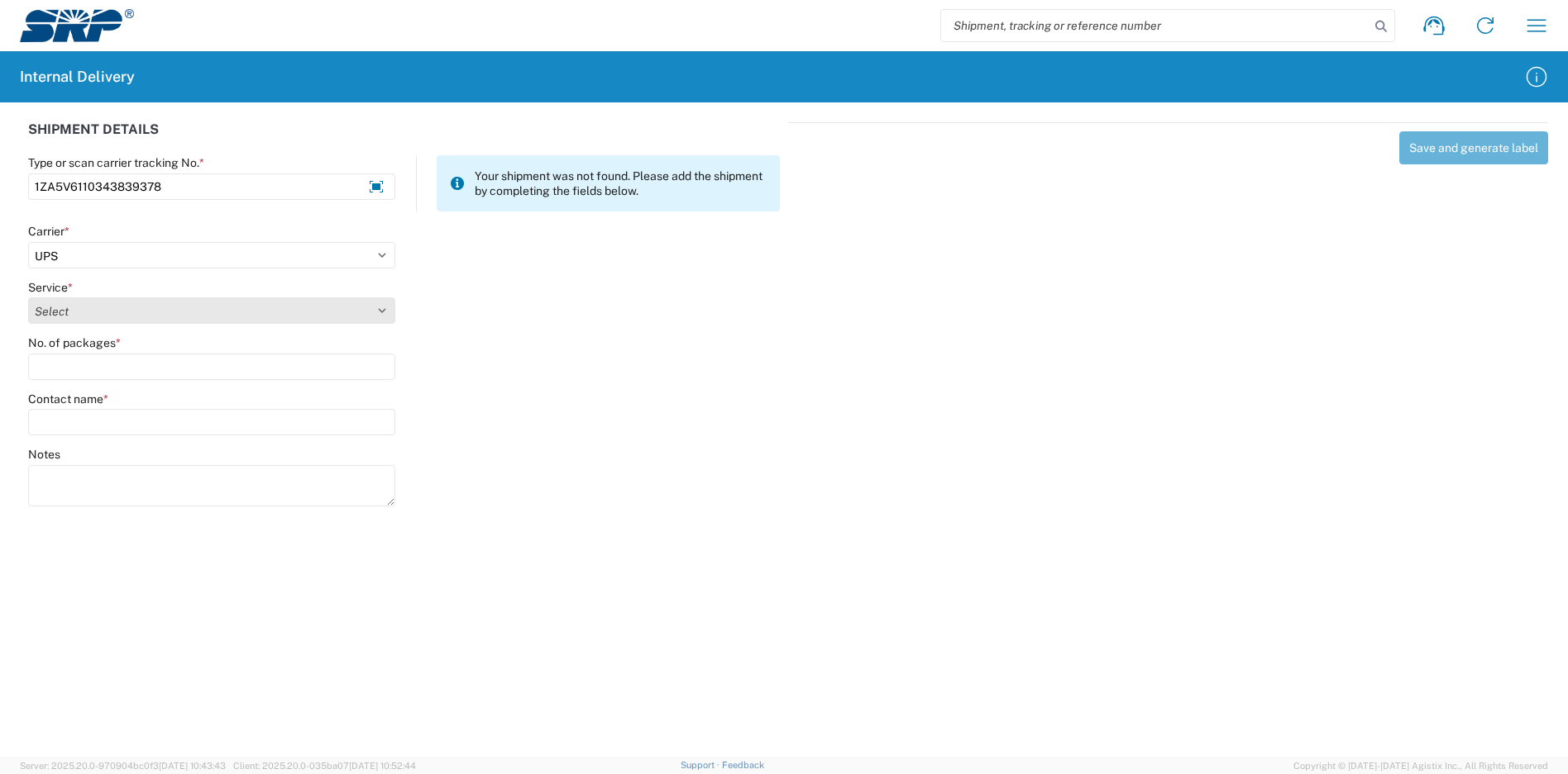
click at [103, 314] on select "Select" at bounding box center [211, 311] width 367 height 27
select select "43"
click at [29, 298] on select "Select 2nd Day Air 2nd Day Air A.M. 3 Day Select Basic BOUND PRINTED MATTER, UP…" at bounding box center [211, 311] width 367 height 27
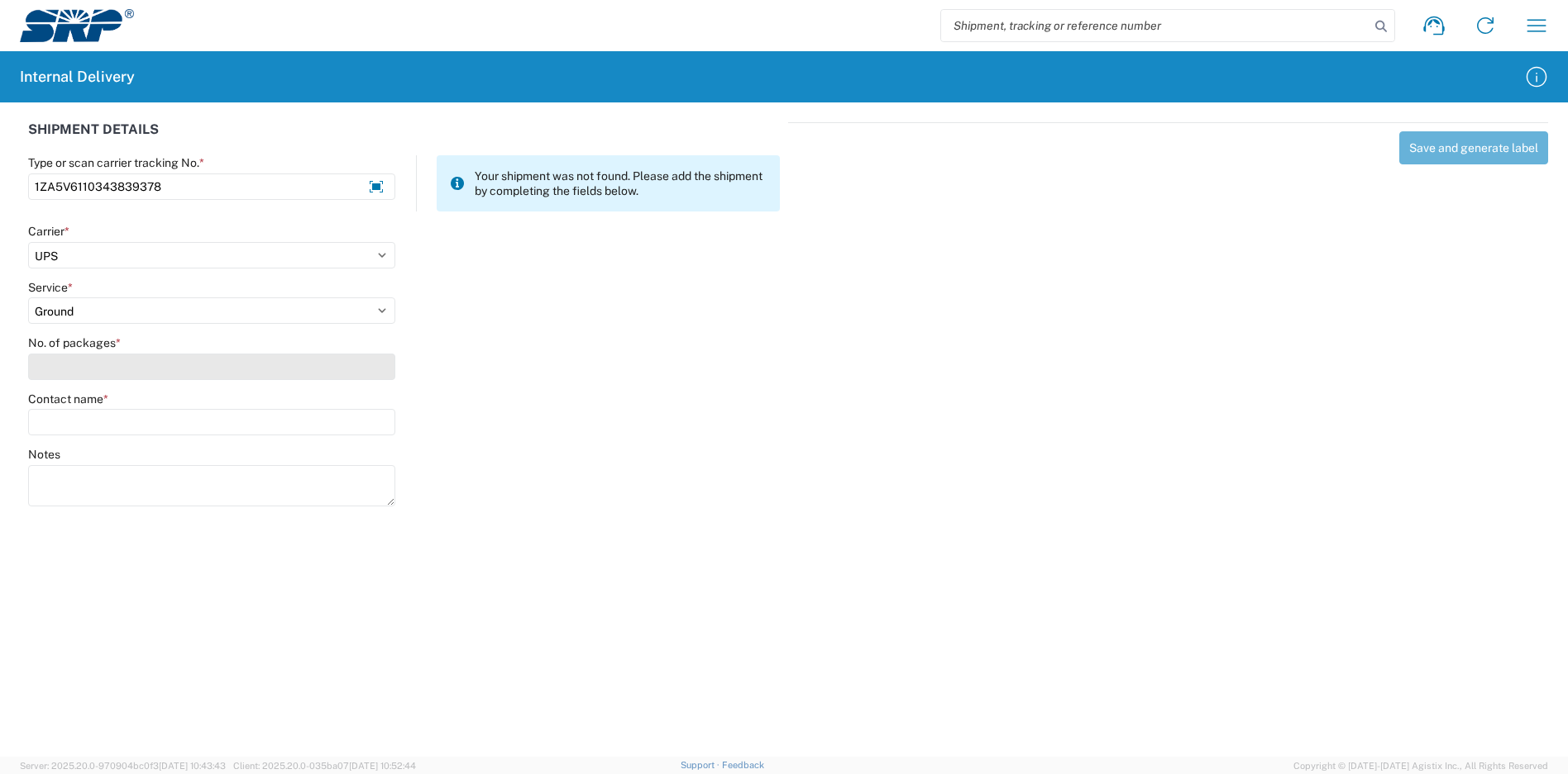
click at [197, 361] on input "No. of packages *" at bounding box center [211, 367] width 367 height 27
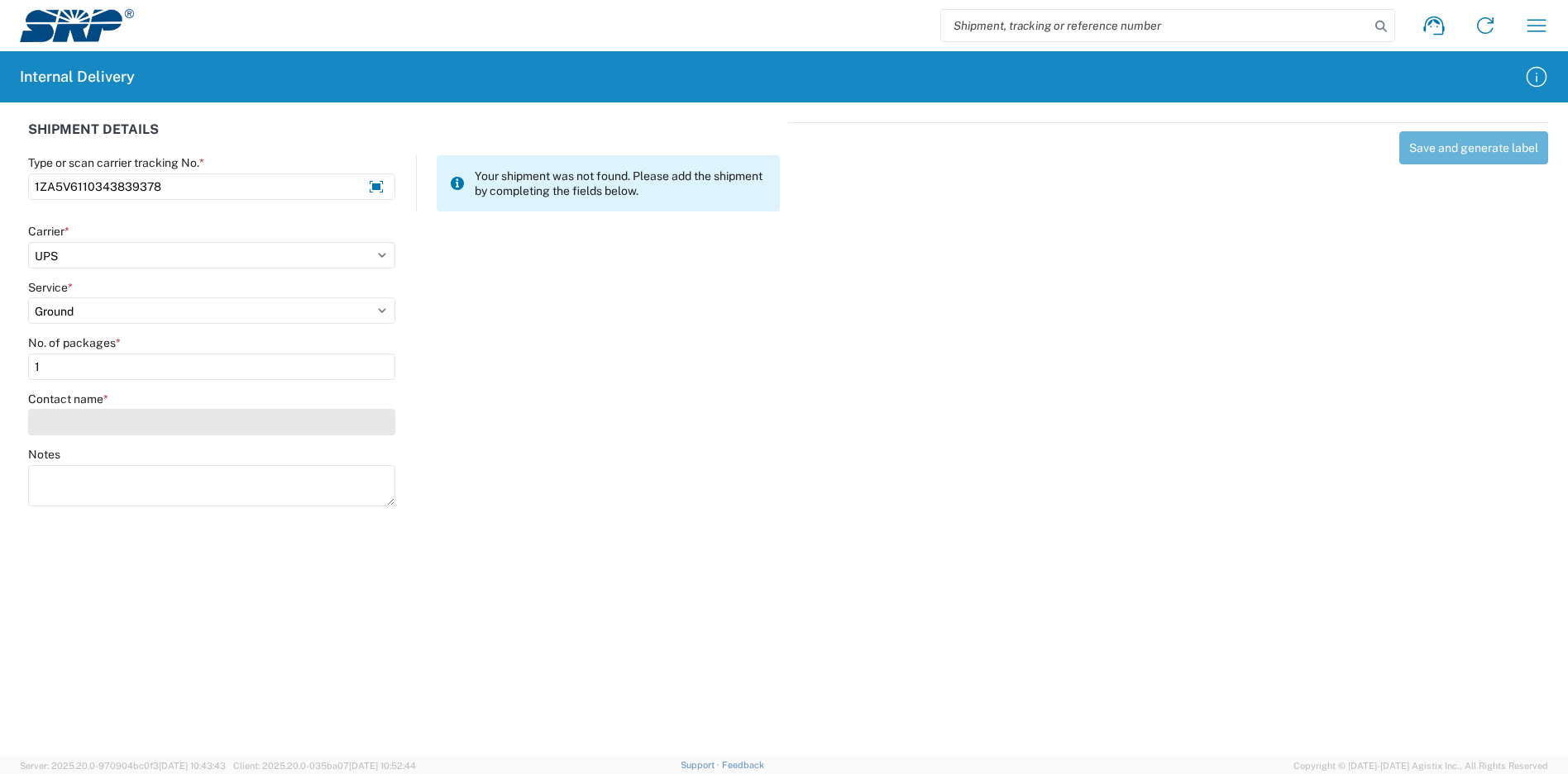
type input "1"
click at [191, 424] on input "Contact name *" at bounding box center [211, 423] width 367 height 27
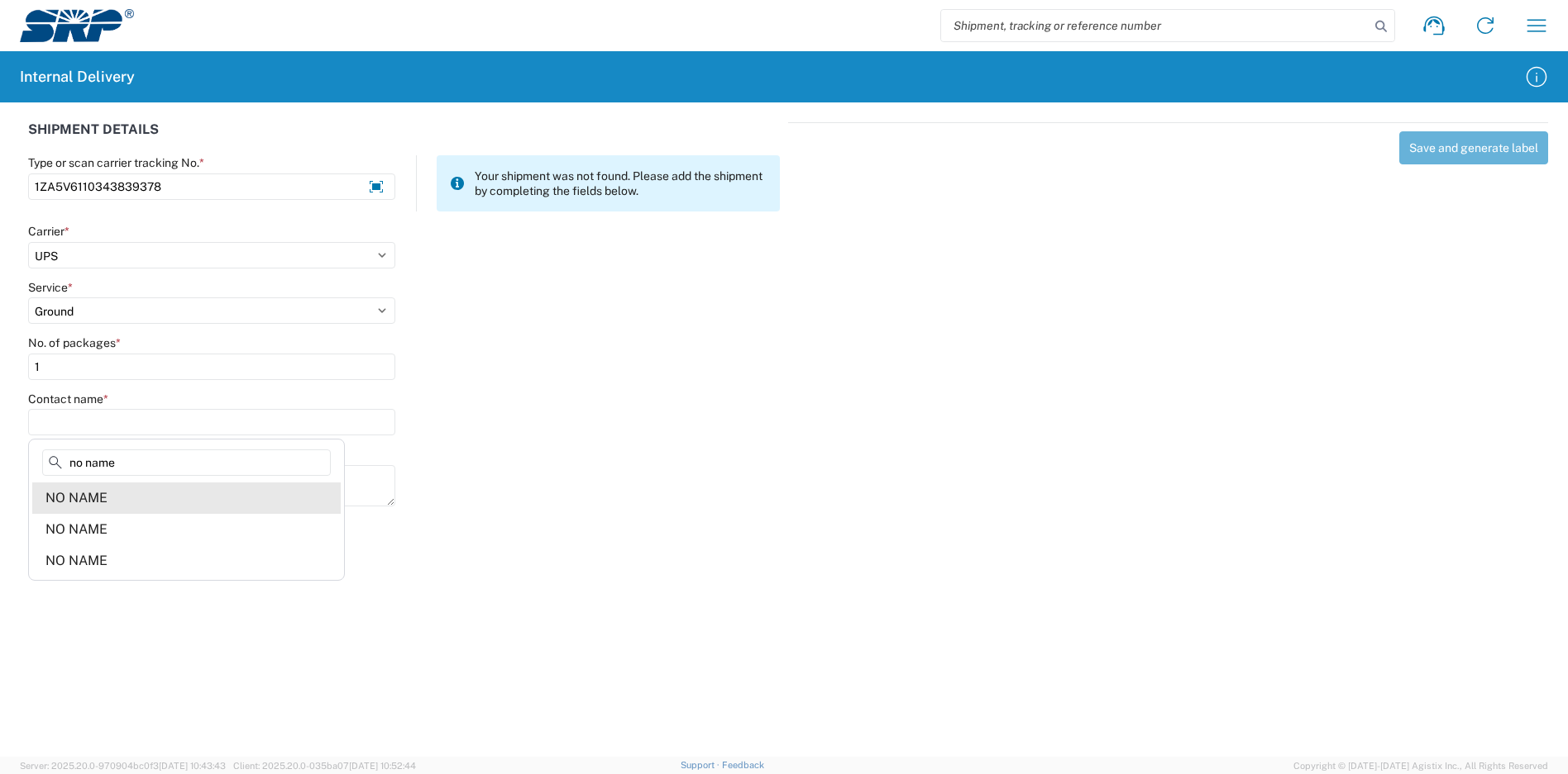
type input "no name"
click at [146, 499] on agx-address-suggestion-item "NO NAME" at bounding box center [187, 498] width 309 height 31
type input "NO NAME"
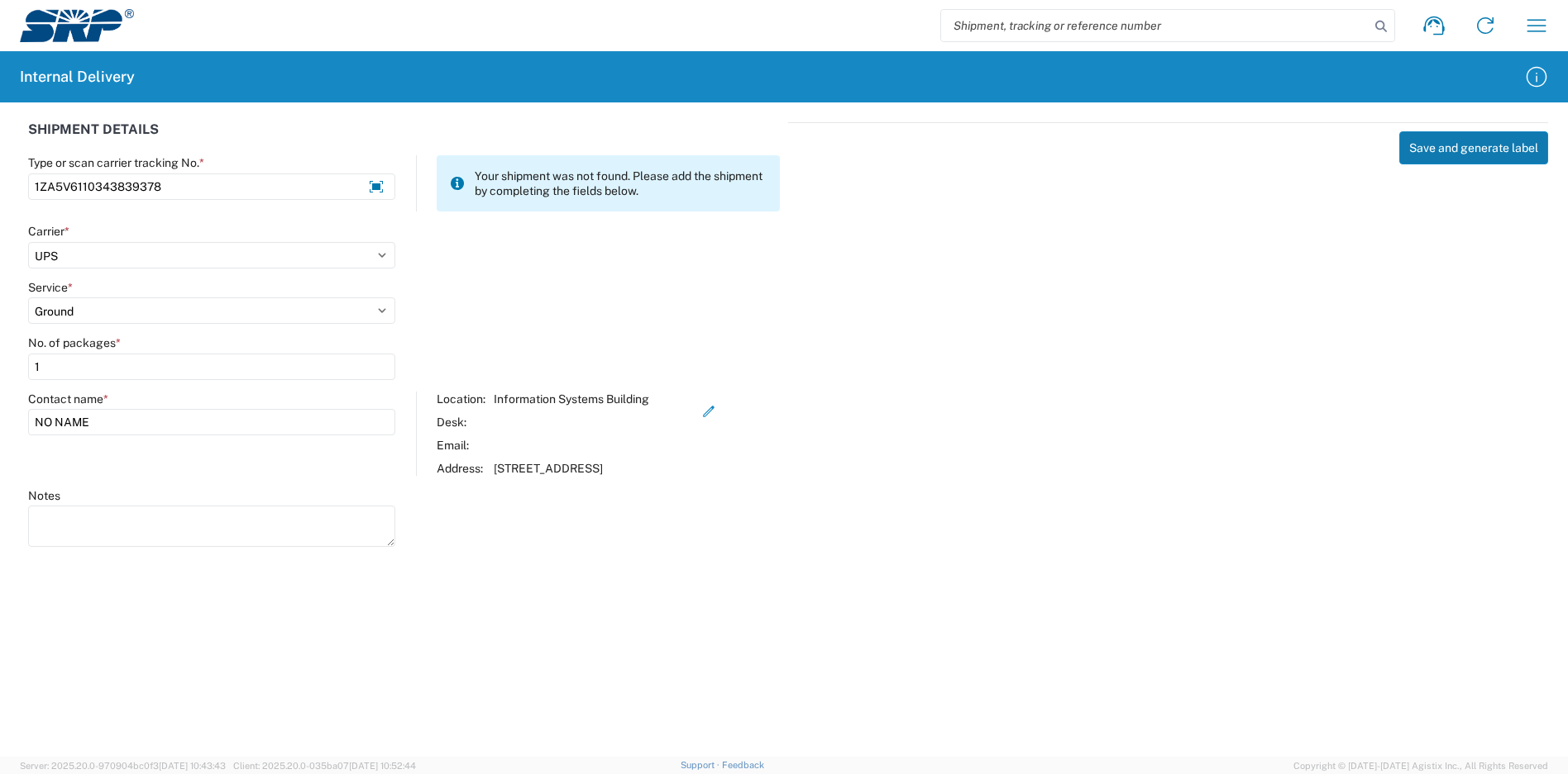
click at [1451, 151] on button "Save and generate label" at bounding box center [1474, 148] width 149 height 33
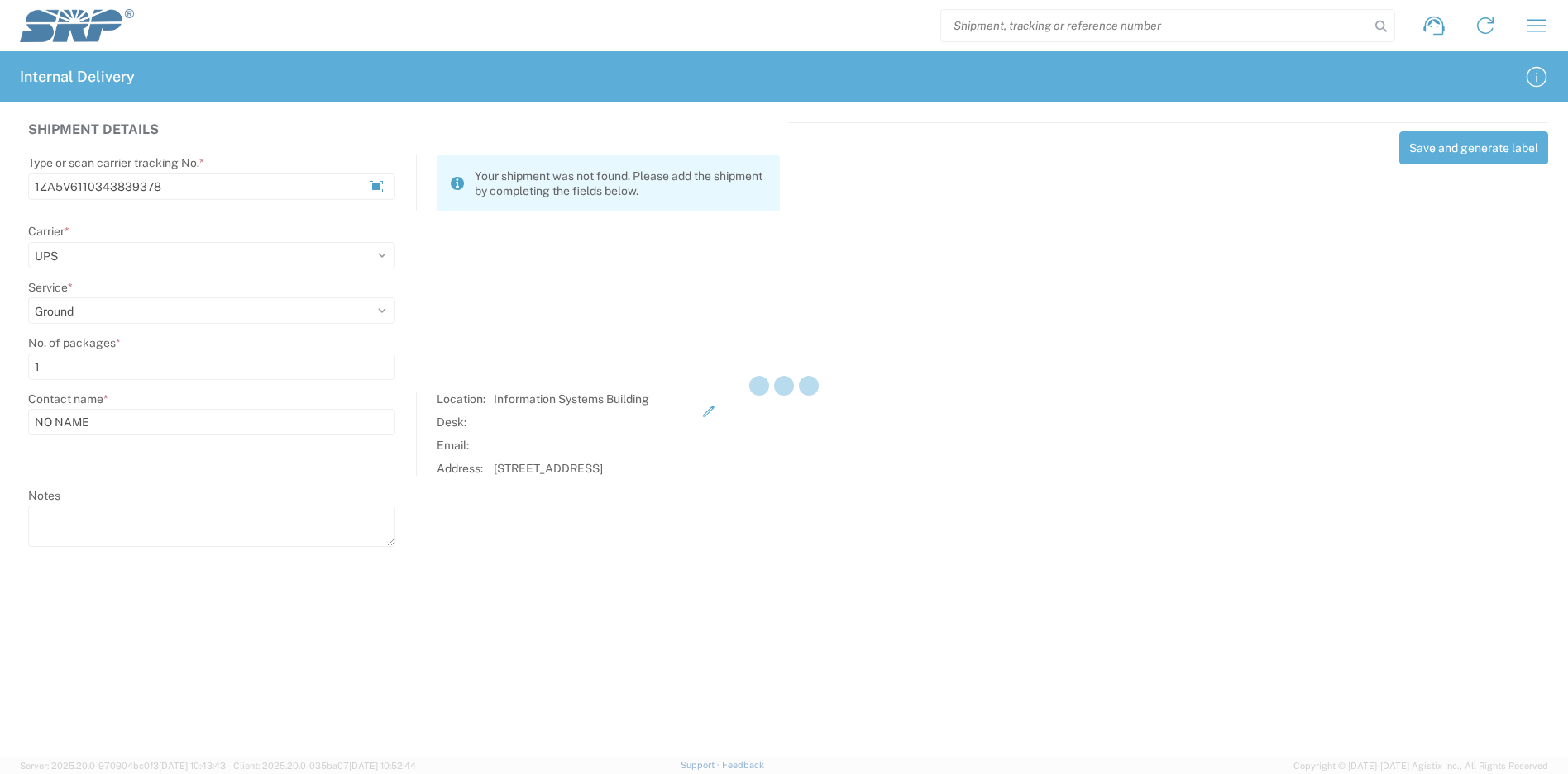
select select
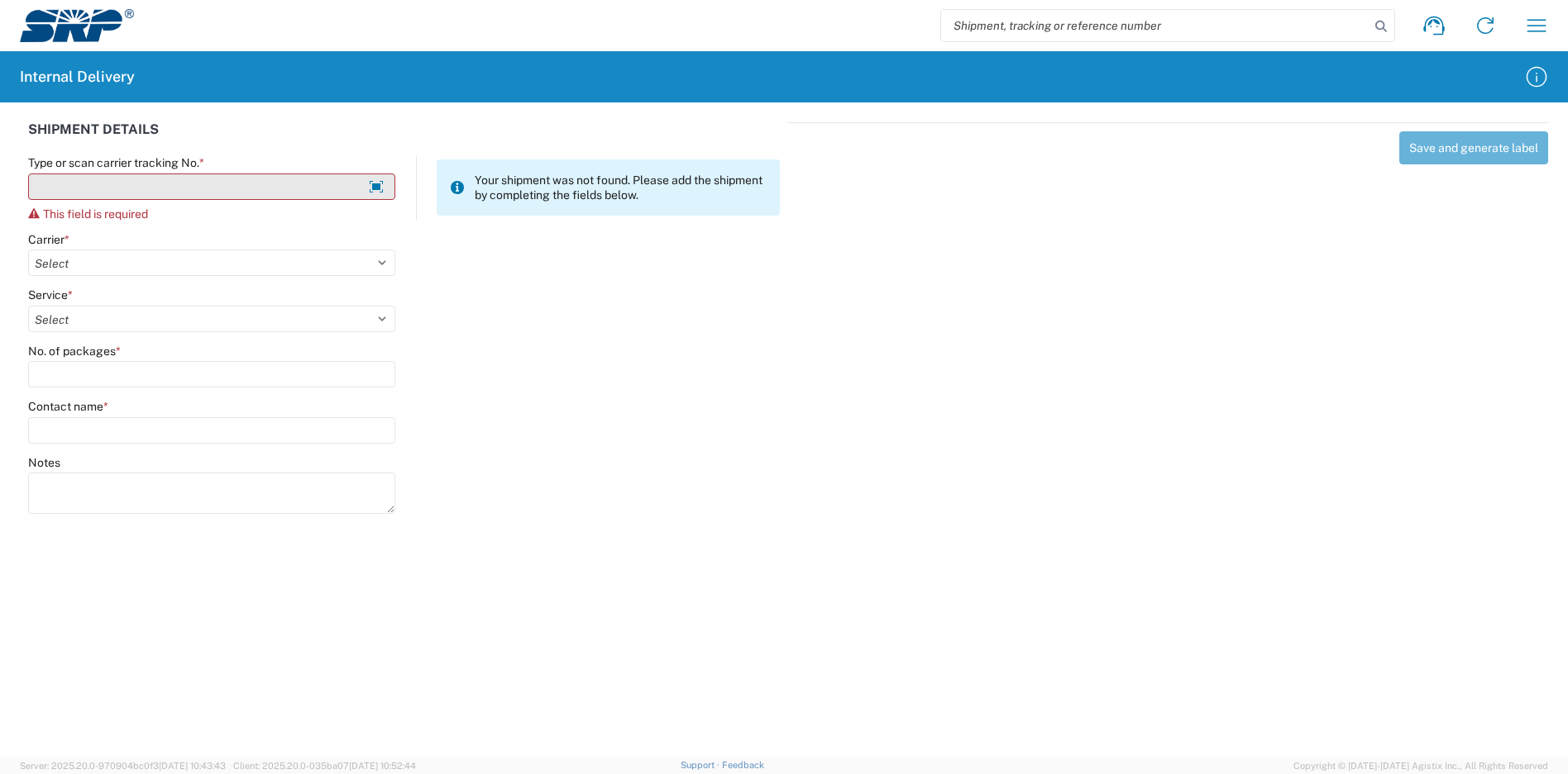
click at [217, 184] on input "Type or scan carrier tracking No. *" at bounding box center [211, 187] width 367 height 27
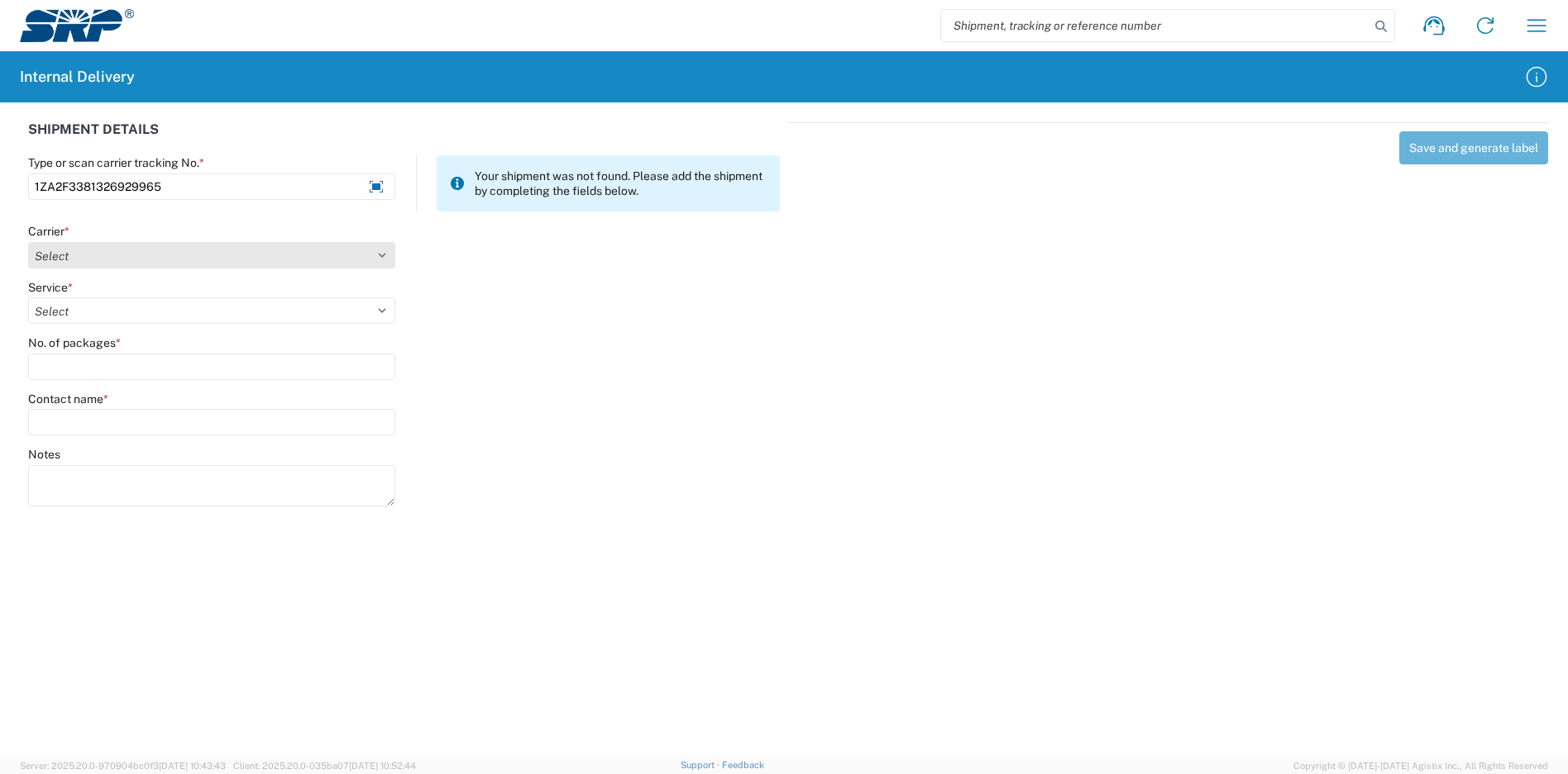
type input "1ZA2F3381326929965"
click at [155, 255] on select "Select Amazon Logistics ATI Trucking BC Dimerco Logistics Empire Southwest FedE…" at bounding box center [211, 255] width 367 height 27
select select "12"
click at [29, 242] on select "Select Amazon Logistics ATI Trucking BC Dimerco Logistics Empire Southwest FedE…" at bounding box center [211, 255] width 367 height 27
click at [77, 306] on select "Select 2nd Day Air 2nd Day Air A.M. 3 Day Select Basic BOUND PRINTED MATTER, UP…" at bounding box center [211, 311] width 367 height 27
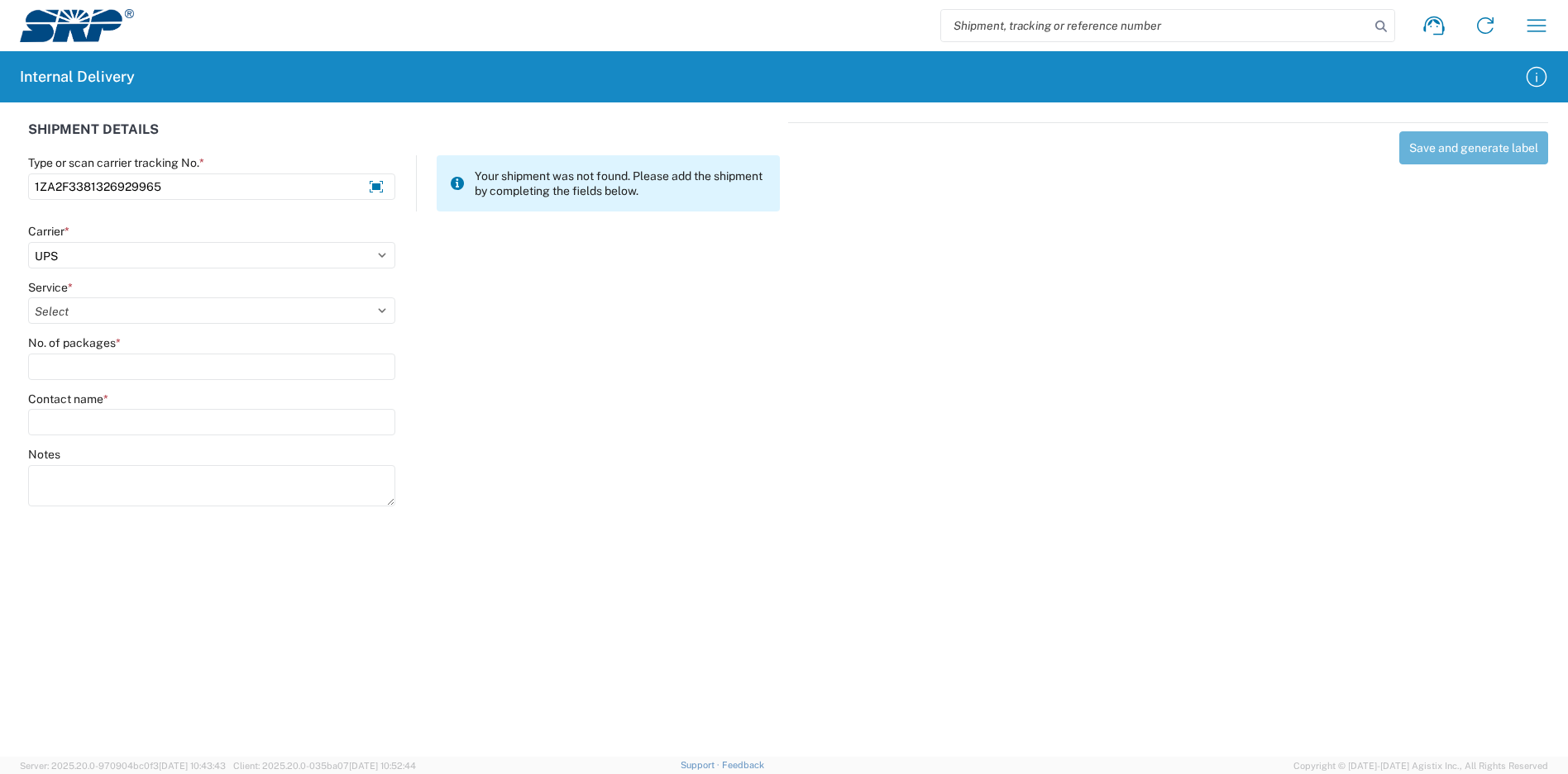
select select "41"
click at [29, 298] on select "Select 2nd Day Air 2nd Day Air A.M. 3 Day Select Basic BOUND PRINTED MATTER, UP…" at bounding box center [211, 311] width 367 height 27
click at [118, 361] on input "No. of packages *" at bounding box center [211, 367] width 367 height 27
type input "1"
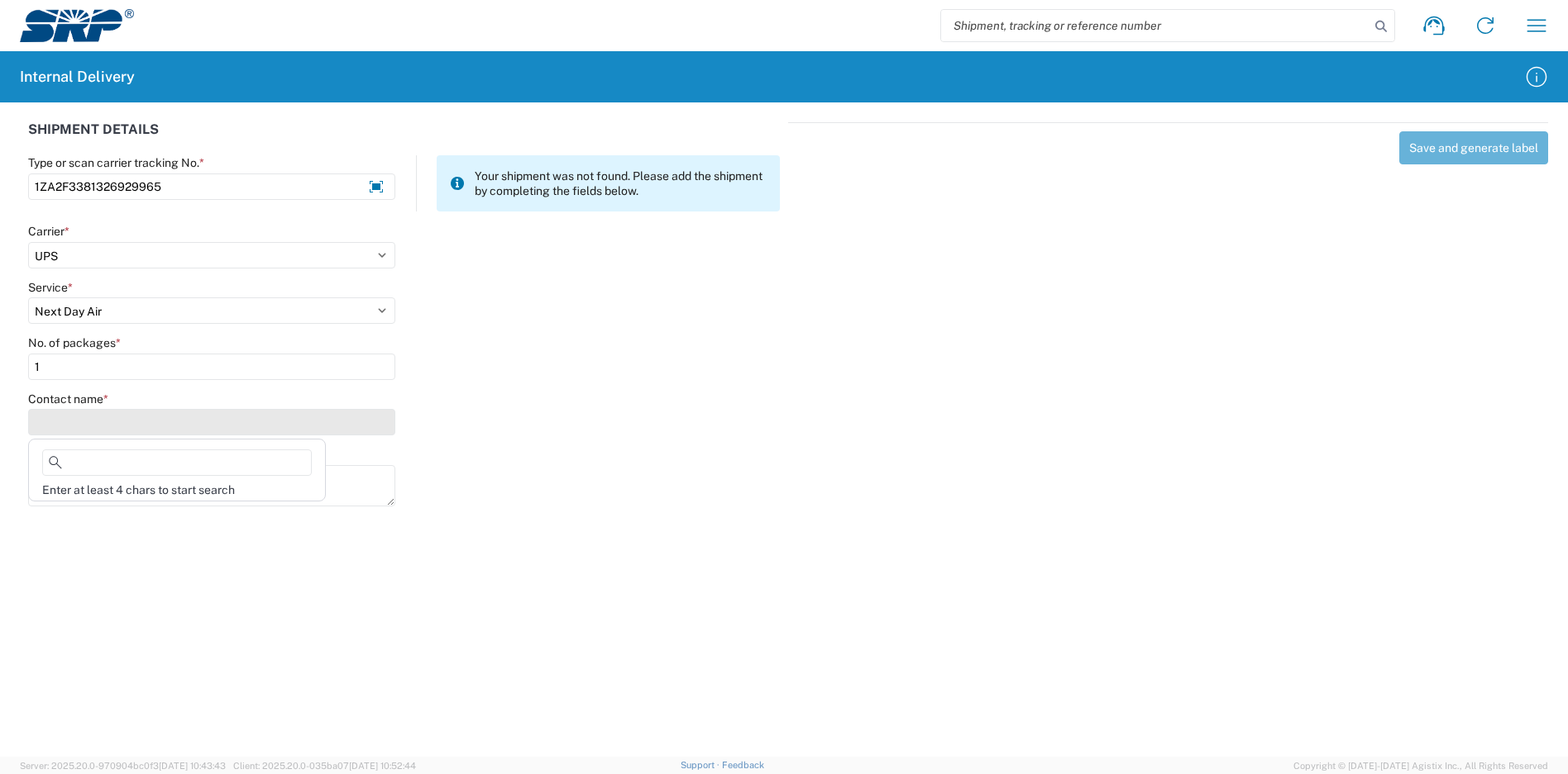
click at [133, 427] on input "Contact name *" at bounding box center [211, 423] width 367 height 27
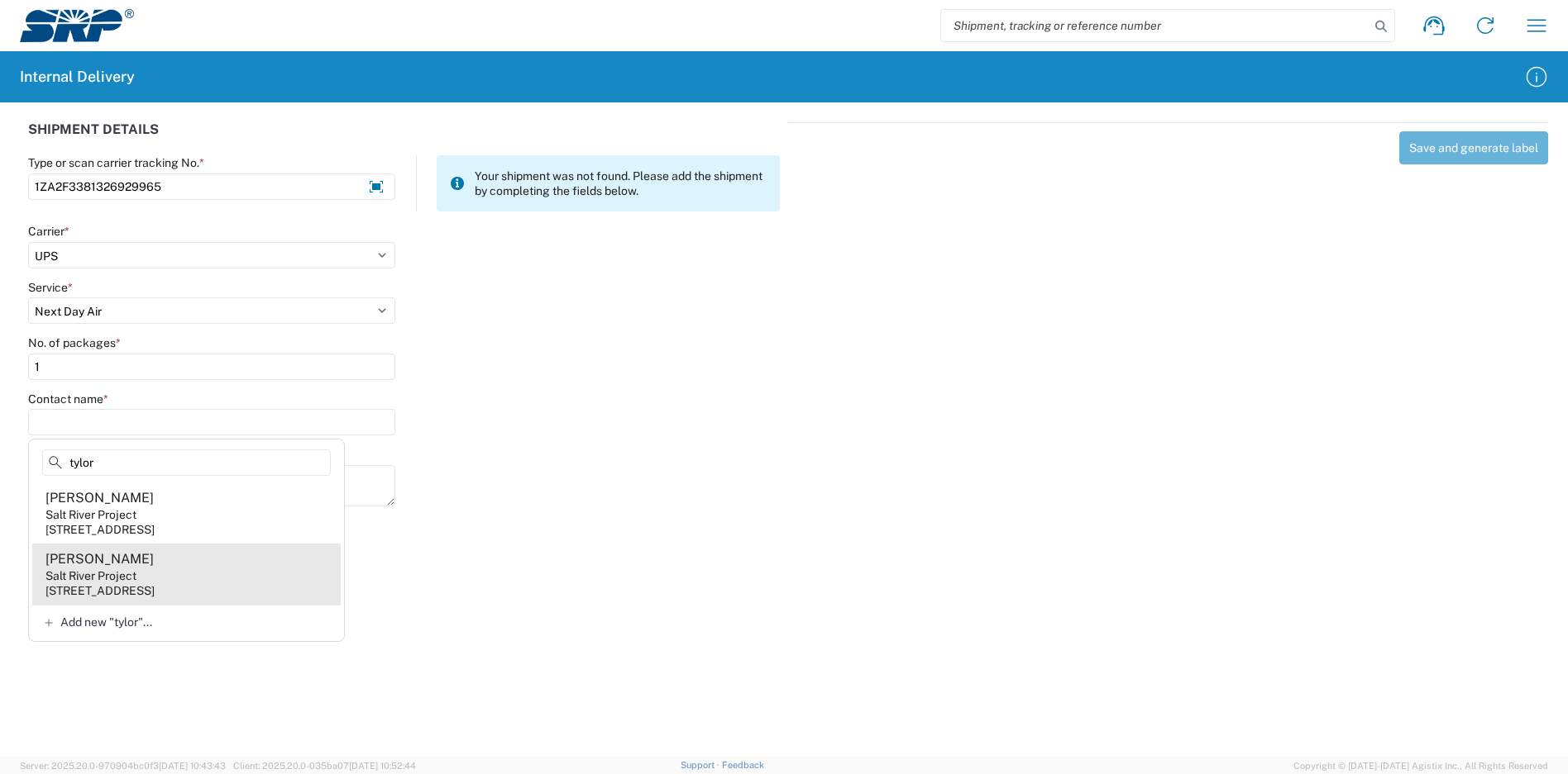
type input "tylor"
click at [149, 559] on agx-address-suggestion-item "[PERSON_NAME] Salt River Project [STREET_ADDRESS]" at bounding box center [187, 574] width 309 height 61
type input "[PERSON_NAME]"
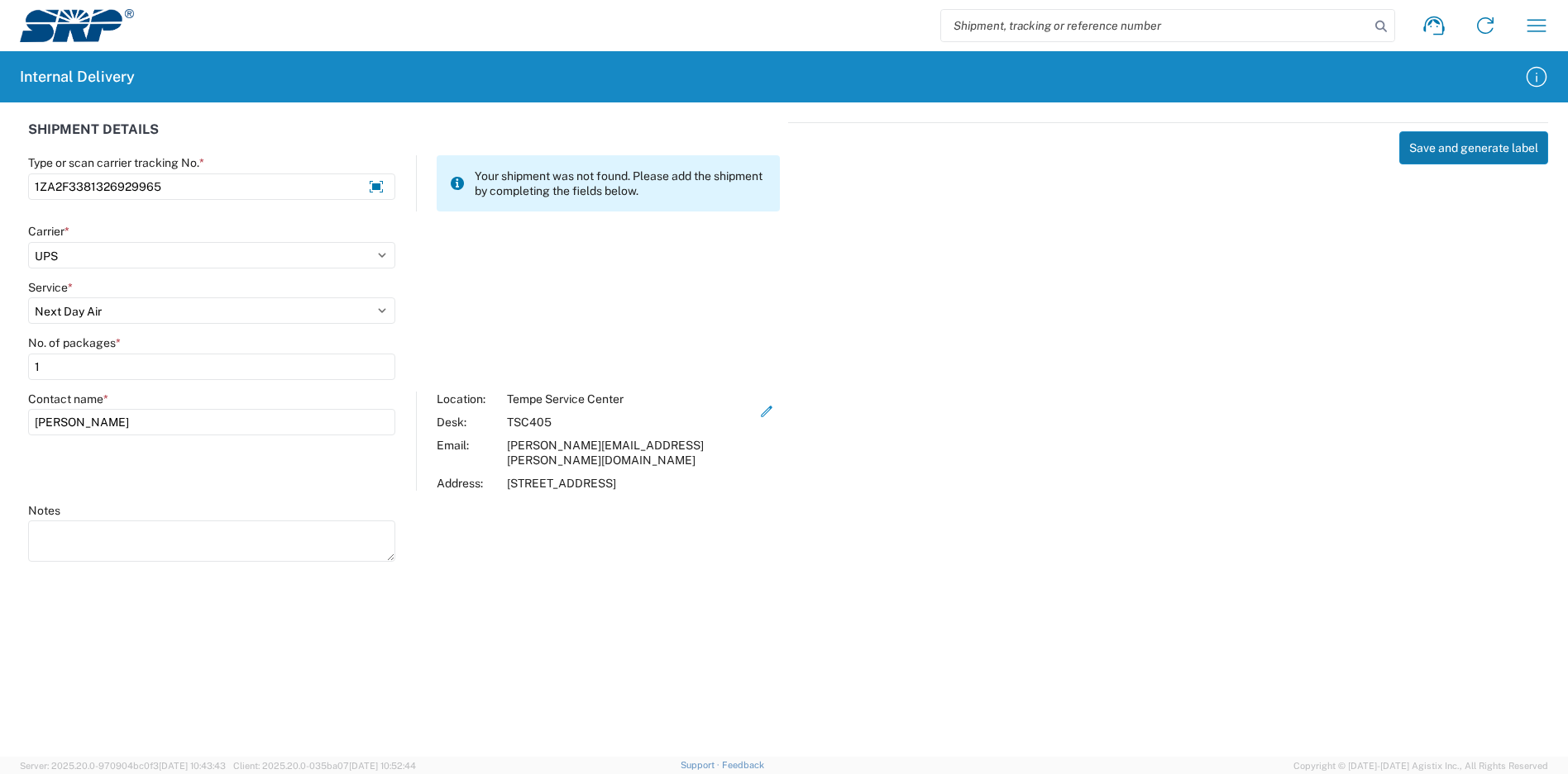
click at [1465, 142] on button "Save and generate label" at bounding box center [1474, 148] width 149 height 33
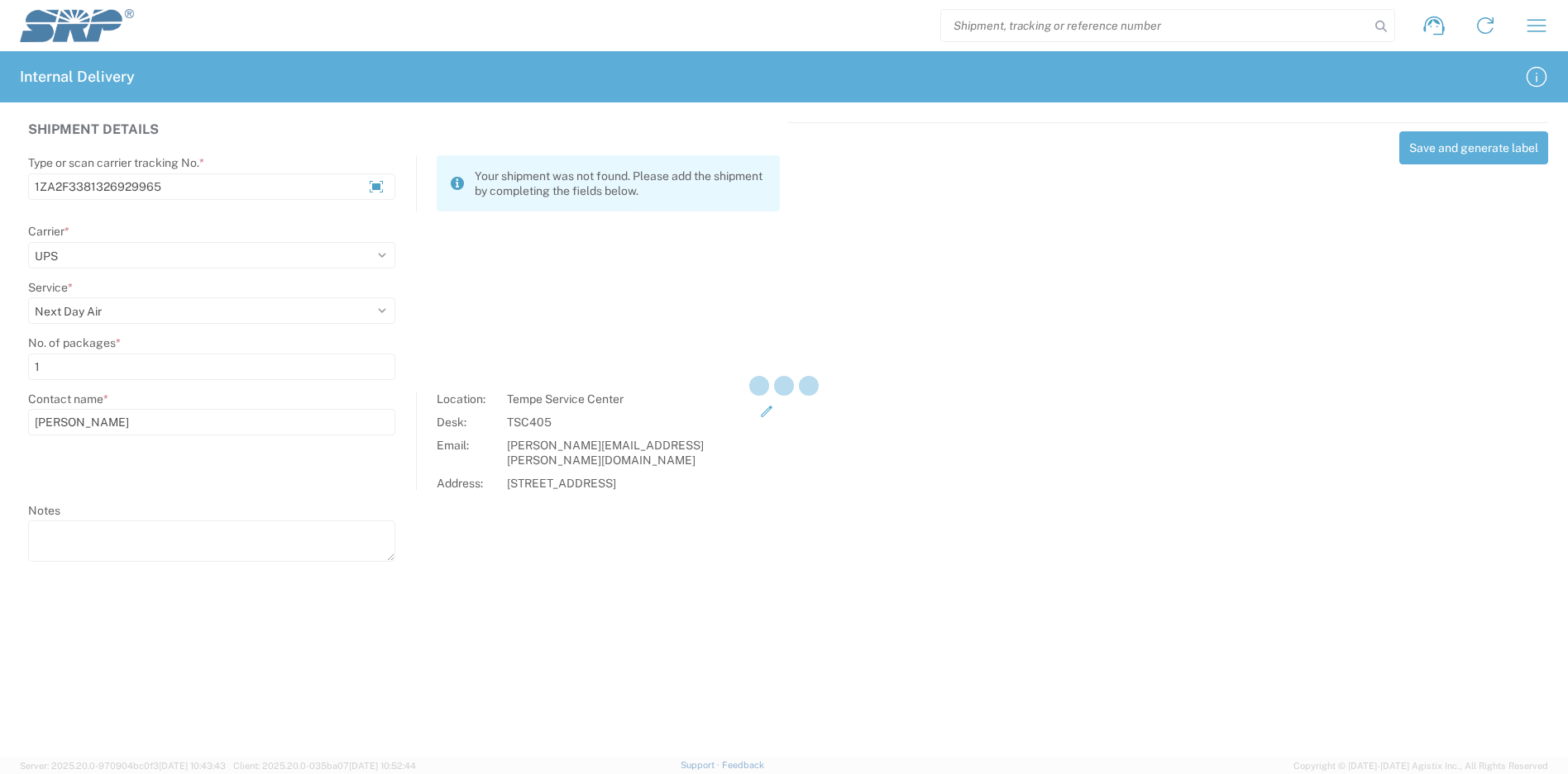
select select
